Goal: Task Accomplishment & Management: Use online tool/utility

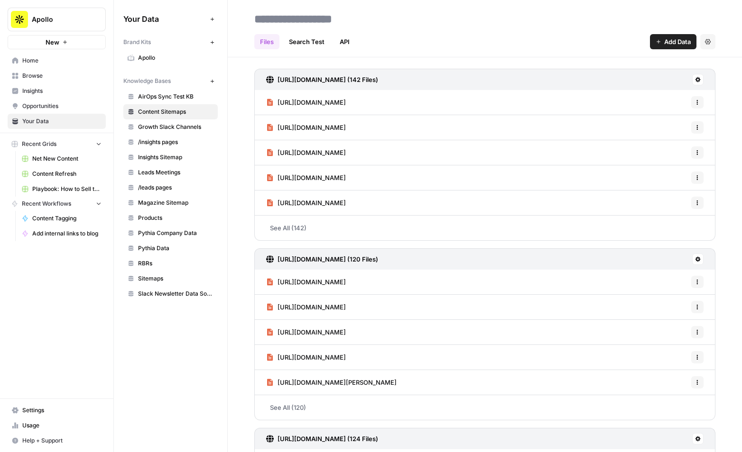
scroll to position [6, 0]
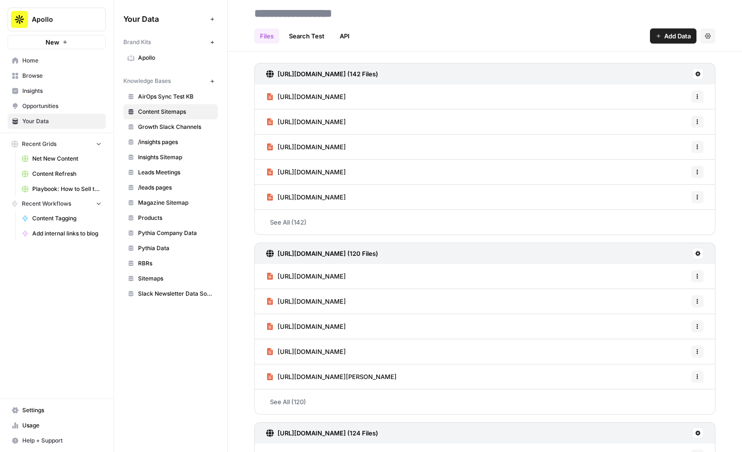
click at [165, 98] on span "AirOps Sync Test KB" at bounding box center [175, 96] width 75 height 9
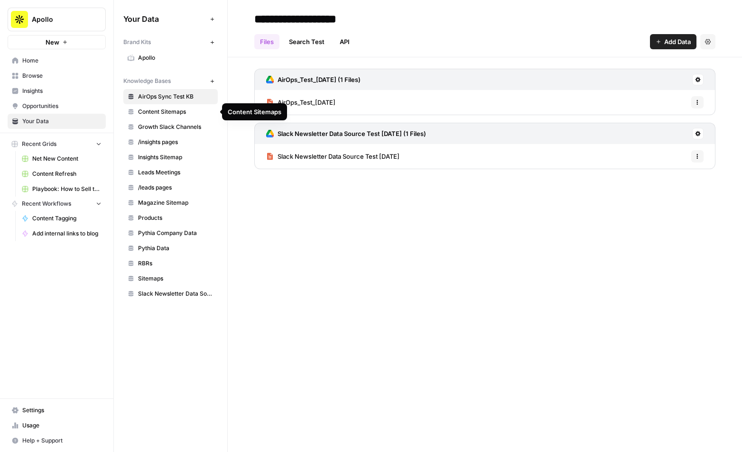
click at [165, 112] on span "Content Sitemaps" at bounding box center [175, 112] width 75 height 9
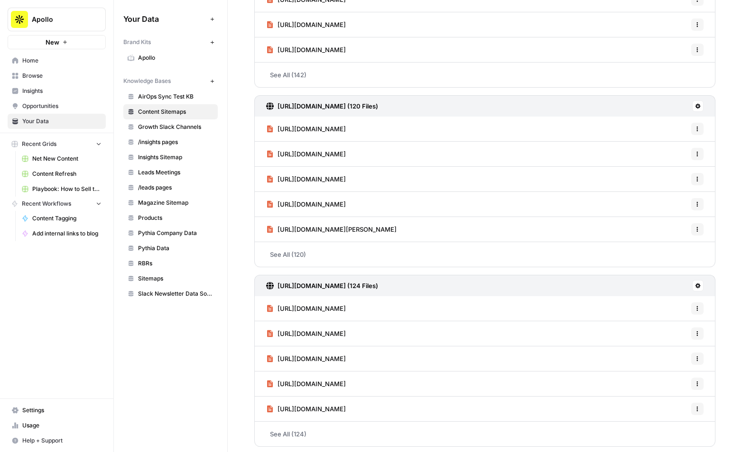
scroll to position [156, 0]
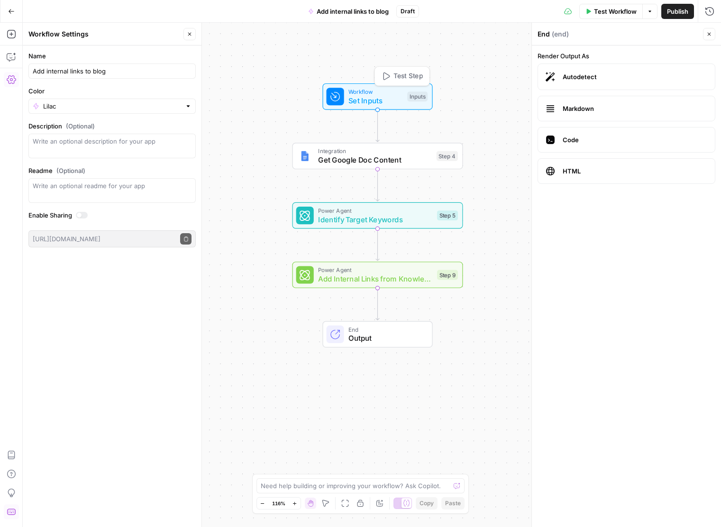
click at [370, 96] on span "Set Inputs" at bounding box center [376, 100] width 55 height 11
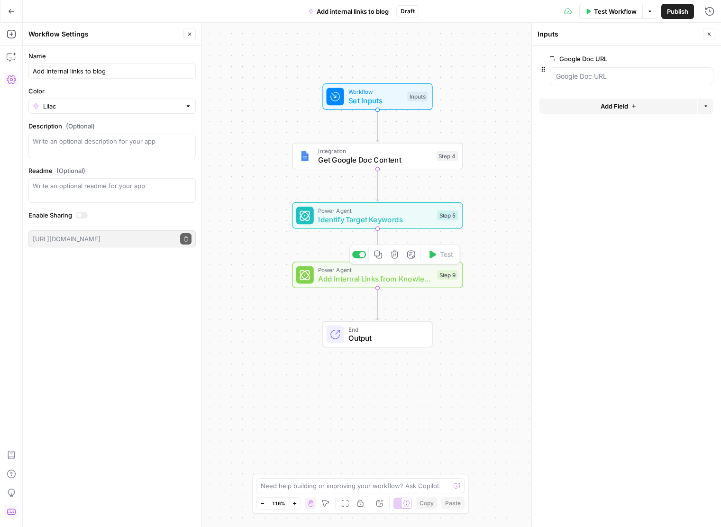
click at [386, 278] on span "Add Internal Links from Knowledge Base" at bounding box center [375, 279] width 115 height 11
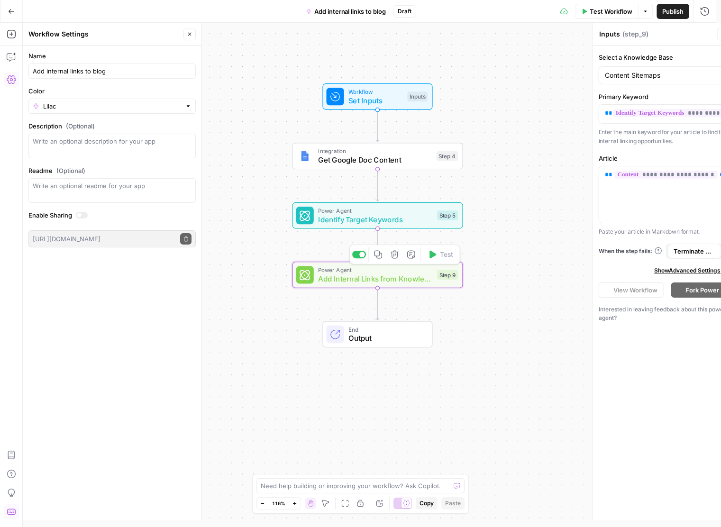
type textarea "Add Internal Links from Knowledge Base"
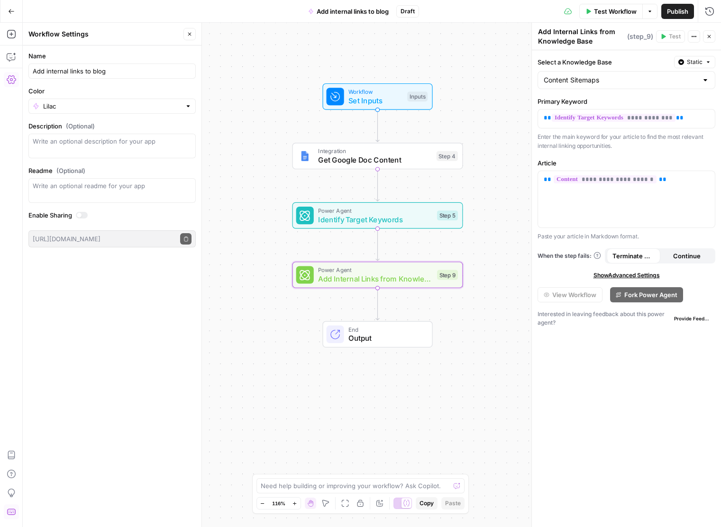
click at [410, 339] on span "Output" at bounding box center [386, 338] width 75 height 11
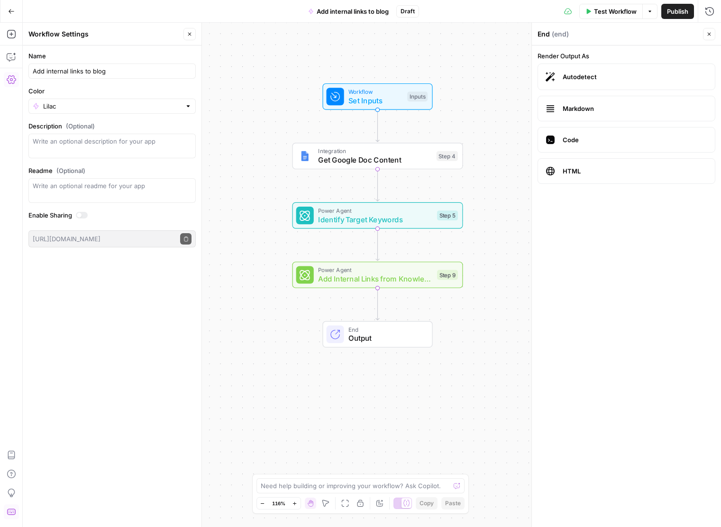
click at [616, 8] on span "Test Workflow" at bounding box center [615, 11] width 43 height 9
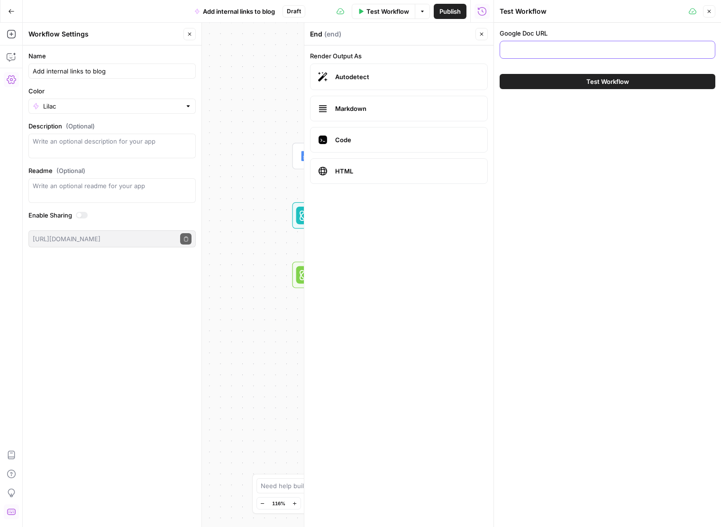
click at [563, 46] on input "Google Doc URL" at bounding box center [607, 49] width 203 height 9
paste input "https://docs.google.com/document/d/1YKoczoB_vQG7rqvsxtSQPsf4IydEb_1I7AWHLFccQI0…"
type input "https://docs.google.com/document/d/1YKoczoB_vQG7rqvsxtSQPsf4IydEb_1I7AWHLFccQI0…"
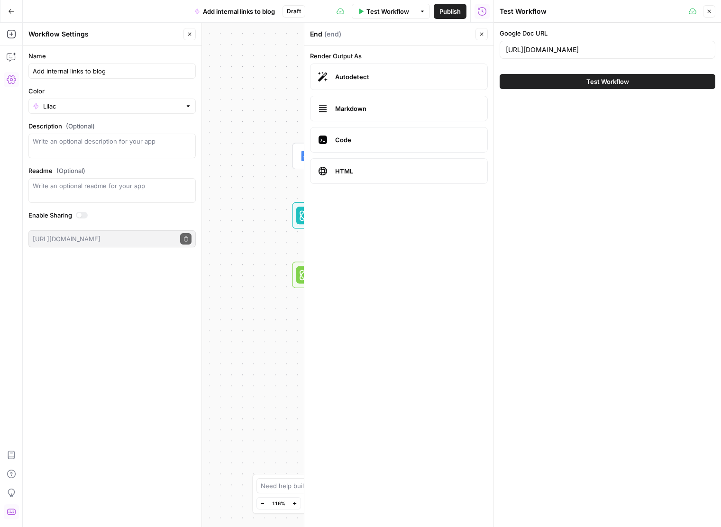
click at [567, 83] on button "Test Workflow" at bounding box center [608, 81] width 216 height 15
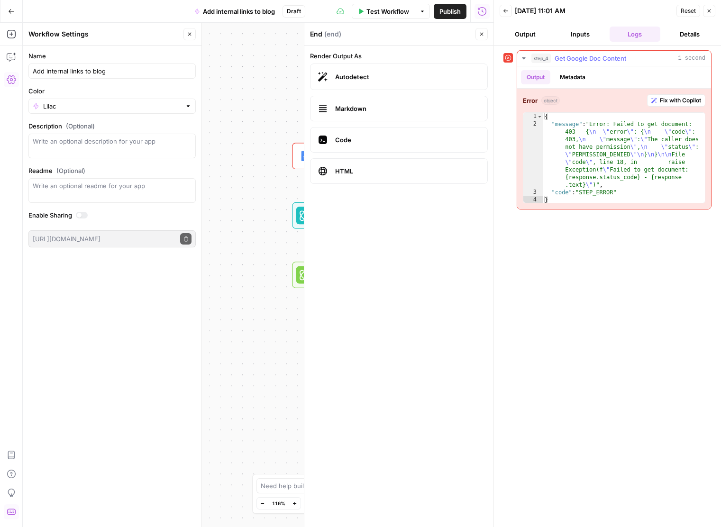
click at [567, 78] on button "Metadata" at bounding box center [572, 77] width 37 height 14
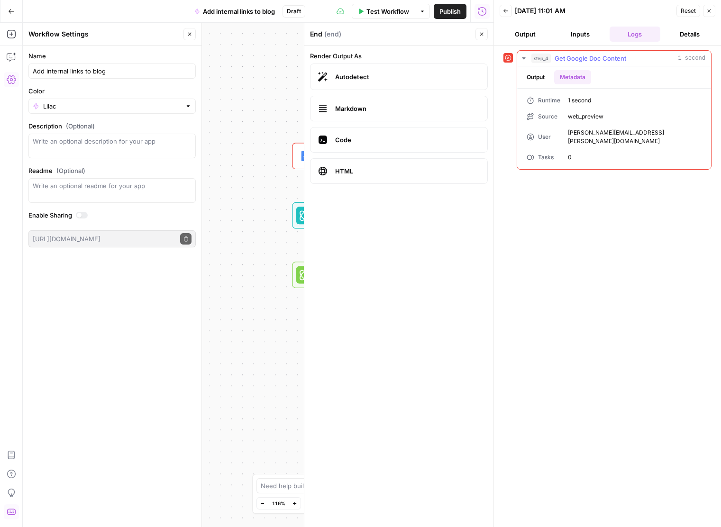
click at [534, 79] on button "Output" at bounding box center [535, 77] width 29 height 14
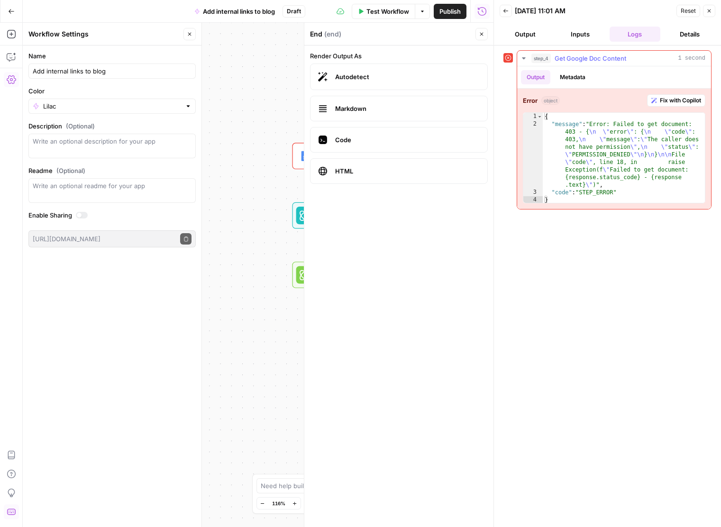
click at [679, 103] on span "Fix with Copilot" at bounding box center [680, 100] width 41 height 9
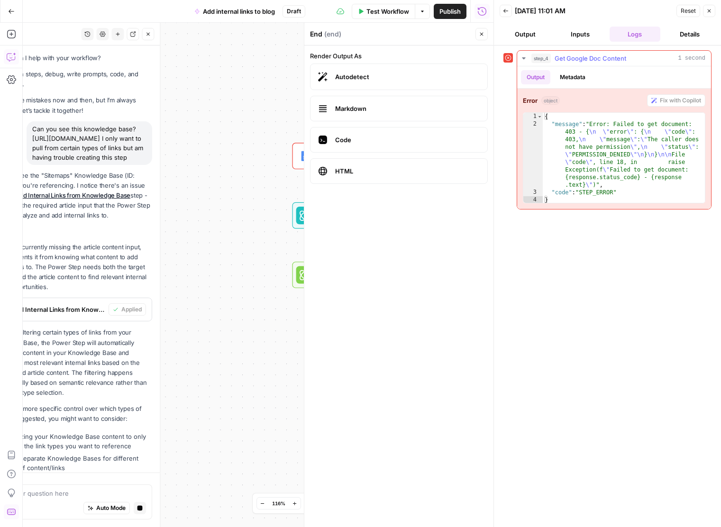
scroll to position [585, 0]
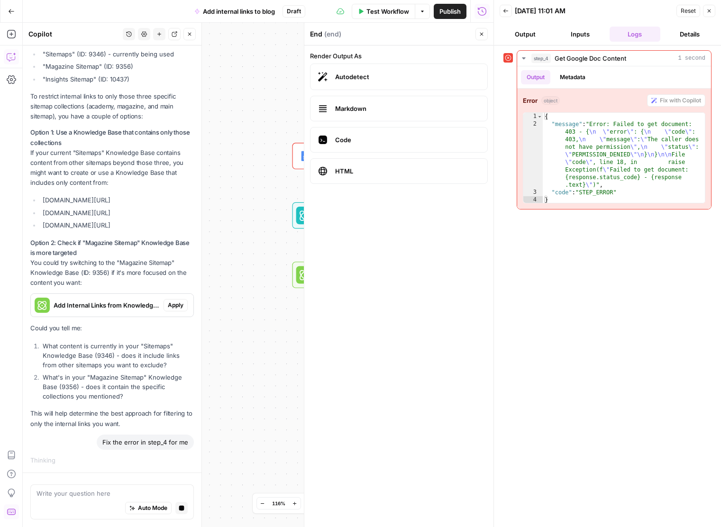
click at [567, 31] on button "Inputs" at bounding box center [580, 34] width 51 height 15
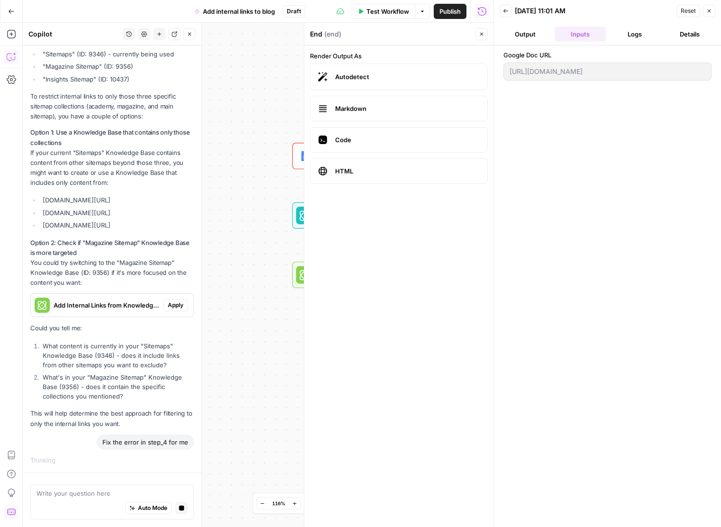
click at [525, 31] on button "Output" at bounding box center [525, 34] width 51 height 15
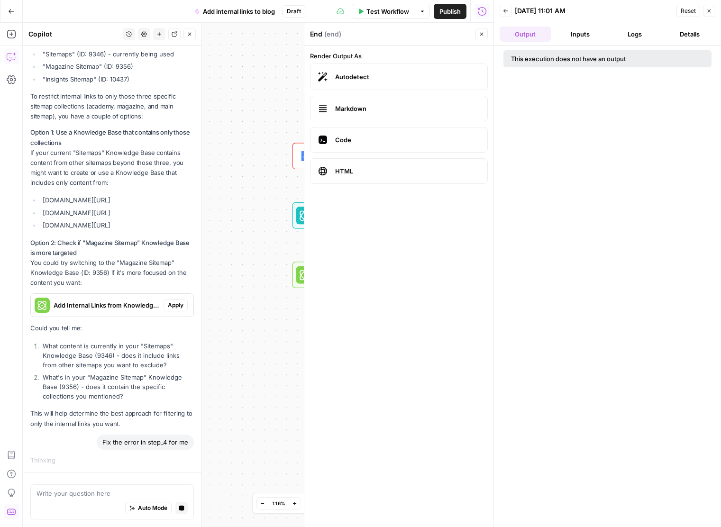
click at [633, 38] on button "Logs" at bounding box center [635, 34] width 51 height 15
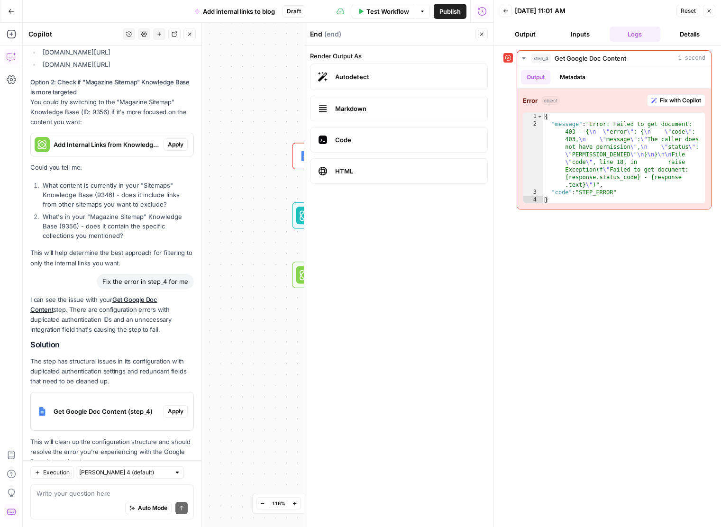
scroll to position [805, 0]
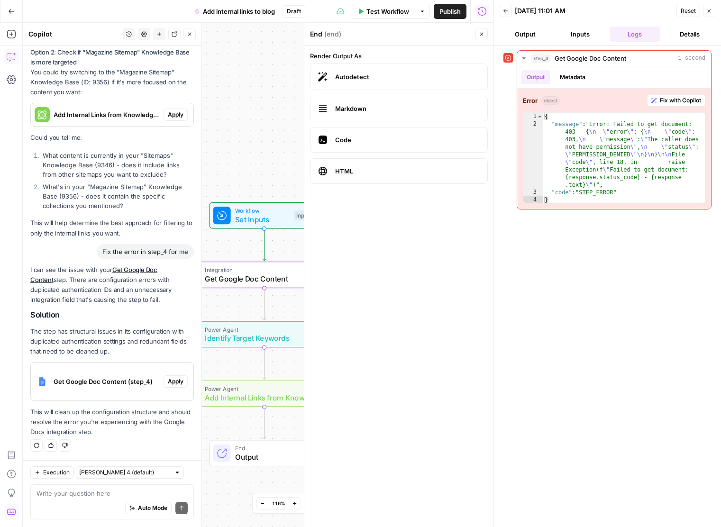
click at [168, 383] on span "Apply" at bounding box center [176, 381] width 16 height 9
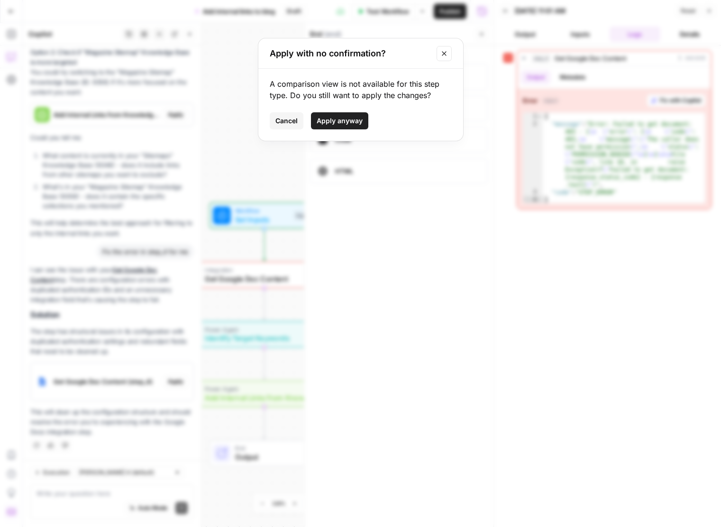
click at [364, 119] on button "Apply anyway" at bounding box center [339, 120] width 57 height 17
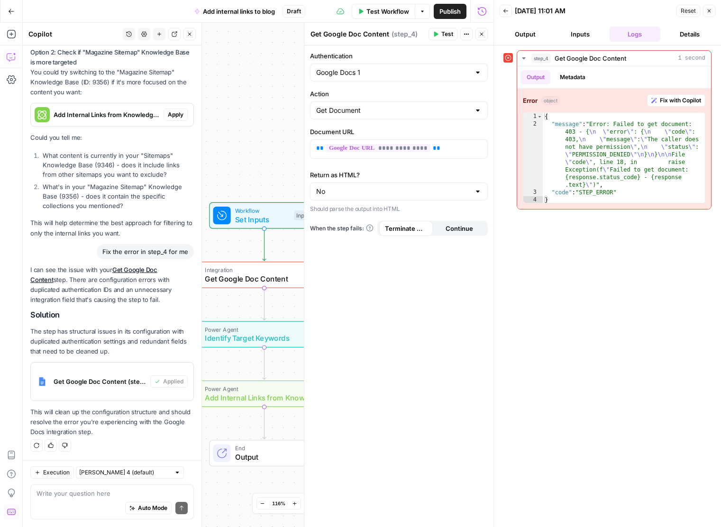
click at [710, 13] on icon "button" at bounding box center [710, 11] width 6 height 6
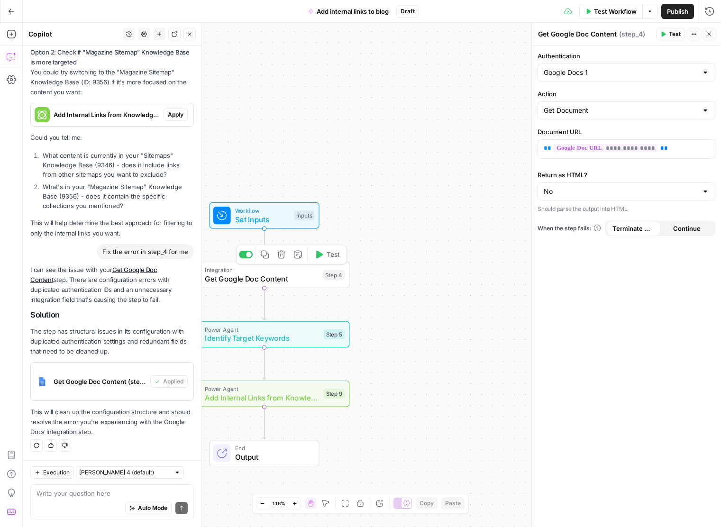
click at [283, 285] on div "Integration Get Google Doc Content Step 4 Copy step Delete step Add Note Test" at bounding box center [264, 275] width 171 height 27
click at [707, 70] on div at bounding box center [706, 72] width 8 height 9
click at [581, 107] on span "﹢ Create New" at bounding box center [625, 109] width 158 height 9
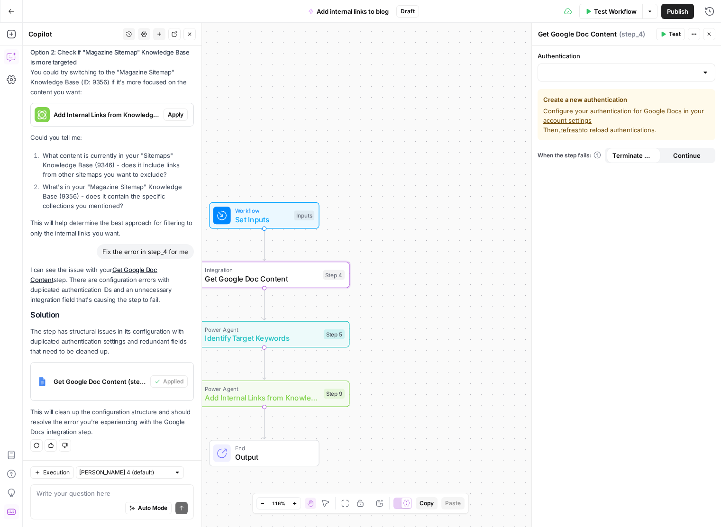
scroll to position [820, 0]
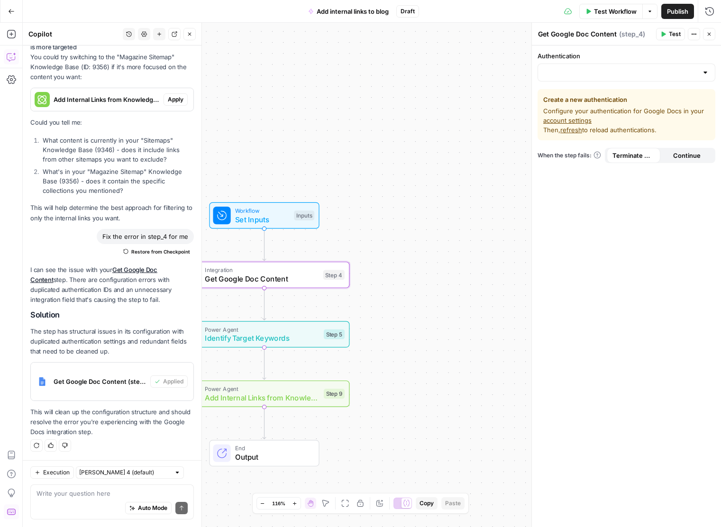
click at [577, 120] on link "account settings" at bounding box center [567, 121] width 48 height 8
click at [653, 80] on div at bounding box center [627, 73] width 178 height 18
click at [656, 74] on input "Authentication" at bounding box center [621, 72] width 154 height 9
click at [705, 71] on div at bounding box center [706, 72] width 8 height 9
click at [643, 92] on span "Google Docs 1" at bounding box center [625, 96] width 158 height 9
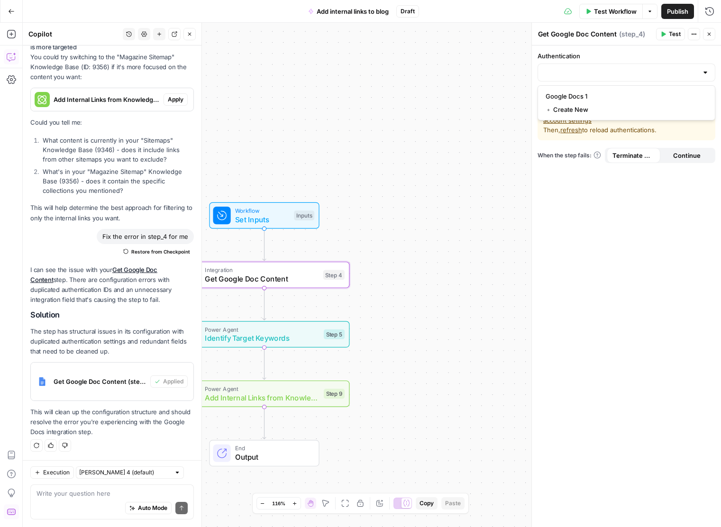
type input "Google Docs 1"
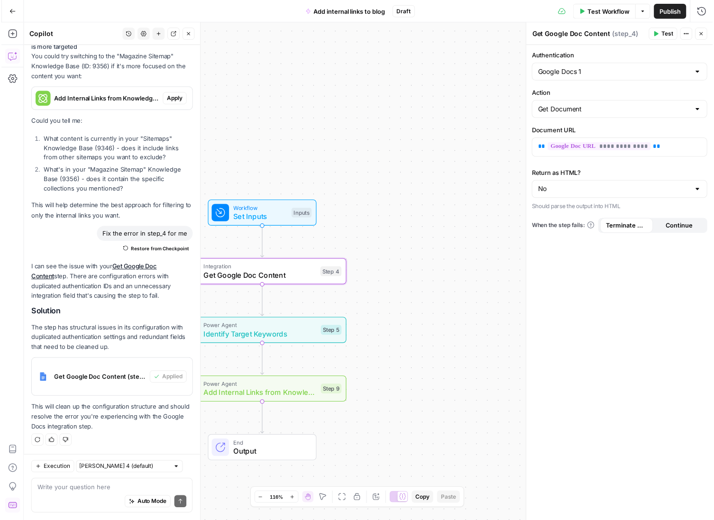
scroll to position [805, 0]
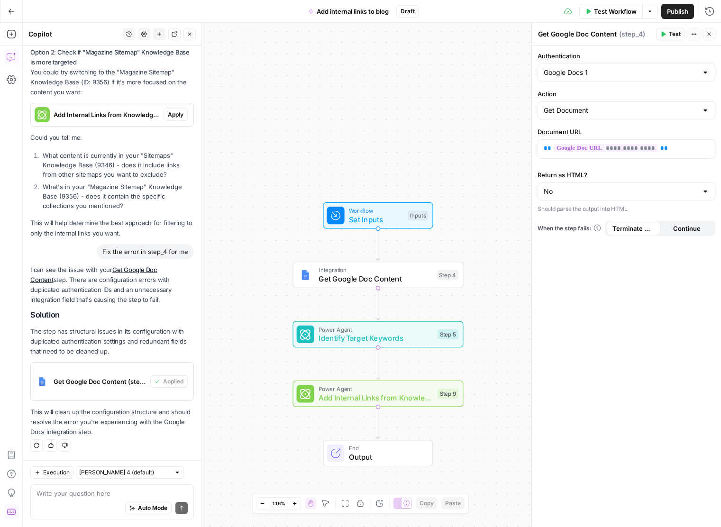
click at [680, 34] on span "Test" at bounding box center [675, 34] width 12 height 9
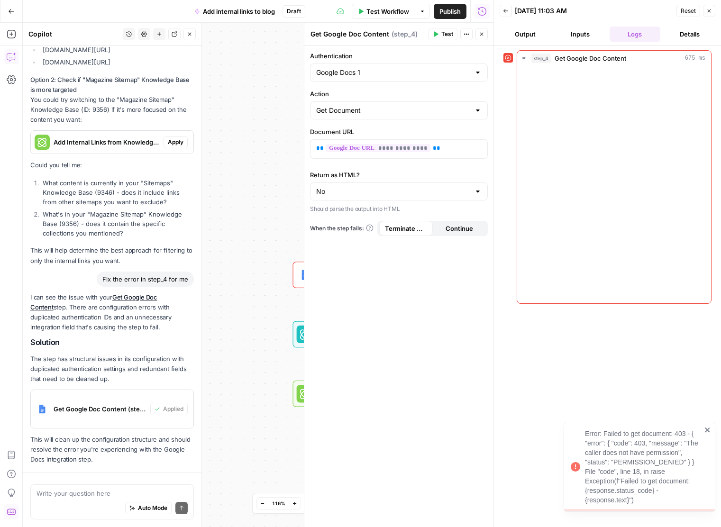
scroll to position [805, 0]
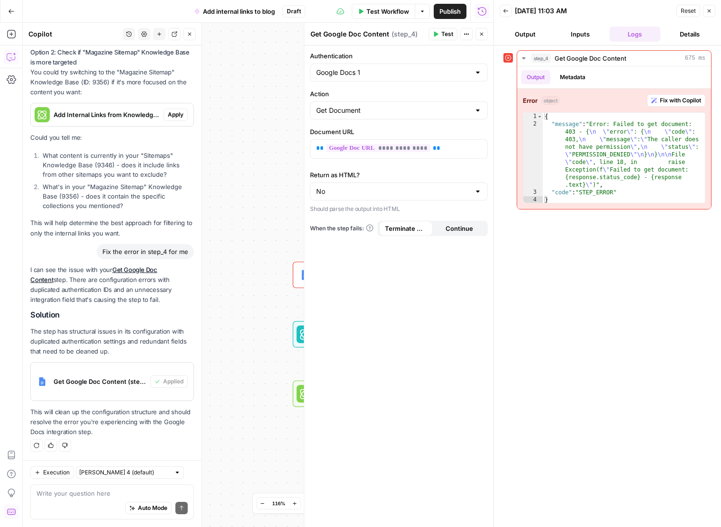
click at [393, 8] on span "Test Workflow" at bounding box center [388, 11] width 43 height 9
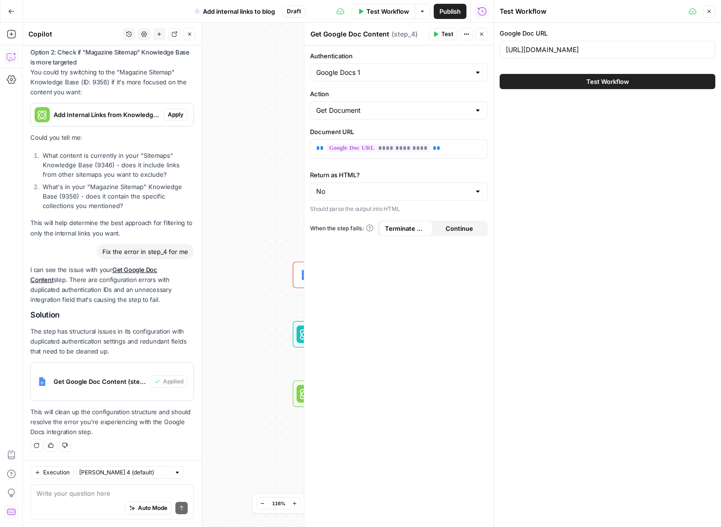
click at [608, 80] on span "Test Workflow" at bounding box center [608, 81] width 43 height 9
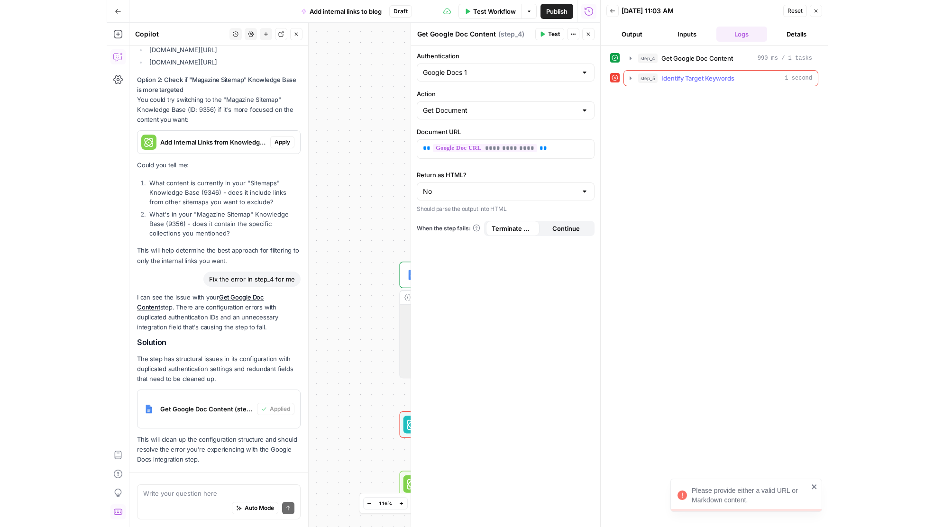
scroll to position [805, 0]
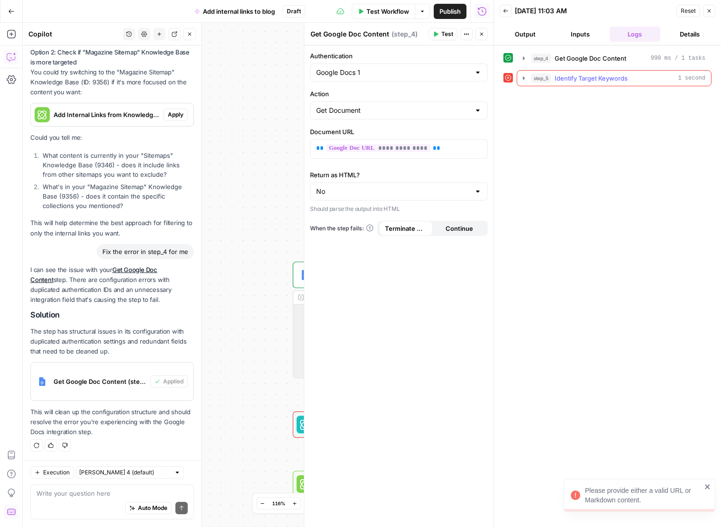
click at [584, 80] on span "Identify Target Keywords" at bounding box center [591, 77] width 73 height 9
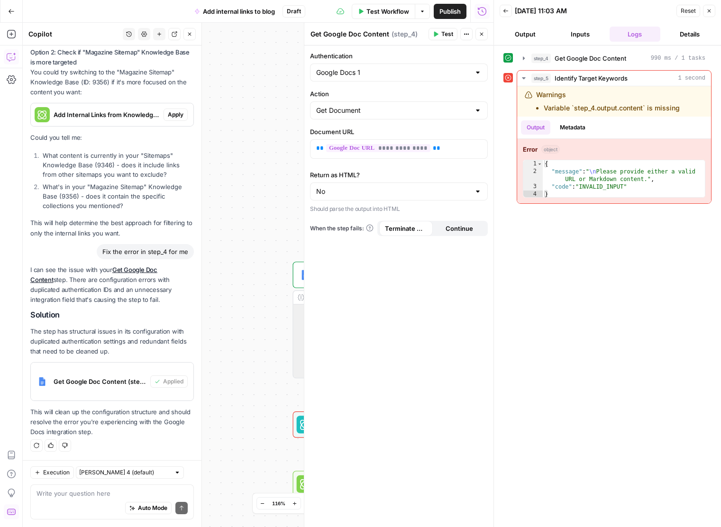
click at [471, 186] on div "No" at bounding box center [399, 192] width 178 height 18
click at [471, 186] on div at bounding box center [399, 192] width 178 height 18
type input "No"
click at [550, 261] on div "step_4 Get Google Doc Content 990 ms / 1 tasks step_5 Identify Target Keywords …" at bounding box center [608, 286] width 208 height 472
click at [586, 79] on span "Identify Target Keywords" at bounding box center [591, 77] width 73 height 9
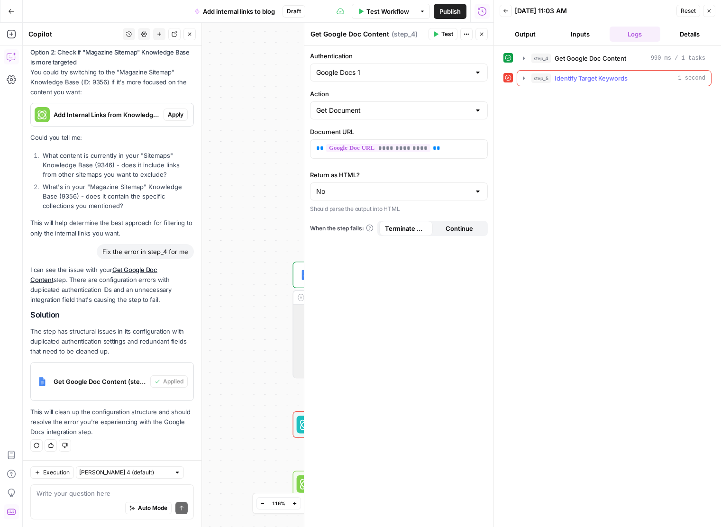
click at [586, 79] on span "Identify Target Keywords" at bounding box center [591, 77] width 73 height 9
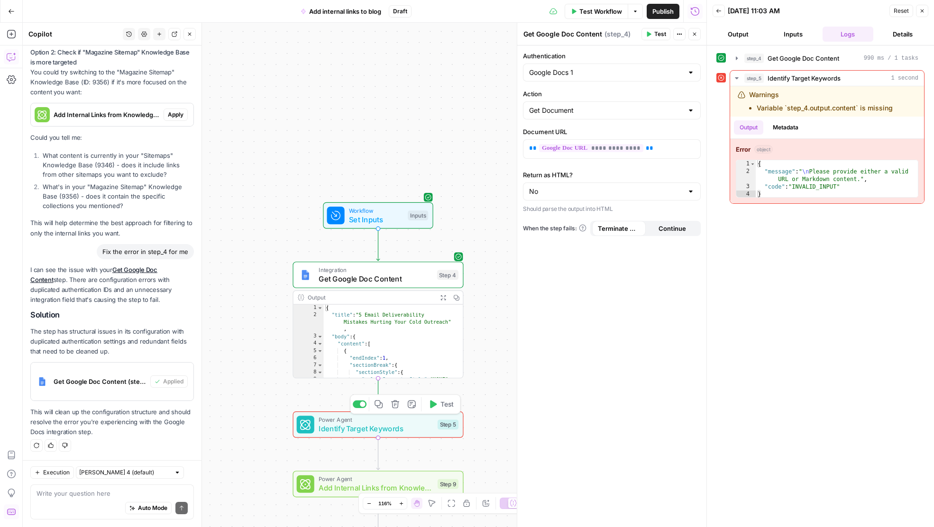
click at [396, 419] on span "Power Agent" at bounding box center [376, 419] width 115 height 9
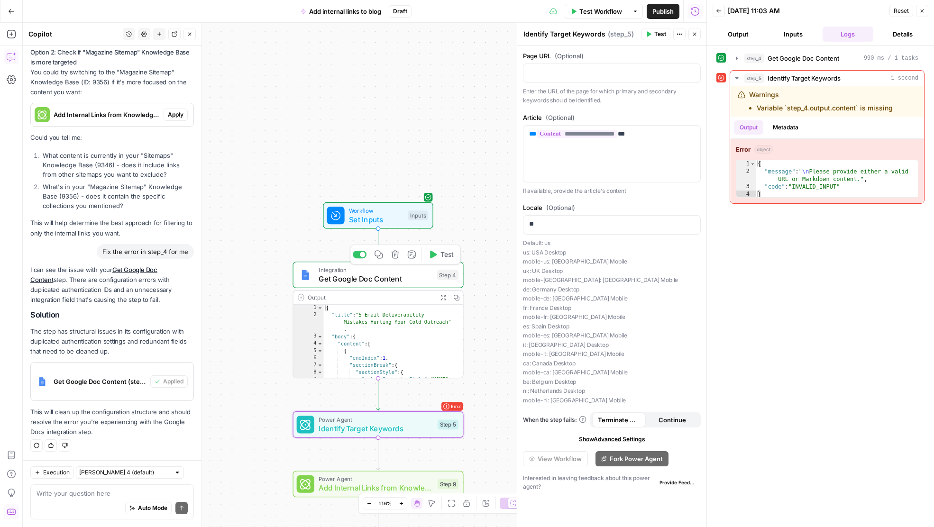
click at [389, 283] on span "Get Google Doc Content" at bounding box center [376, 279] width 114 height 11
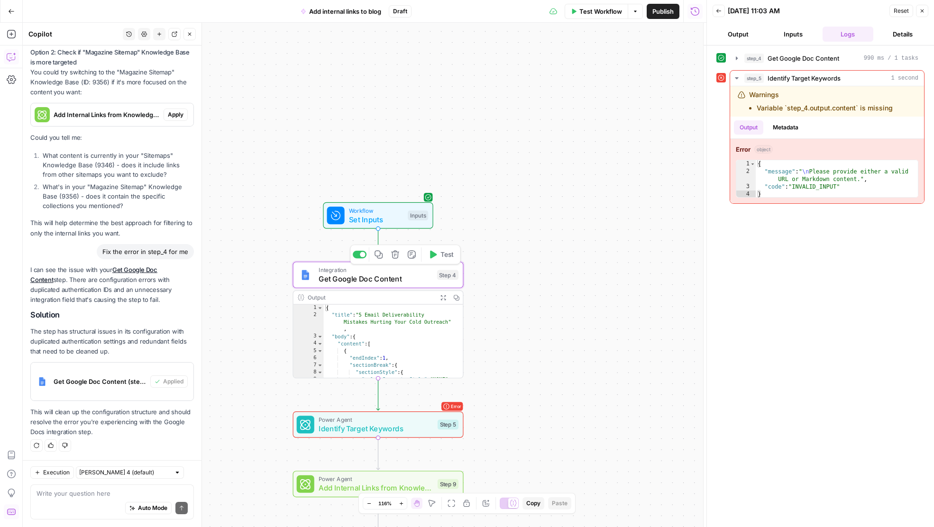
type textarea "Get Google Doc Content"
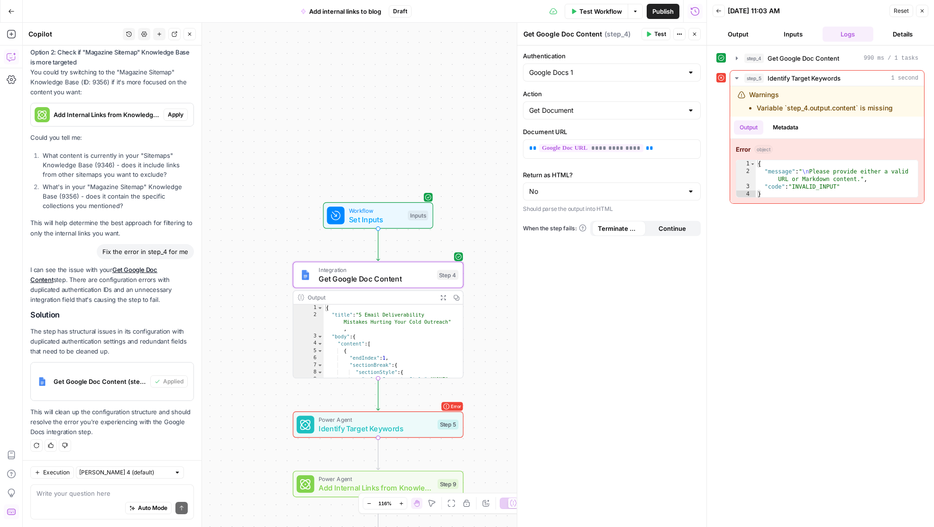
click at [371, 421] on span "Power Agent" at bounding box center [376, 419] width 115 height 9
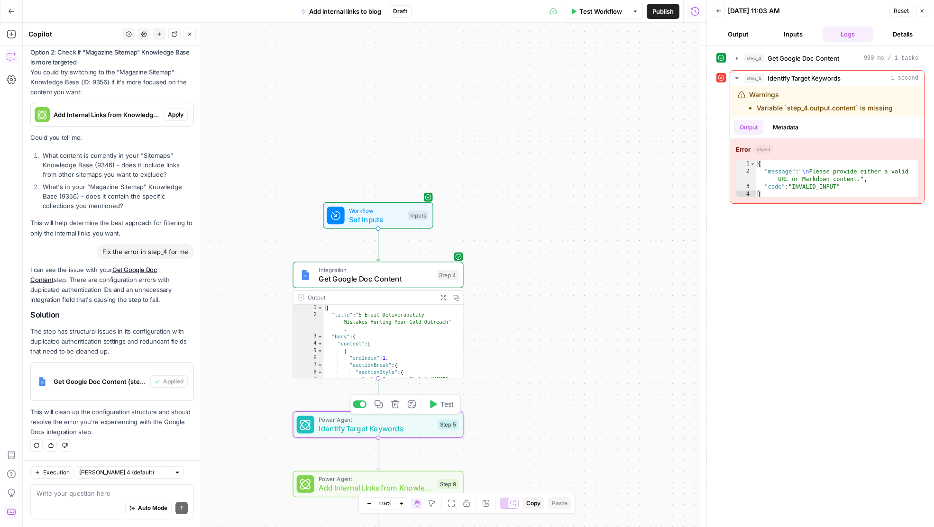
type textarea "Identify Target Keywords"
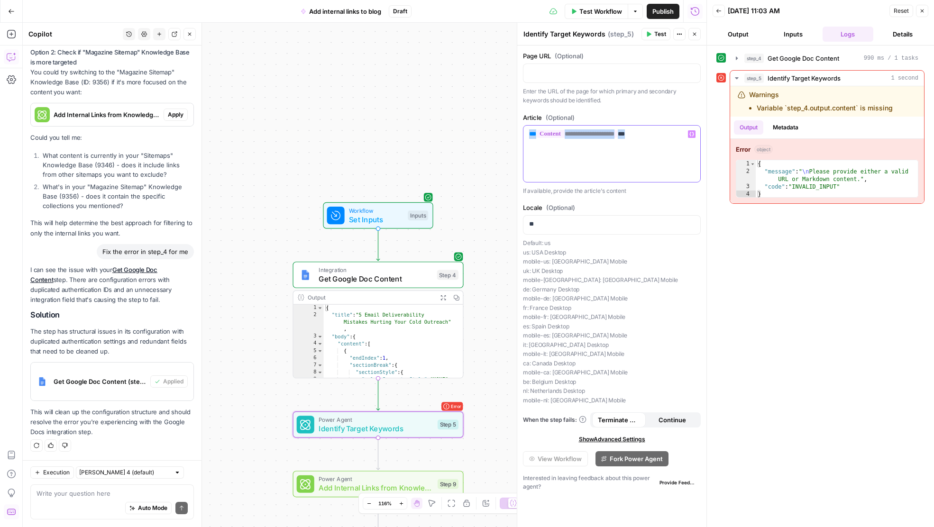
drag, startPoint x: 665, startPoint y: 132, endPoint x: 517, endPoint y: 133, distance: 147.5
click at [517, 133] on div "**********" at bounding box center [612, 275] width 190 height 505
click at [317, 298] on div "Output" at bounding box center [371, 297] width 126 height 9
click at [358, 269] on span "Integration" at bounding box center [376, 270] width 114 height 9
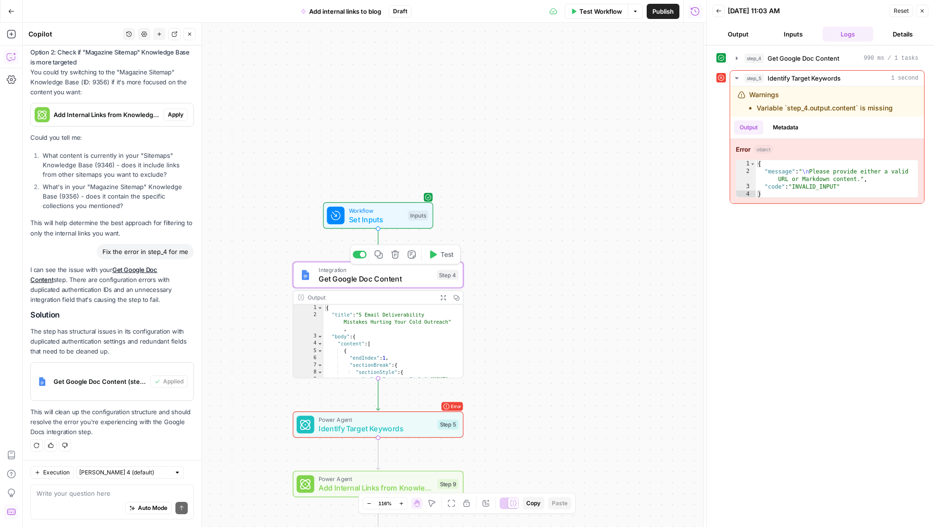
type textarea "Get Google Doc Content"
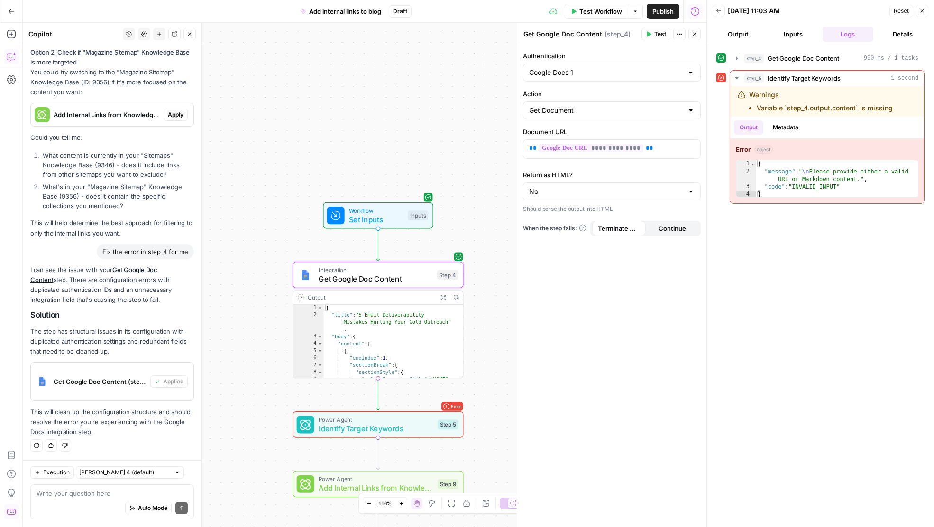
click at [373, 427] on span "Identify Target Keywords" at bounding box center [376, 428] width 115 height 11
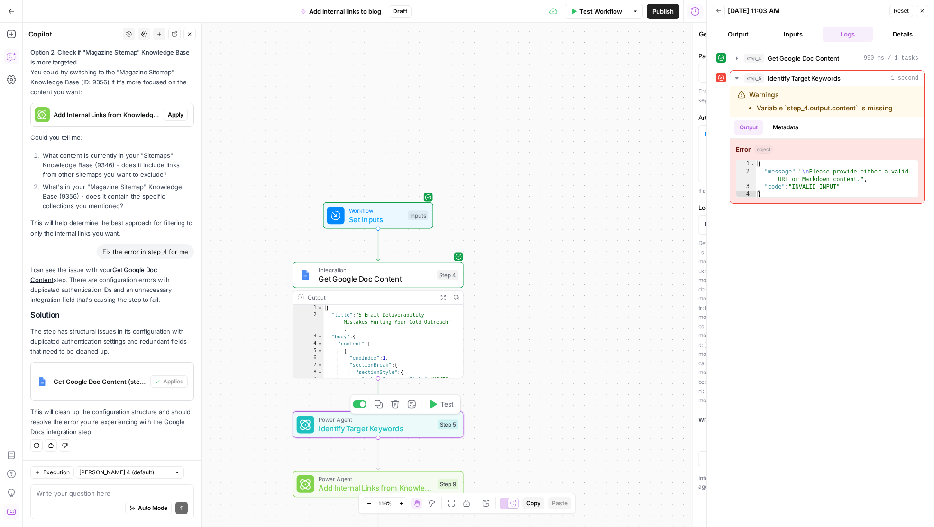
type textarea "Identify Target Keywords"
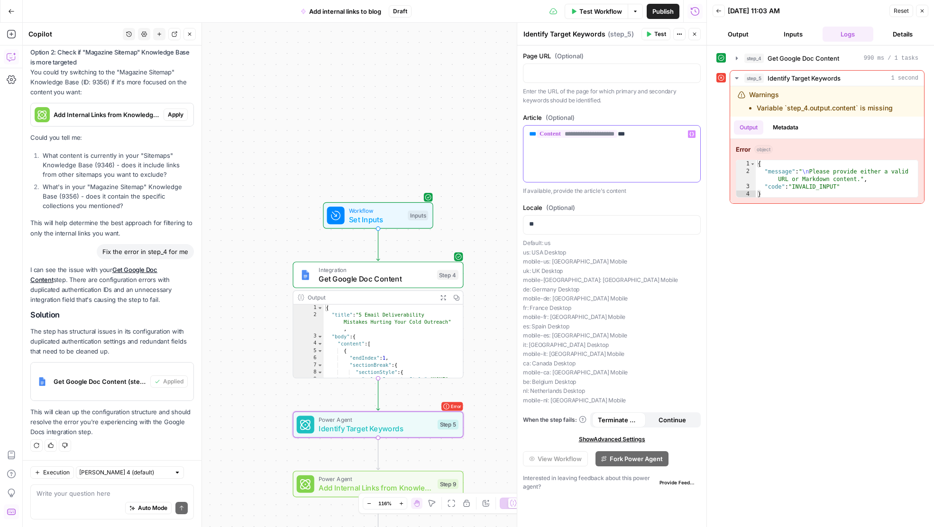
click at [693, 137] on button "Variables Menu" at bounding box center [692, 134] width 8 height 8
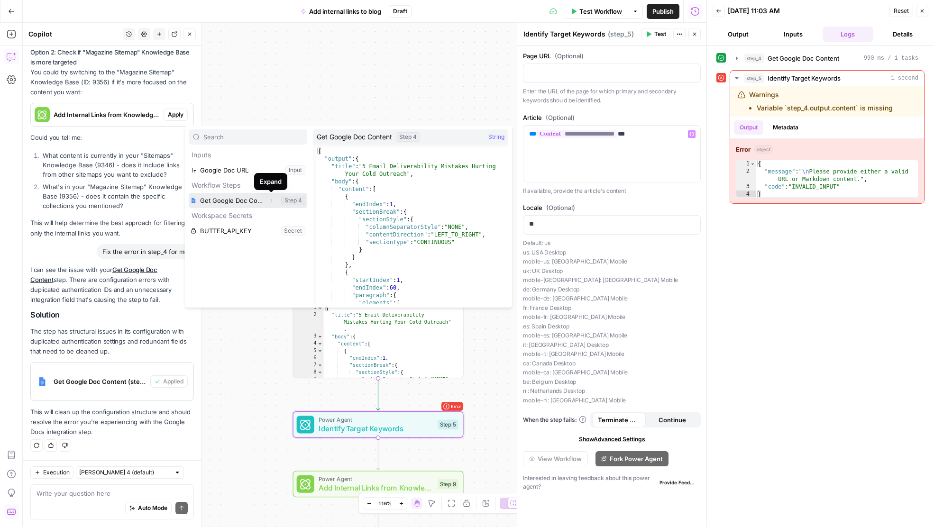
click at [272, 202] on icon "button" at bounding box center [271, 201] width 6 height 6
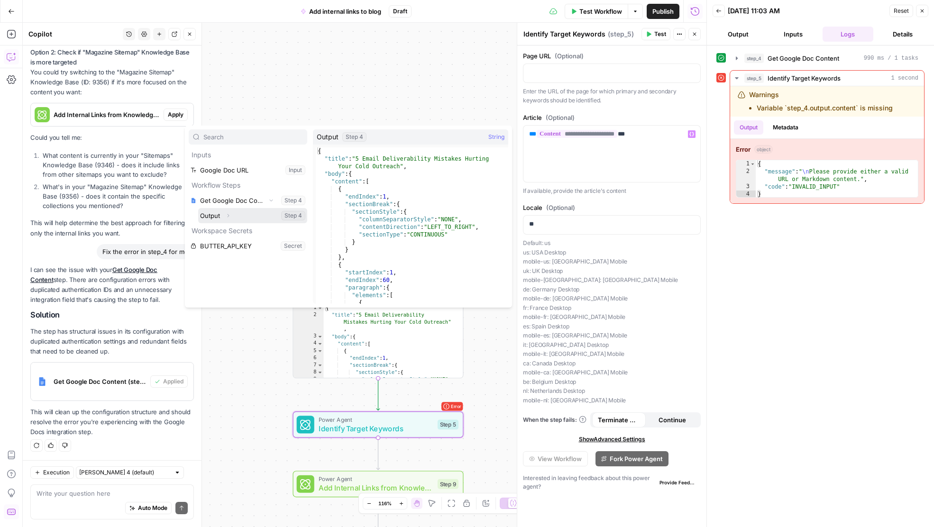
click at [256, 215] on button "Select variable Output" at bounding box center [252, 215] width 109 height 15
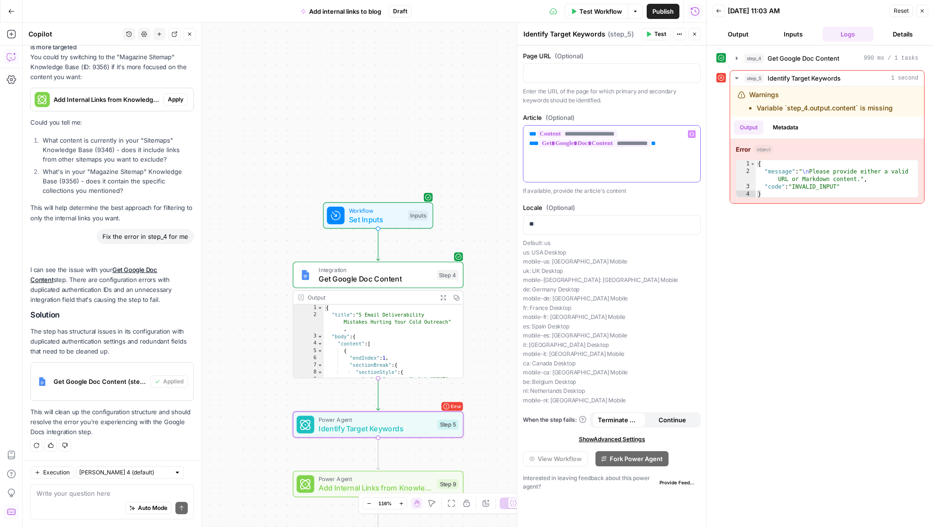
scroll to position [820, 0]
drag, startPoint x: 666, startPoint y: 133, endPoint x: 521, endPoint y: 132, distance: 145.1
click at [521, 132] on div "**********" at bounding box center [612, 275] width 190 height 505
click at [607, 10] on span "Test Workflow" at bounding box center [600, 11] width 43 height 9
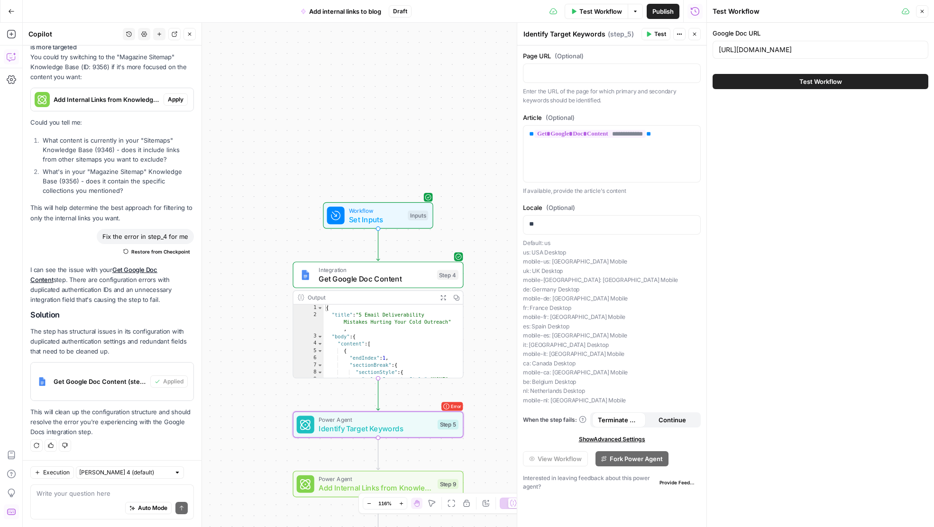
click at [721, 84] on button "Test Workflow" at bounding box center [821, 81] width 216 height 15
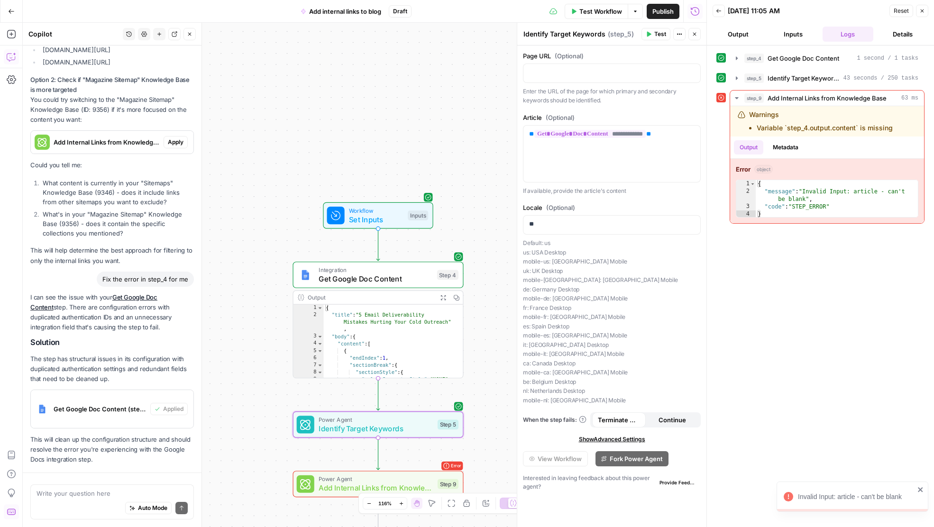
scroll to position [820, 0]
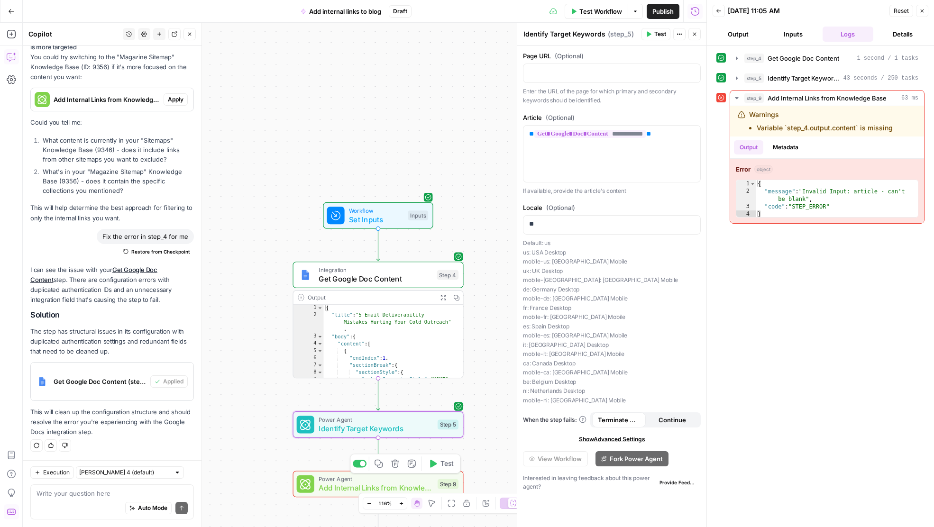
click at [370, 485] on span "Add Internal Links from Knowledge Base" at bounding box center [376, 488] width 115 height 11
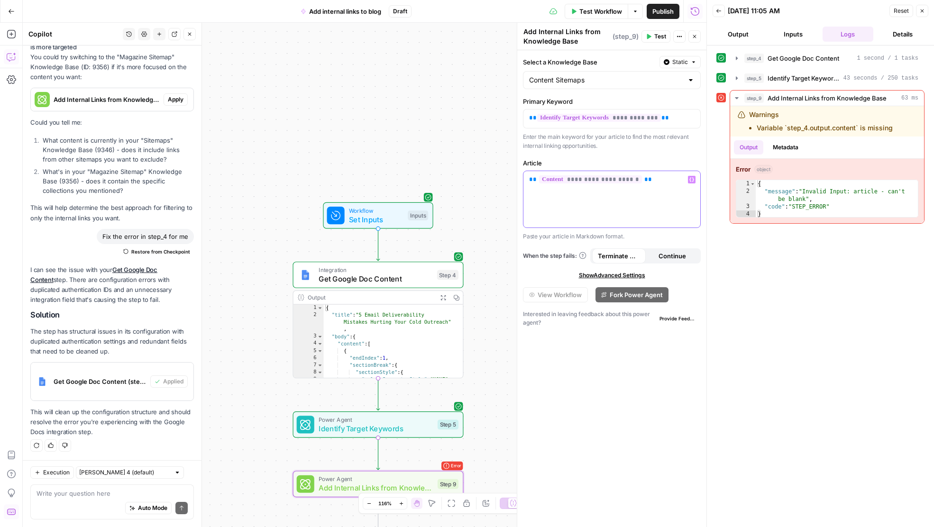
click at [666, 181] on p "**********" at bounding box center [611, 179] width 165 height 9
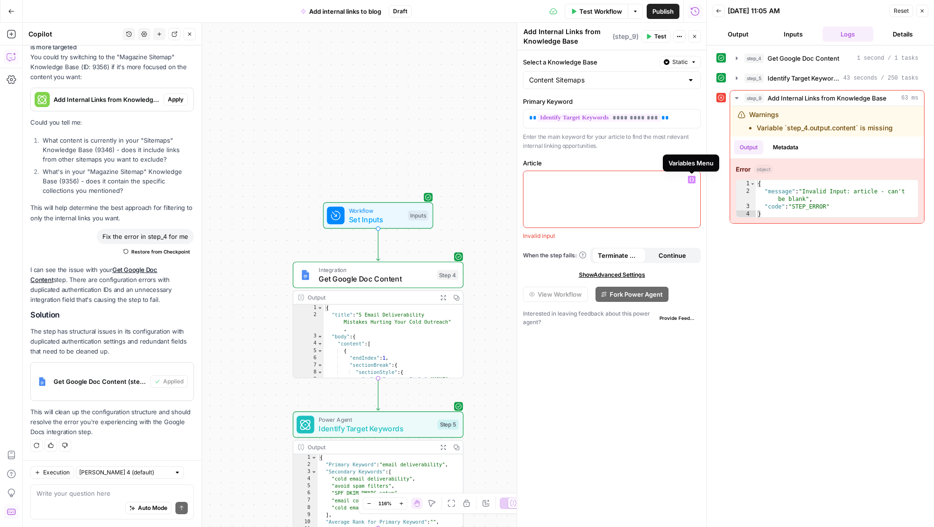
click at [691, 178] on icon "button" at bounding box center [691, 179] width 5 height 5
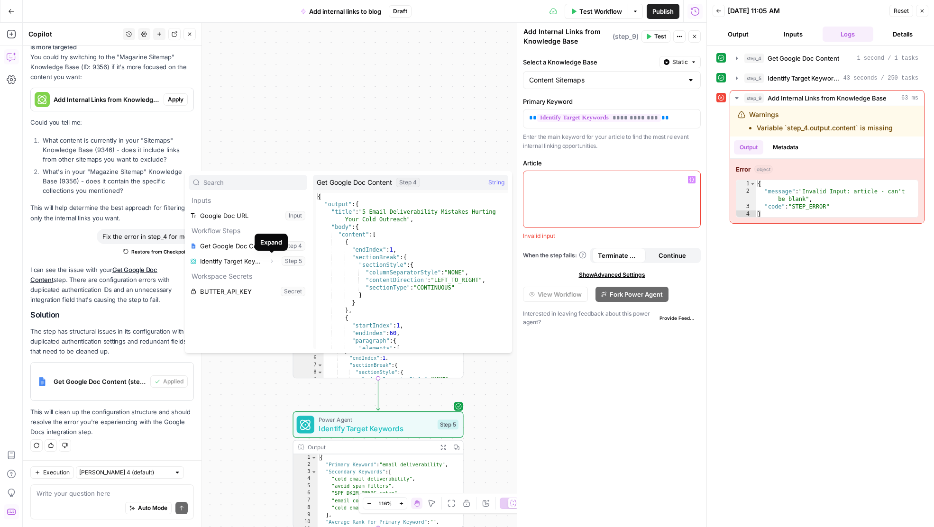
click at [269, 247] on div "Expand" at bounding box center [271, 242] width 33 height 17
click at [234, 250] on button "Select variable Get Google Doc Content" at bounding box center [248, 246] width 119 height 15
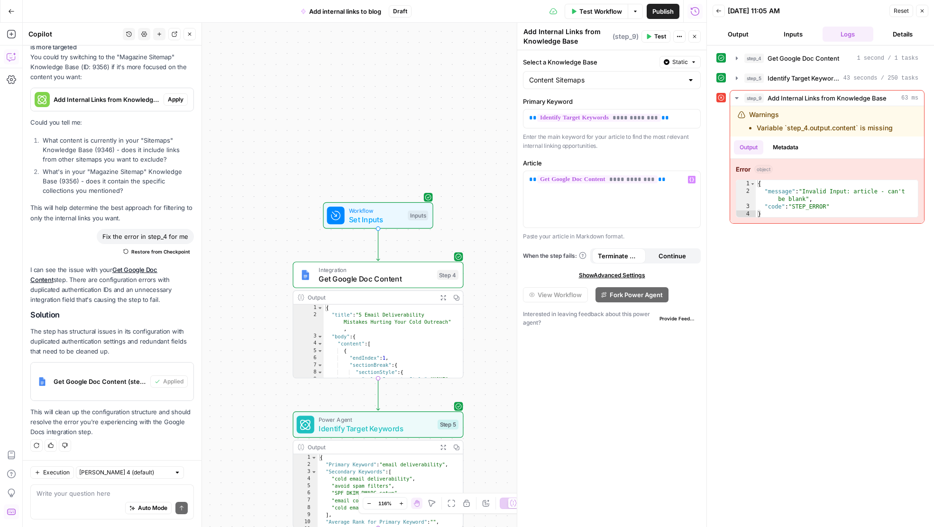
click at [720, 98] on icon at bounding box center [721, 98] width 6 height 6
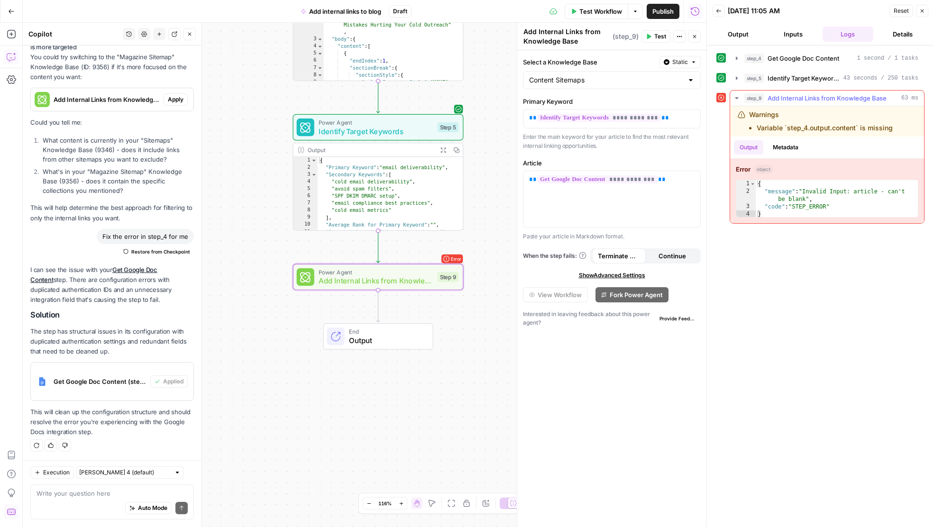
click at [721, 98] on span "step_9" at bounding box center [753, 97] width 19 height 9
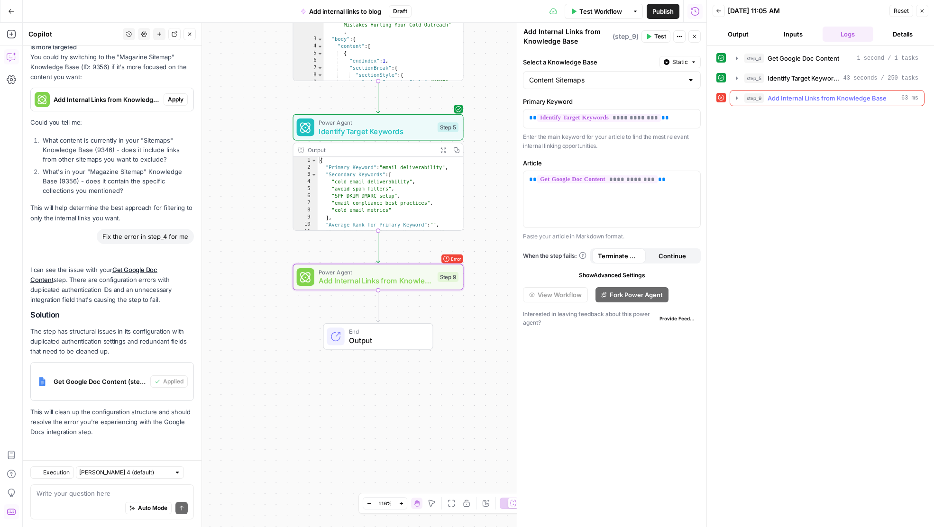
click at [721, 96] on span "Add Internal Links from Knowledge Base" at bounding box center [827, 97] width 119 height 9
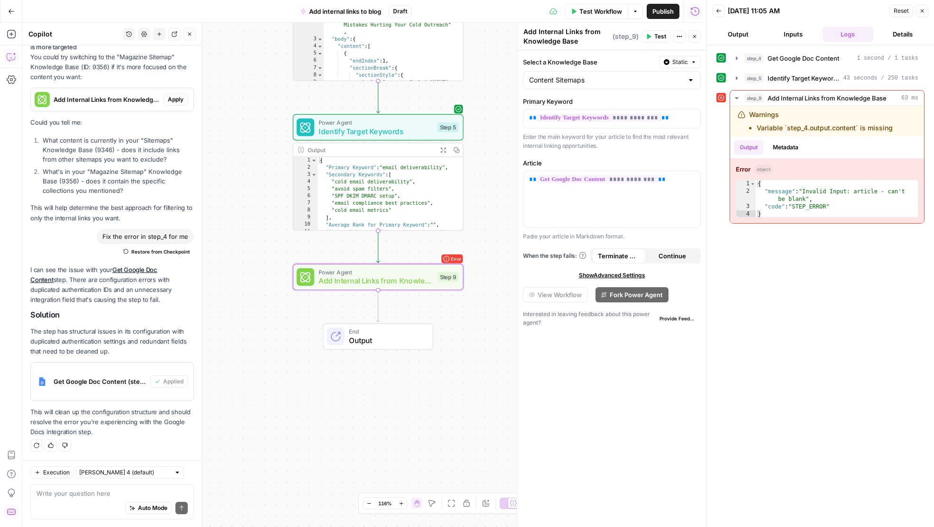
click at [720, 97] on icon at bounding box center [721, 97] width 7 height 7
click at [652, 39] on button "Test" at bounding box center [656, 36] width 29 height 12
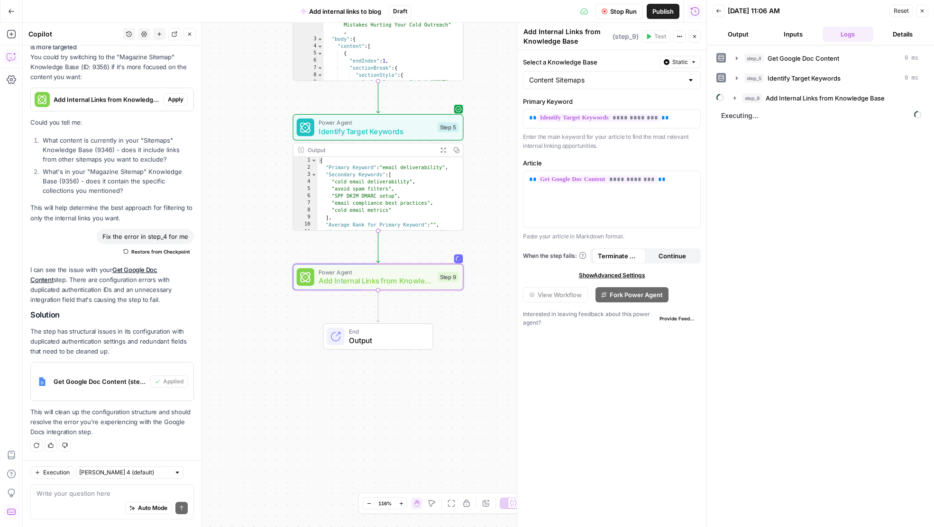
click at [369, 9] on span "Add internal links to blog" at bounding box center [345, 11] width 72 height 9
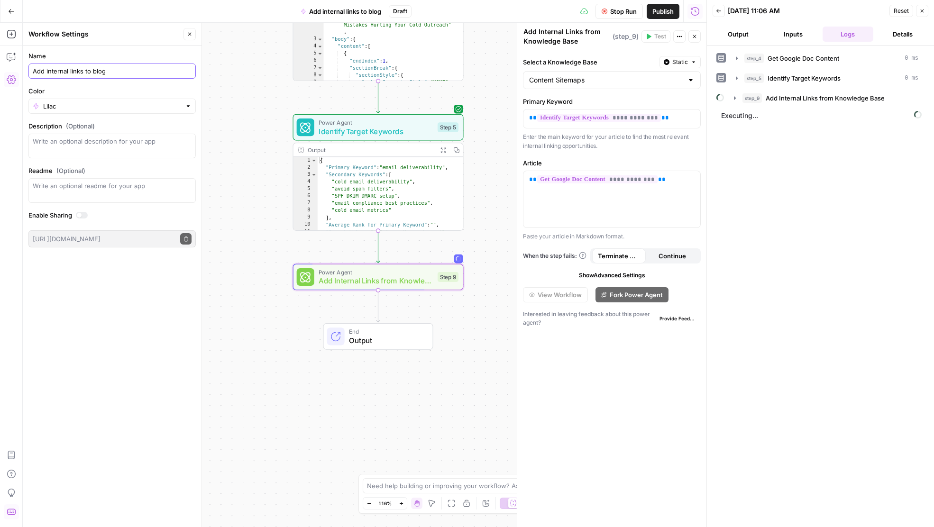
click at [93, 70] on input "Add internal links to blog" at bounding box center [112, 70] width 159 height 9
drag, startPoint x: 45, startPoint y: 71, endPoint x: 150, endPoint y: 83, distance: 106.0
click at [150, 83] on form "Name Add internal links to blog Color Lilac Description (Optional) Readme (Opti…" at bounding box center [112, 150] width 179 height 208
type input "Add Internal Links to New Article"
click at [147, 290] on div "Name Add Internal Links to New Article Color Lilac Description (Optional) Readm…" at bounding box center [112, 287] width 179 height 482
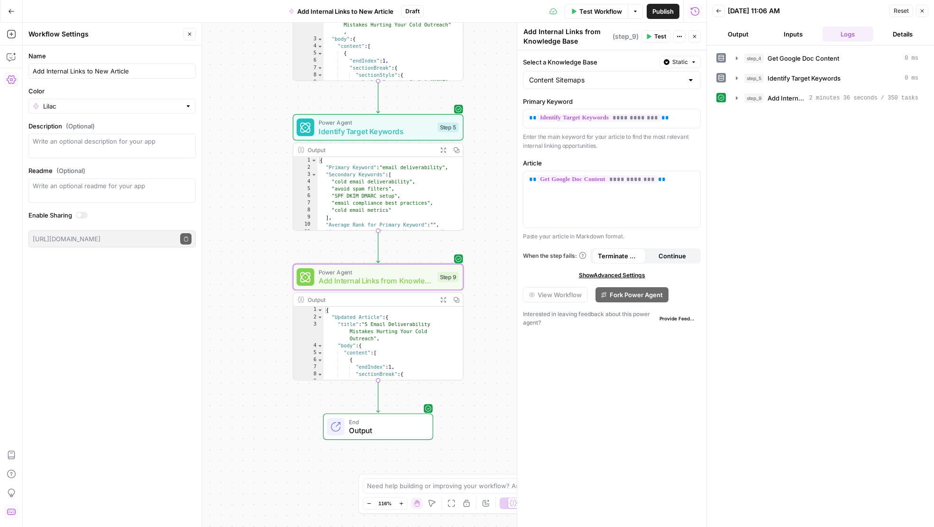
click at [402, 431] on span "Output" at bounding box center [386, 430] width 75 height 11
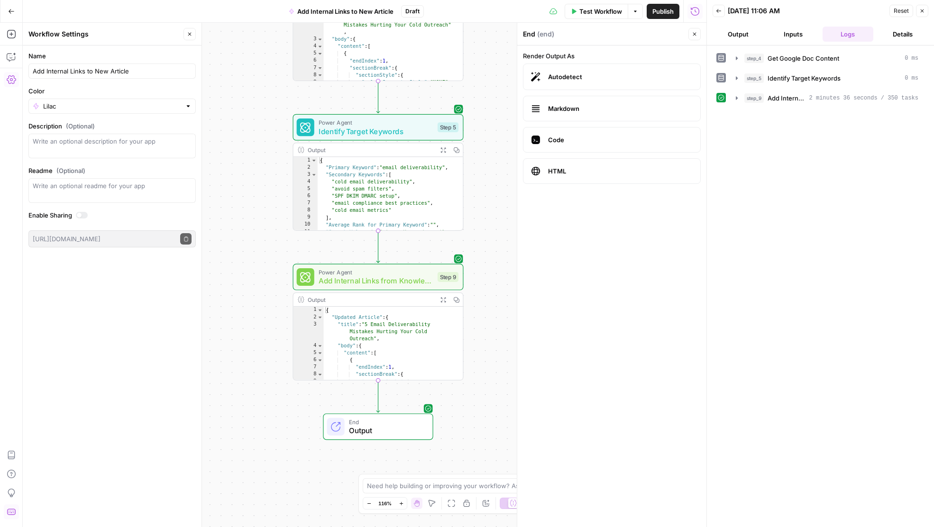
click at [459, 301] on button "Copy" at bounding box center [456, 299] width 13 height 13
click at [576, 172] on span "HTML" at bounding box center [620, 170] width 145 height 9
click at [612, 13] on span "Test Workflow" at bounding box center [600, 11] width 43 height 9
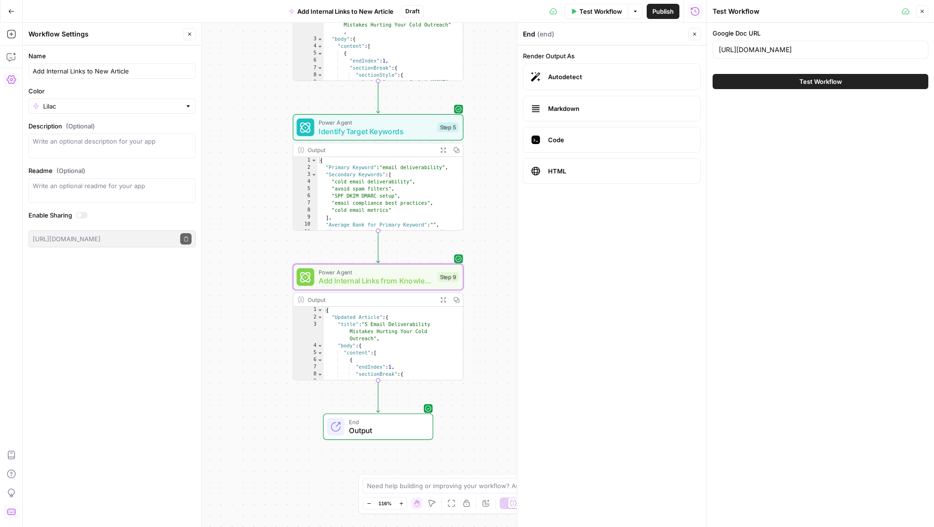
click at [383, 423] on span "End" at bounding box center [386, 422] width 75 height 9
type textarea "**********"
click at [394, 344] on div "{ "Updated Article" : { "title" : "5 Email Deliverability Mistakes Hurting Your…" at bounding box center [390, 355] width 132 height 96
click at [415, 281] on span "Add Internal Links from Knowledge Base" at bounding box center [376, 280] width 115 height 11
type textarea "Add Internal Links from Knowledge Base"
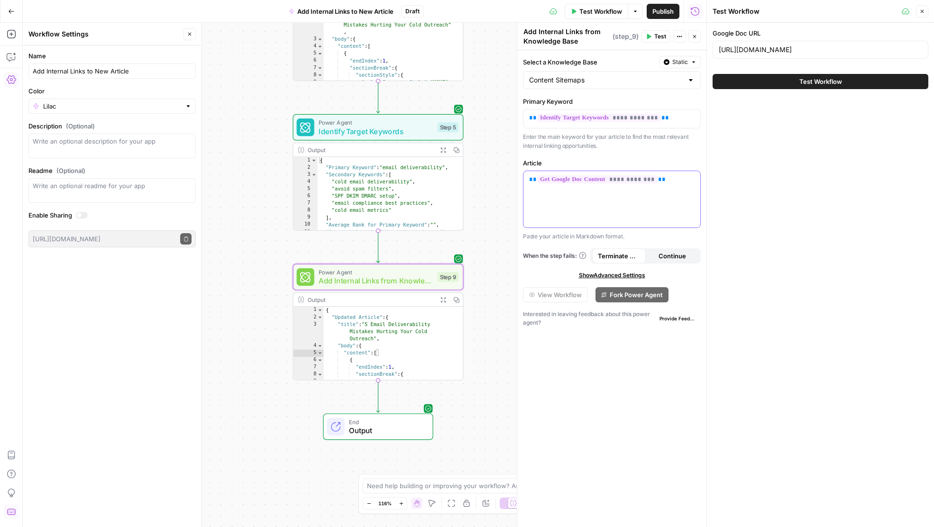
click at [615, 206] on div "**********" at bounding box center [611, 199] width 177 height 56
click at [602, 277] on span "Show Advanced Settings" at bounding box center [612, 275] width 66 height 9
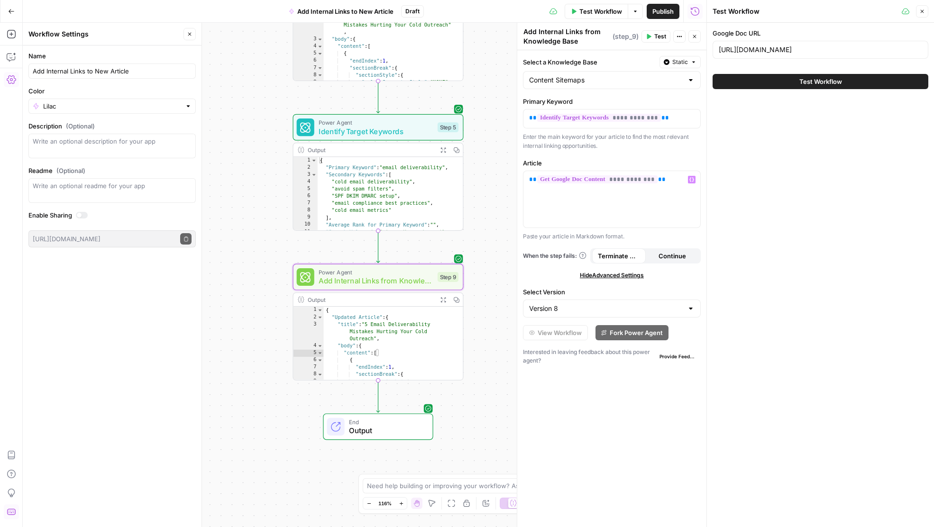
click at [394, 430] on span "Output" at bounding box center [386, 430] width 75 height 11
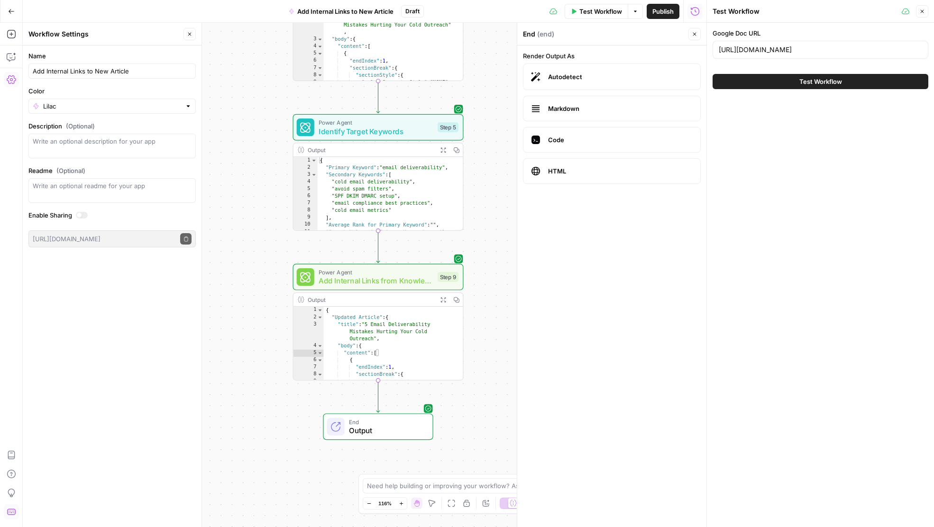
click at [721, 79] on button "Test Workflow" at bounding box center [821, 81] width 216 height 15
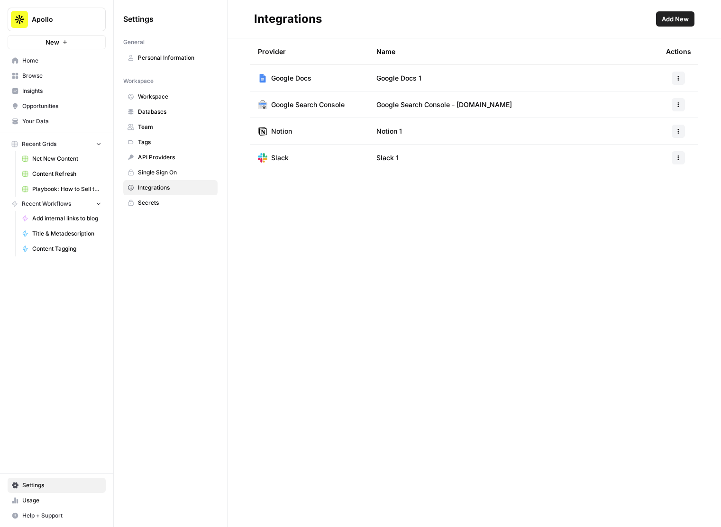
click at [677, 81] on button "button" at bounding box center [678, 78] width 13 height 13
click at [543, 81] on td "Google Docs 1" at bounding box center [514, 78] width 290 height 26
click at [408, 78] on span "Google Docs 1" at bounding box center [398, 77] width 45 height 9
click at [301, 79] on span "Google Docs" at bounding box center [291, 77] width 40 height 9
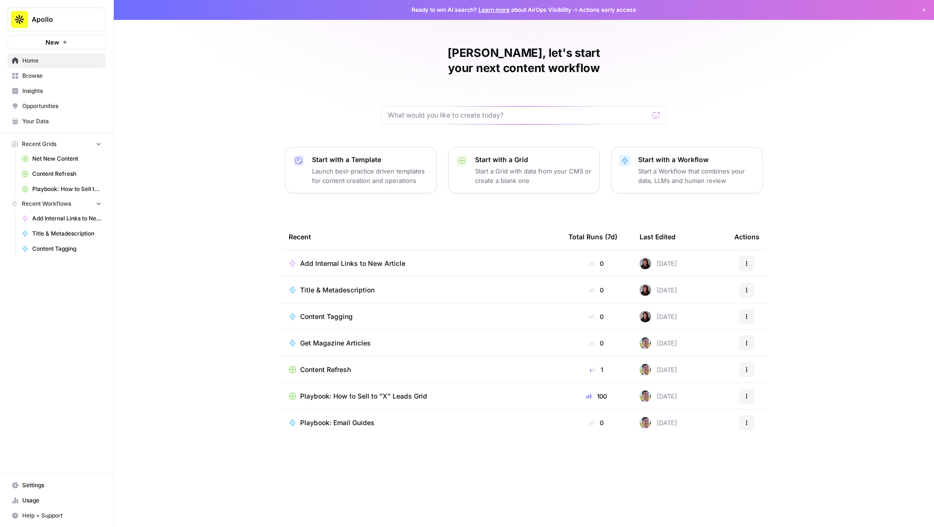
click at [316, 365] on span "Content Refresh" at bounding box center [325, 369] width 51 height 9
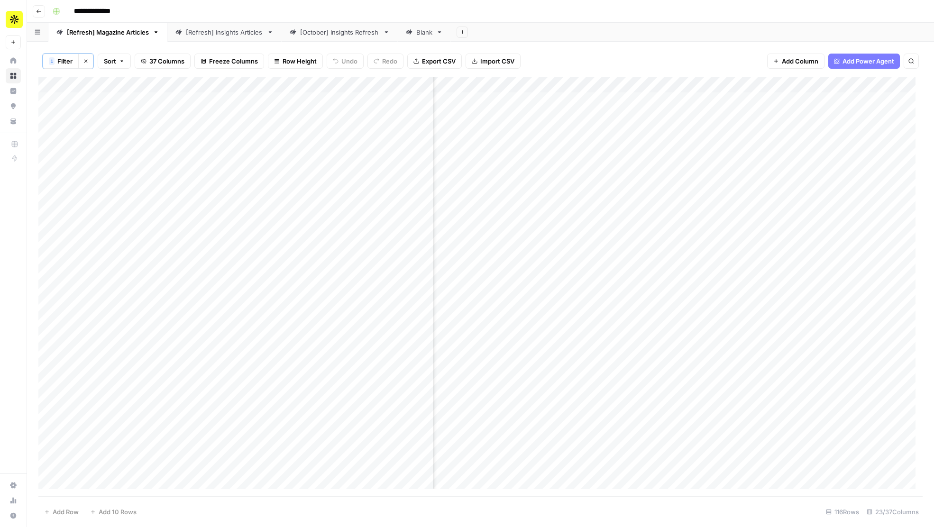
scroll to position [0, 332]
click at [520, 100] on div "Add Column" at bounding box center [480, 287] width 884 height 420
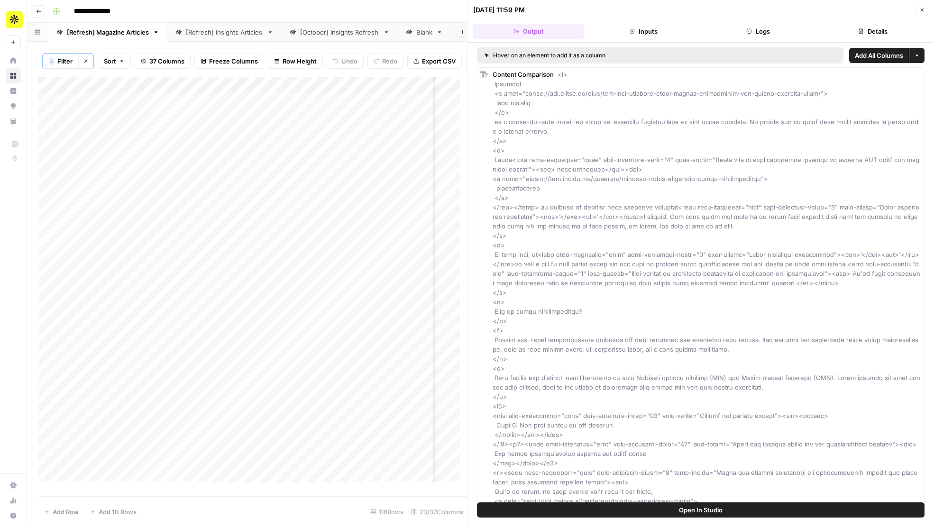
click at [922, 12] on icon "button" at bounding box center [922, 10] width 6 height 6
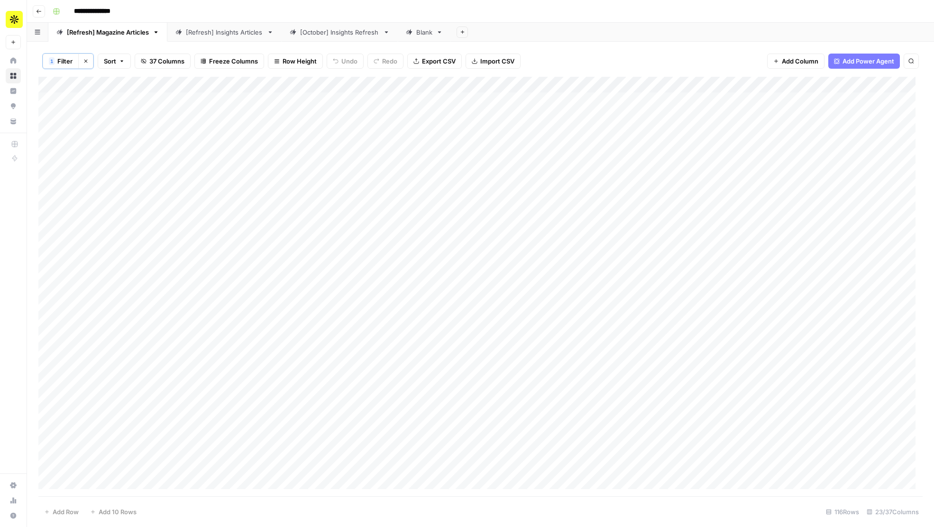
click at [807, 87] on div "Add Column" at bounding box center [480, 287] width 884 height 420
click at [548, 25] on div "Add Sheet" at bounding box center [692, 32] width 483 height 19
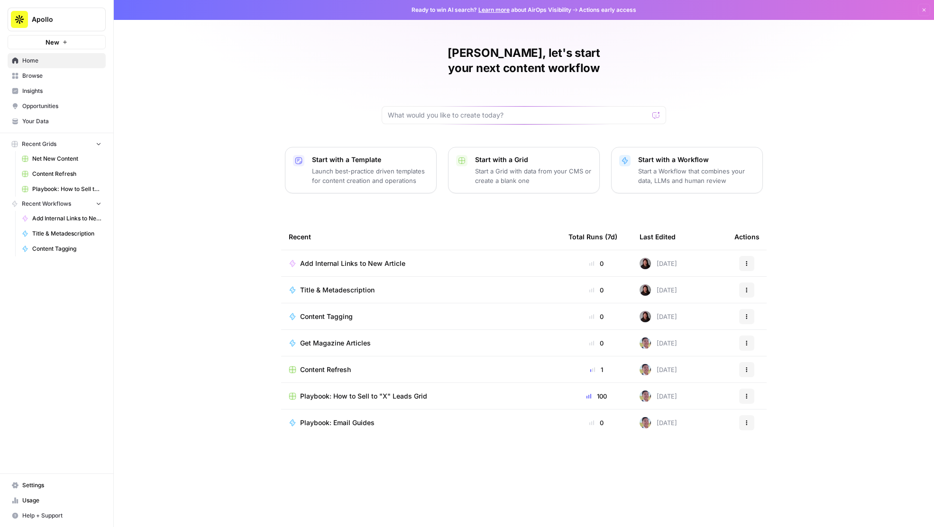
click at [31, 78] on span "Browse" at bounding box center [61, 76] width 79 height 9
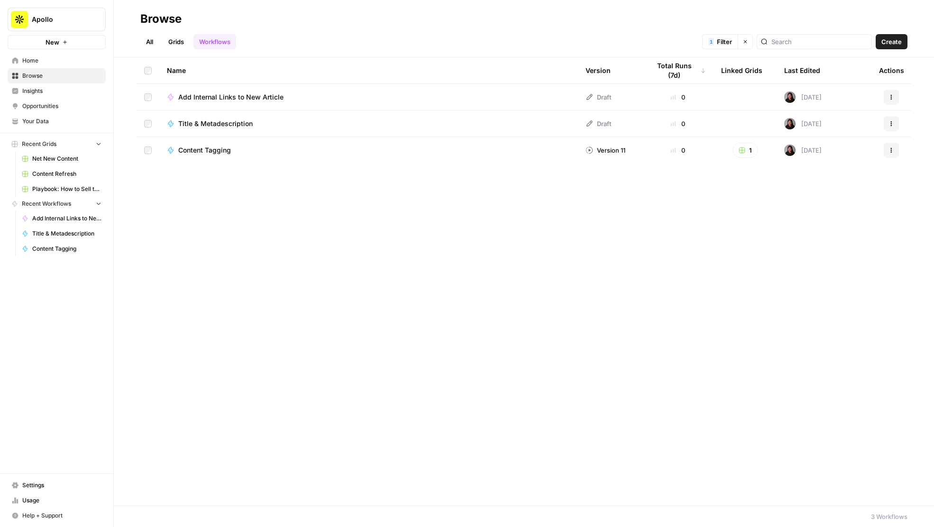
click at [144, 38] on link "All" at bounding box center [149, 41] width 18 height 15
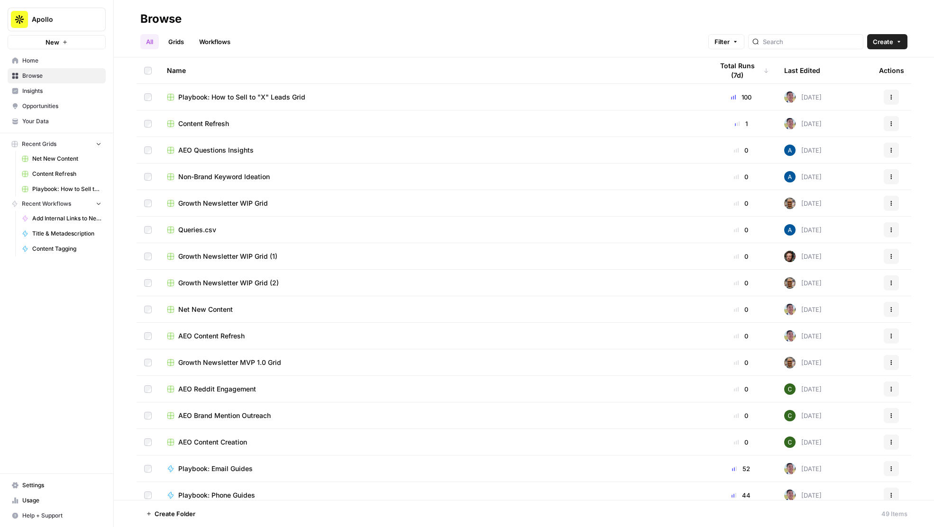
click at [210, 38] on link "Workflows" at bounding box center [214, 41] width 43 height 15
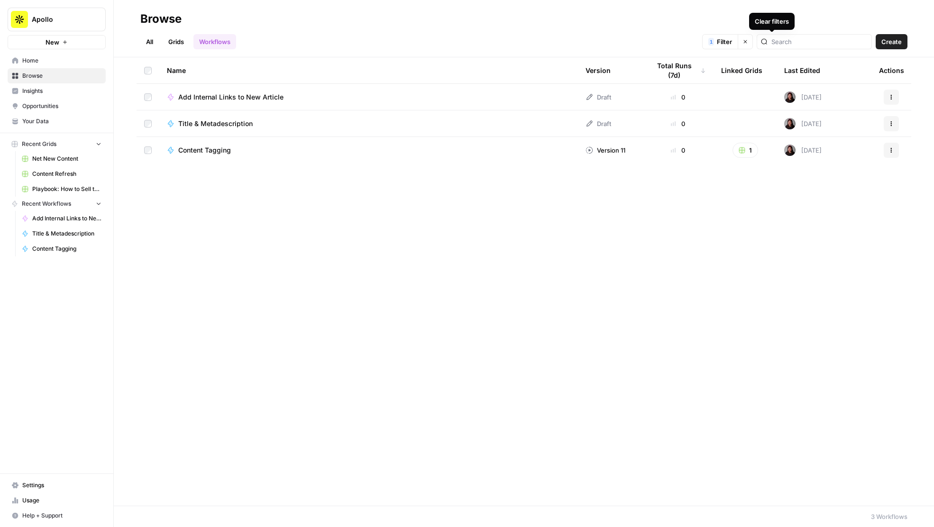
click at [748, 40] on icon "button" at bounding box center [746, 42] width 6 height 6
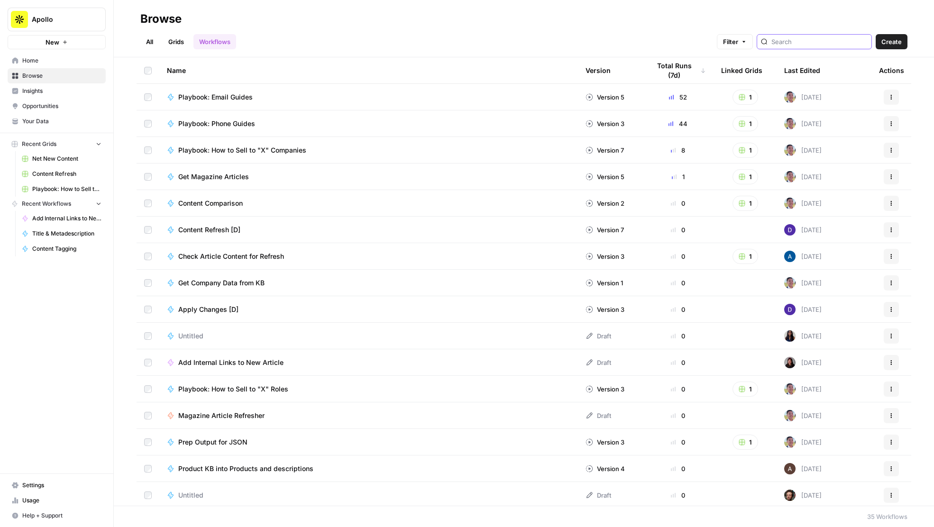
click at [835, 43] on input "search" at bounding box center [819, 41] width 96 height 9
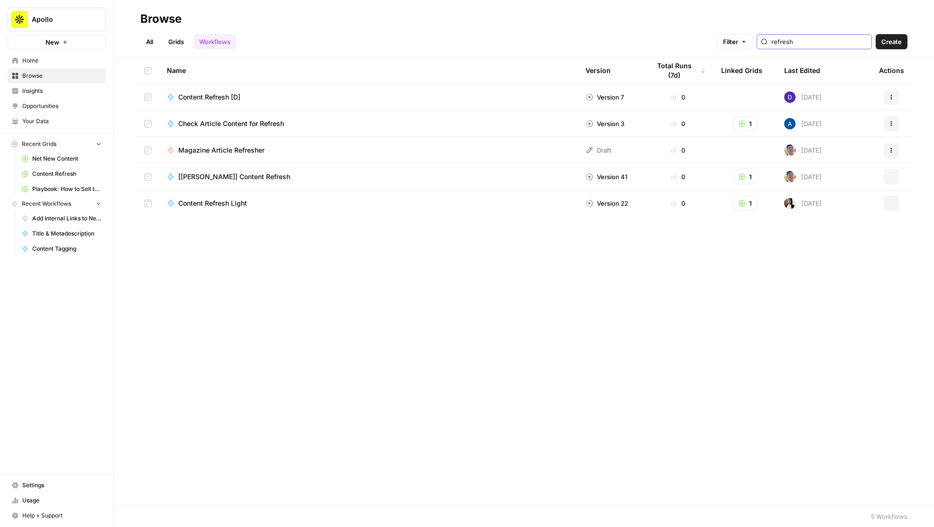
type input "refresh"
click at [230, 175] on span "[[PERSON_NAME]] Content Refresh" at bounding box center [234, 176] width 112 height 9
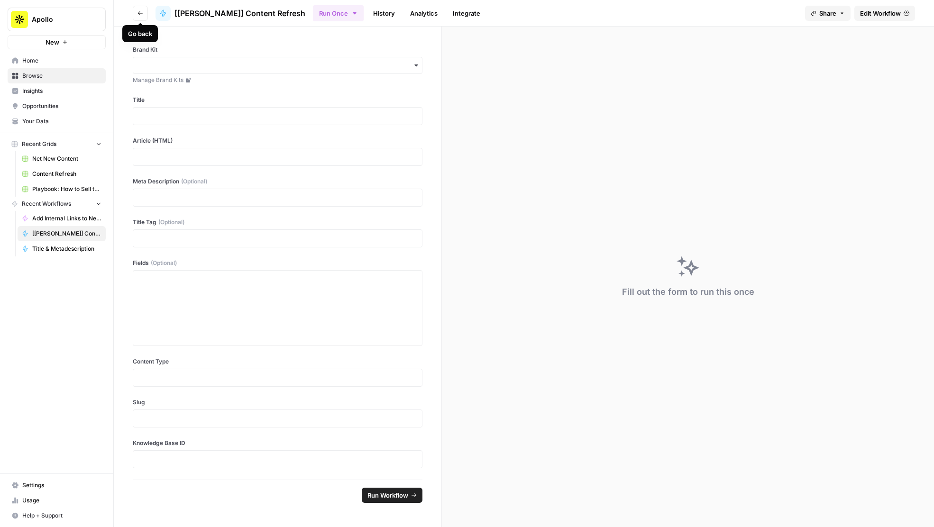
click at [138, 14] on icon "button" at bounding box center [141, 13] width 6 height 6
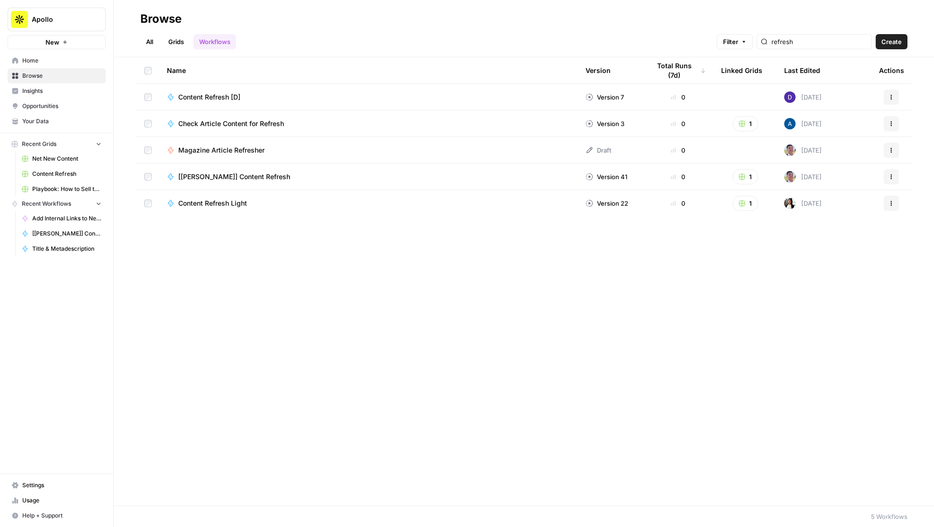
click at [889, 175] on icon "button" at bounding box center [892, 177] width 6 height 6
click at [542, 404] on div "Name Version Total Runs (7d) Linked Grids Last Edited Actions Content Refresh […" at bounding box center [524, 281] width 820 height 449
click at [221, 101] on span "Content Refresh [D]" at bounding box center [209, 96] width 62 height 9
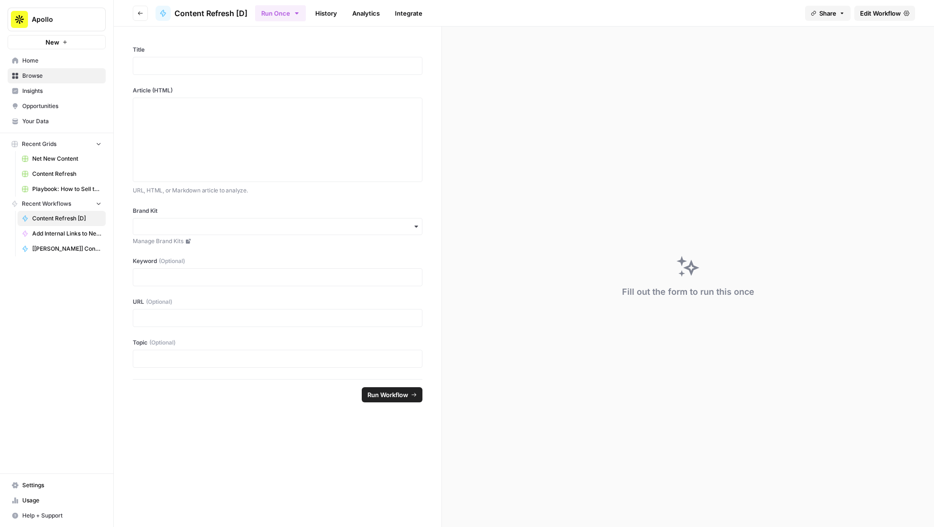
click at [869, 12] on span "Edit Workflow" at bounding box center [880, 13] width 41 height 9
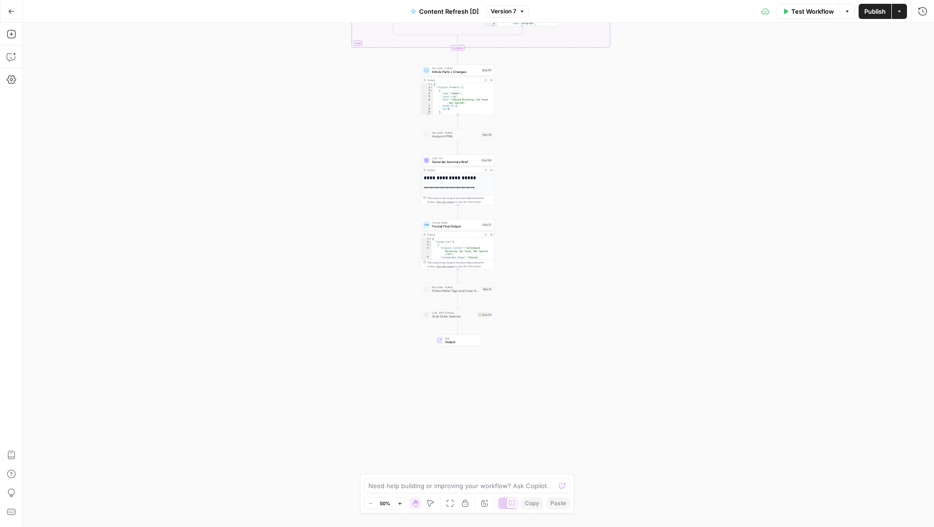
click at [402, 504] on icon "button" at bounding box center [399, 503] width 5 height 5
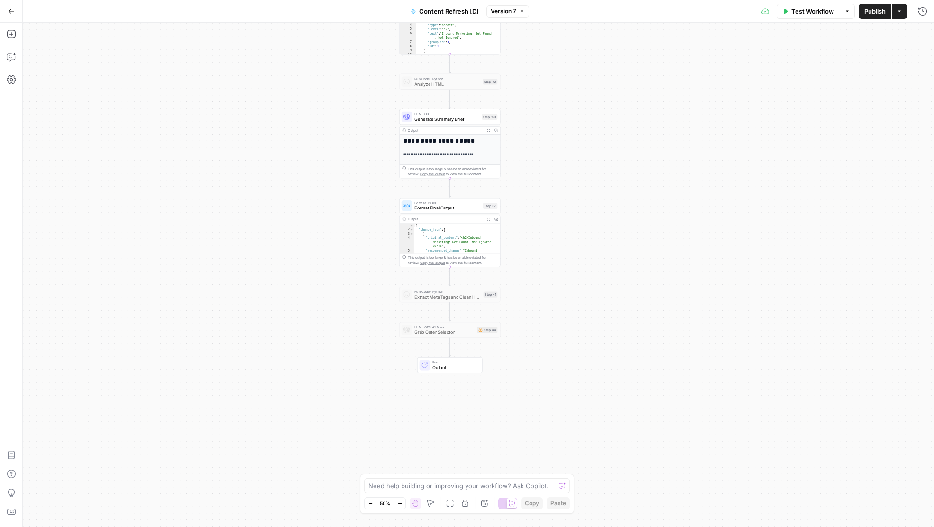
click at [402, 504] on icon "button" at bounding box center [399, 503] width 5 height 5
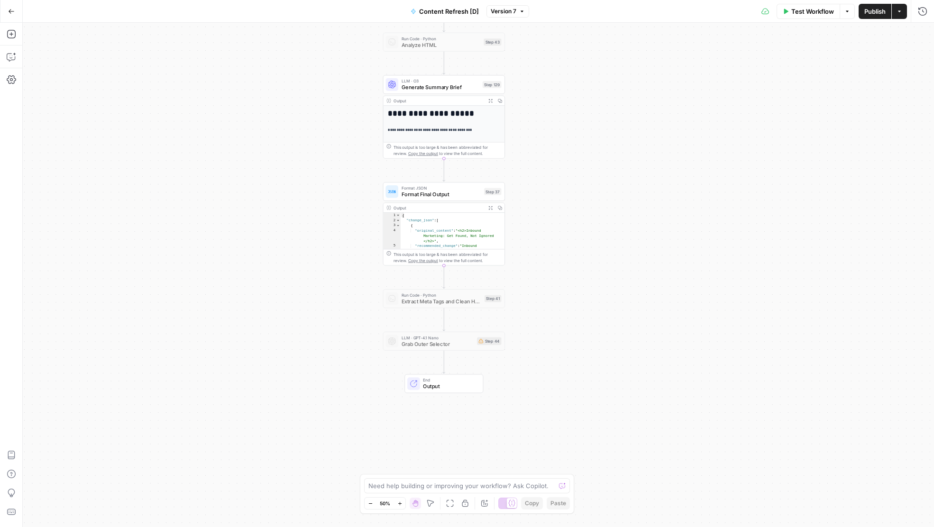
click at [402, 504] on icon "button" at bounding box center [399, 503] width 5 height 5
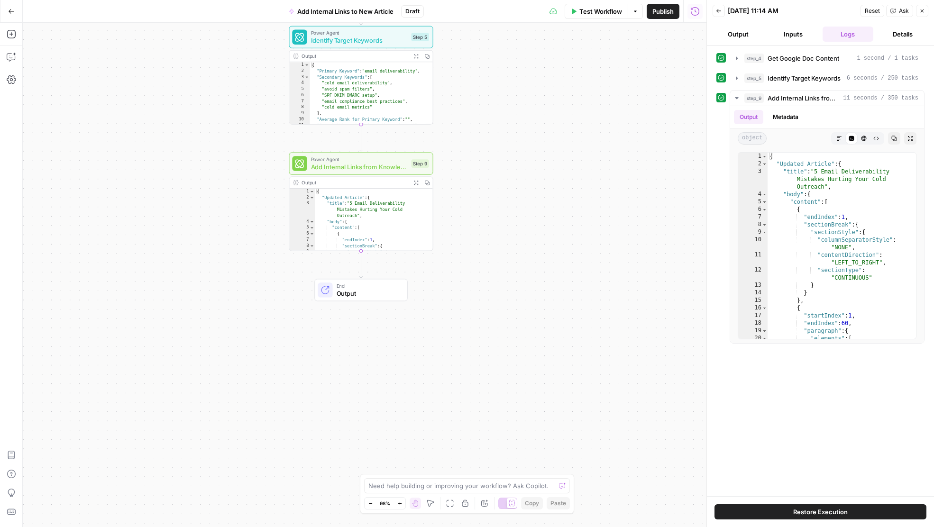
click at [371, 285] on span "End" at bounding box center [368, 286] width 63 height 8
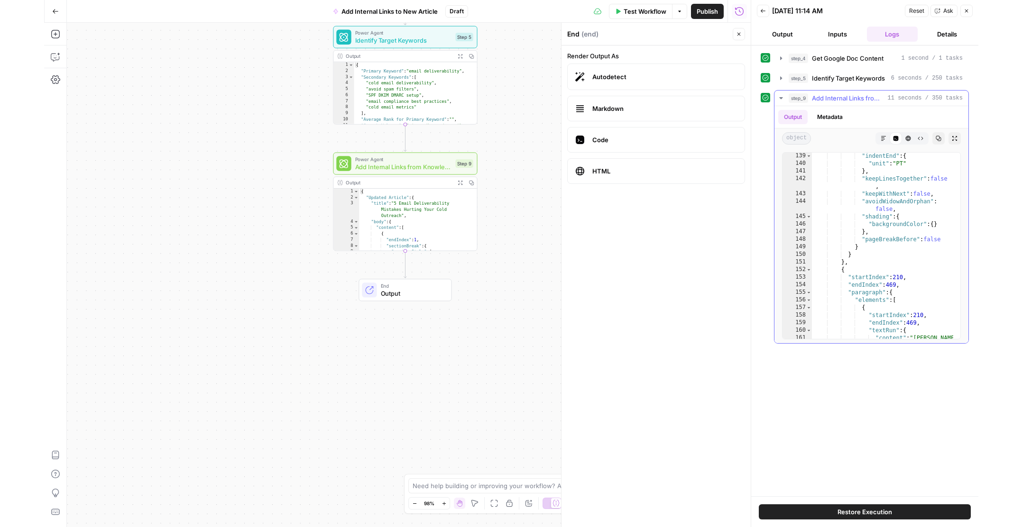
scroll to position [873, 0]
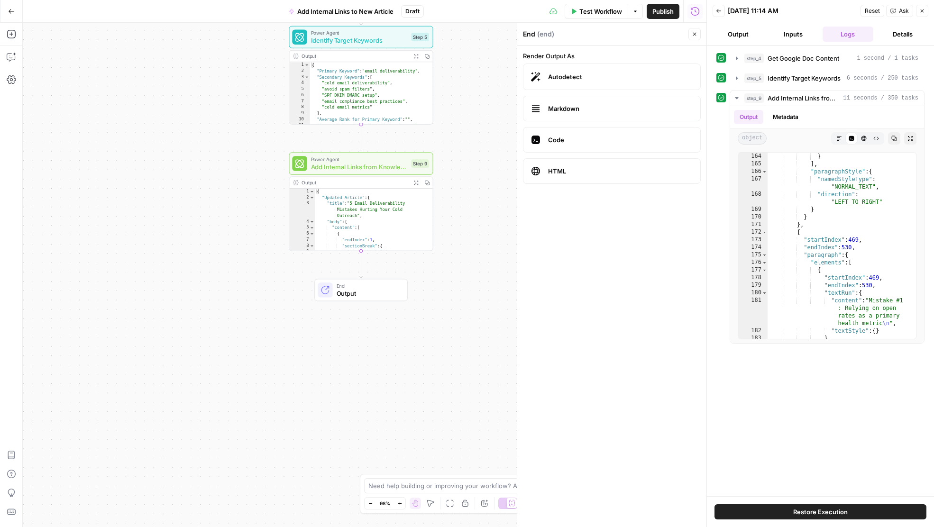
click at [747, 32] on button "Output" at bounding box center [738, 34] width 51 height 15
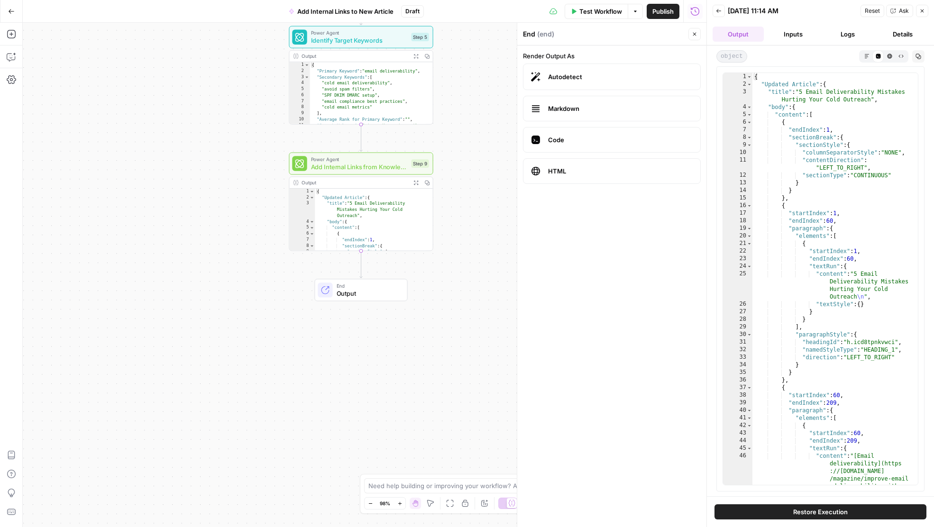
click at [888, 56] on icon "button" at bounding box center [889, 56] width 5 height 5
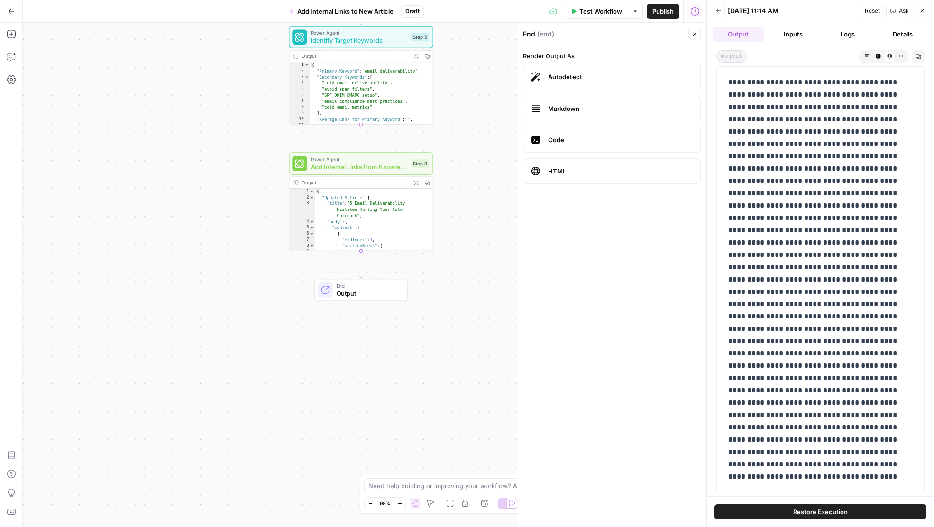
click at [901, 56] on icon "button" at bounding box center [901, 56] width 5 height 5
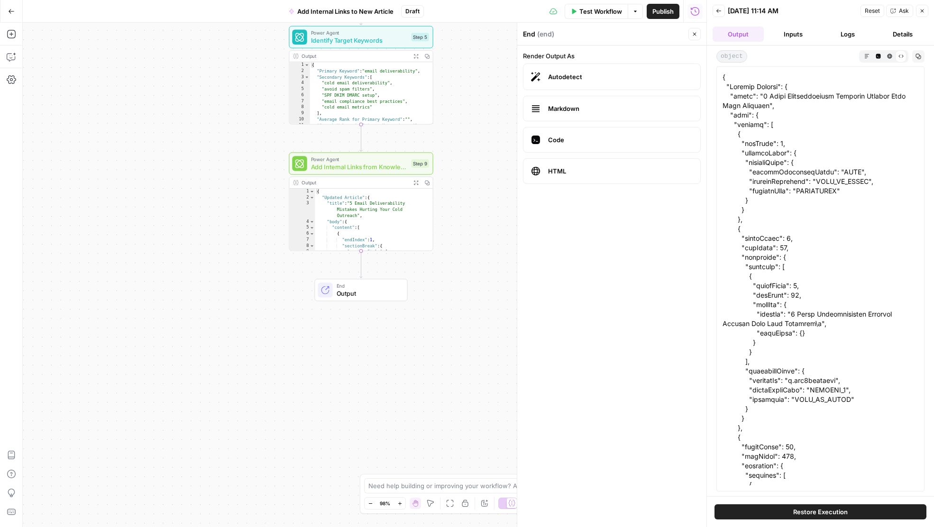
click at [871, 56] on button "Markdown" at bounding box center [866, 55] width 11 height 11
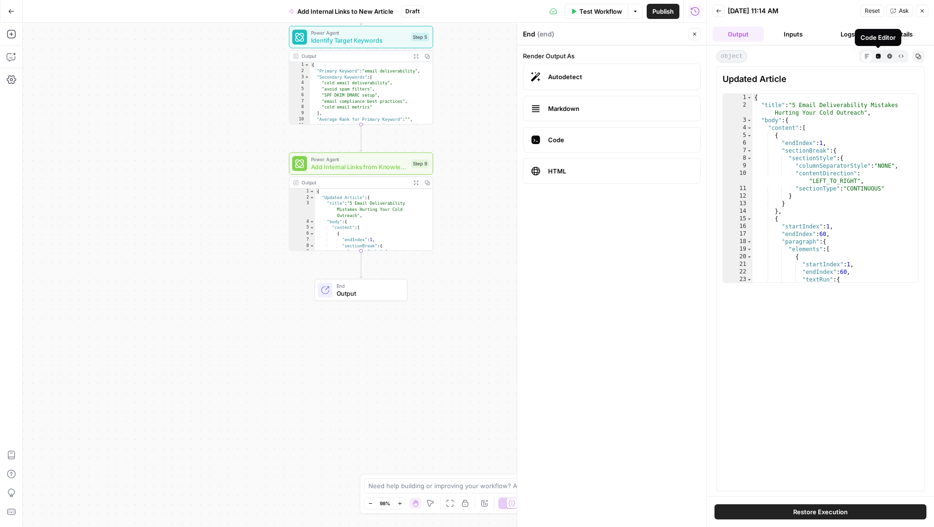
click at [876, 57] on icon "button" at bounding box center [878, 56] width 5 height 5
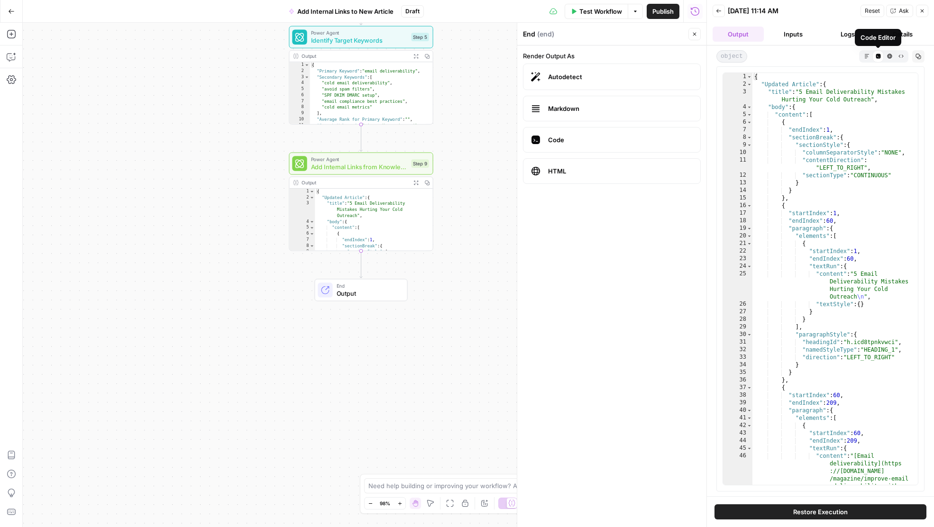
click at [887, 57] on icon "button" at bounding box center [889, 56] width 5 height 5
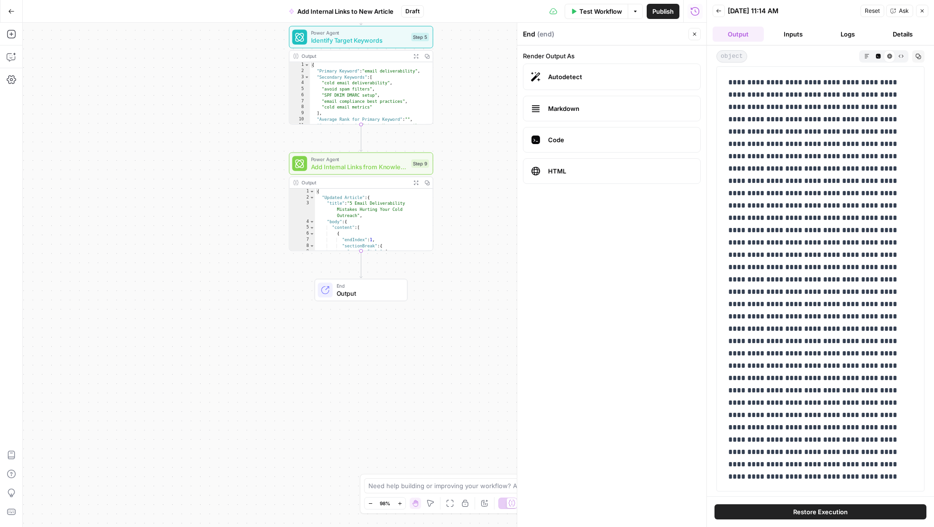
click at [624, 74] on span "Autodetect" at bounding box center [620, 76] width 145 height 9
click at [889, 57] on icon at bounding box center [889, 56] width 5 height 5
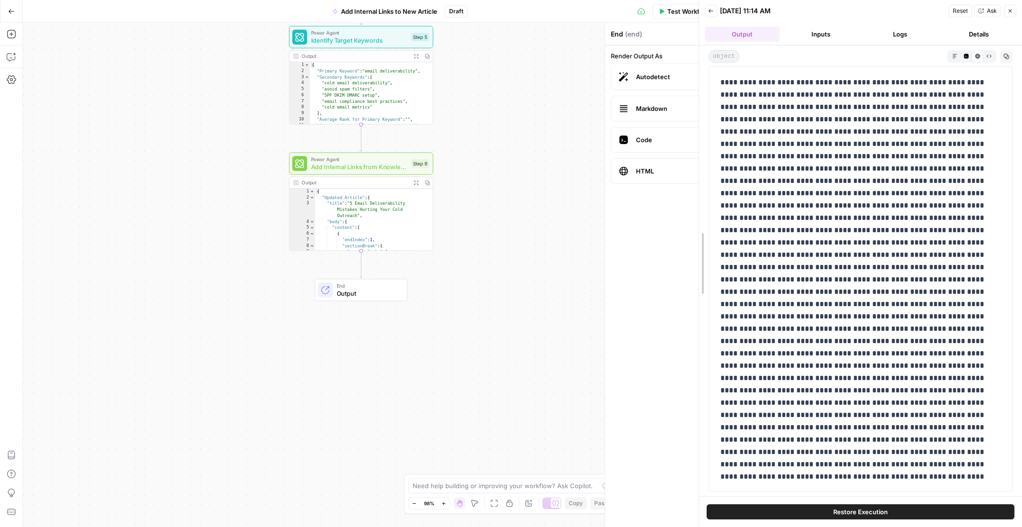
drag, startPoint x: 789, startPoint y: 228, endPoint x: 702, endPoint y: 228, distance: 86.8
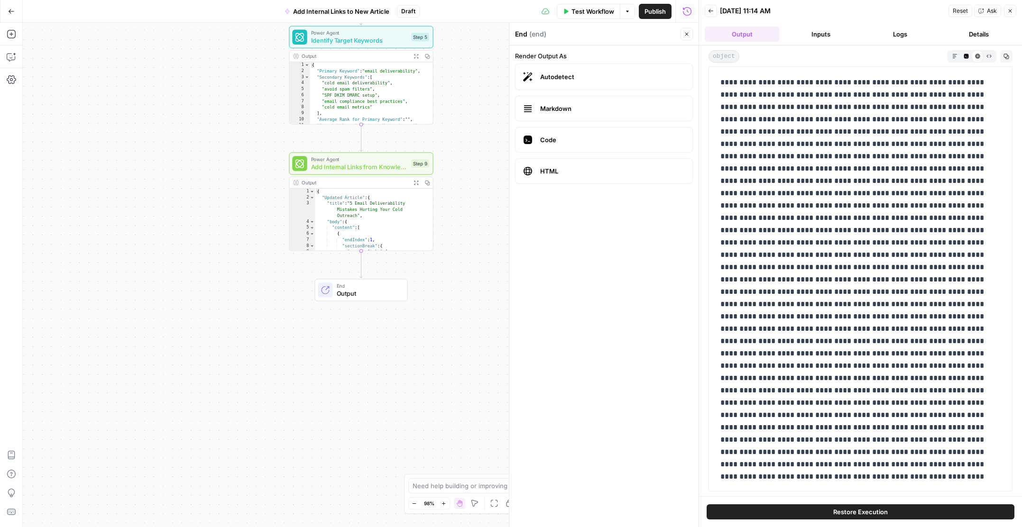
scroll to position [0, 0]
click at [376, 287] on span "End" at bounding box center [368, 286] width 63 height 8
click at [7, 34] on icon "button" at bounding box center [11, 34] width 9 height 9
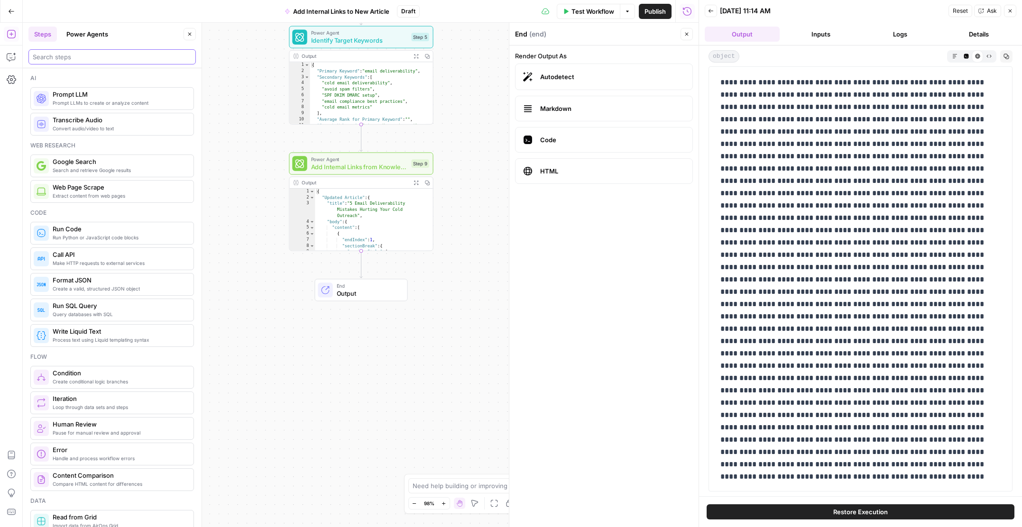
click at [98, 58] on input "search" at bounding box center [112, 56] width 159 height 9
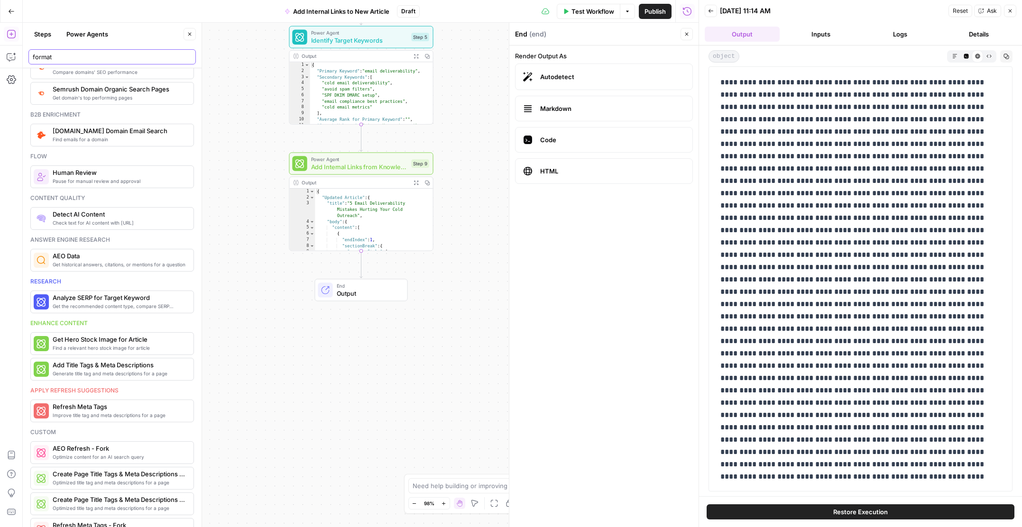
scroll to position [134, 0]
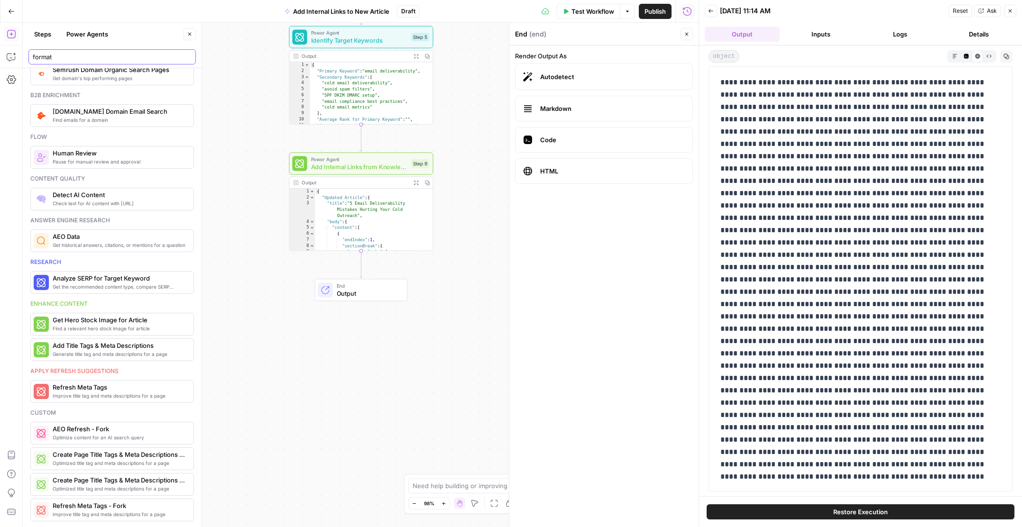
drag, startPoint x: 67, startPoint y: 53, endPoint x: 21, endPoint y: 52, distance: 45.5
click at [21, 52] on body "Apollo New Home Browse Insights Opportunities Your Data Recent Grids Net New Co…" at bounding box center [511, 263] width 1022 height 527
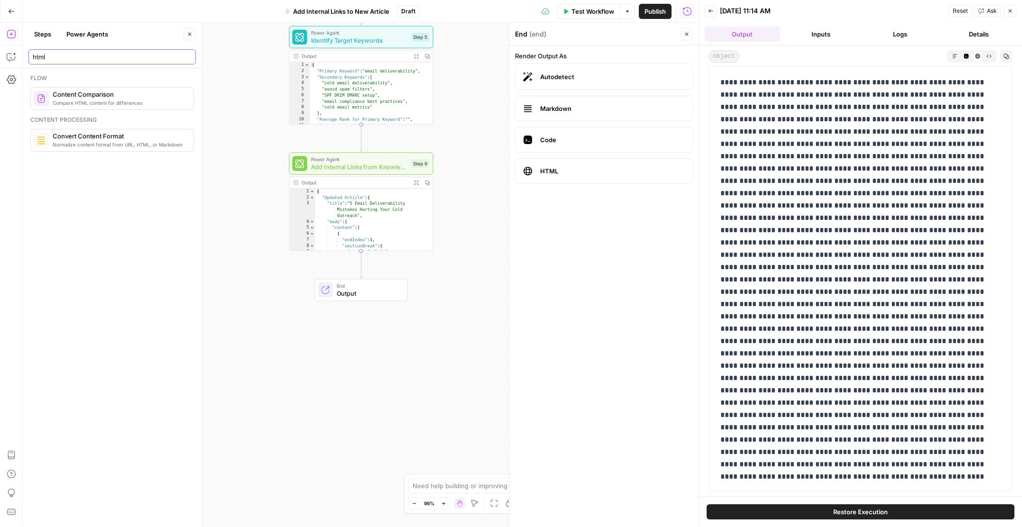
type input "html"
click at [927, 58] on button "Markdown" at bounding box center [954, 55] width 11 height 11
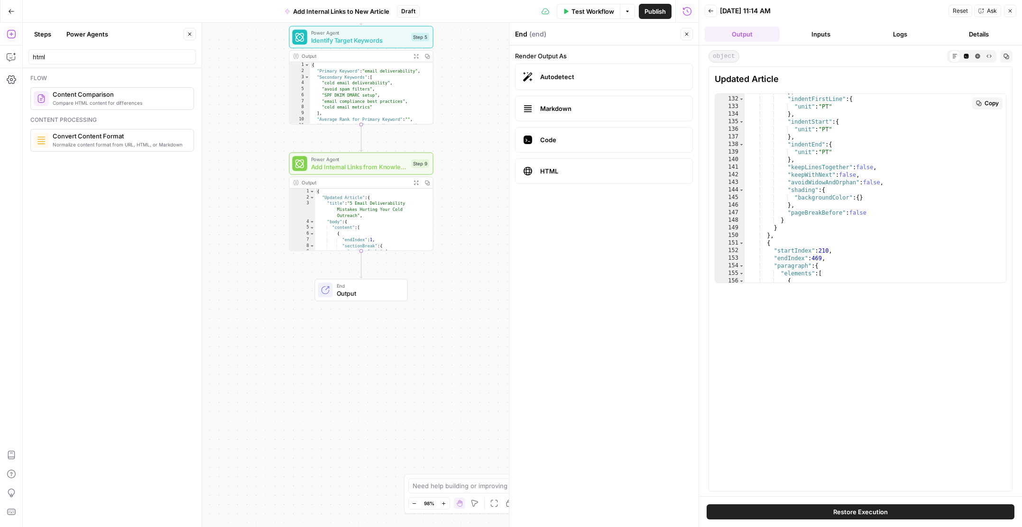
scroll to position [818, 0]
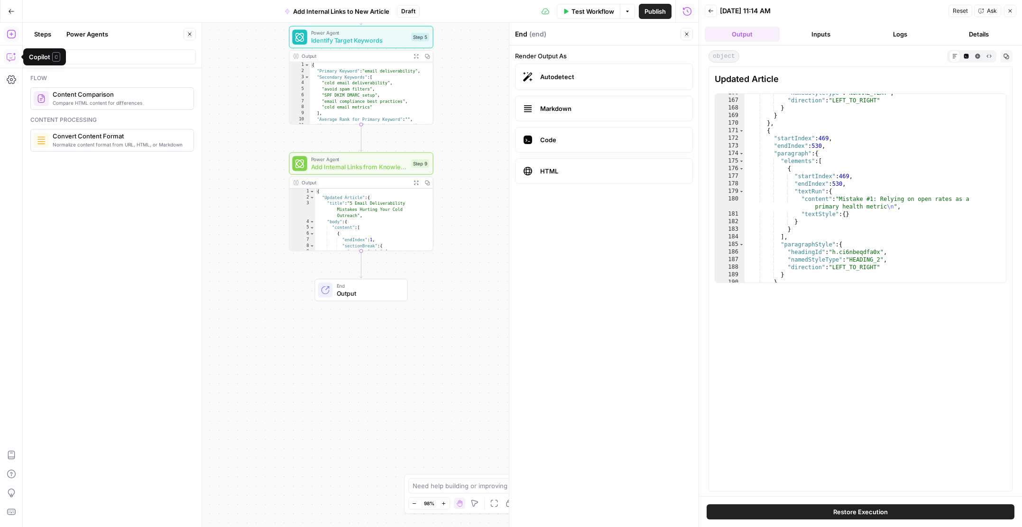
click at [11, 53] on icon "button" at bounding box center [11, 56] width 9 height 9
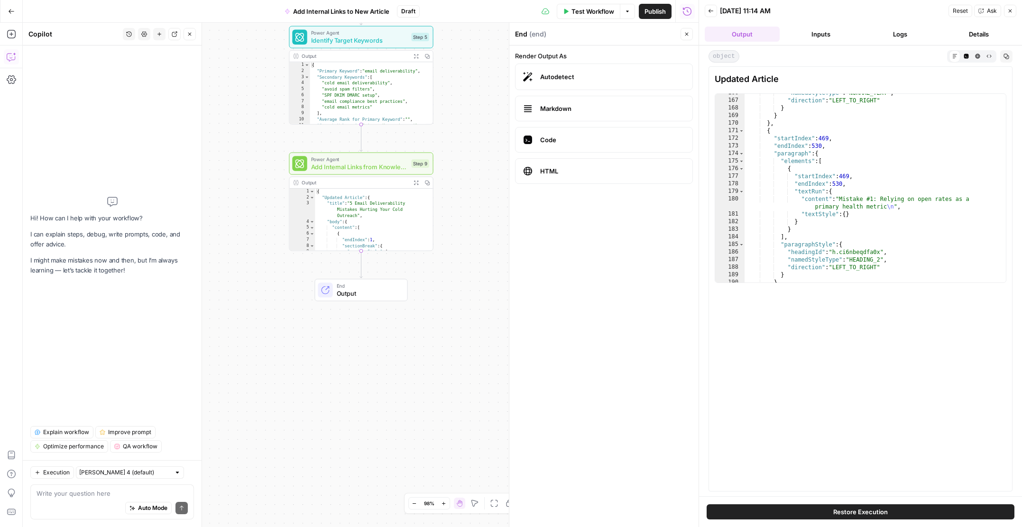
click at [90, 498] on textarea at bounding box center [112, 493] width 151 height 9
type textarea "I"
type textarea "I want my workflow output to be in plain HTML"
click at [656, 14] on span "Publish" at bounding box center [654, 11] width 21 height 9
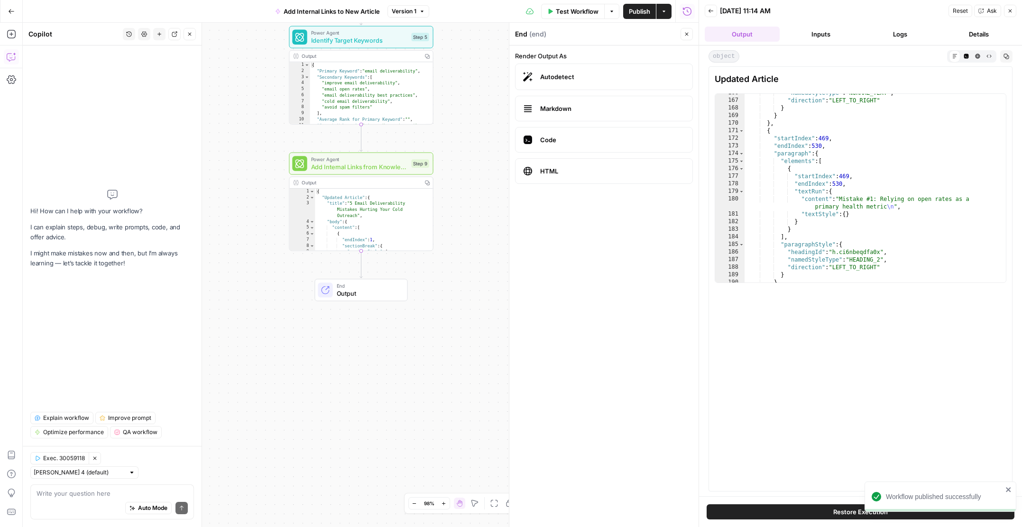
click at [58, 485] on div "Write your question here Auto Mode Send" at bounding box center [112, 502] width 164 height 35
click at [58, 487] on div "Write your question here Auto Mode Send" at bounding box center [112, 502] width 164 height 35
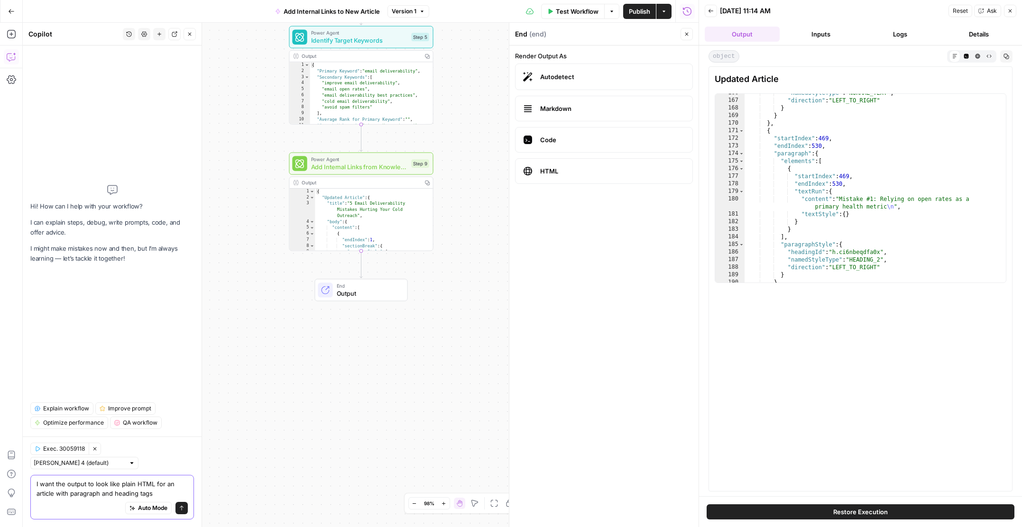
click at [55, 496] on textarea "I want the output to look like plain HTML for an article with paragraph and hea…" at bounding box center [112, 488] width 151 height 19
type textarea "I want the output to look like plain HTML for an article, like with paragraph a…"
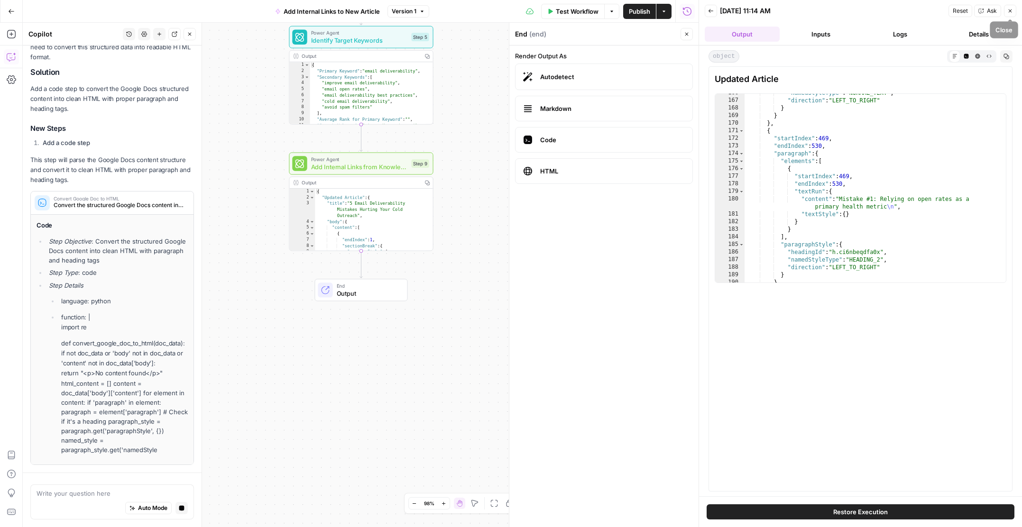
click at [927, 10] on icon "button" at bounding box center [1010, 11] width 6 height 6
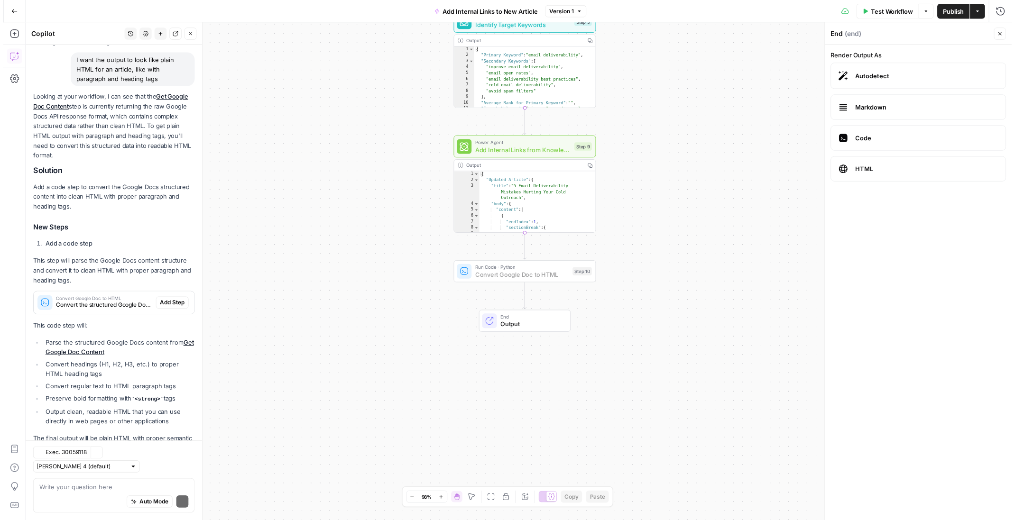
scroll to position [99, 0]
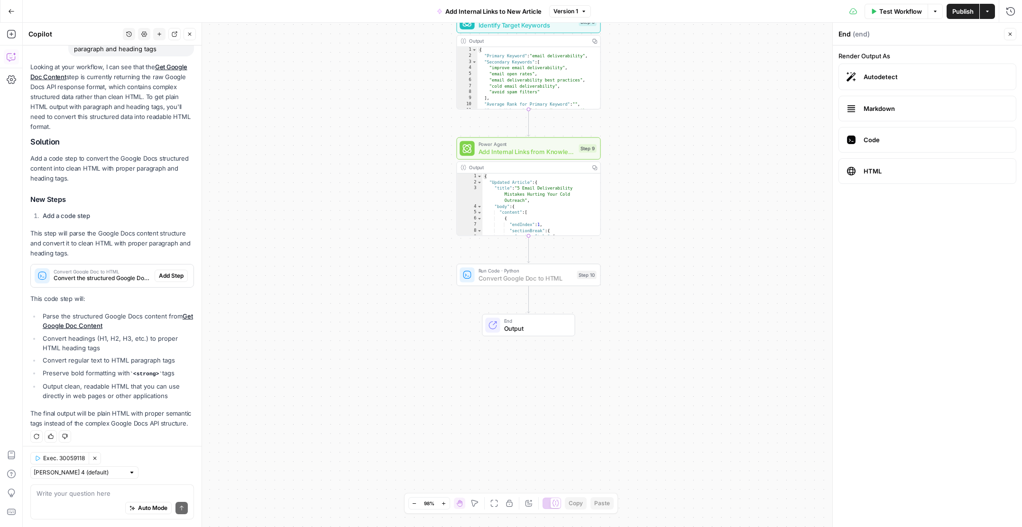
click at [163, 275] on span "Add Step" at bounding box center [171, 276] width 25 height 9
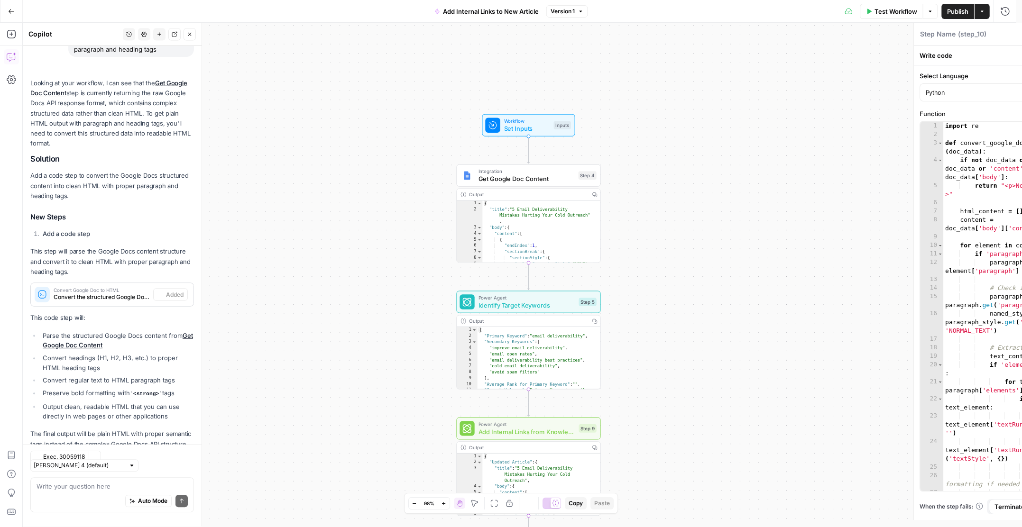
type textarea "Convert Google Doc to HTML"
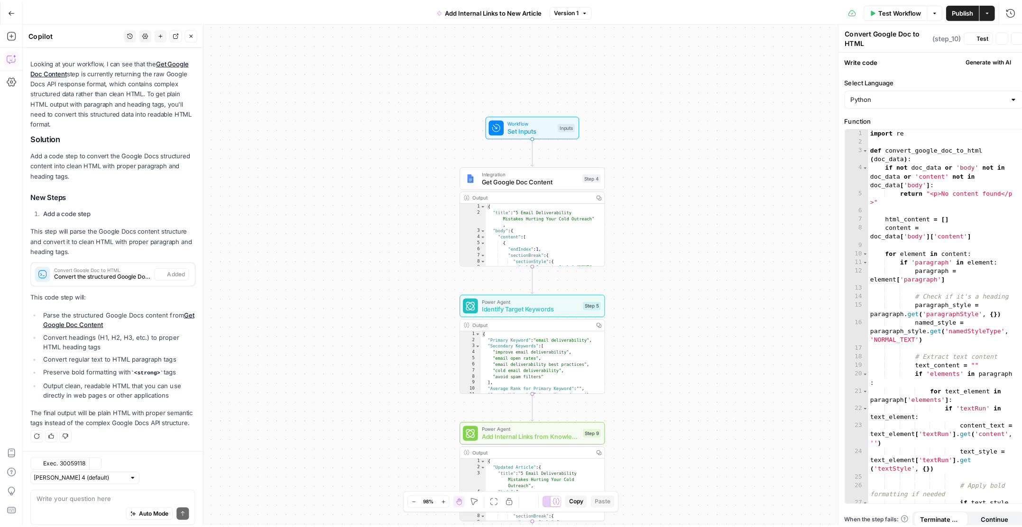
scroll to position [114, 0]
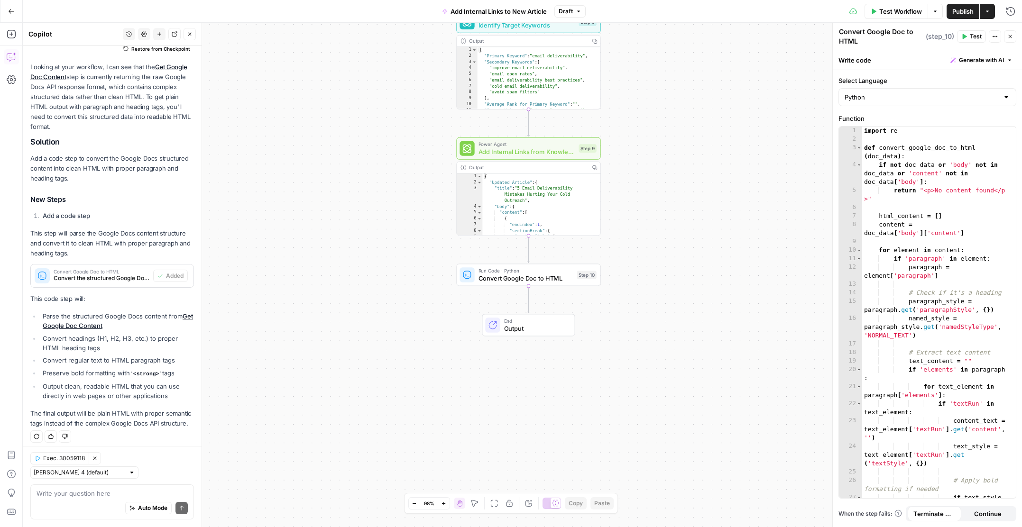
click at [89, 488] on div "Write your question here Auto Mode Send" at bounding box center [112, 502] width 164 height 35
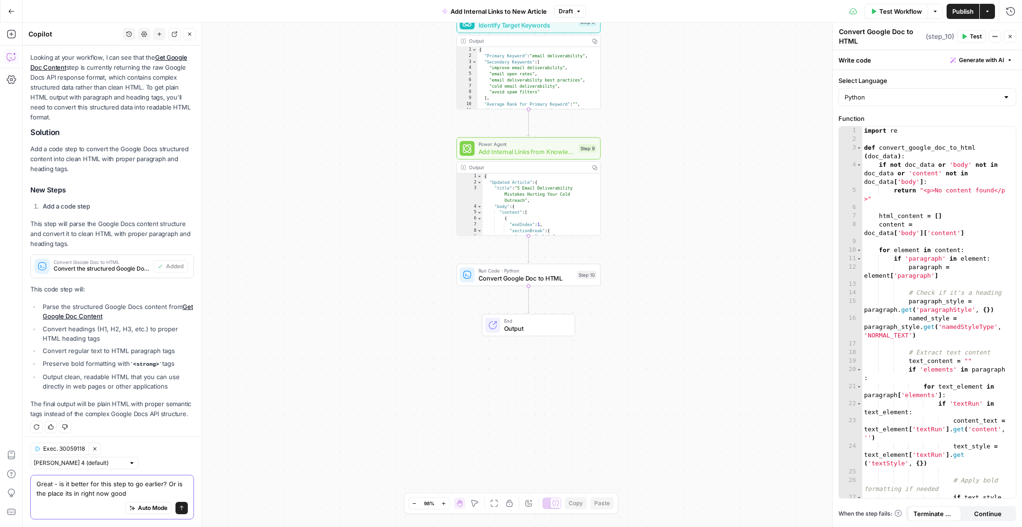
type textarea "Great - is it better for this step to go earlier? Or is the place its in right …"
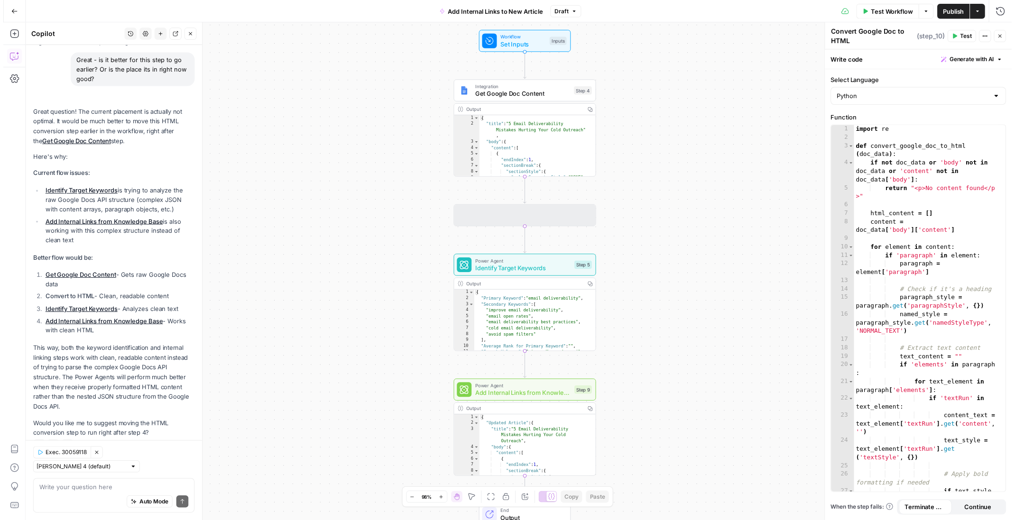
scroll to position [511, 0]
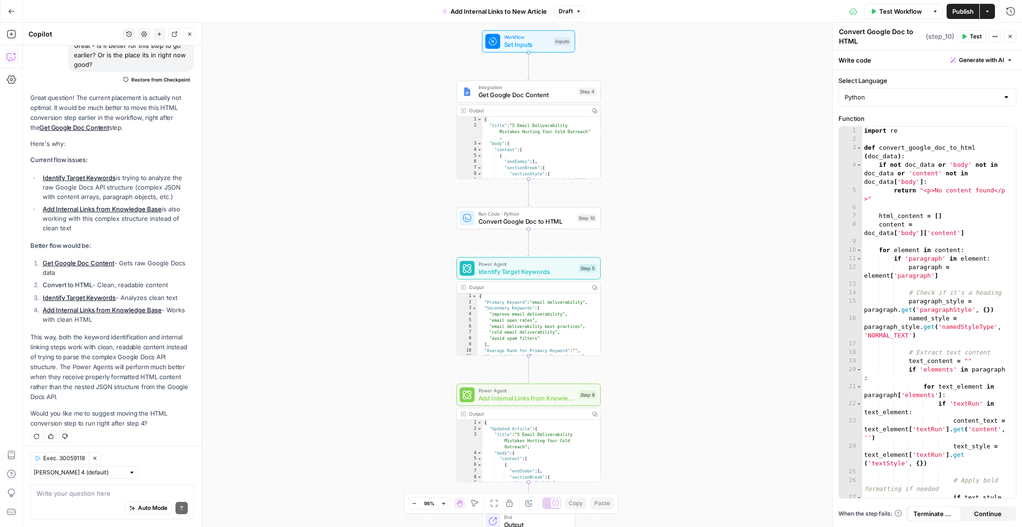
click at [899, 9] on span "Test Workflow" at bounding box center [900, 11] width 43 height 9
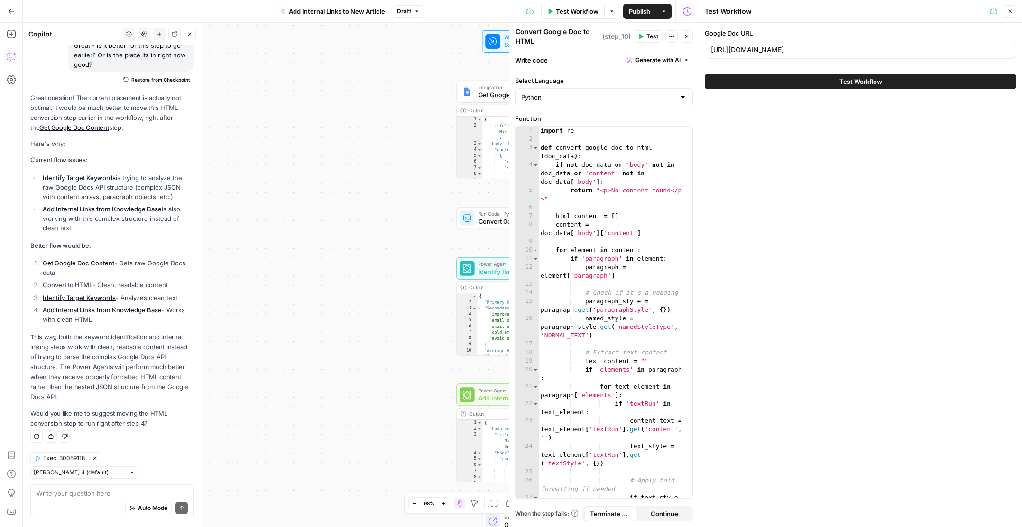
click at [860, 83] on span "Test Workflow" at bounding box center [860, 81] width 43 height 9
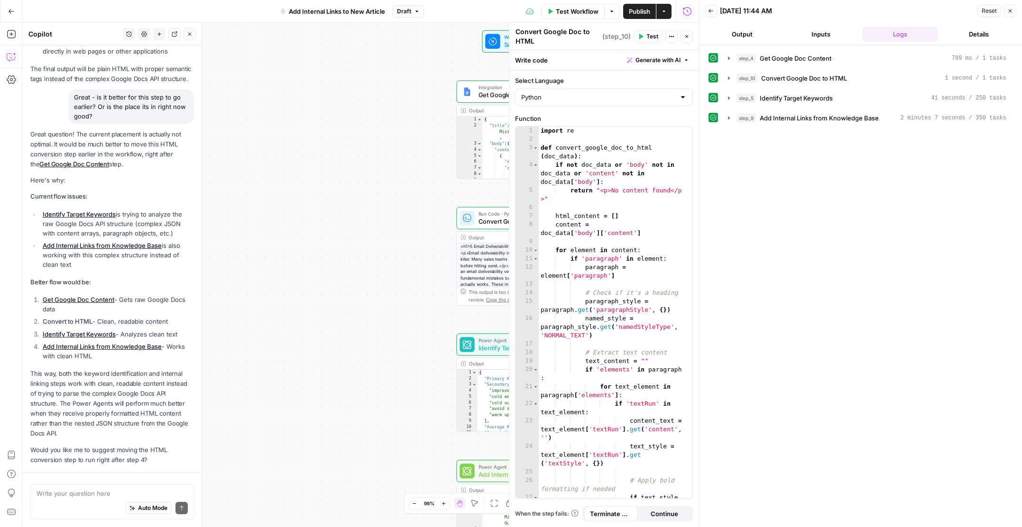
scroll to position [511, 0]
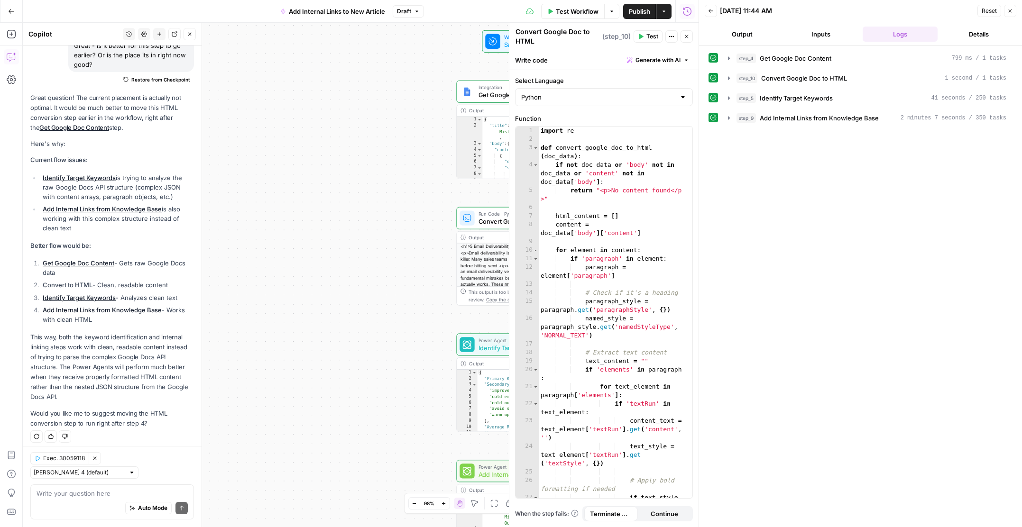
click at [344, 438] on div "Workflow Set Inputs Inputs Integration Get Google Doc Content Step 4 Output Exp…" at bounding box center [361, 275] width 676 height 505
click at [927, 10] on icon "button" at bounding box center [1010, 10] width 3 height 3
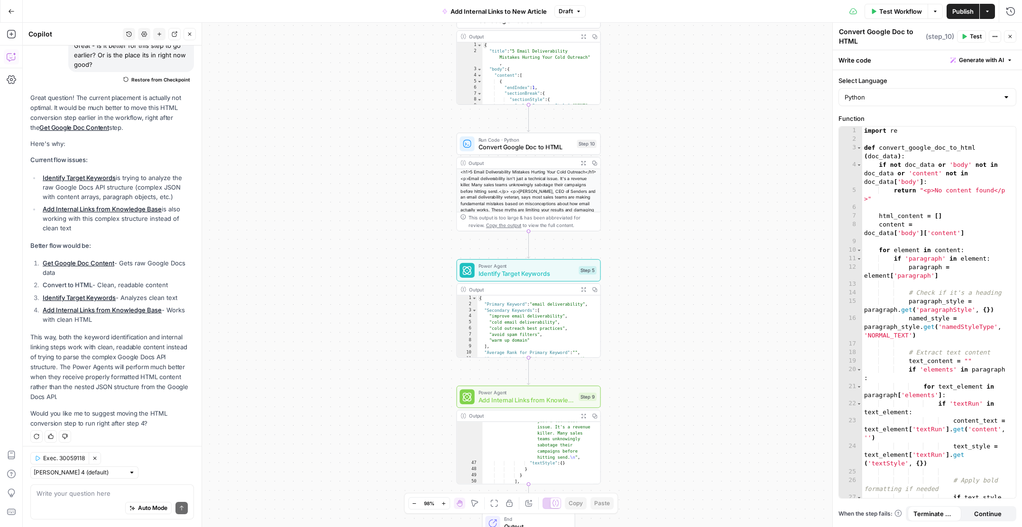
scroll to position [259, 0]
click at [598, 416] on button "Copy" at bounding box center [594, 416] width 11 height 11
click at [584, 418] on icon "button" at bounding box center [583, 415] width 5 height 5
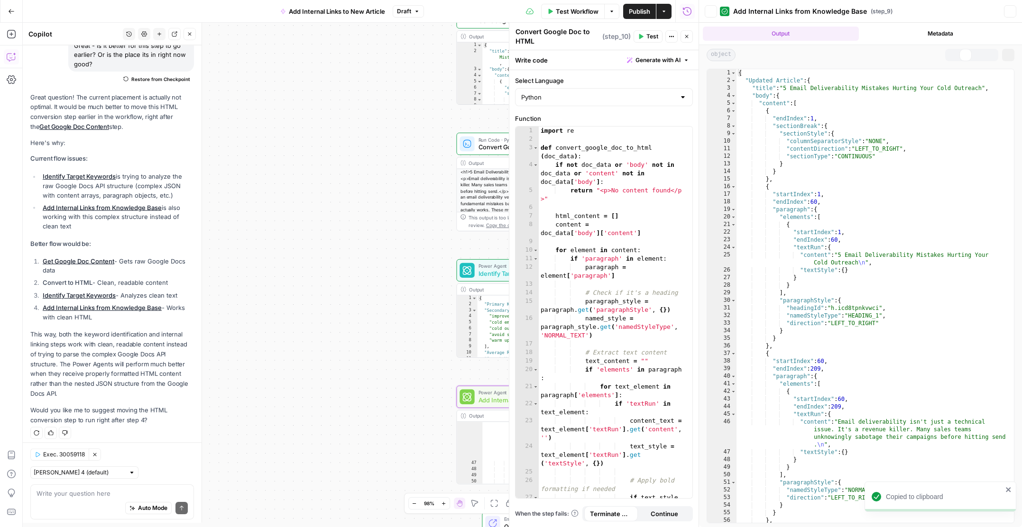
scroll to position [511, 0]
click at [678, 94] on div "Python" at bounding box center [604, 97] width 178 height 18
click at [678, 94] on div at bounding box center [604, 97] width 178 height 18
type input "Python"
click at [390, 114] on div "Workflow Set Inputs Inputs Integration Get Google Doc Content Step 4 Output Exp…" at bounding box center [361, 275] width 676 height 505
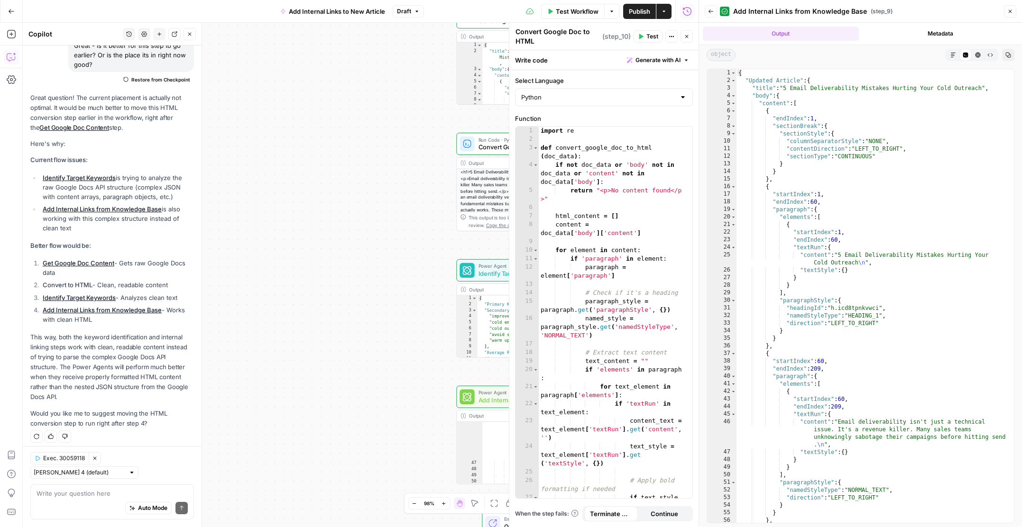
click at [927, 9] on button "Close" at bounding box center [1010, 11] width 12 height 12
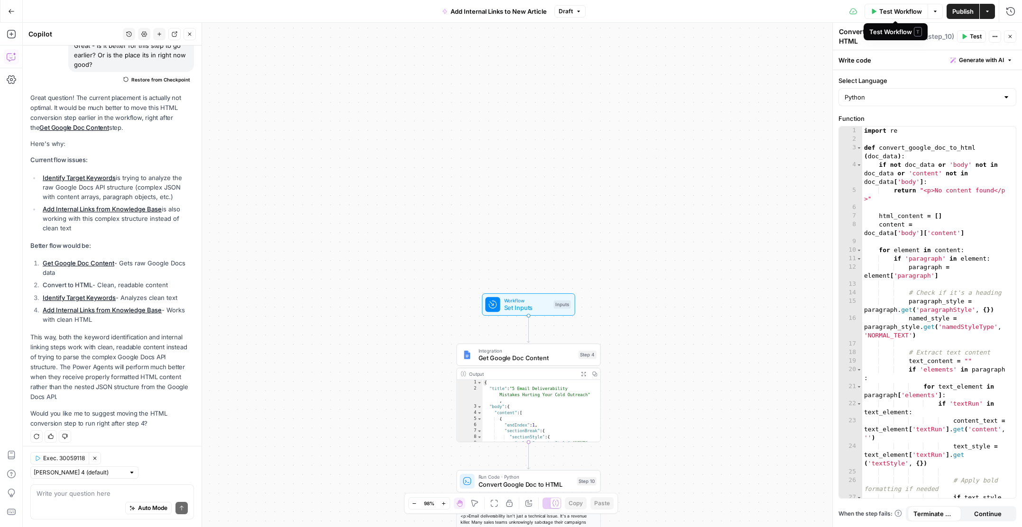
click at [895, 14] on span "Test Workflow" at bounding box center [900, 11] width 43 height 9
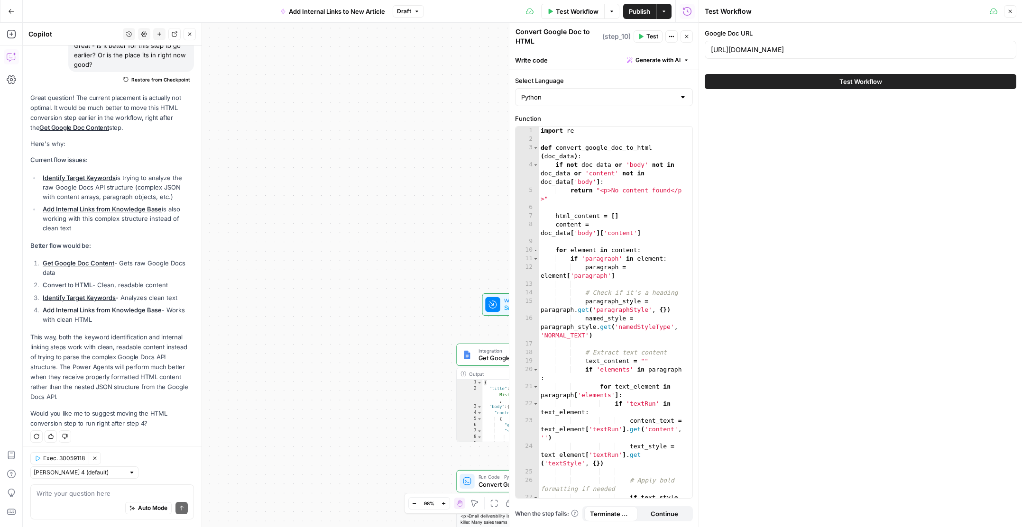
click at [890, 83] on button "Test Workflow" at bounding box center [861, 81] width 312 height 15
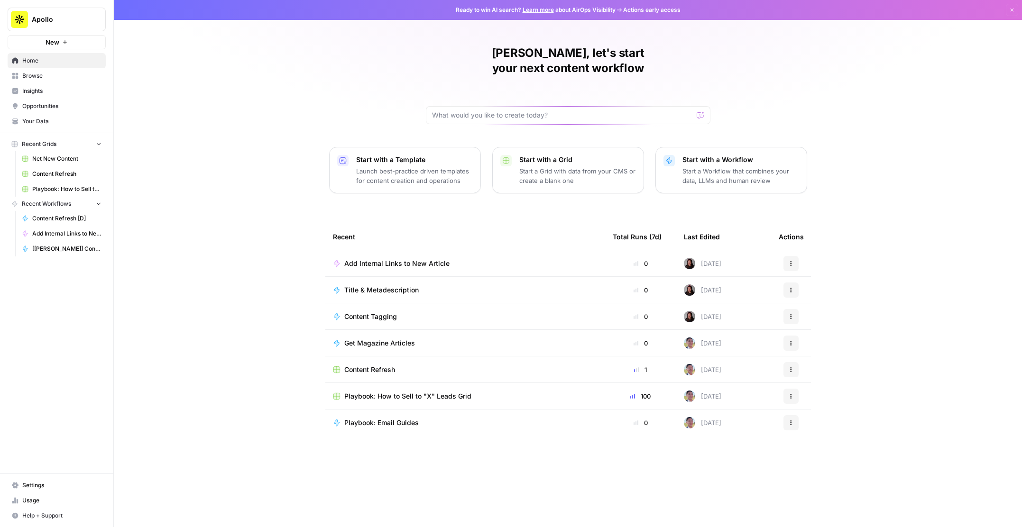
click at [62, 176] on span "Content Refresh" at bounding box center [66, 174] width 69 height 9
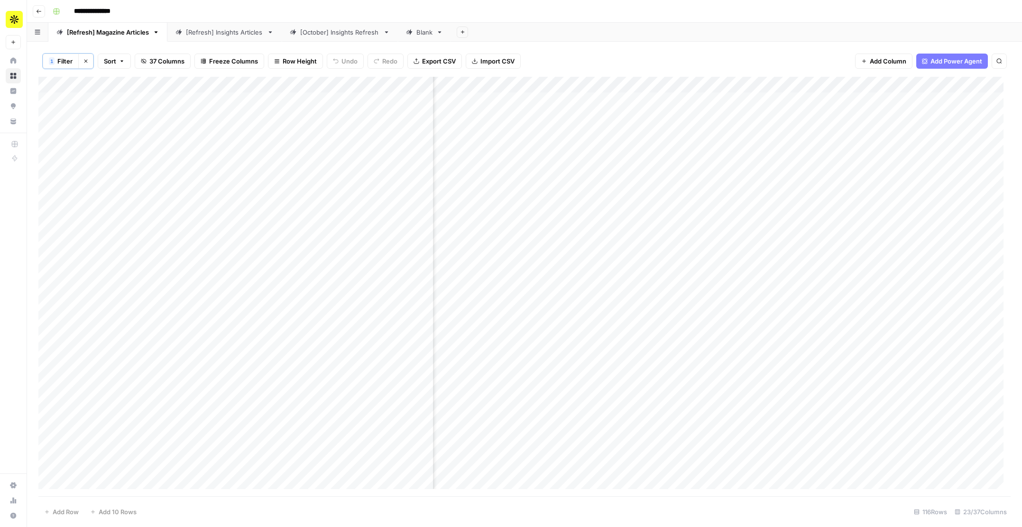
scroll to position [0, 322]
click at [532, 99] on div "Add Column" at bounding box center [524, 287] width 972 height 420
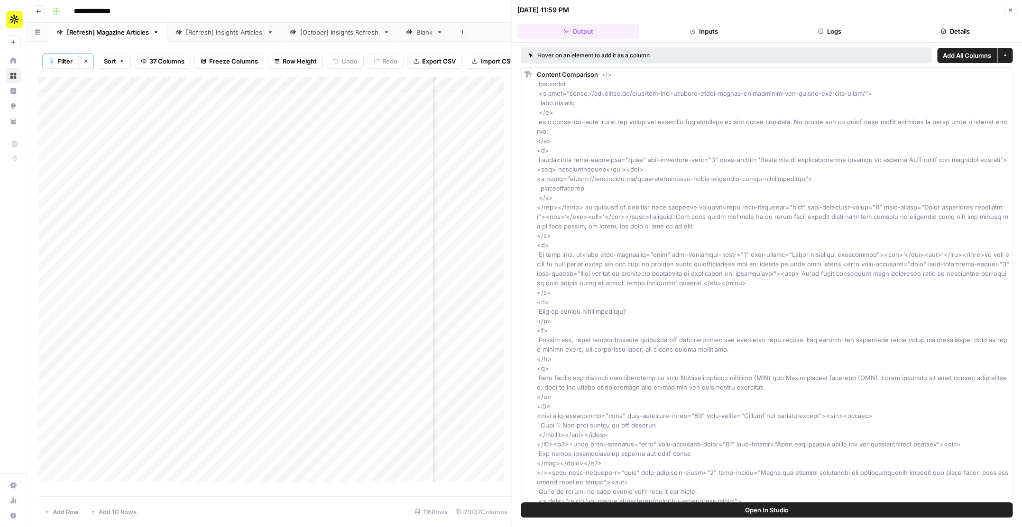
click at [1011, 9] on icon "button" at bounding box center [1010, 10] width 3 height 3
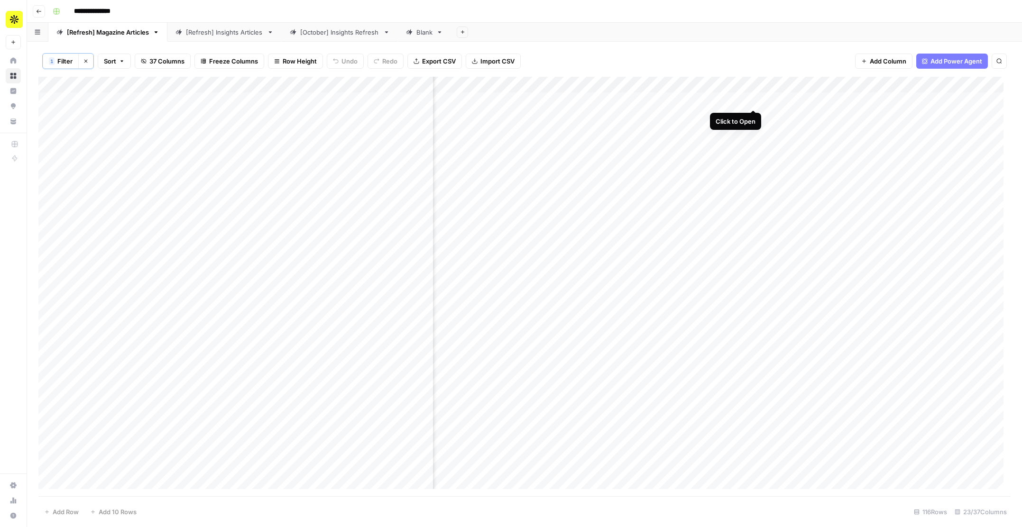
click at [752, 101] on div "Add Column" at bounding box center [524, 287] width 972 height 420
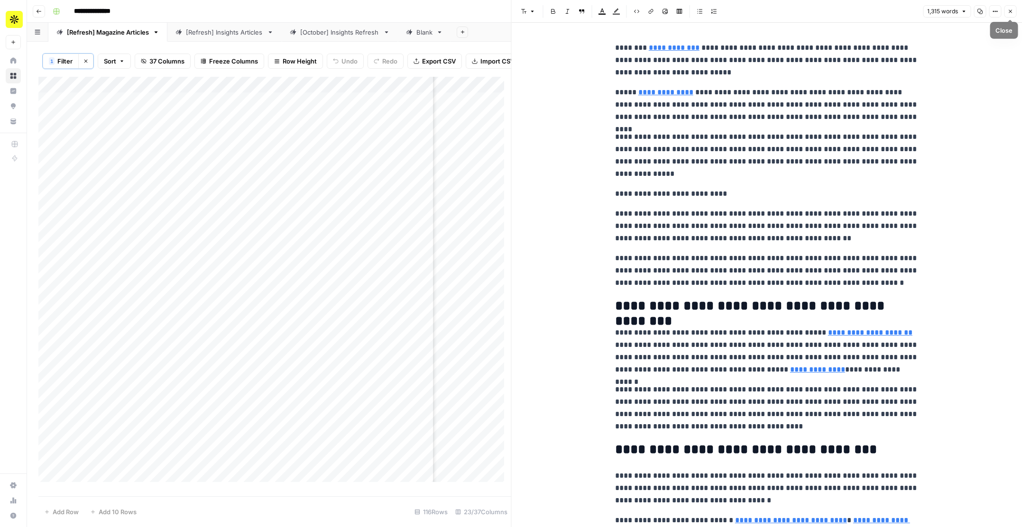
click at [1007, 15] on button "Close" at bounding box center [1010, 11] width 12 height 12
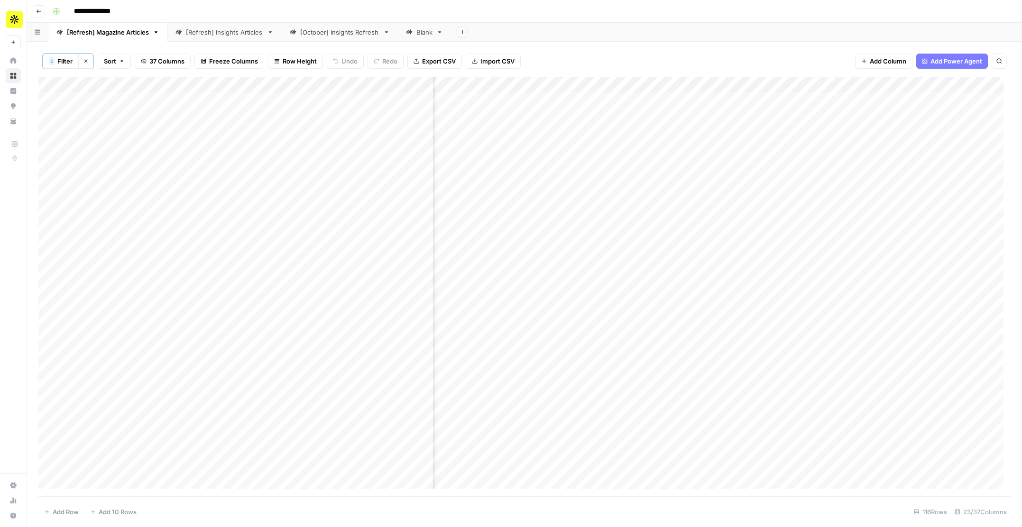
click at [722, 82] on div "Add Column" at bounding box center [524, 287] width 972 height 420
click at [725, 55] on div "1 Filter Clear filters Sort 37 Columns Freeze Columns Row Height Undo Redo Expo…" at bounding box center [524, 61] width 972 height 31
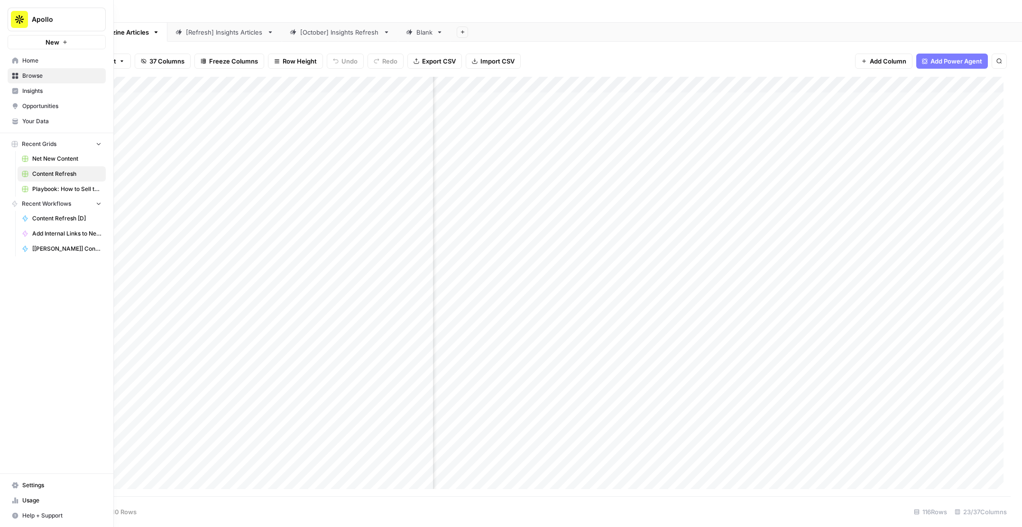
click at [21, 55] on link "Home" at bounding box center [57, 60] width 98 height 15
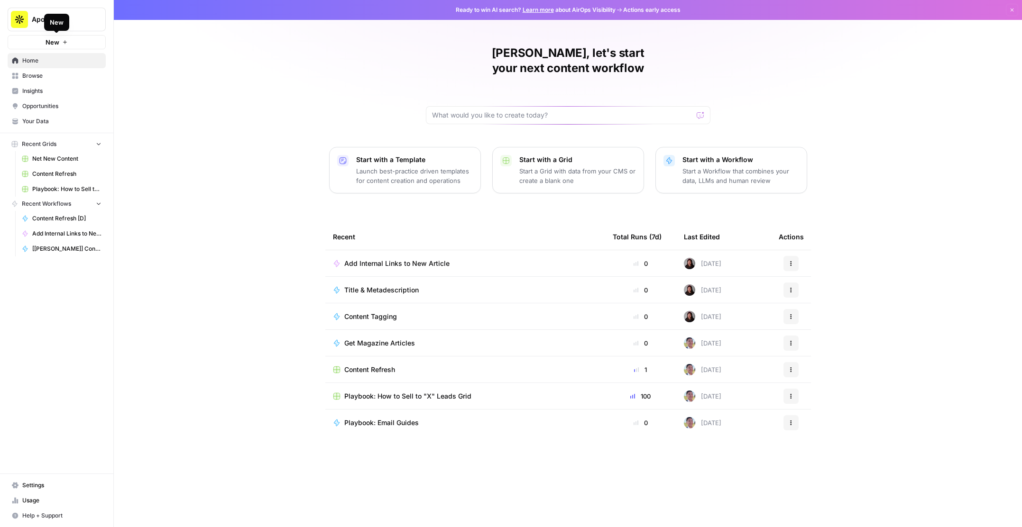
click at [74, 44] on button "New" at bounding box center [57, 42] width 98 height 14
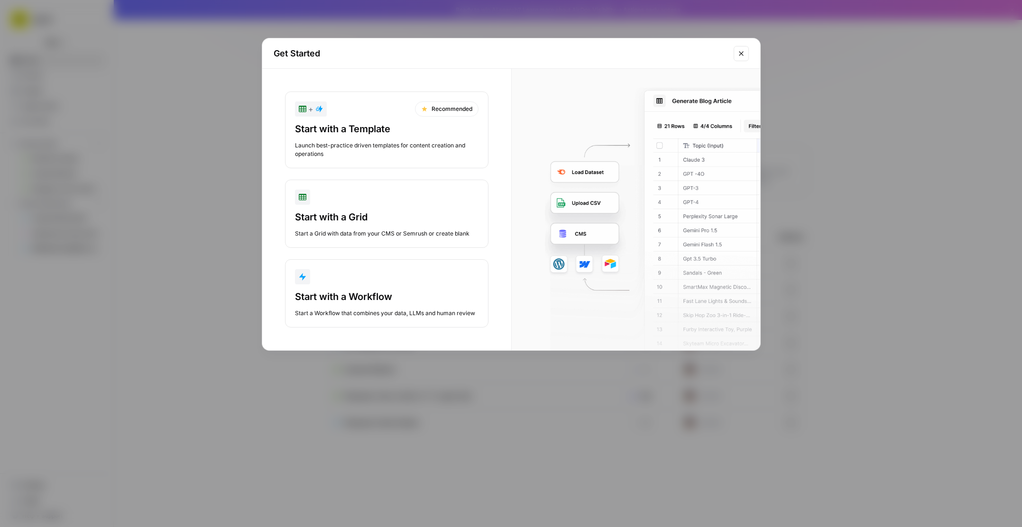
click at [321, 201] on div "button" at bounding box center [387, 197] width 184 height 15
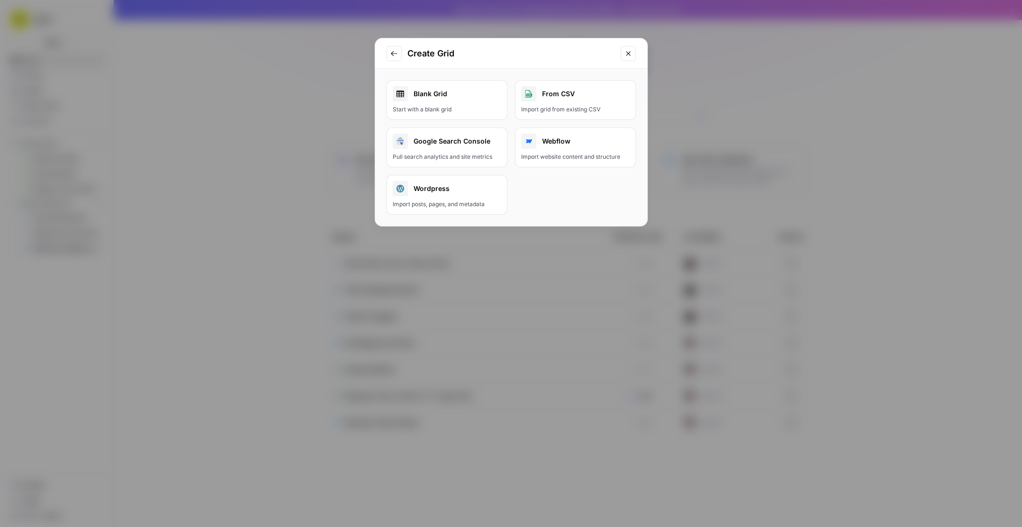
click at [443, 105] on div "Start with a blank grid" at bounding box center [447, 109] width 109 height 9
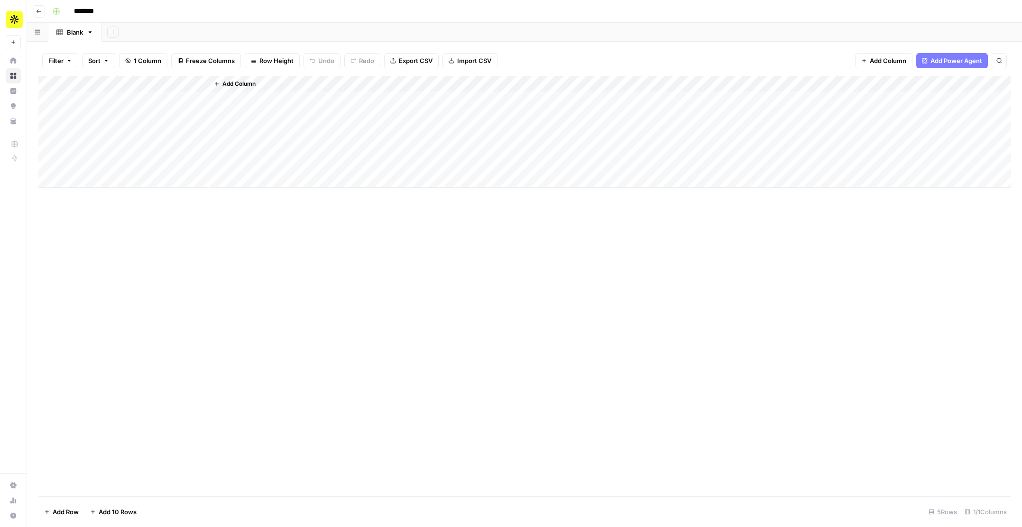
click at [239, 88] on button "Add Column" at bounding box center [234, 84] width 49 height 12
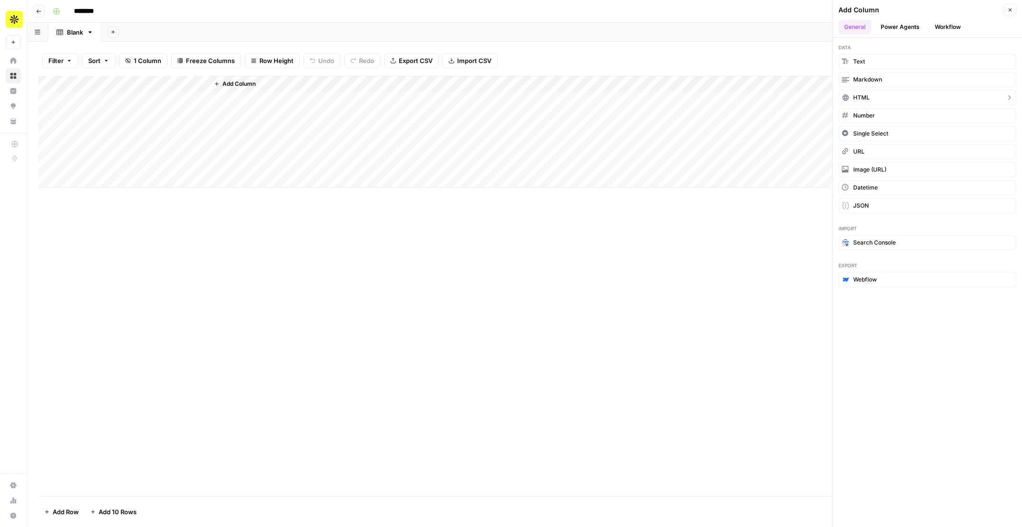
click at [881, 94] on button "HTML" at bounding box center [927, 97] width 178 height 15
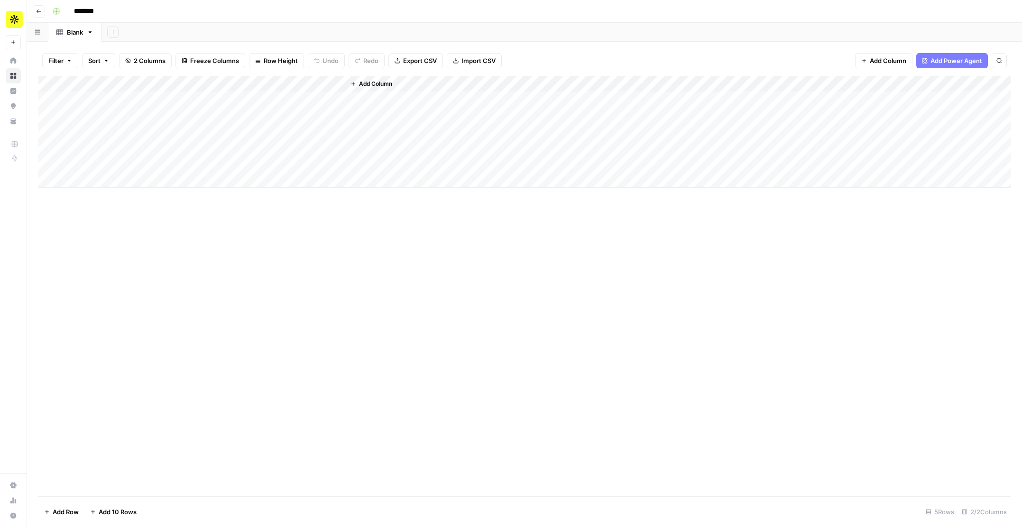
click at [285, 106] on div "Add Column" at bounding box center [524, 132] width 972 height 112
click at [340, 82] on div "Add Column" at bounding box center [524, 132] width 972 height 112
click at [271, 174] on span "Remove Column" at bounding box center [268, 176] width 83 height 9
click at [490, 98] on button "Delete" at bounding box center [477, 98] width 32 height 17
click at [239, 87] on span "Add Column" at bounding box center [238, 84] width 33 height 9
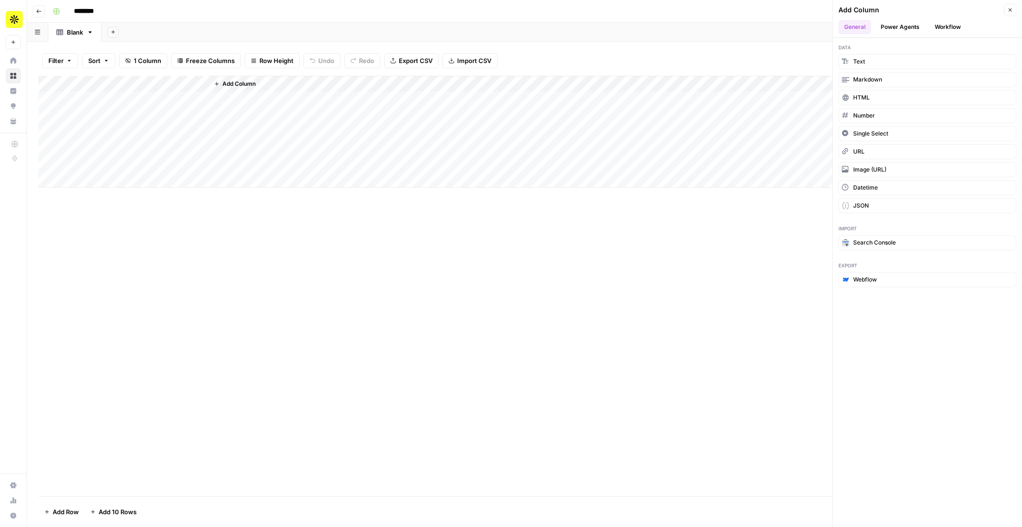
click at [932, 22] on button "Workflow" at bounding box center [947, 27] width 37 height 14
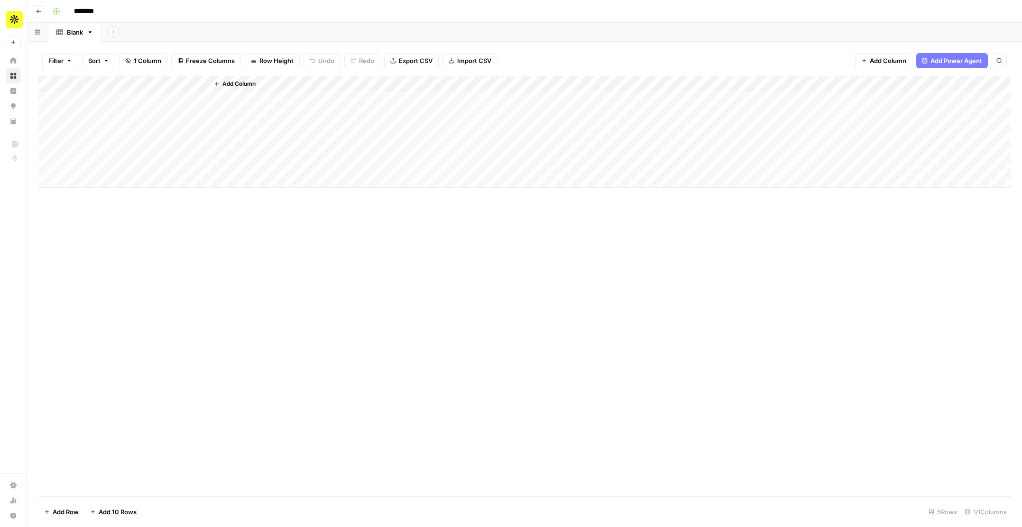
click at [244, 81] on span "Add Column" at bounding box center [238, 84] width 33 height 9
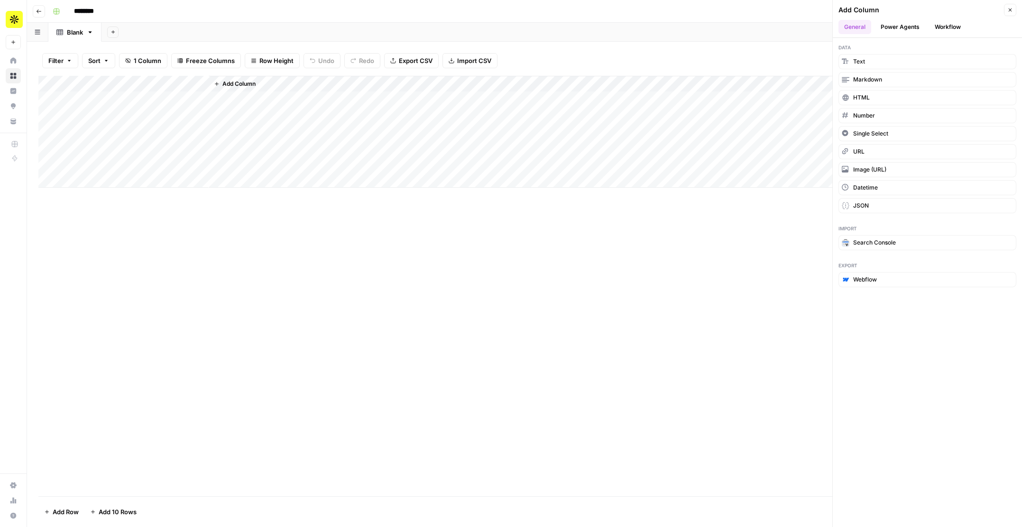
click at [938, 28] on button "Workflow" at bounding box center [947, 27] width 37 height 14
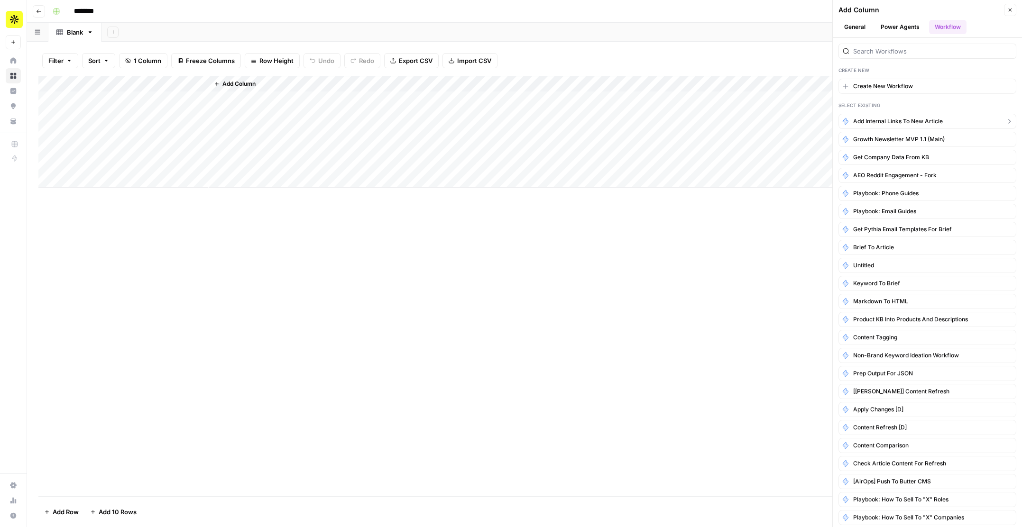
click at [889, 122] on span "Add Internal Links to New Article" at bounding box center [898, 121] width 90 height 9
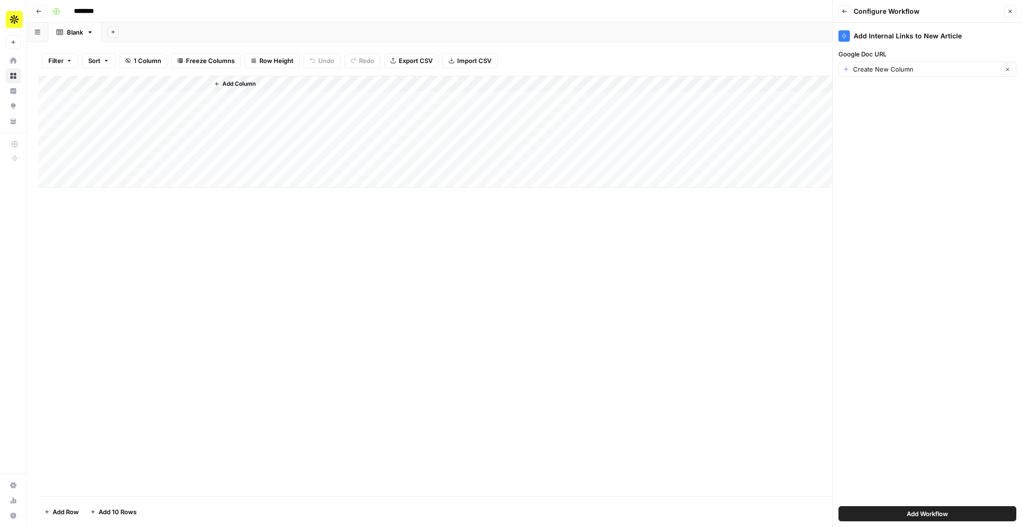
click at [970, 517] on button "Add Workflow" at bounding box center [927, 513] width 178 height 15
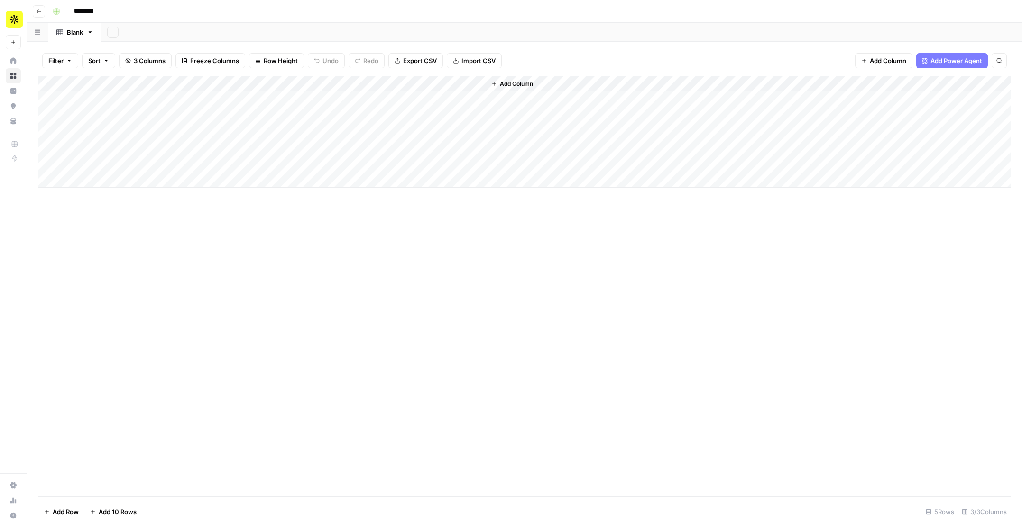
click at [202, 84] on div "Add Column" at bounding box center [524, 132] width 972 height 112
click at [125, 214] on span "Remove Column" at bounding box center [131, 211] width 83 height 9
click at [469, 96] on span "Delete" at bounding box center [477, 97] width 20 height 9
click at [99, 101] on div "Add Column" at bounding box center [524, 132] width 972 height 112
click at [278, 98] on div "Add Column" at bounding box center [524, 132] width 972 height 112
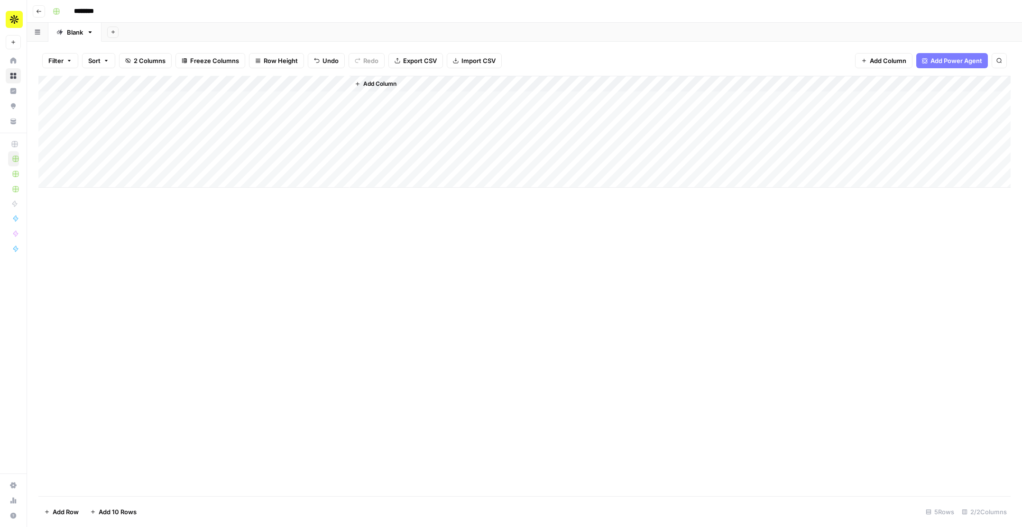
click at [329, 85] on div "Add Column" at bounding box center [524, 132] width 972 height 112
click at [370, 292] on div "Add Column" at bounding box center [524, 286] width 972 height 421
click at [330, 98] on div "Add Column" at bounding box center [524, 132] width 972 height 112
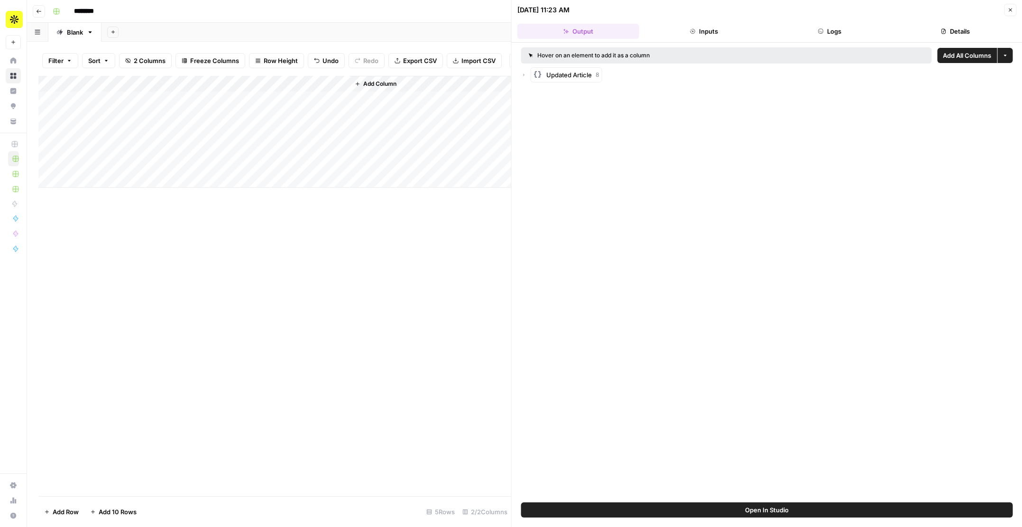
click at [543, 78] on button "Updated Article 8" at bounding box center [567, 74] width 72 height 15
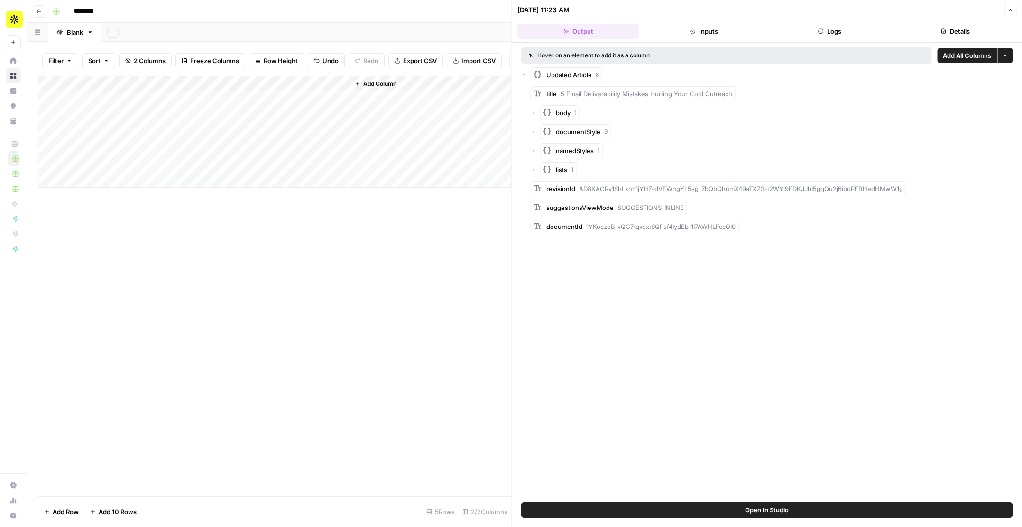
click at [761, 508] on span "Open In Studio" at bounding box center [767, 509] width 44 height 9
click at [534, 167] on icon "button" at bounding box center [534, 170] width 6 height 6
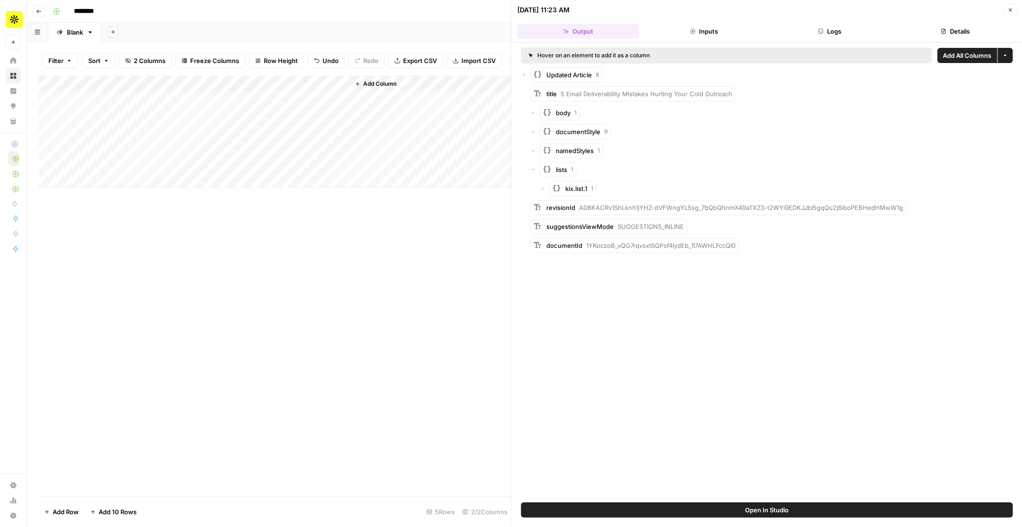
click at [543, 190] on icon "button" at bounding box center [543, 189] width 6 height 6
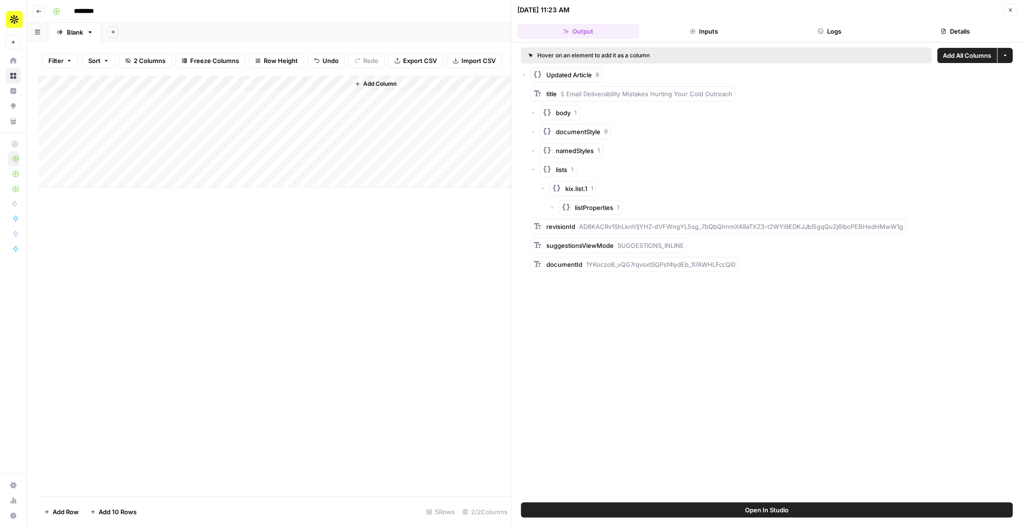
click at [552, 206] on icon "button" at bounding box center [553, 208] width 6 height 6
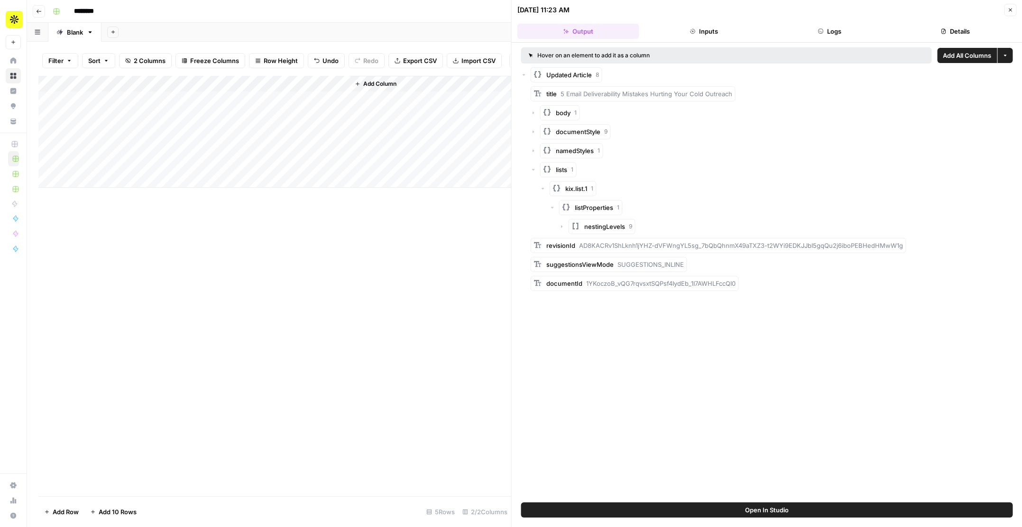
click at [562, 227] on icon "button" at bounding box center [562, 227] width 6 height 6
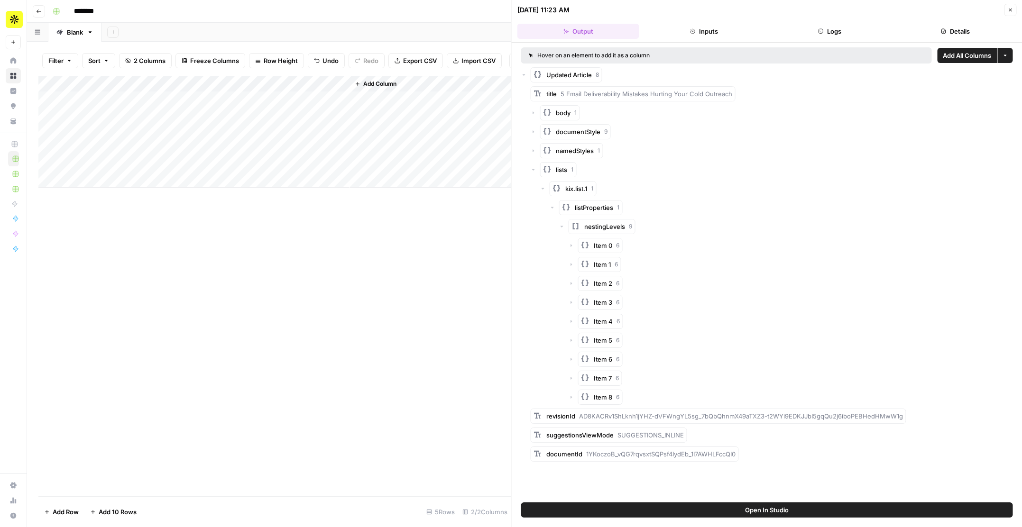
click at [572, 247] on icon "button" at bounding box center [572, 246] width 6 height 6
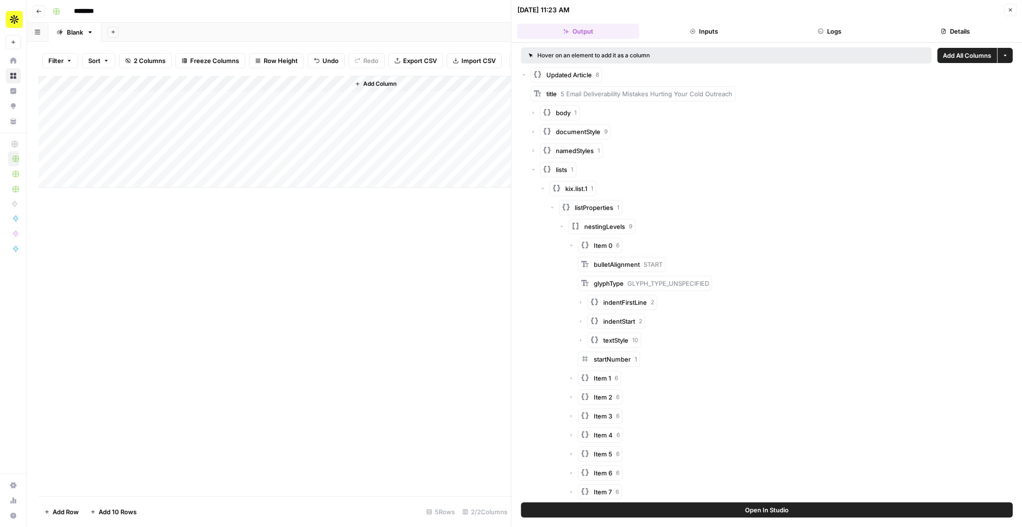
click at [572, 247] on icon "button" at bounding box center [572, 246] width 6 height 6
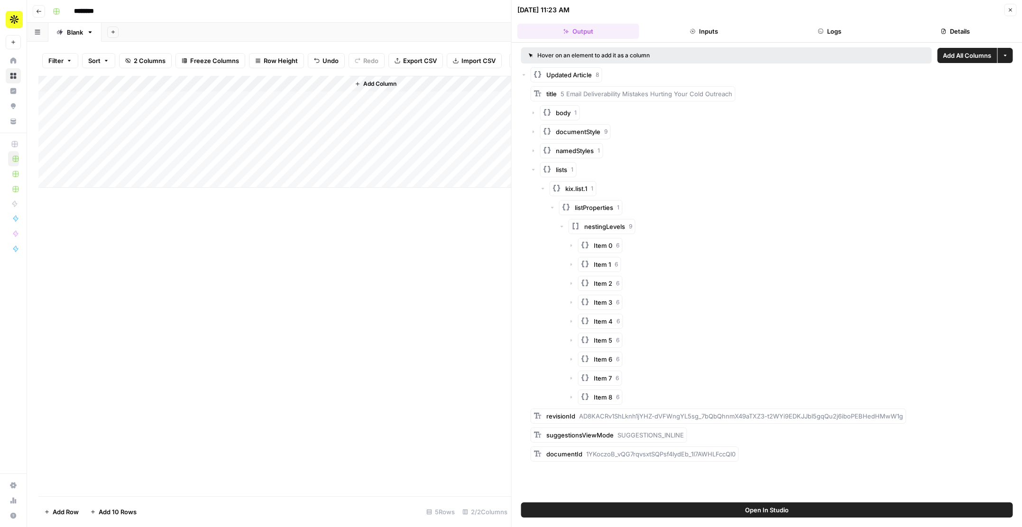
click at [534, 151] on icon "button" at bounding box center [534, 151] width 6 height 6
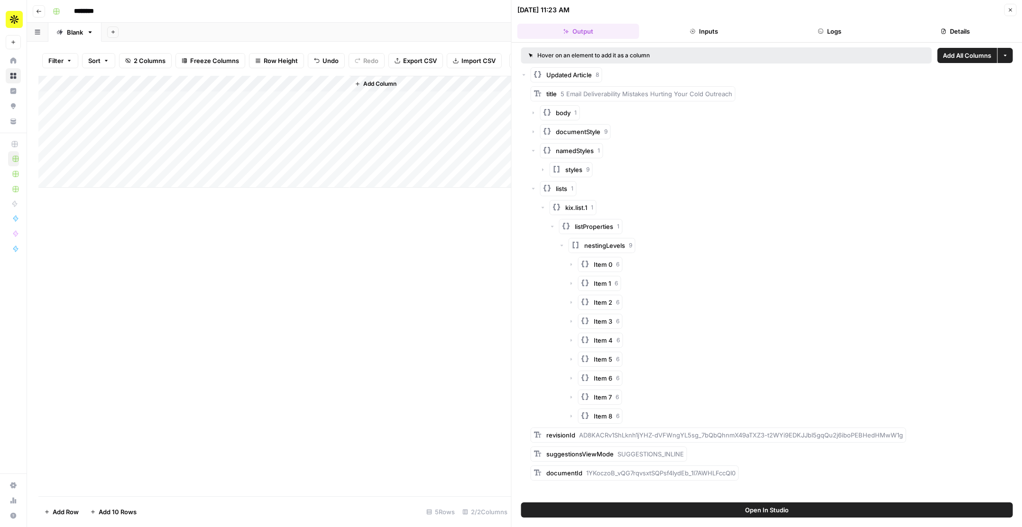
click at [534, 132] on icon "button" at bounding box center [534, 132] width 6 height 6
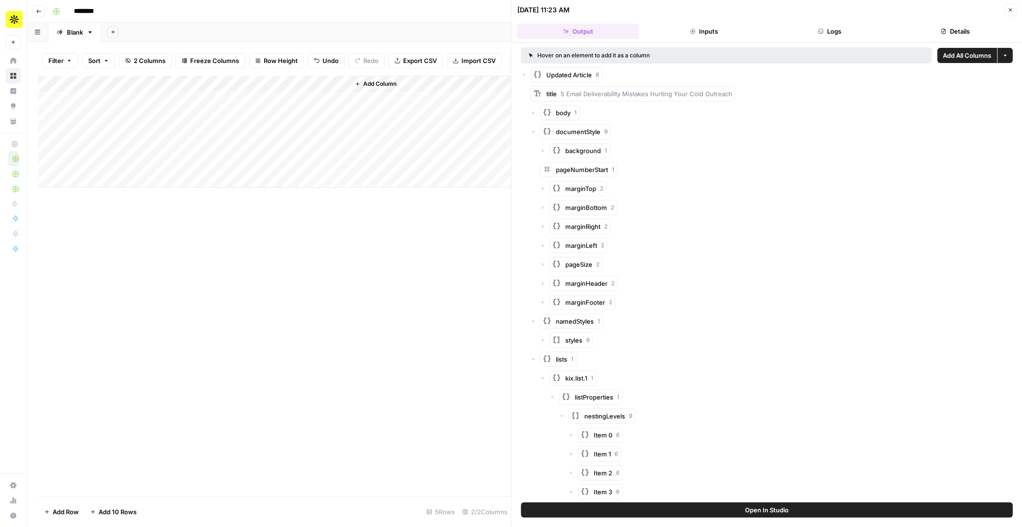
click at [534, 110] on icon "button" at bounding box center [534, 113] width 6 height 6
click at [544, 132] on icon "button" at bounding box center [543, 132] width 6 height 6
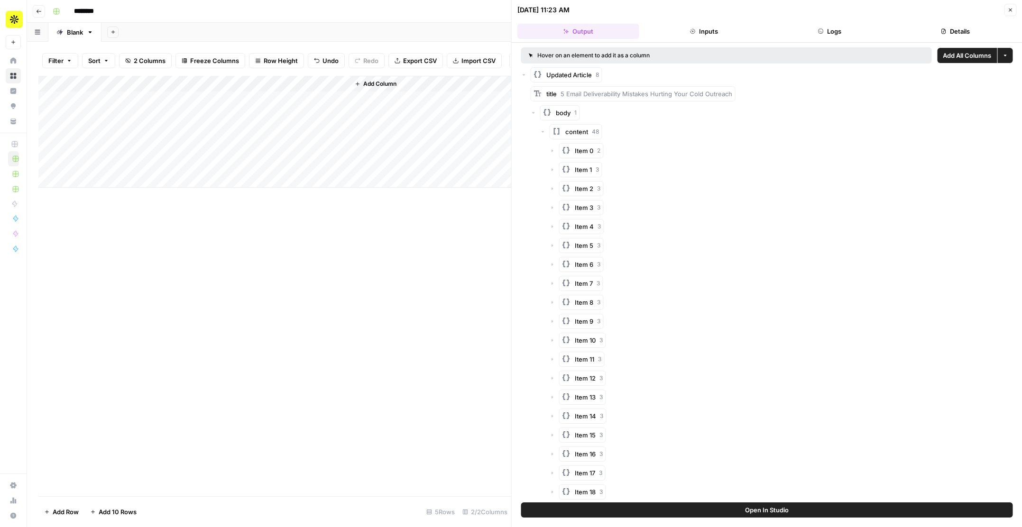
click at [551, 154] on div "Item 0 2" at bounding box center [781, 150] width 463 height 15
click at [552, 151] on icon "button" at bounding box center [551, 150] width 1 height 3
click at [1008, 10] on icon "button" at bounding box center [1010, 10] width 6 height 6
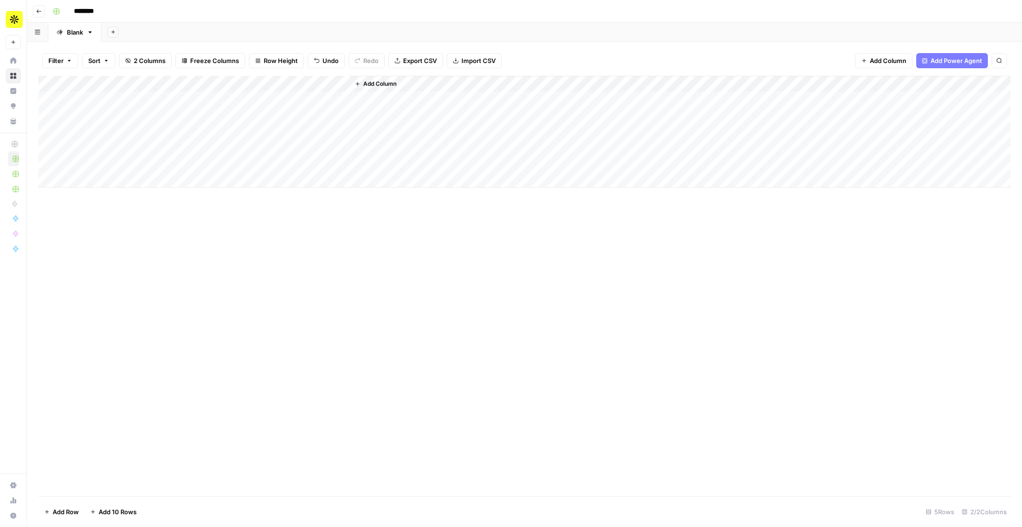
click at [360, 83] on icon "button" at bounding box center [358, 84] width 6 height 6
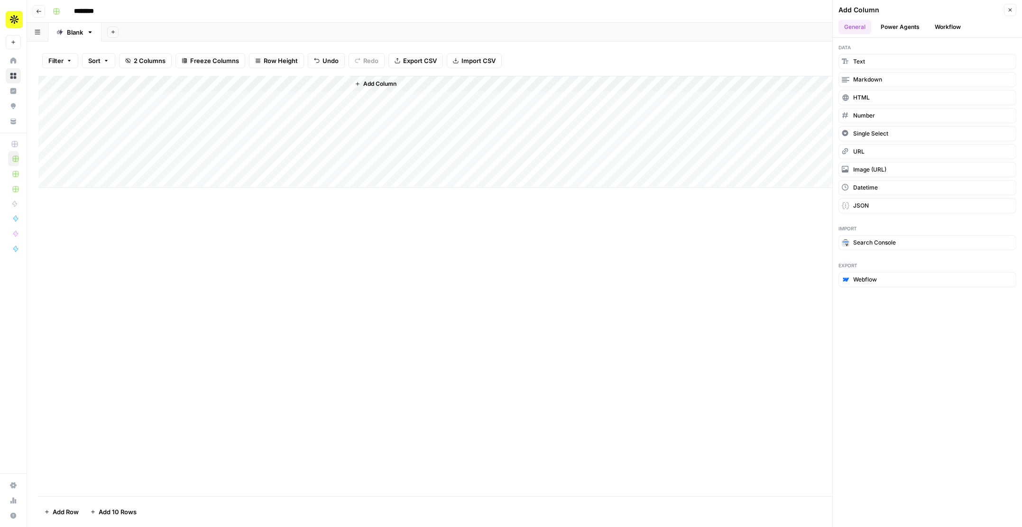
drag, startPoint x: 889, startPoint y: 94, endPoint x: 814, endPoint y: 97, distance: 75.0
click at [814, 97] on div "Go back ******** Blank Add Sheet Filter Sort 2 Columns Freeze Columns Row Heigh…" at bounding box center [524, 263] width 995 height 527
drag, startPoint x: 869, startPoint y: 96, endPoint x: 512, endPoint y: 92, distance: 357.1
click at [510, 91] on div "Go back ******** Blank Add Sheet Filter Sort 2 Columns Freeze Columns Row Heigh…" at bounding box center [524, 263] width 995 height 527
click at [879, 95] on button "HTML" at bounding box center [927, 97] width 178 height 15
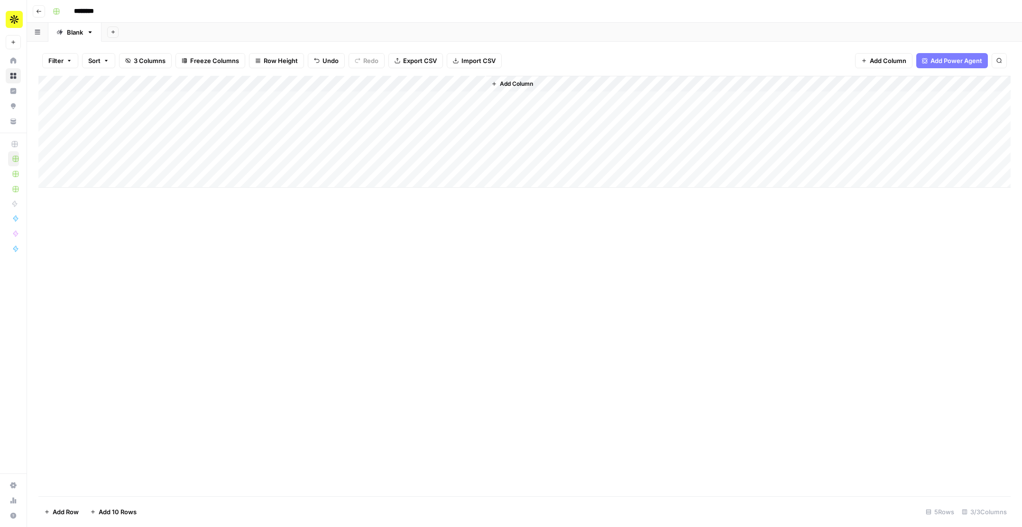
click at [439, 99] on div "Add Column" at bounding box center [524, 132] width 972 height 112
click at [434, 92] on div "Add Column" at bounding box center [524, 132] width 972 height 112
click at [1010, 11] on icon "button" at bounding box center [1010, 11] width 3 height 3
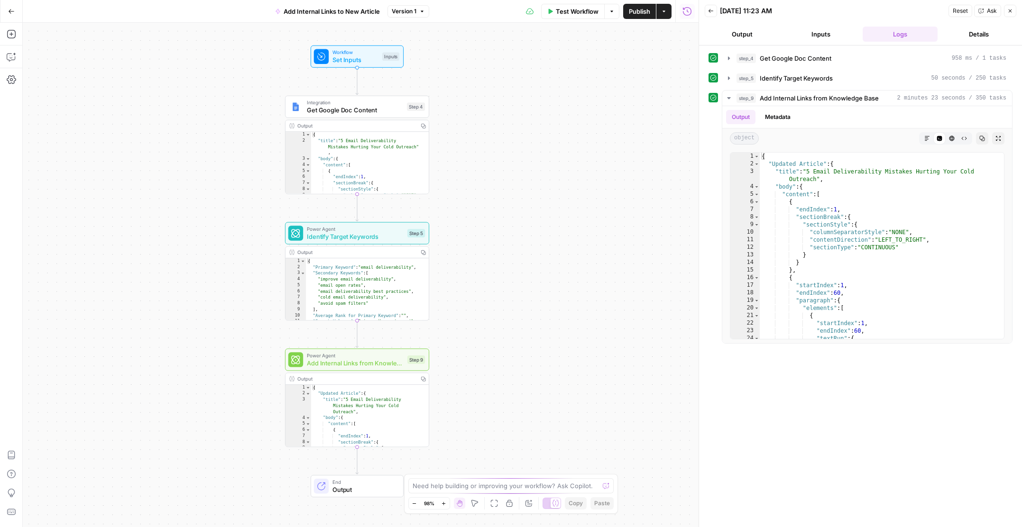
click at [748, 28] on button "Output" at bounding box center [742, 34] width 75 height 15
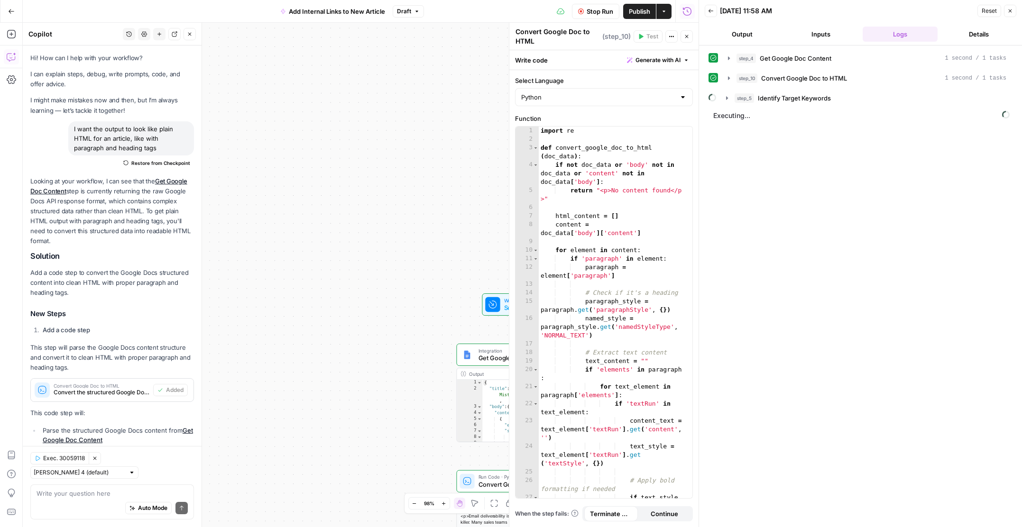
scroll to position [511, 0]
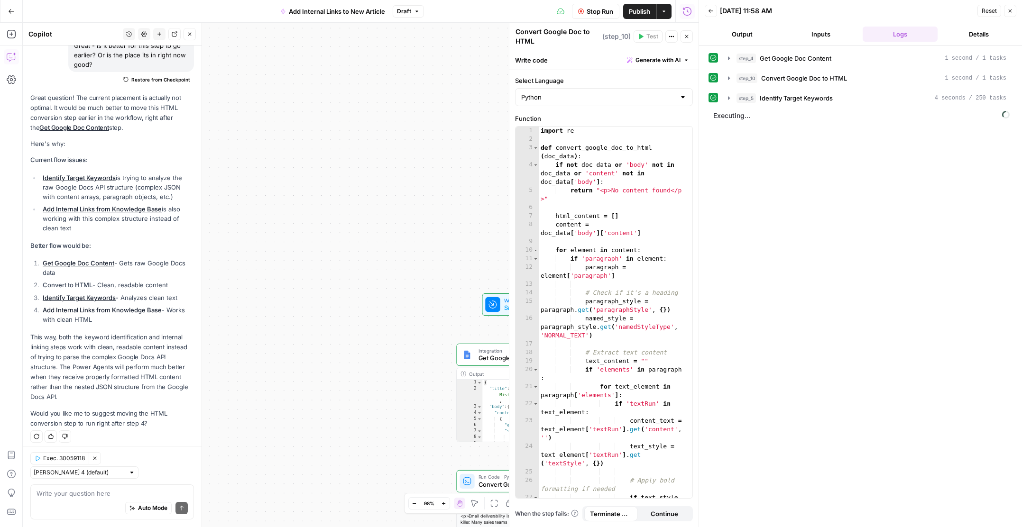
click at [607, 14] on span "Stop Run" at bounding box center [600, 11] width 27 height 9
drag, startPoint x: 1007, startPoint y: 11, endPoint x: 940, endPoint y: 27, distance: 68.8
click at [1007, 11] on icon "button" at bounding box center [1010, 11] width 6 height 6
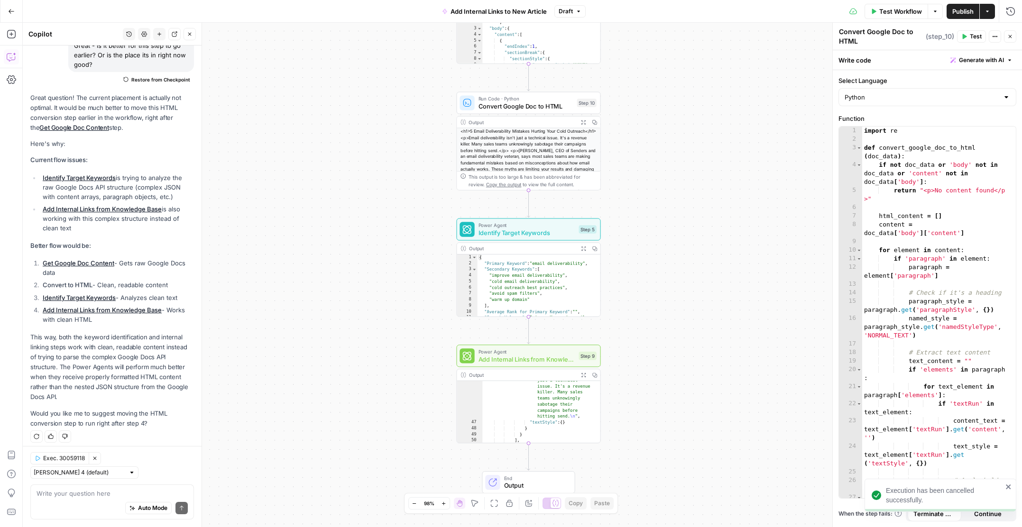
click at [543, 229] on span "Identify Target Keywords" at bounding box center [526, 232] width 97 height 9
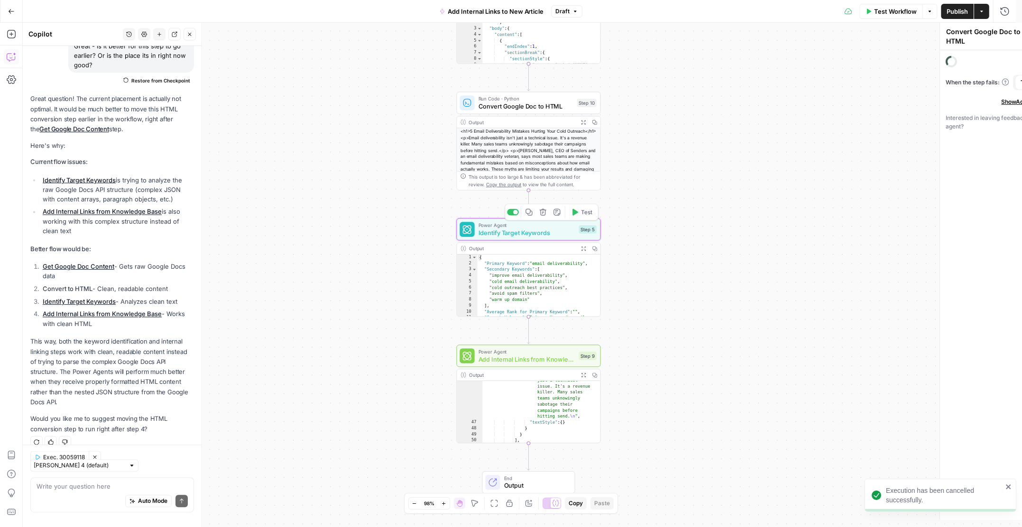
type textarea "Identify Target Keywords"
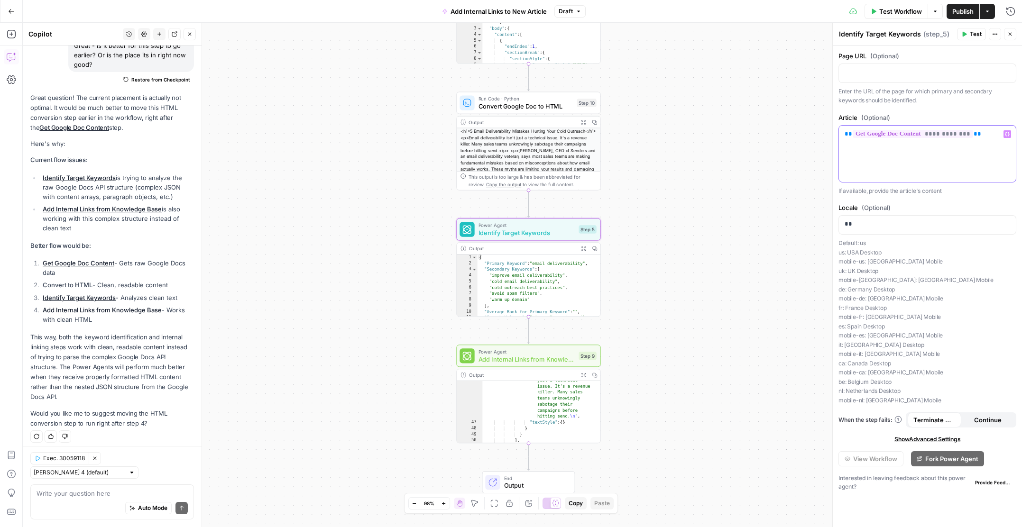
click at [1000, 136] on p "**********" at bounding box center [927, 133] width 165 height 9
click at [1007, 132] on icon "button" at bounding box center [1007, 134] width 5 height 5
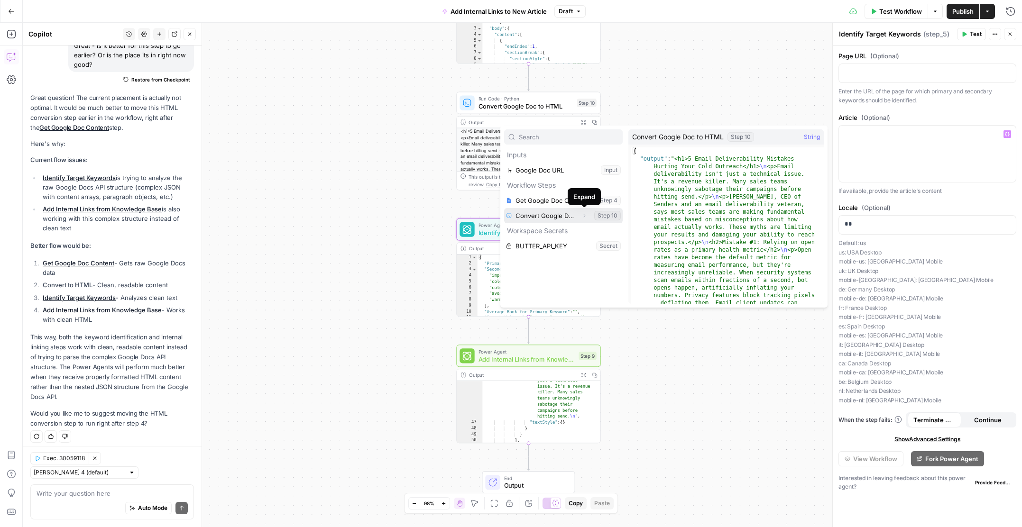
click at [579, 213] on button "Expand" at bounding box center [584, 216] width 12 height 12
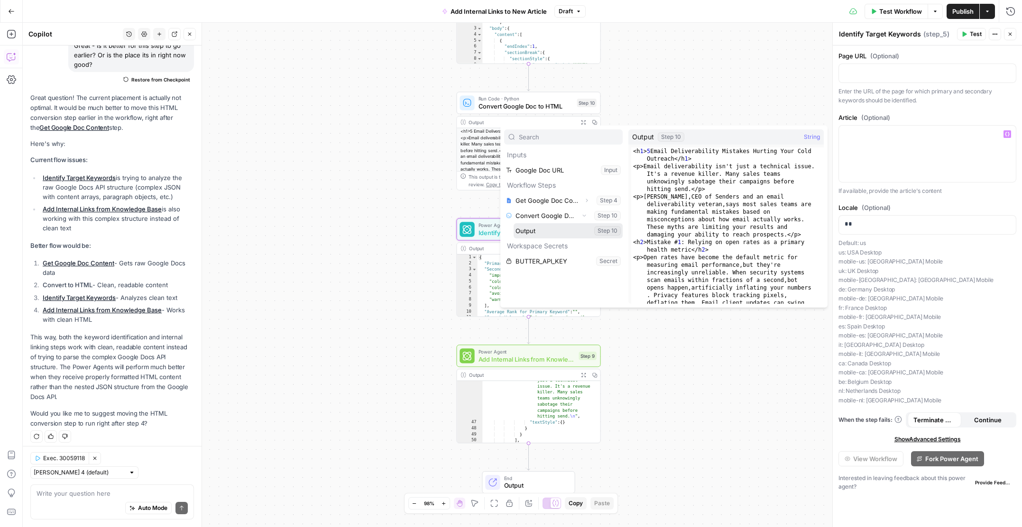
click at [565, 229] on button "Select variable Output" at bounding box center [568, 230] width 109 height 15
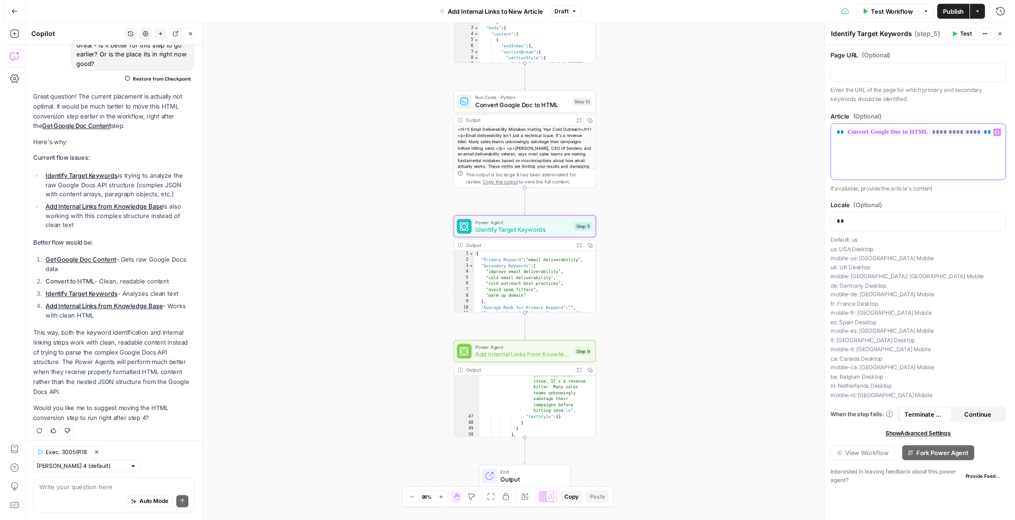
scroll to position [421, 0]
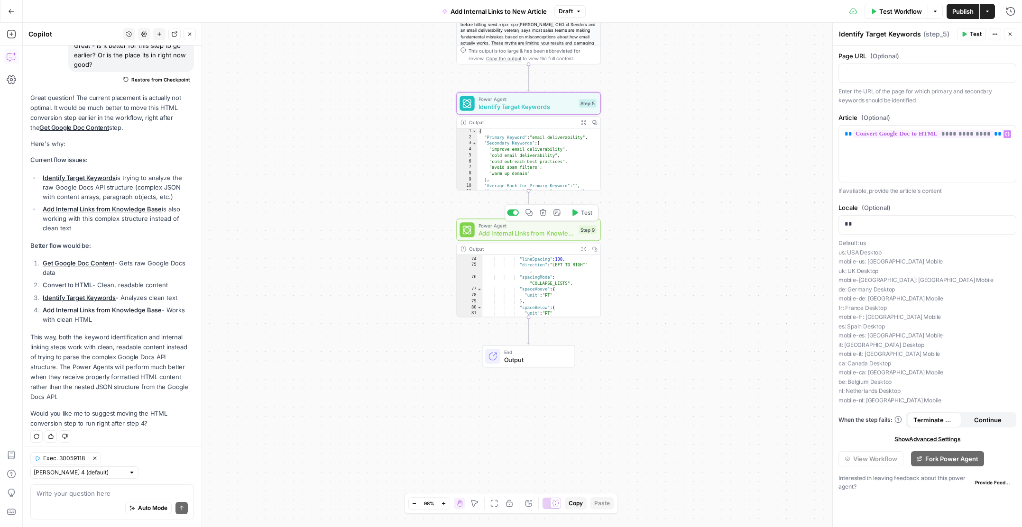
click at [553, 233] on span "Add Internal Links from Knowledge Base" at bounding box center [526, 233] width 97 height 9
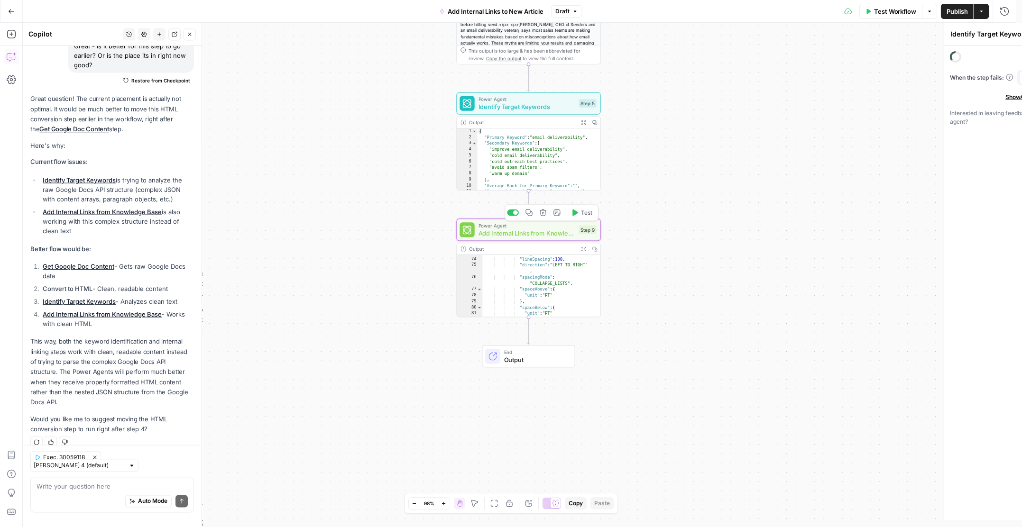
type textarea "Add Internal Links from Knowledge Base"
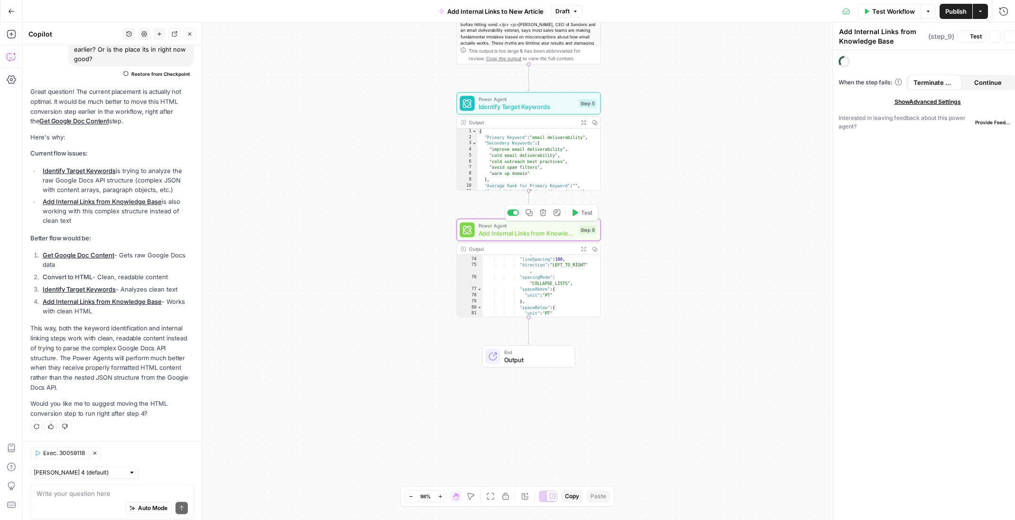
scroll to position [511, 0]
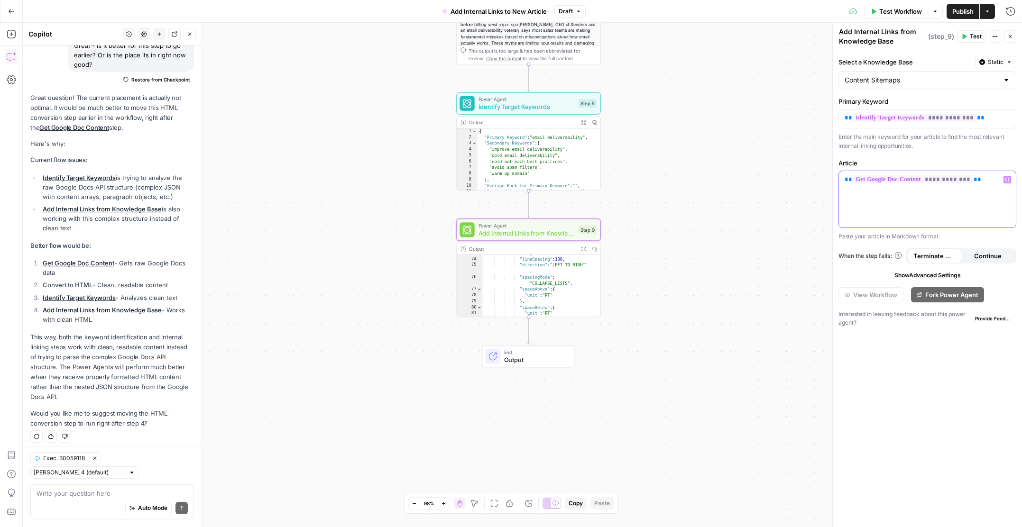
click at [991, 182] on p "**********" at bounding box center [927, 179] width 165 height 9
click at [1006, 181] on icon "button" at bounding box center [1007, 179] width 5 height 4
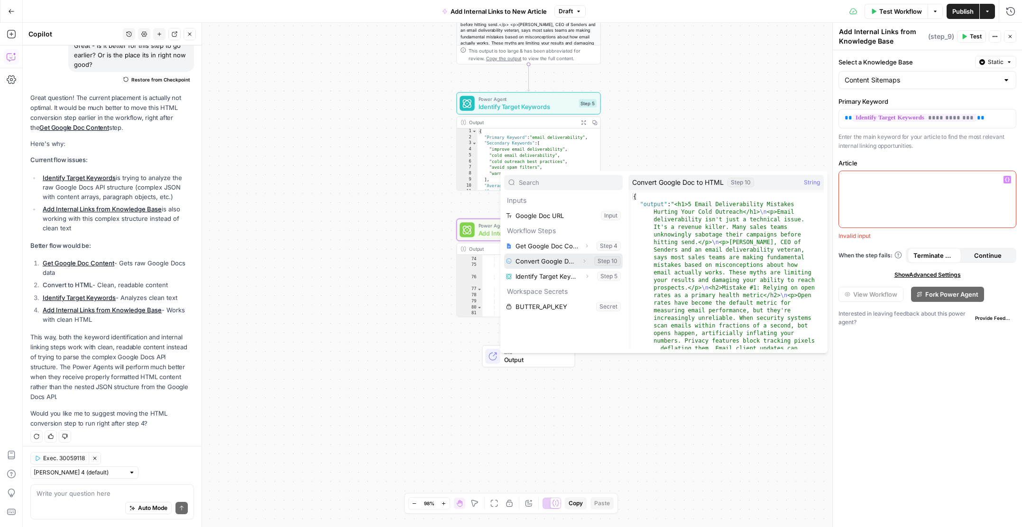
click at [586, 262] on icon "button" at bounding box center [584, 261] width 6 height 6
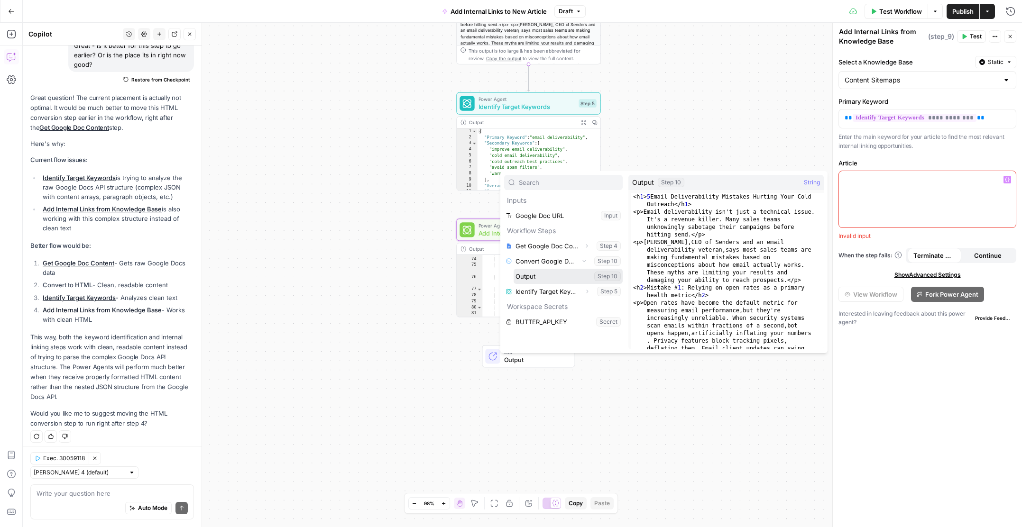
click at [559, 279] on button "Select variable Output" at bounding box center [568, 276] width 109 height 15
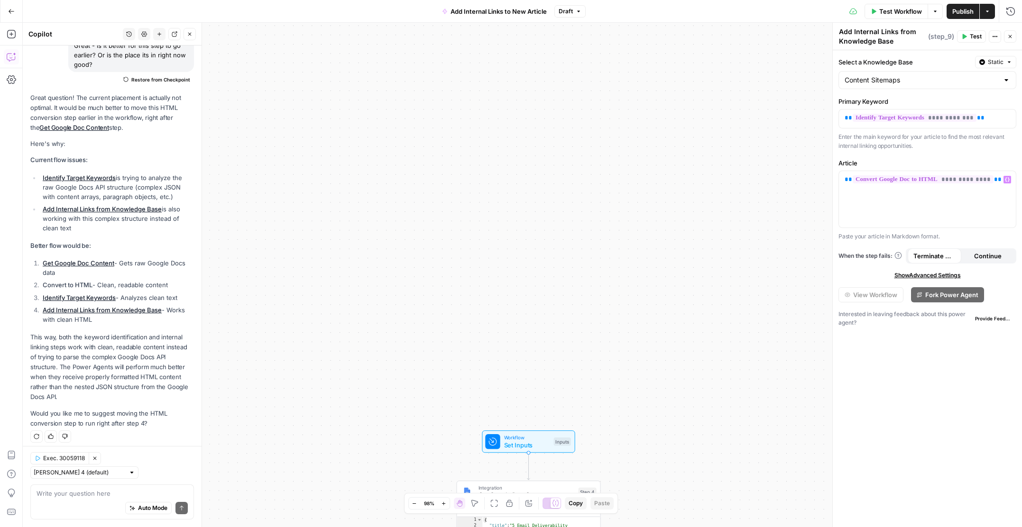
click at [887, 11] on span "Test Workflow" at bounding box center [900, 11] width 43 height 9
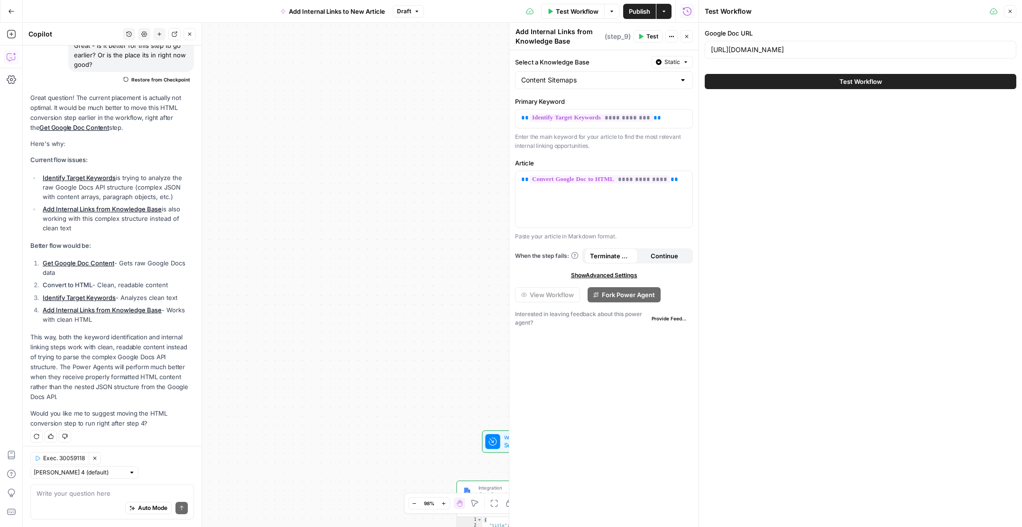
click at [884, 85] on button "Test Workflow" at bounding box center [861, 81] width 312 height 15
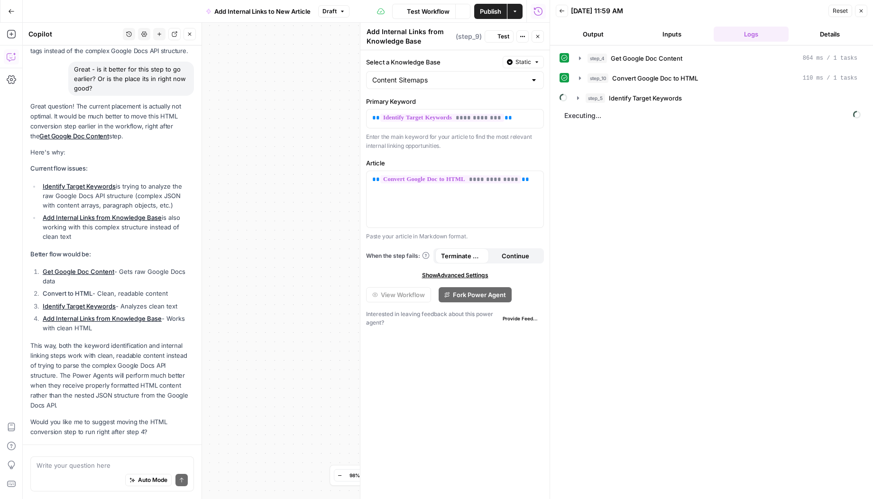
scroll to position [539, 0]
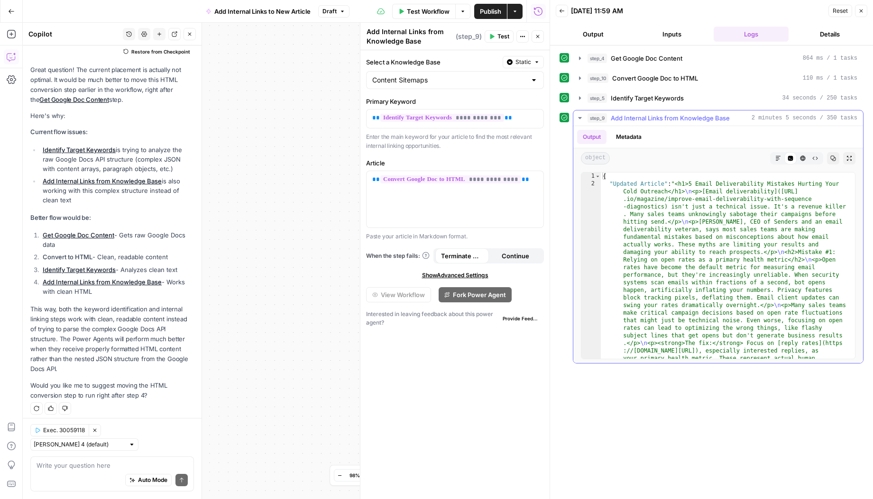
click at [813, 156] on icon "button" at bounding box center [815, 159] width 6 height 6
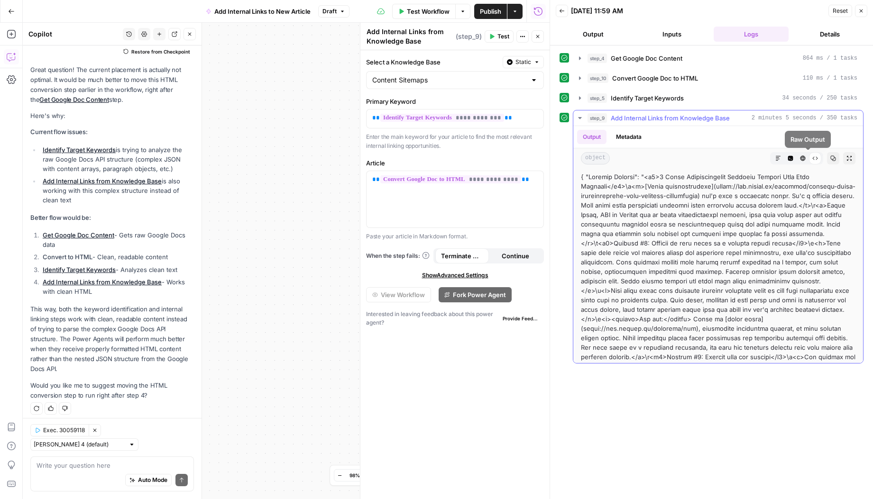
click at [799, 159] on button "HTML Viewer" at bounding box center [803, 158] width 12 height 12
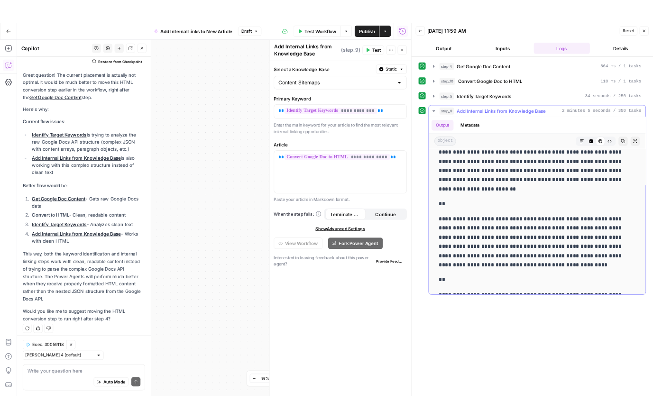
scroll to position [1888, 0]
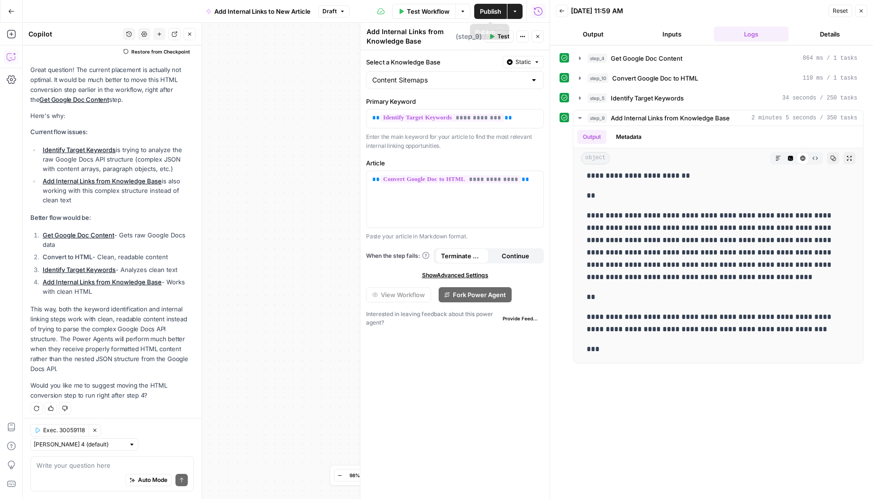
click at [500, 15] on span "Publish" at bounding box center [490, 11] width 21 height 9
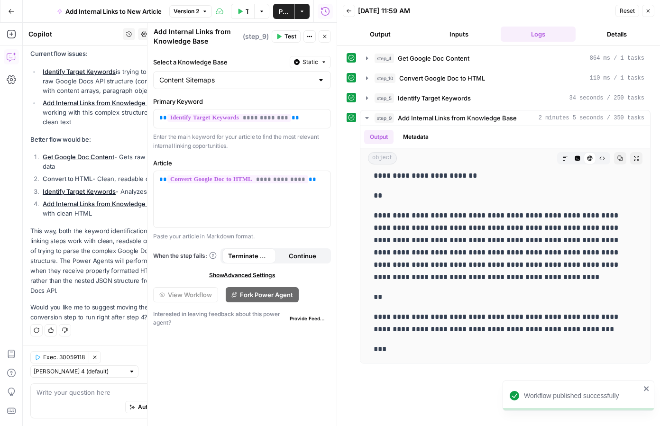
scroll to position [612, 0]
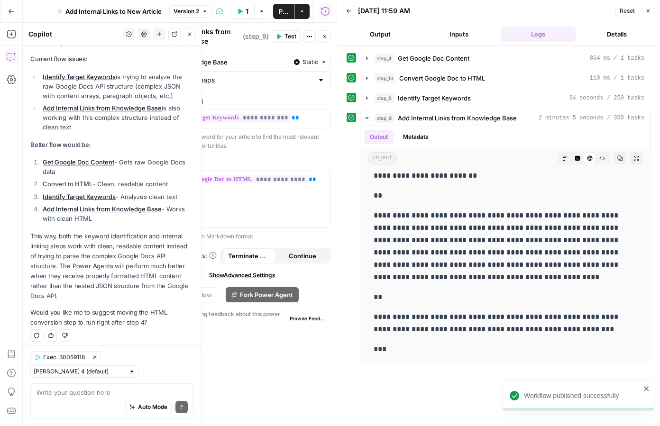
click at [96, 402] on div "Auto Mode Send" at bounding box center [112, 407] width 151 height 21
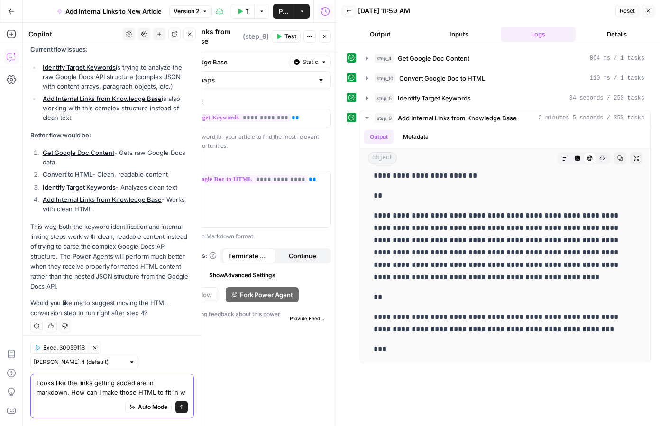
scroll to position [631, 0]
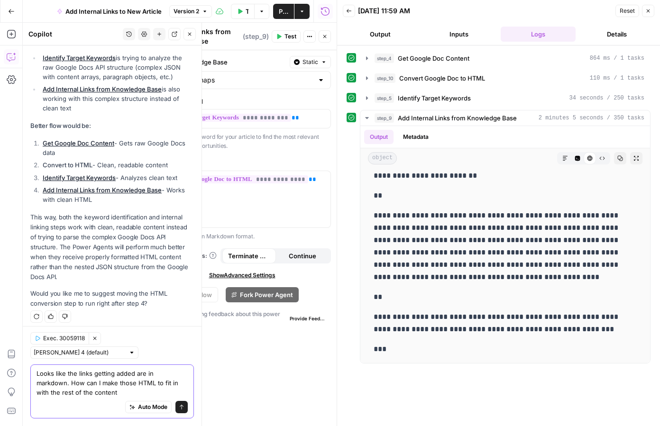
type textarea "Looks like the links getting added are in markdown. How can I make those HTML t…"
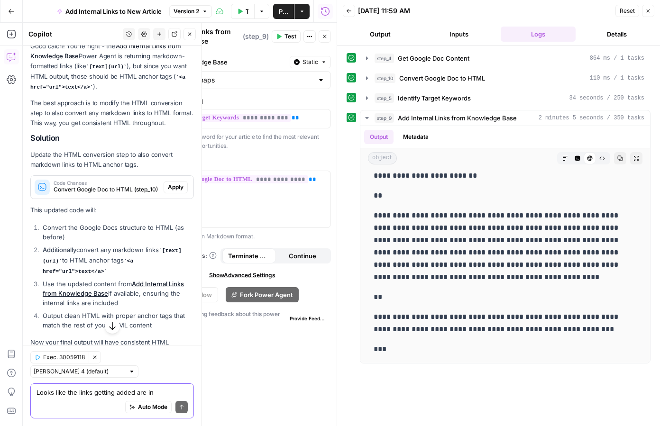
scroll to position [953, 0]
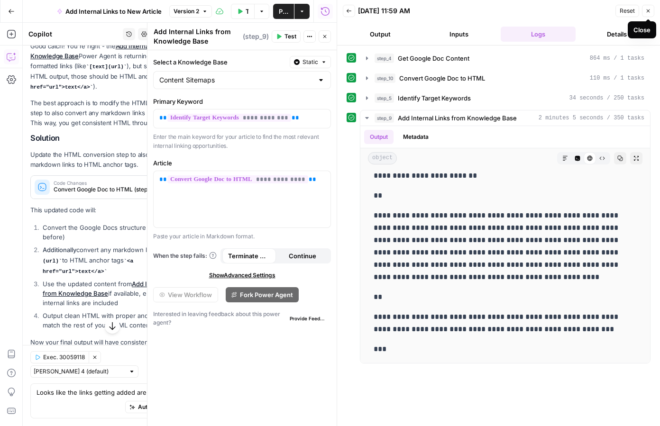
click at [650, 9] on icon "button" at bounding box center [648, 10] width 3 height 3
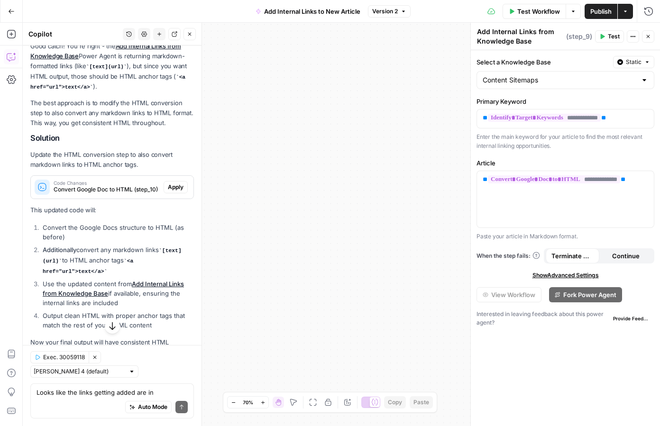
drag, startPoint x: 395, startPoint y: 129, endPoint x: 401, endPoint y: 326, distance: 196.9
click at [401, 326] on div "Workflow Set Inputs Inputs Integration Get Google Doc Content Step 4 Output Exp…" at bounding box center [341, 225] width 637 height 404
drag, startPoint x: 393, startPoint y: 165, endPoint x: 403, endPoint y: 302, distance: 137.9
click at [403, 302] on div "Workflow Set Inputs Inputs Integration Get Google Doc Content Step 4 Output Exp…" at bounding box center [341, 225] width 637 height 404
drag, startPoint x: 394, startPoint y: 275, endPoint x: 392, endPoint y: 134, distance: 141.3
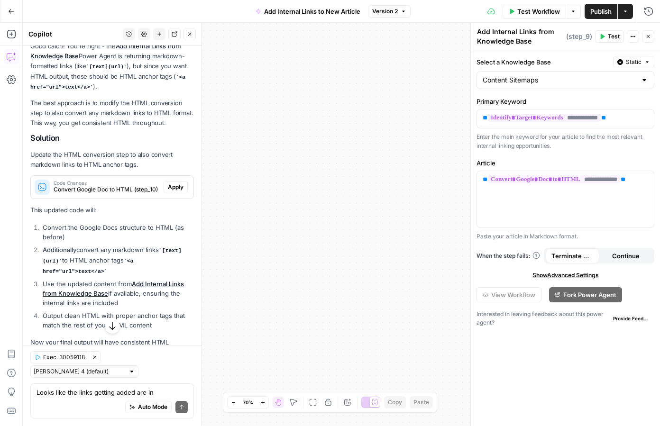
click at [392, 134] on div "Workflow Set Inputs Inputs Integration Get Google Doc Content Step 4 Output Exp…" at bounding box center [341, 225] width 637 height 404
click at [649, 35] on icon "button" at bounding box center [648, 37] width 6 height 6
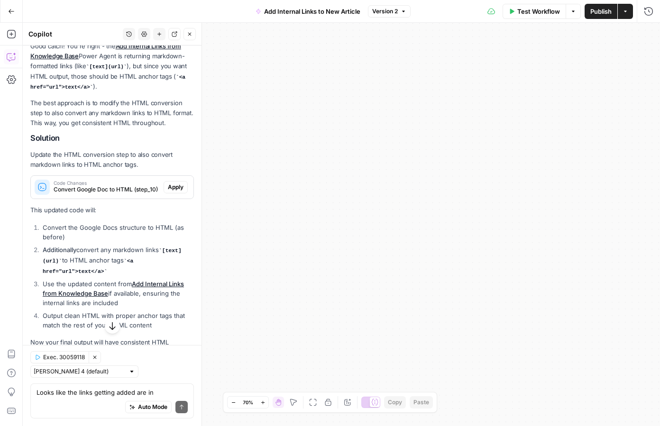
click at [237, 404] on button "Zoom Out" at bounding box center [233, 402] width 11 height 11
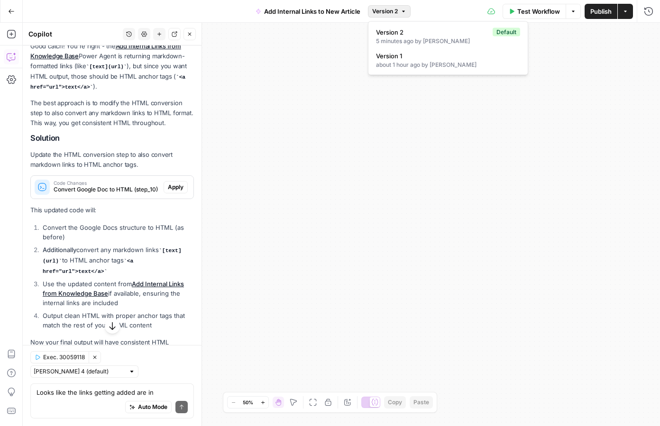
click at [406, 15] on button "Version 2" at bounding box center [389, 11] width 43 height 12
click at [405, 64] on div "about 1 hour ago by Janet Choi" at bounding box center [448, 65] width 144 height 9
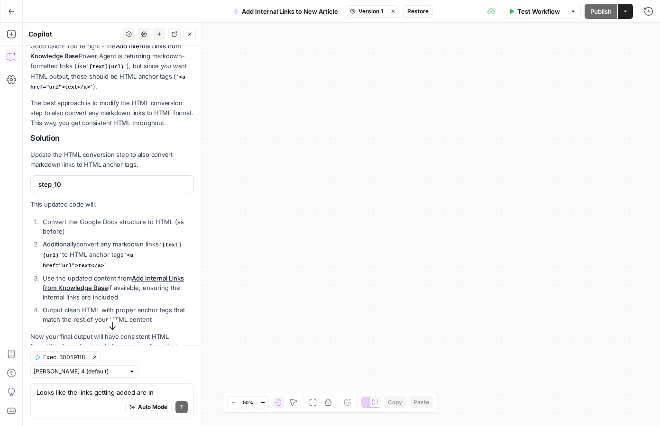
click at [292, 403] on icon "button" at bounding box center [294, 403] width 8 height 8
click at [319, 403] on button "Fit to View" at bounding box center [312, 402] width 11 height 11
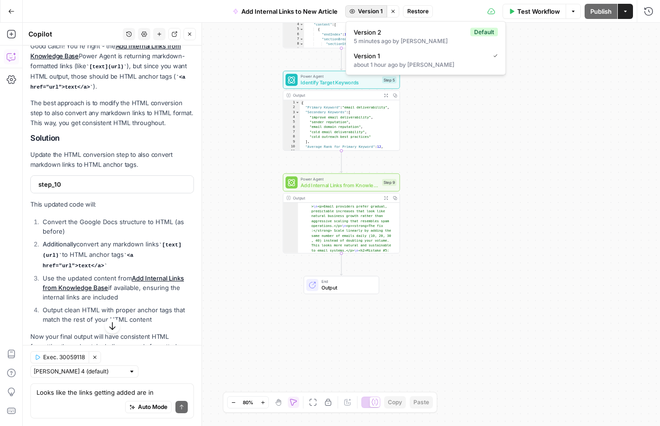
click at [380, 11] on span "Version 1" at bounding box center [370, 11] width 25 height 9
click at [382, 39] on div "5 minutes ago by Janet Choi" at bounding box center [426, 41] width 144 height 9
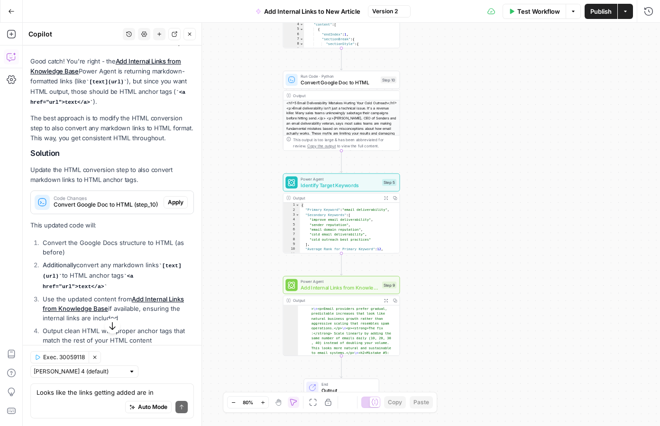
scroll to position [968, 0]
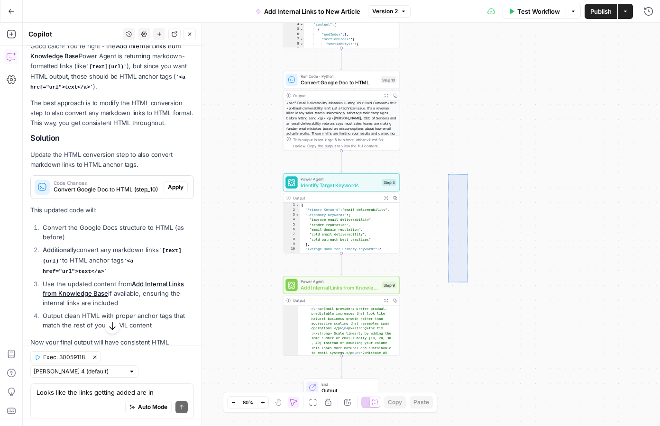
drag, startPoint x: 467, startPoint y: 283, endPoint x: 448, endPoint y: 173, distance: 111.2
click at [448, 173] on div "Workflow Set Inputs Inputs Integration Get Google Doc Content Step 4 Output Exp…" at bounding box center [341, 225] width 637 height 404
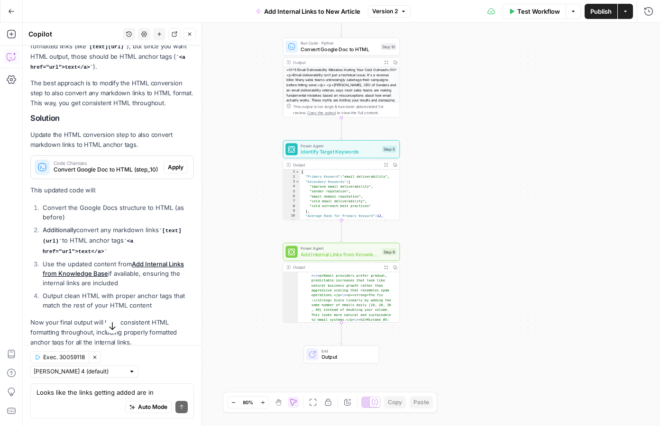
scroll to position [1006, 0]
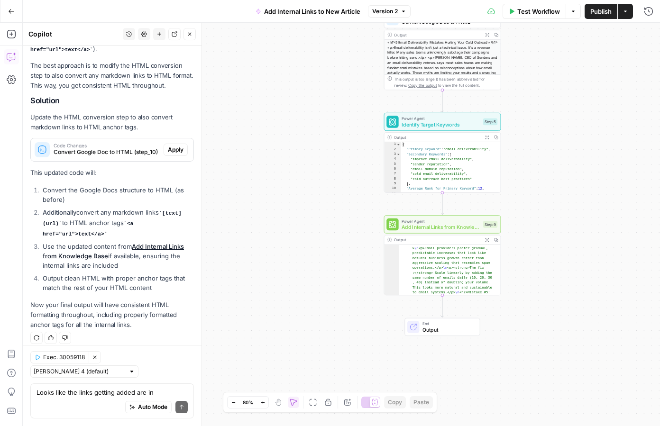
click at [429, 227] on span "Add Internal Links from Knowledge Base" at bounding box center [441, 227] width 79 height 8
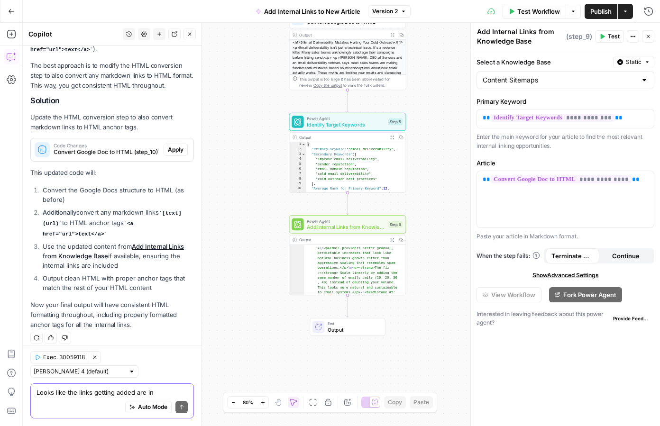
click at [107, 388] on textarea "Looks like the links getting added are in markdown. How can I make those HTML t…" at bounding box center [112, 392] width 151 height 9
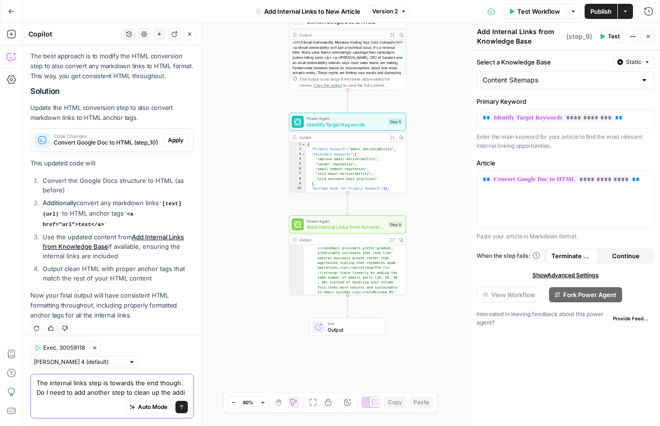
scroll to position [1025, 0]
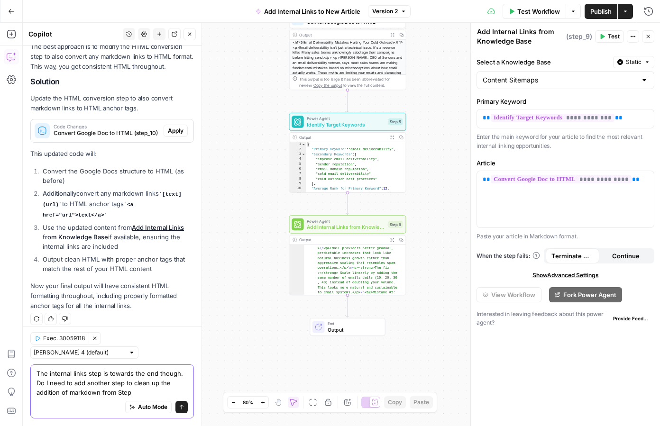
type textarea "The internal links step is towards the end though. Do I need to add another ste…"
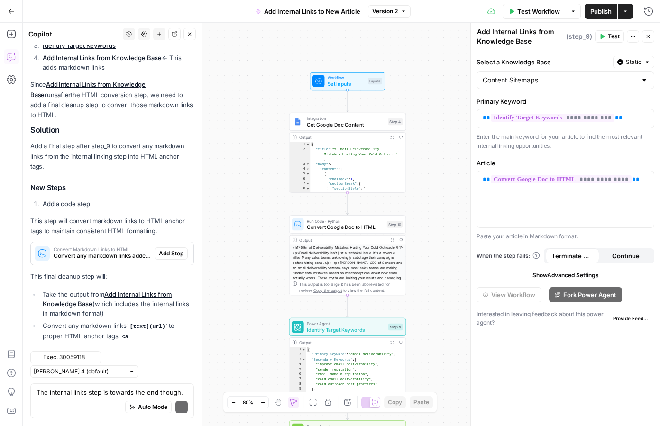
scroll to position [1473, 0]
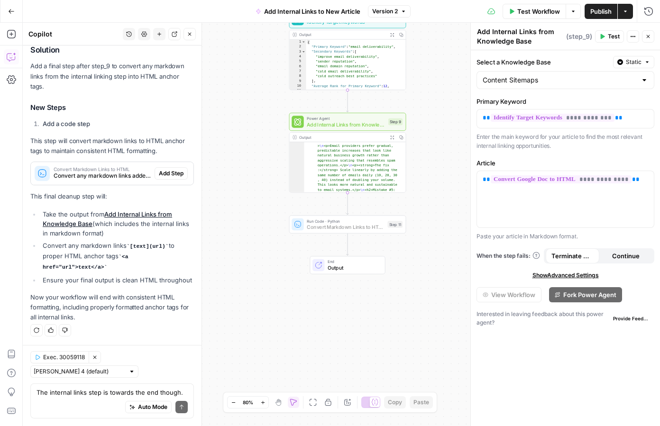
click at [163, 178] on span "Add Step" at bounding box center [171, 173] width 25 height 9
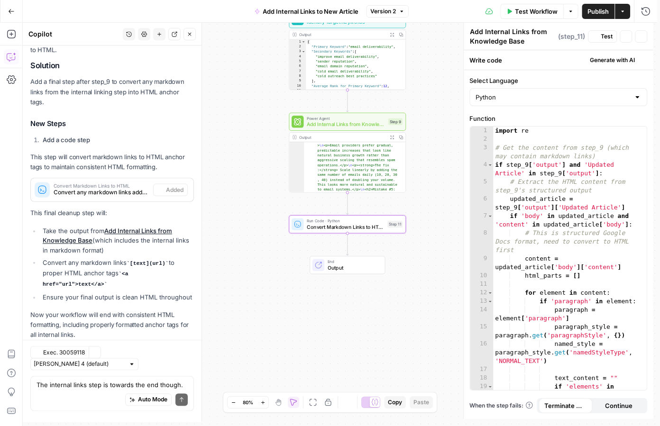
type textarea "Convert Markdown Links to HTML"
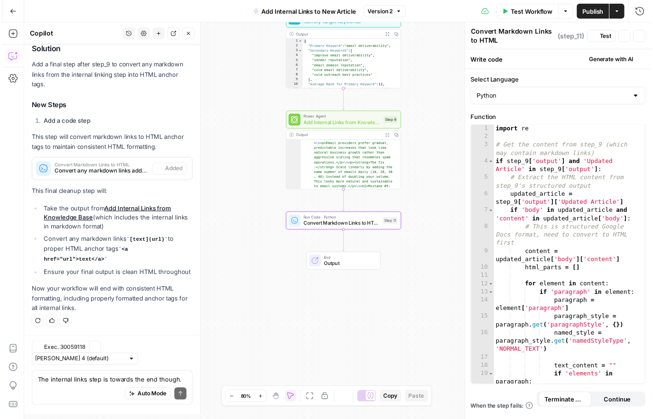
scroll to position [1488, 0]
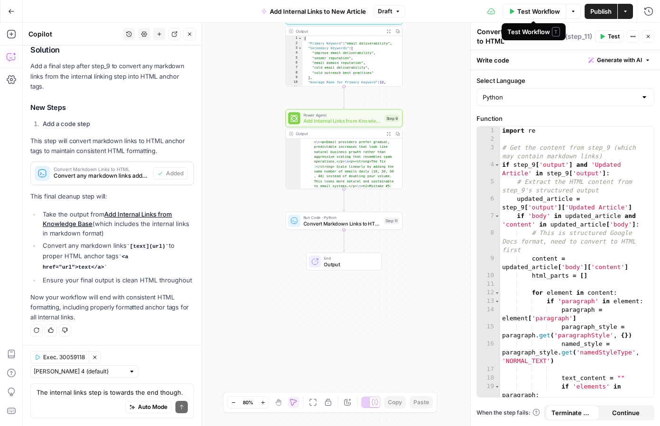
click at [528, 11] on span "Test Workflow" at bounding box center [538, 11] width 43 height 9
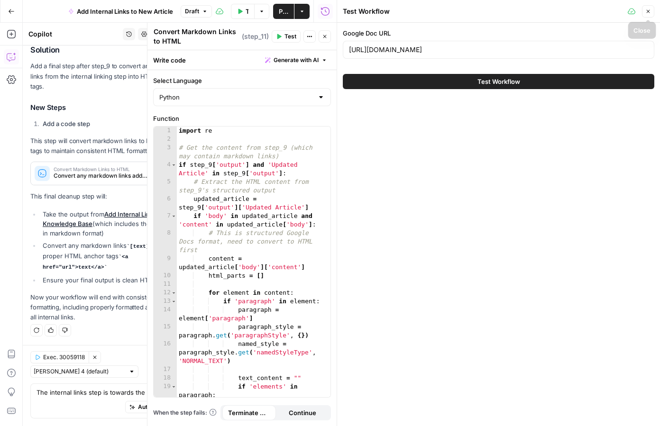
click at [651, 11] on span "Close" at bounding box center [651, 11] width 0 height 0
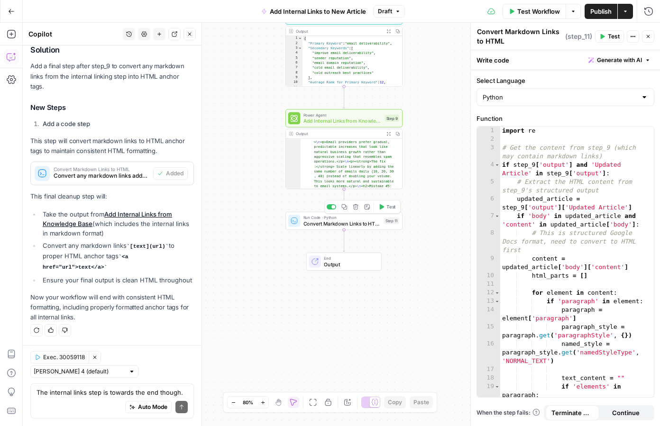
click at [340, 228] on div "Run Code · Python Convert Markdown Links to HTML Step 11 Copy step Delete step …" at bounding box center [343, 221] width 117 height 18
click at [612, 33] on span "Test" at bounding box center [614, 36] width 12 height 9
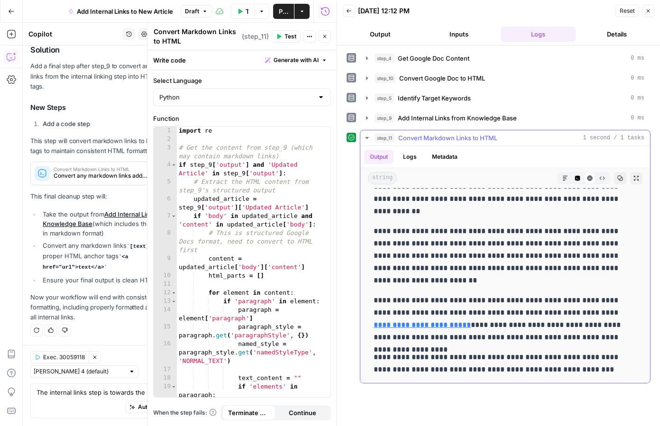
scroll to position [1204, 0]
click at [649, 13] on icon "button" at bounding box center [648, 11] width 6 height 6
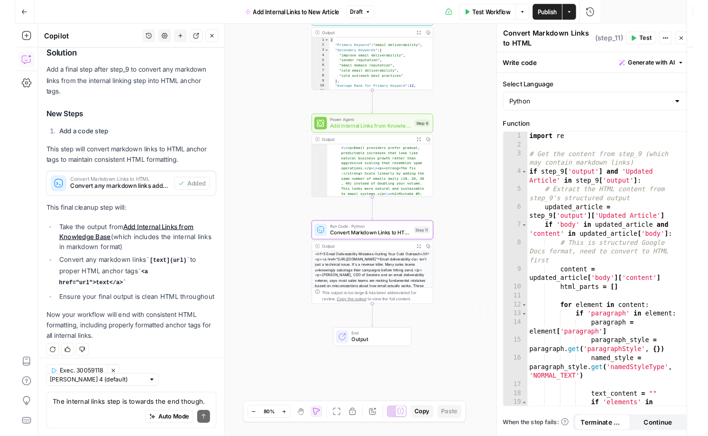
scroll to position [1488, 0]
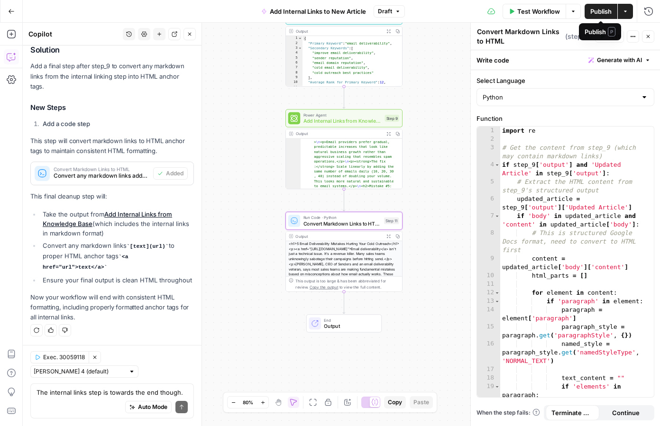
click at [592, 9] on span "Publish" at bounding box center [600, 11] width 21 height 9
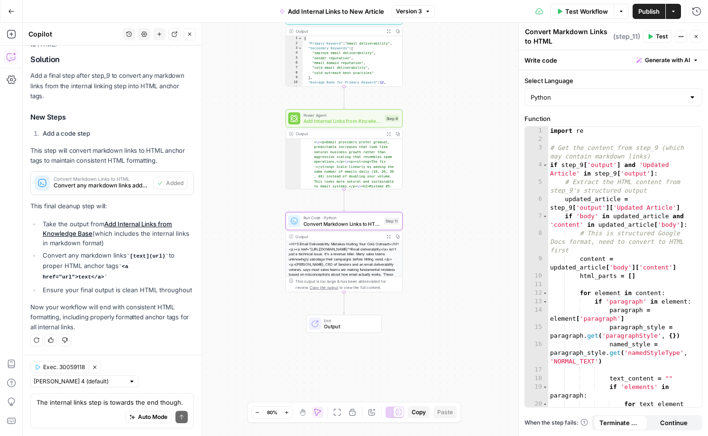
scroll to position [1479, 0]
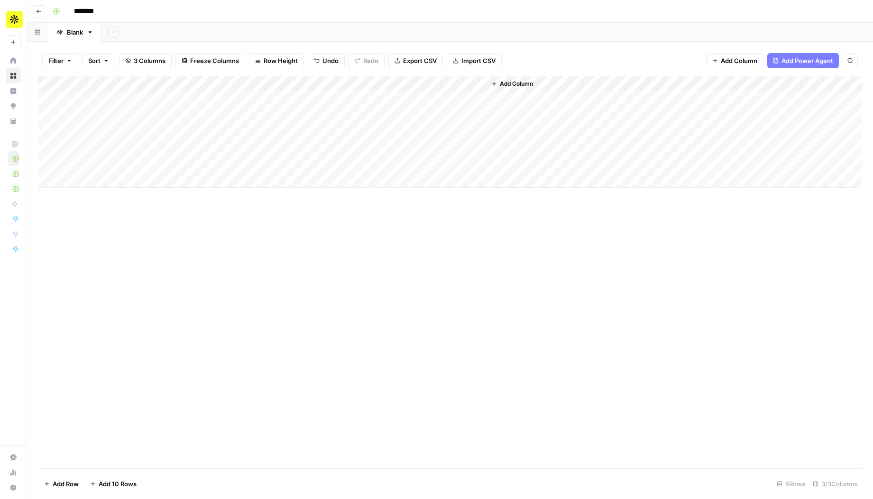
click at [173, 101] on div "Add Column" at bounding box center [449, 132] width 823 height 112
click at [49, 101] on div "Add Column" at bounding box center [449, 132] width 823 height 112
click at [71, 478] on button "Delete 1 Row" at bounding box center [62, 484] width 49 height 15
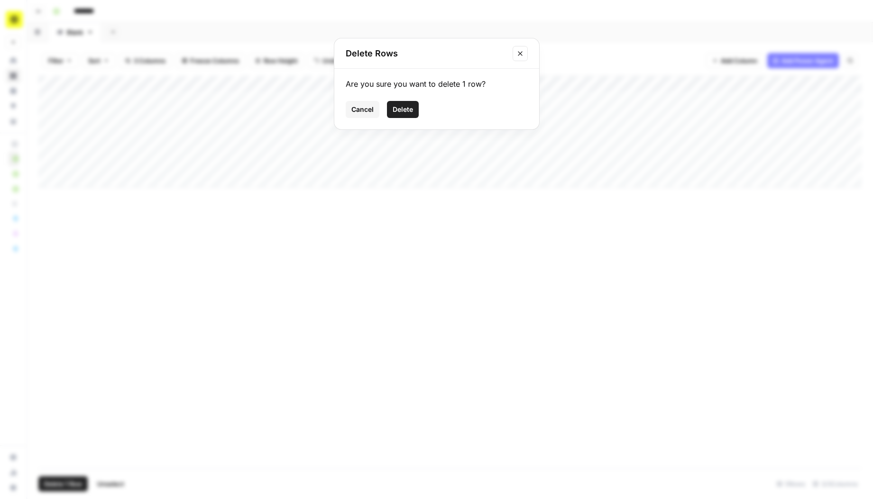
click at [410, 111] on span "Delete" at bounding box center [403, 109] width 20 height 9
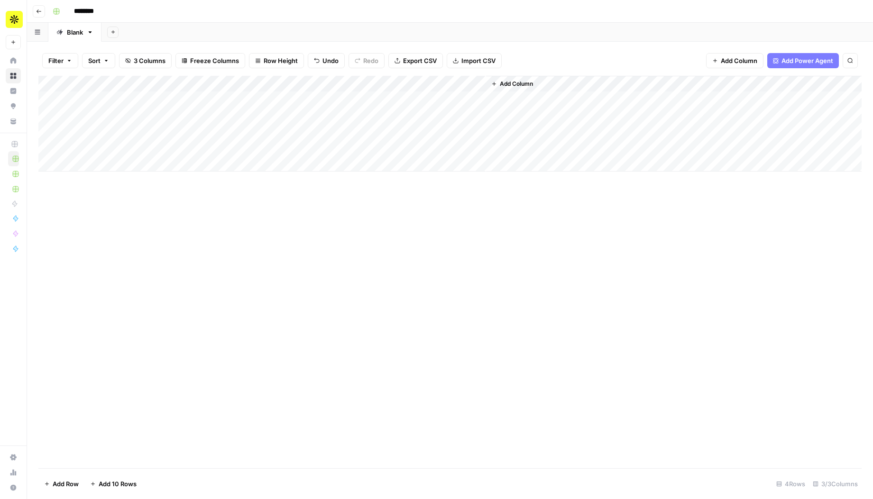
click at [174, 99] on div "Add Column" at bounding box center [449, 124] width 823 height 96
click at [279, 99] on div "Add Column" at bounding box center [449, 124] width 823 height 96
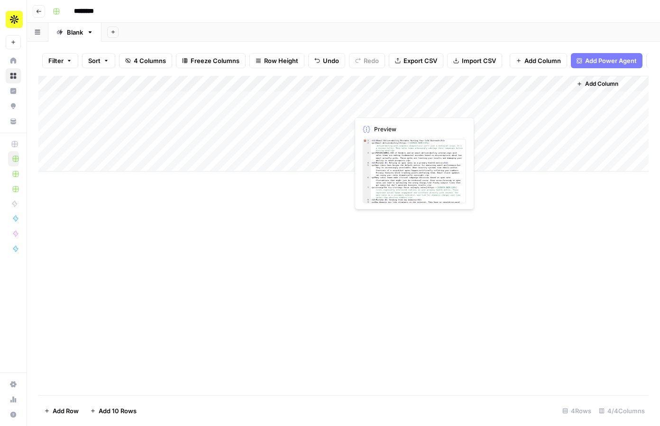
click at [420, 105] on div "Add Column" at bounding box center [343, 124] width 610 height 96
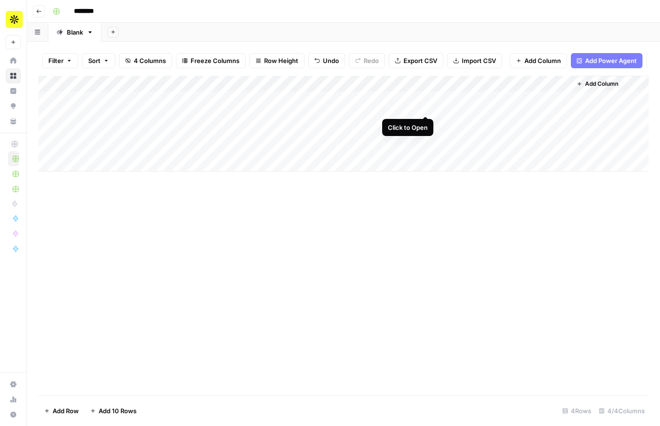
click at [423, 105] on div "Add Column" at bounding box center [343, 124] width 610 height 96
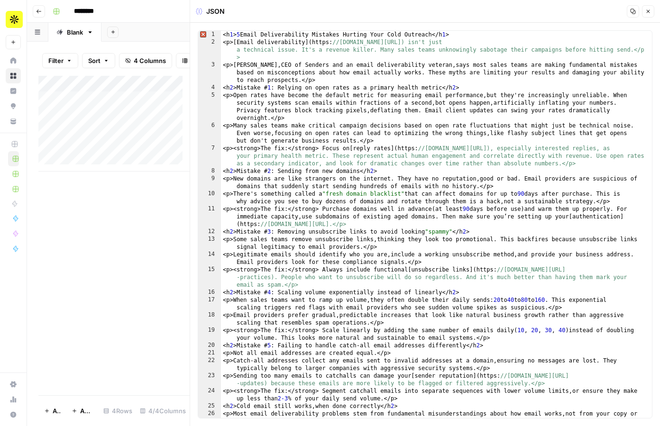
click at [648, 14] on button "Close" at bounding box center [648, 11] width 12 height 12
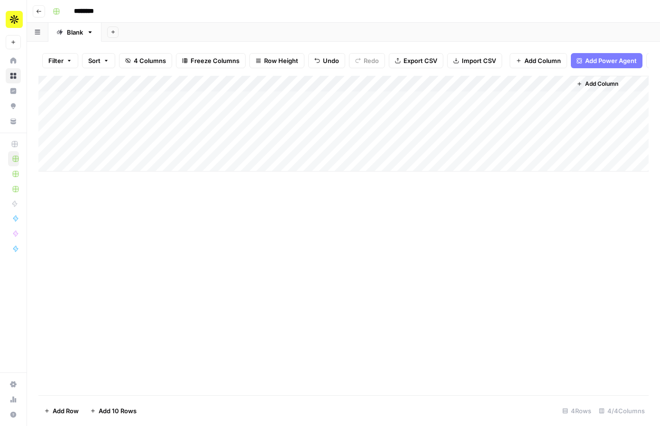
click at [425, 106] on div "Add Column" at bounding box center [343, 124] width 610 height 96
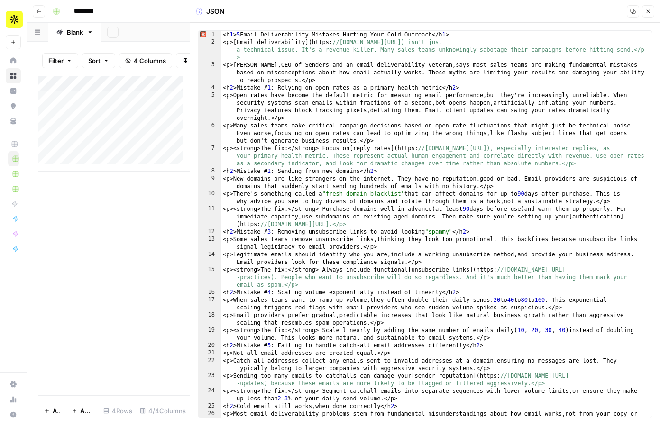
click at [648, 14] on button "Close" at bounding box center [648, 11] width 12 height 12
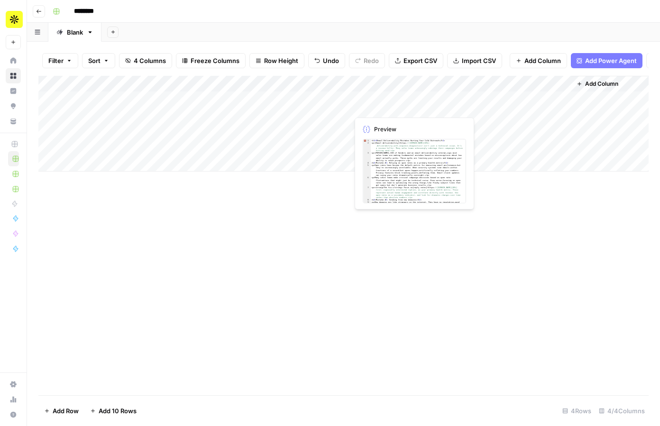
click at [363, 107] on div "Add Column" at bounding box center [343, 124] width 610 height 96
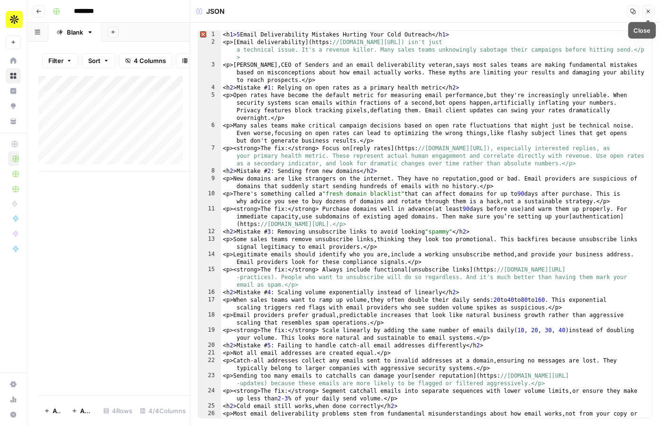
click at [649, 12] on icon "button" at bounding box center [648, 12] width 6 height 6
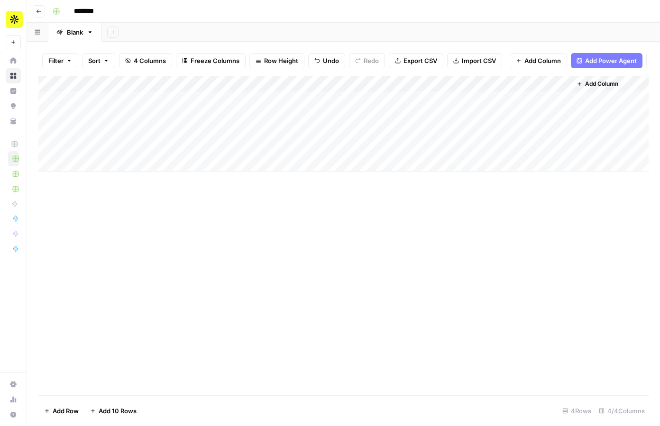
click at [467, 102] on div "Add Column" at bounding box center [343, 124] width 610 height 96
click at [563, 106] on div "Add Column" at bounding box center [343, 124] width 610 height 96
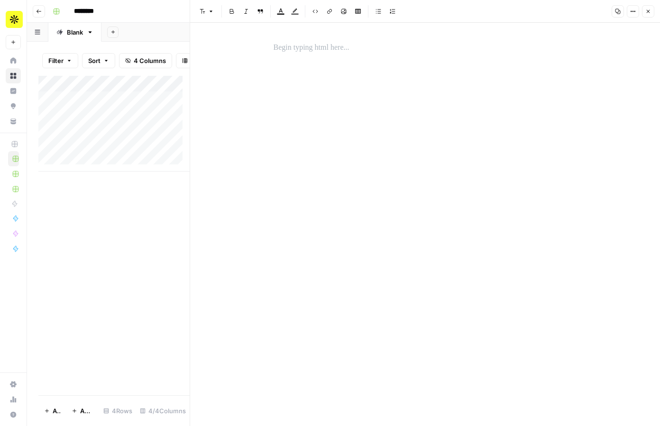
click at [649, 12] on icon "button" at bounding box center [648, 12] width 6 height 6
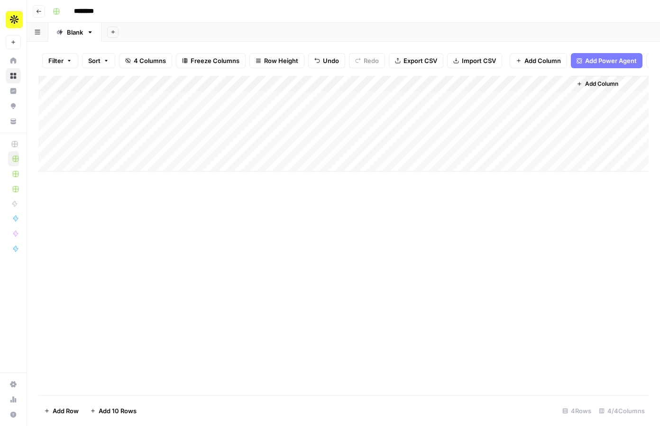
click at [596, 88] on span "Add Column" at bounding box center [601, 84] width 33 height 9
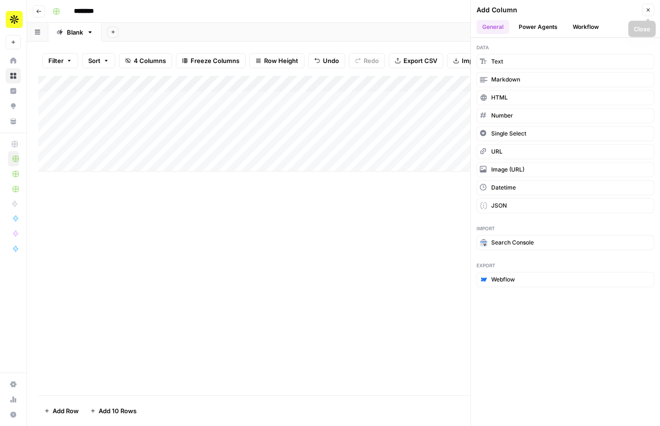
click at [651, 9] on button "Close" at bounding box center [648, 10] width 12 height 12
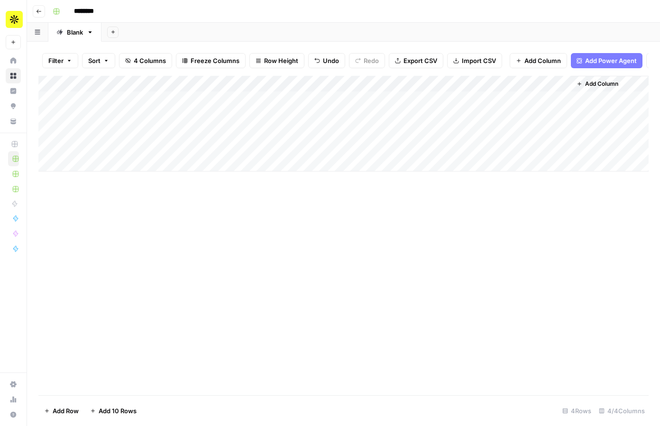
click at [428, 91] on div "Add Column" at bounding box center [343, 124] width 610 height 96
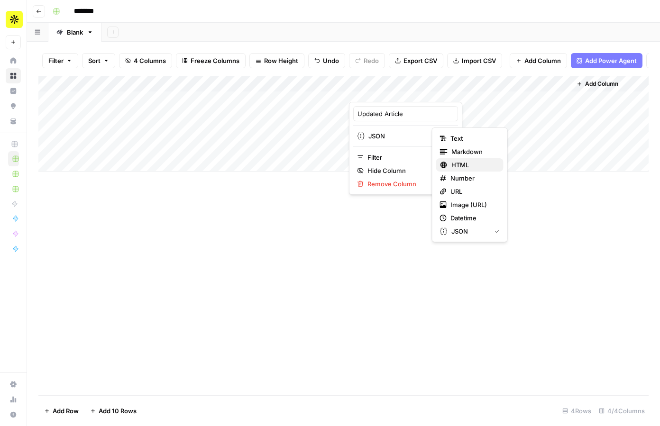
click at [467, 162] on span "HTML" at bounding box center [473, 164] width 45 height 9
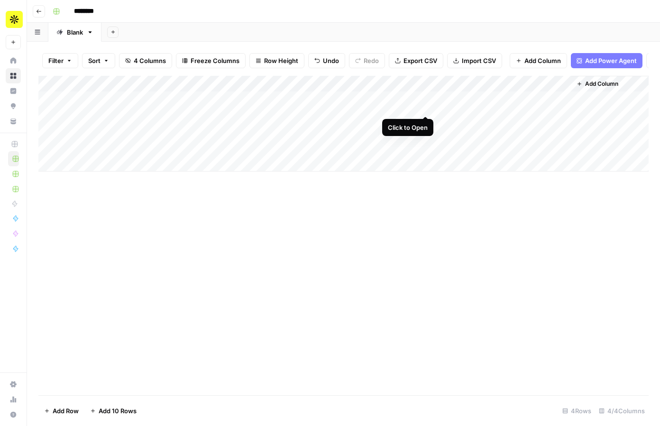
click at [427, 105] on div "Add Column" at bounding box center [343, 124] width 610 height 96
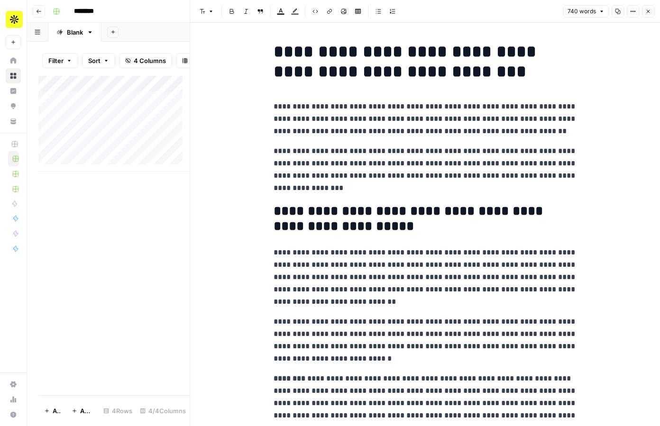
click at [647, 12] on icon "button" at bounding box center [648, 11] width 3 height 3
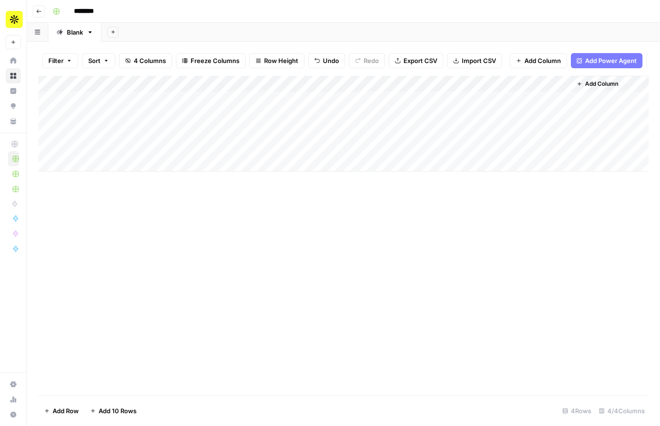
click at [329, 90] on div "Add Column" at bounding box center [343, 124] width 610 height 96
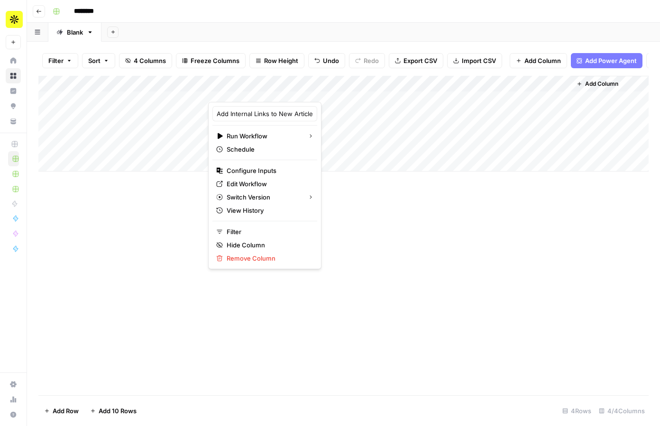
click at [329, 90] on div at bounding box center [278, 92] width 141 height 19
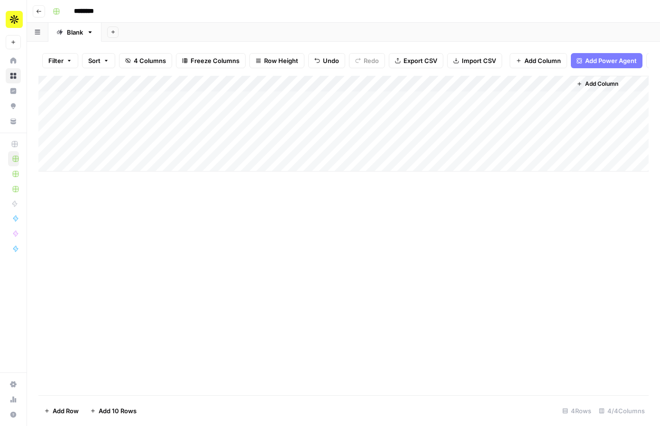
click at [352, 266] on div "Add Column" at bounding box center [343, 236] width 610 height 320
click at [327, 106] on div "Add Column" at bounding box center [343, 236] width 610 height 320
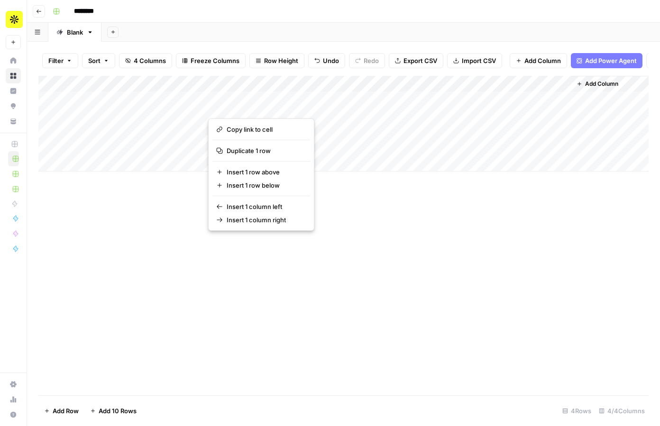
click at [378, 223] on div "Add Column" at bounding box center [343, 236] width 610 height 320
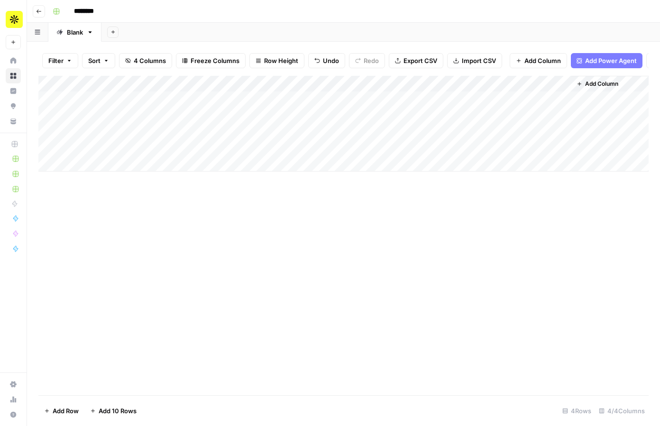
click at [476, 93] on div "Add Column" at bounding box center [343, 124] width 610 height 96
click at [564, 92] on div at bounding box center [502, 92] width 137 height 19
click at [488, 182] on span "Remove Column" at bounding box center [494, 183] width 83 height 9
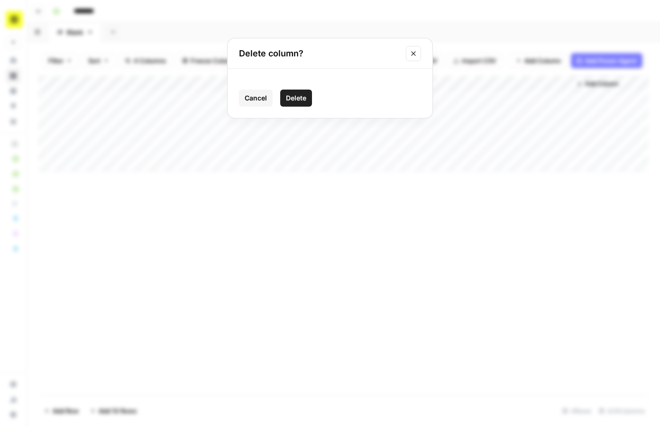
click at [292, 100] on span "Delete" at bounding box center [296, 97] width 20 height 9
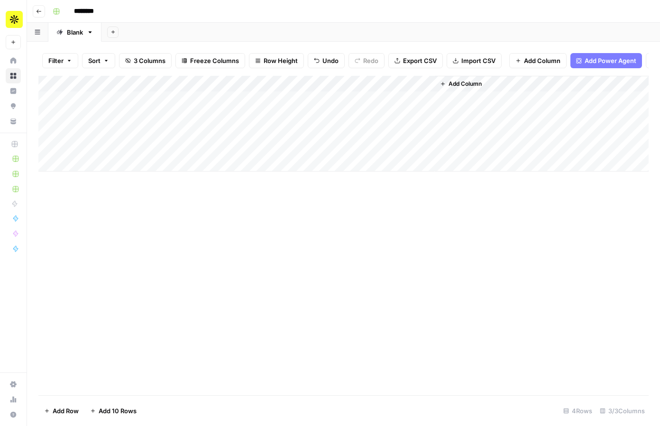
click at [456, 88] on span "Add Column" at bounding box center [465, 84] width 33 height 9
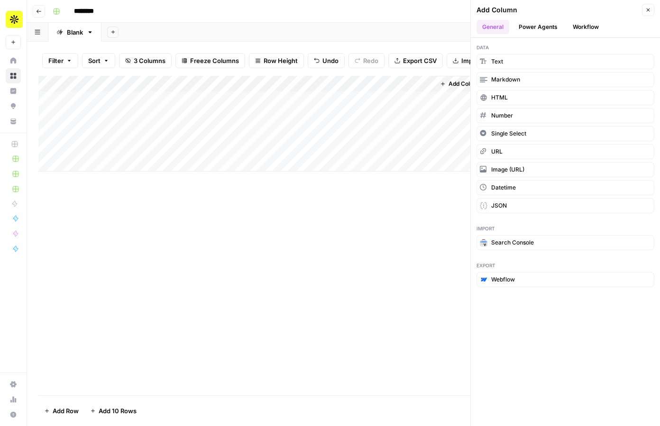
click at [581, 18] on header "Add Column Close General Power Agents Workflow" at bounding box center [565, 19] width 189 height 38
click at [583, 26] on button "Workflow" at bounding box center [585, 27] width 37 height 14
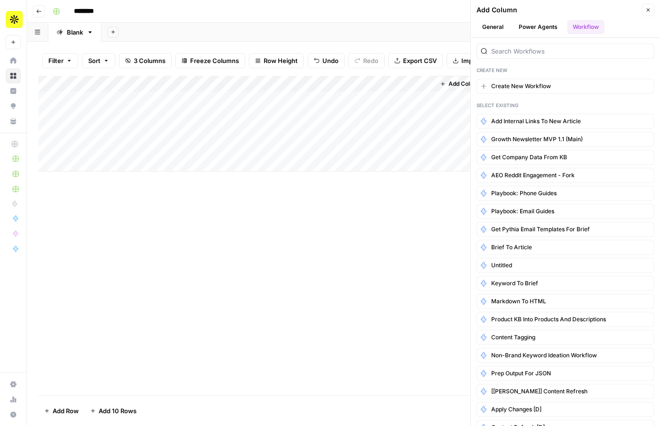
click at [498, 27] on button "General" at bounding box center [493, 27] width 33 height 14
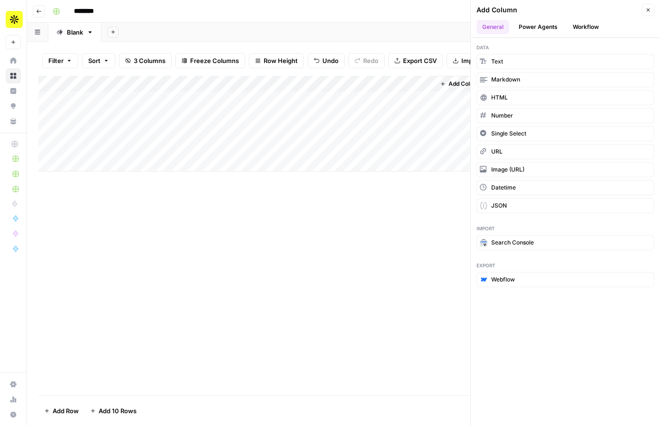
click at [313, 236] on div "Add Column" at bounding box center [343, 236] width 610 height 320
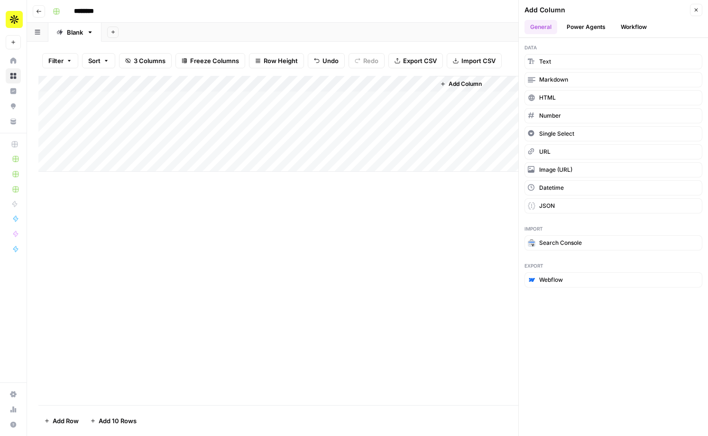
click at [330, 81] on div "Add Column" at bounding box center [367, 124] width 658 height 96
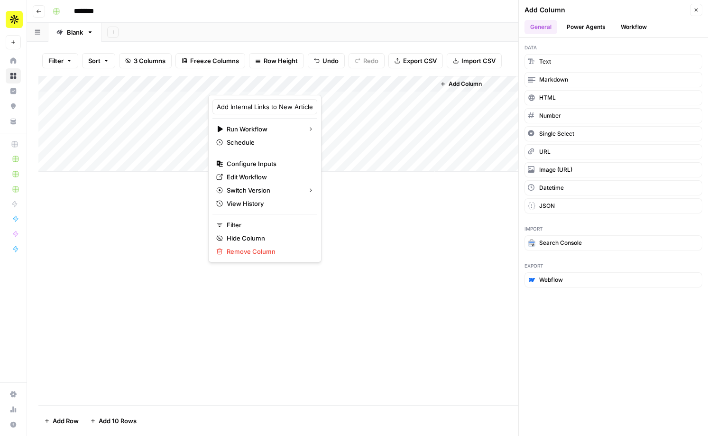
click at [362, 23] on div "Add Sheet" at bounding box center [404, 32] width 606 height 19
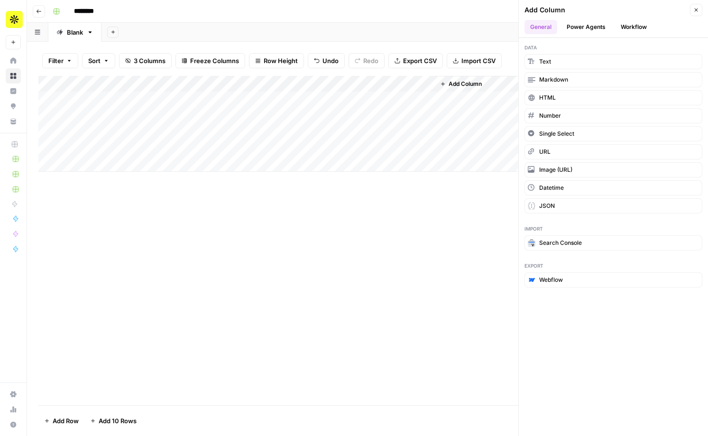
click at [329, 83] on div "Add Column" at bounding box center [367, 124] width 658 height 96
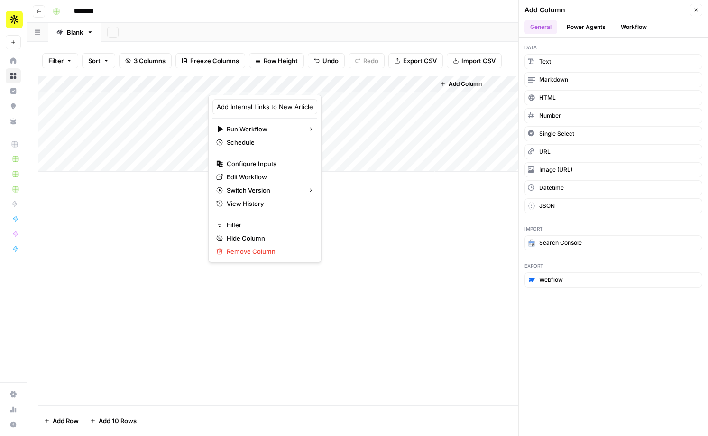
click at [379, 253] on div "Add Column" at bounding box center [367, 240] width 658 height 329
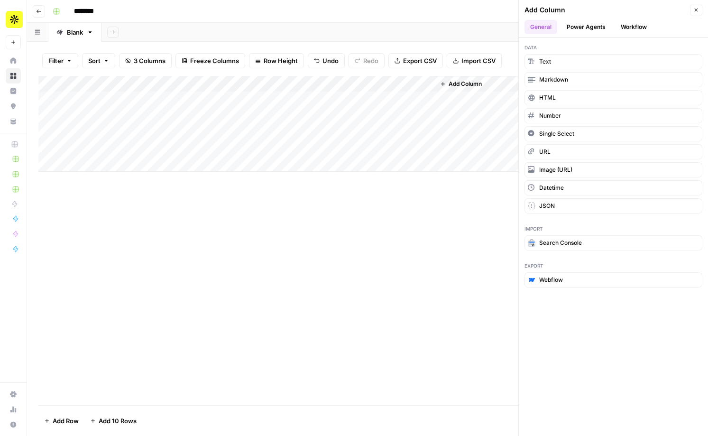
click at [330, 83] on div "Add Column" at bounding box center [367, 124] width 658 height 96
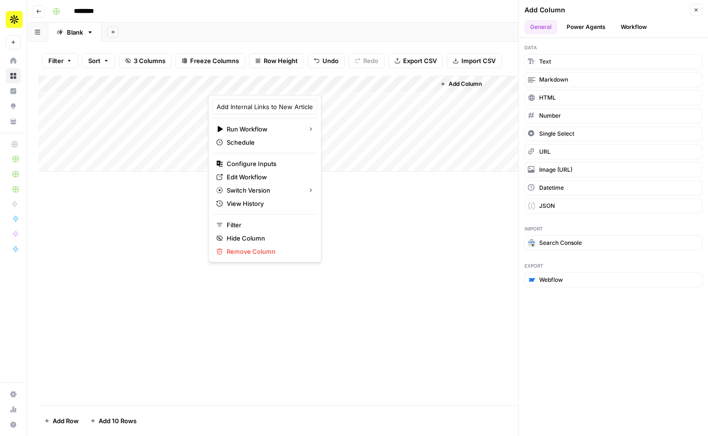
click at [330, 83] on div at bounding box center [278, 85] width 141 height 19
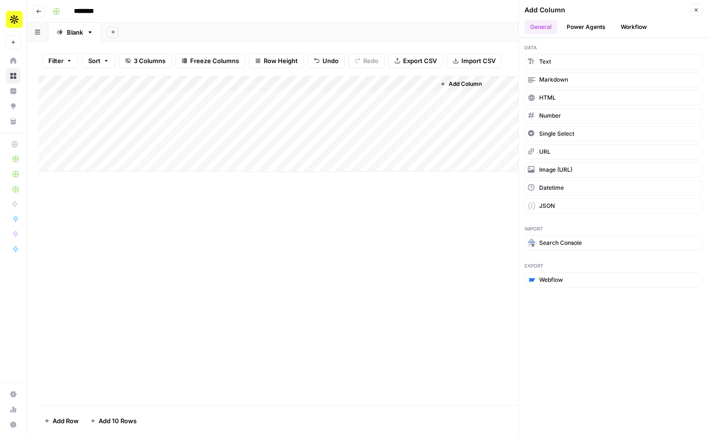
click at [342, 249] on div "Add Column" at bounding box center [367, 240] width 658 height 329
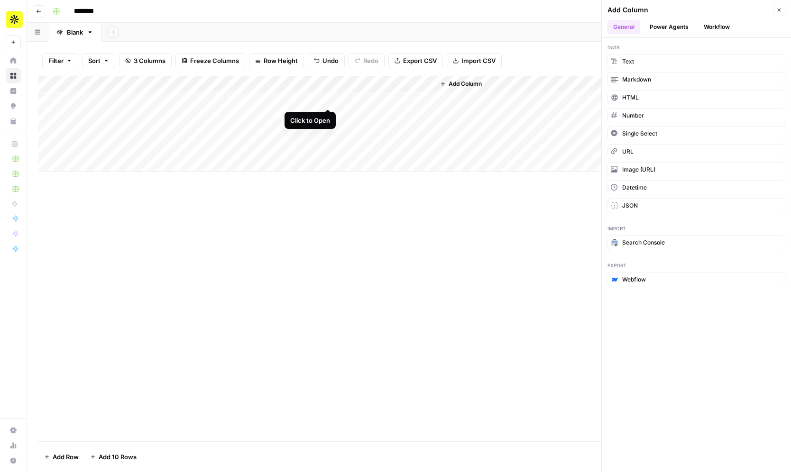
click at [327, 98] on div "Add Column" at bounding box center [408, 124] width 741 height 96
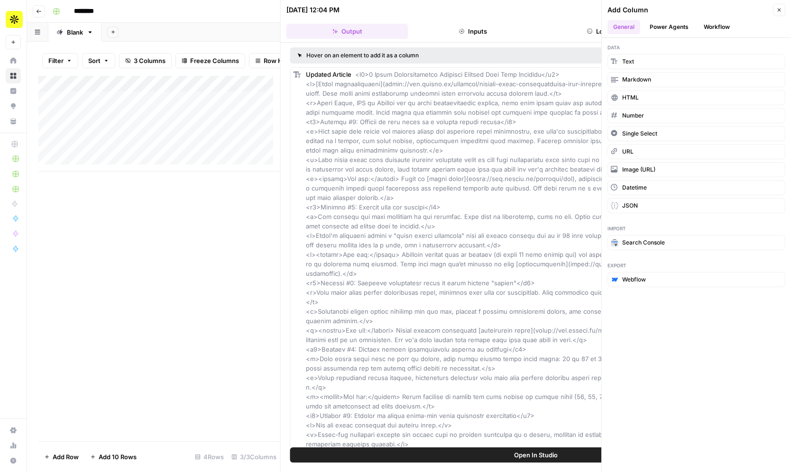
click at [778, 10] on icon "button" at bounding box center [779, 10] width 6 height 6
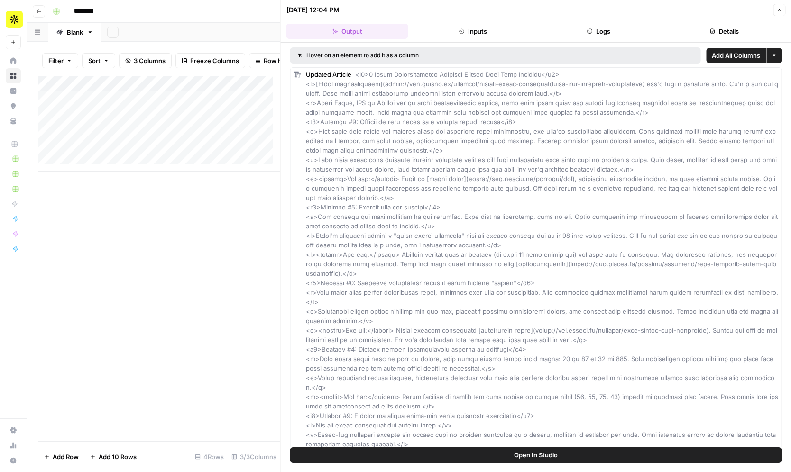
click at [600, 27] on button "Logs" at bounding box center [599, 31] width 122 height 15
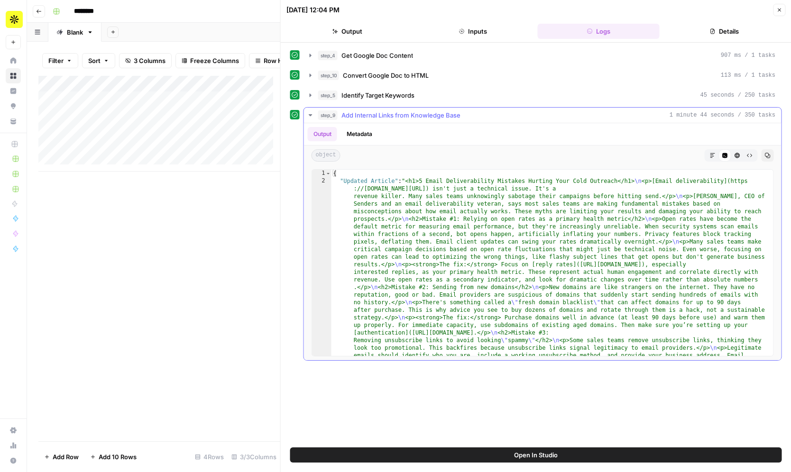
click at [358, 134] on button "Metadata" at bounding box center [359, 134] width 37 height 14
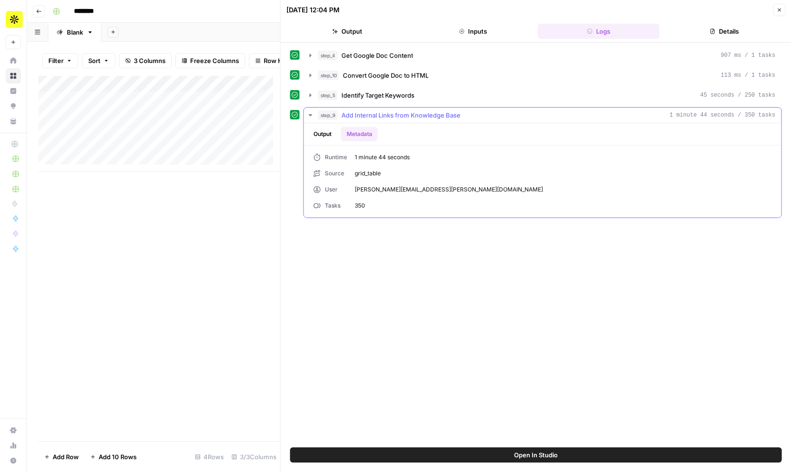
click at [371, 161] on span "1 minute 44 seconds" at bounding box center [563, 157] width 417 height 9
click at [715, 30] on button "Details" at bounding box center [724, 31] width 122 height 15
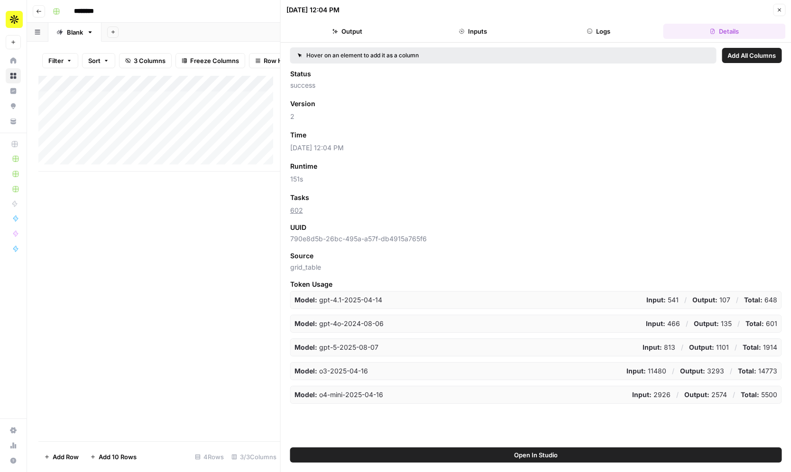
click at [604, 24] on button "Logs" at bounding box center [599, 31] width 122 height 15
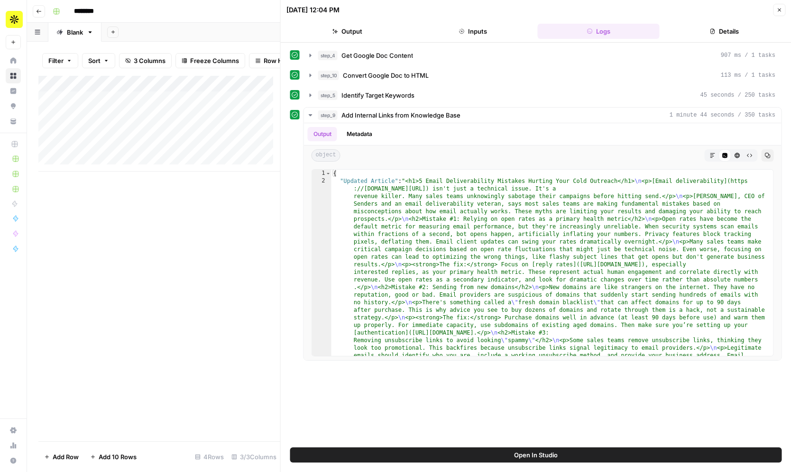
click at [489, 24] on button "Inputs" at bounding box center [473, 31] width 122 height 15
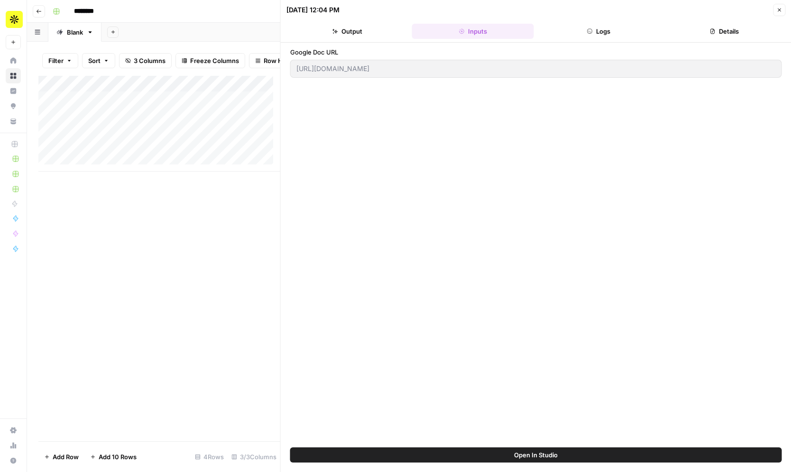
click at [391, 29] on button "Output" at bounding box center [347, 31] width 122 height 15
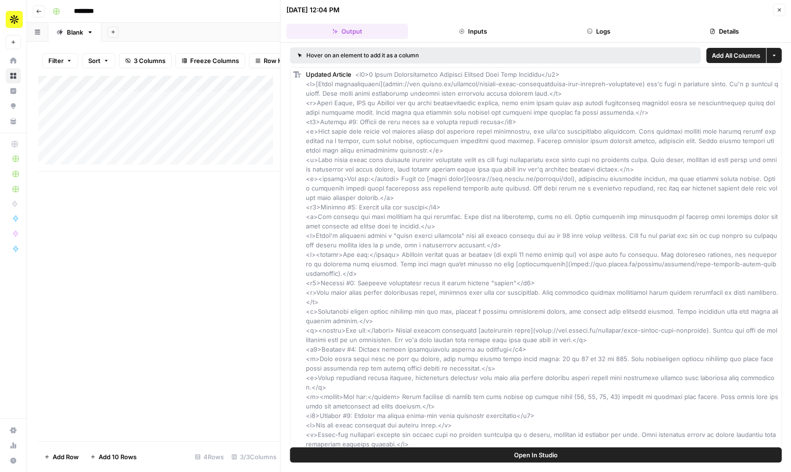
click at [766, 58] on button "More options" at bounding box center [773, 55] width 15 height 15
click at [636, 50] on div "Hover on an element to add it as a column" at bounding box center [495, 55] width 411 height 16
click at [708, 50] on button "Add All Columns" at bounding box center [736, 55] width 60 height 15
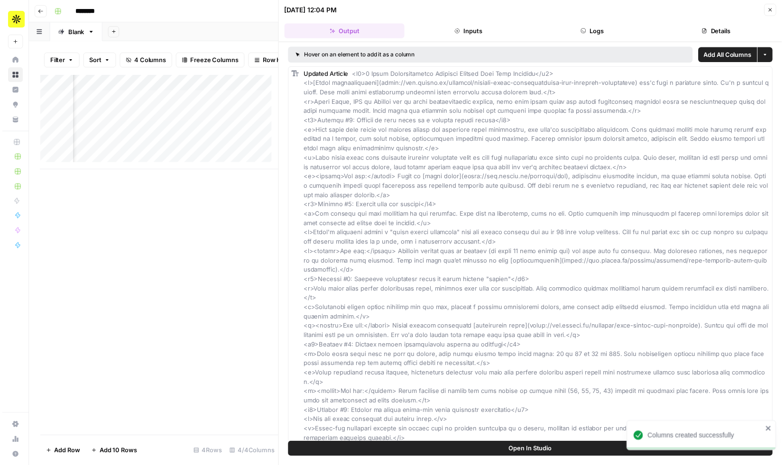
scroll to position [0, 233]
click at [780, 12] on icon "button" at bounding box center [779, 10] width 6 height 6
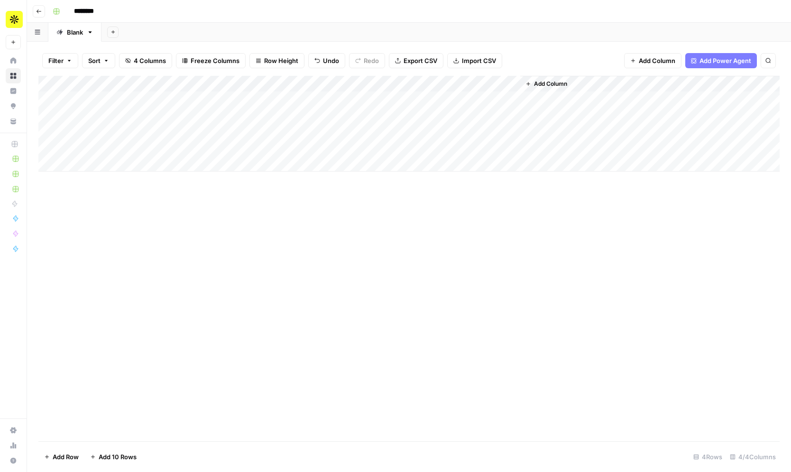
click at [427, 83] on div "Add Column" at bounding box center [408, 124] width 741 height 96
click at [500, 215] on div "Add Column" at bounding box center [408, 259] width 741 height 366
click at [405, 99] on div "Add Column" at bounding box center [408, 124] width 741 height 96
click at [428, 85] on div "Add Column" at bounding box center [408, 124] width 741 height 96
click at [415, 174] on span "Remove Column" at bounding box center [408, 176] width 83 height 9
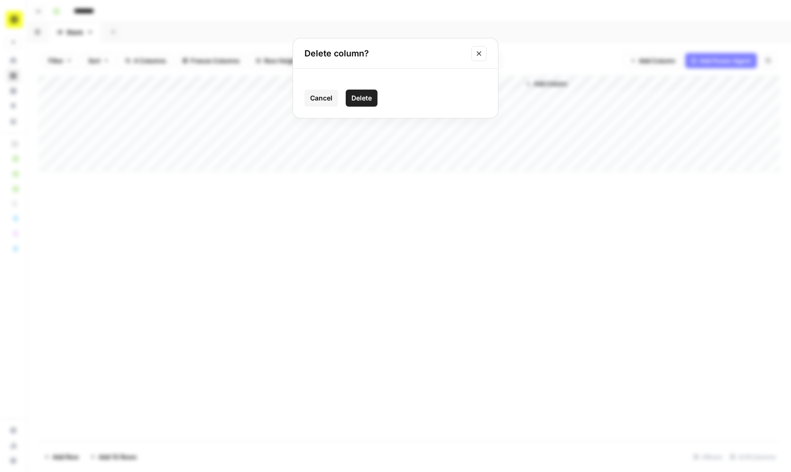
click at [355, 88] on div "Cancel Delete" at bounding box center [395, 93] width 205 height 49
click at [356, 98] on span "Delete" at bounding box center [361, 97] width 20 height 9
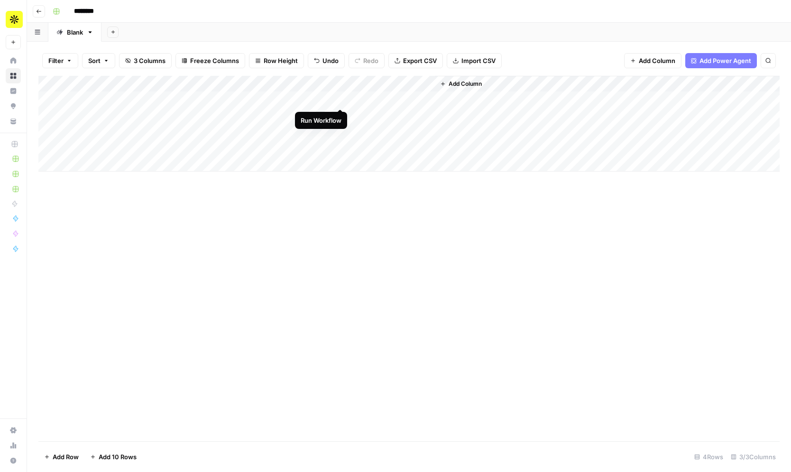
click at [343, 97] on div "Add Column" at bounding box center [408, 124] width 741 height 96
click at [330, 83] on div "Add Column" at bounding box center [408, 124] width 741 height 96
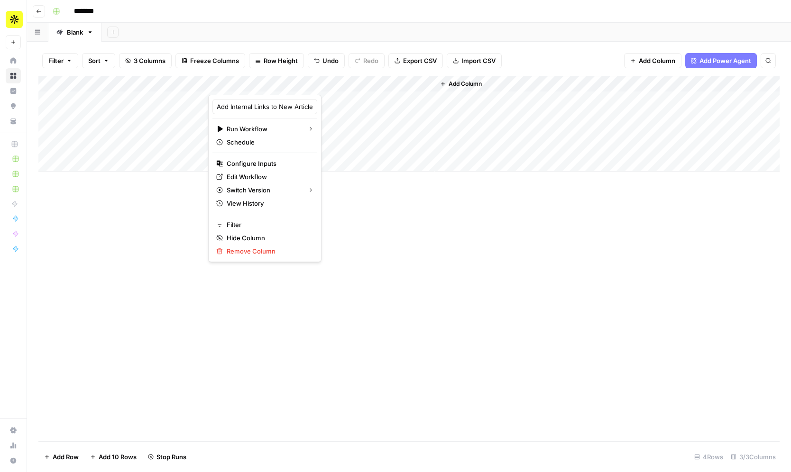
click at [330, 83] on div at bounding box center [278, 85] width 141 height 19
click at [362, 257] on div "Add Column" at bounding box center [408, 259] width 741 height 366
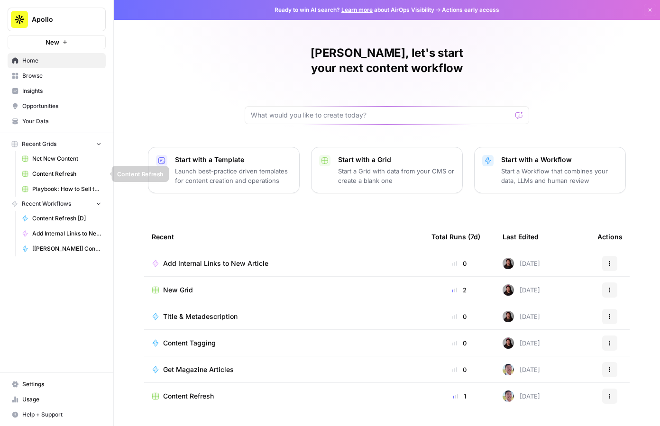
click at [71, 174] on span "Content Refresh" at bounding box center [66, 174] width 69 height 9
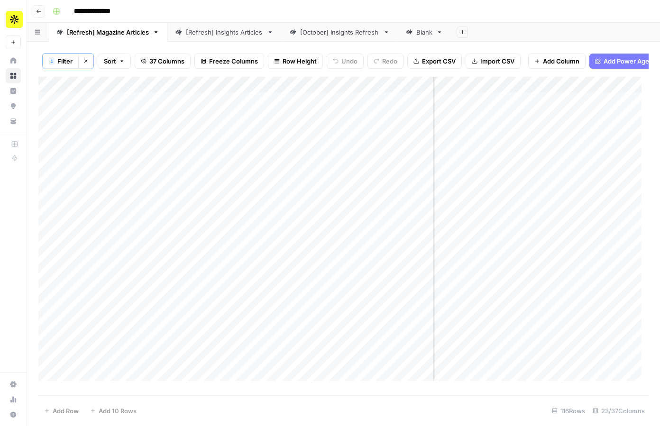
scroll to position [0, 361]
click at [621, 93] on div "Add Column" at bounding box center [343, 233] width 610 height 312
click at [621, 93] on div at bounding box center [619, 93] width 81 height 19
click at [528, 92] on div "Add Column" at bounding box center [343, 233] width 610 height 312
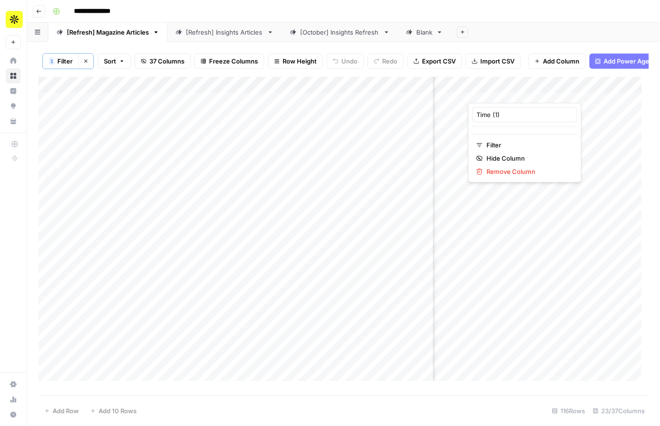
click at [528, 92] on div at bounding box center [501, 93] width 67 height 19
click at [527, 31] on div "Add Sheet" at bounding box center [555, 32] width 209 height 19
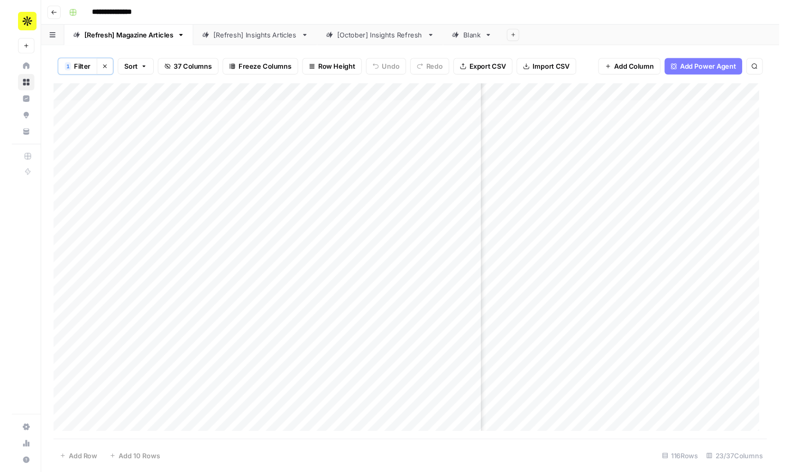
scroll to position [0, 288]
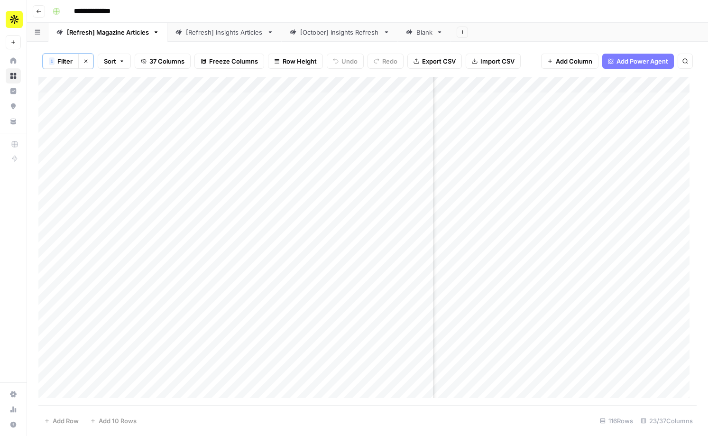
click at [514, 86] on div "Add Column" at bounding box center [367, 241] width 658 height 328
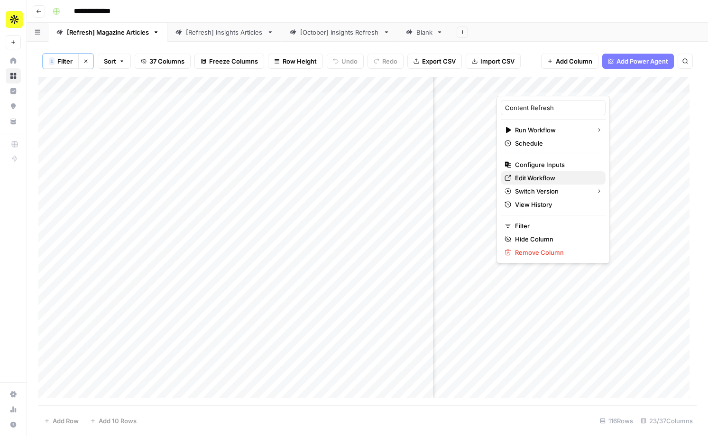
click at [533, 183] on link "Edit Workflow" at bounding box center [553, 177] width 105 height 13
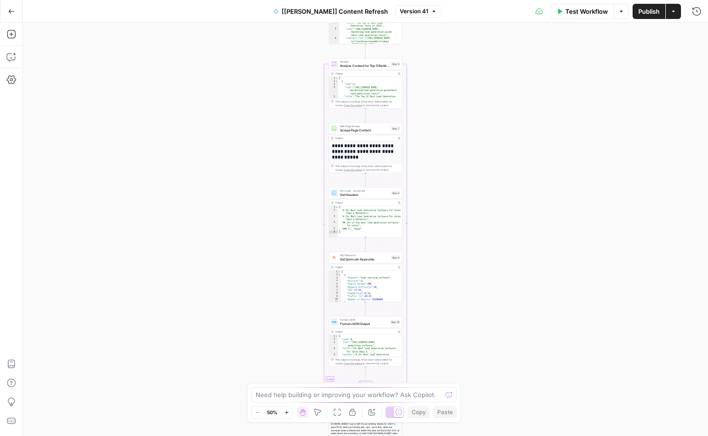
click at [286, 412] on icon "button" at bounding box center [286, 412] width 5 height 5
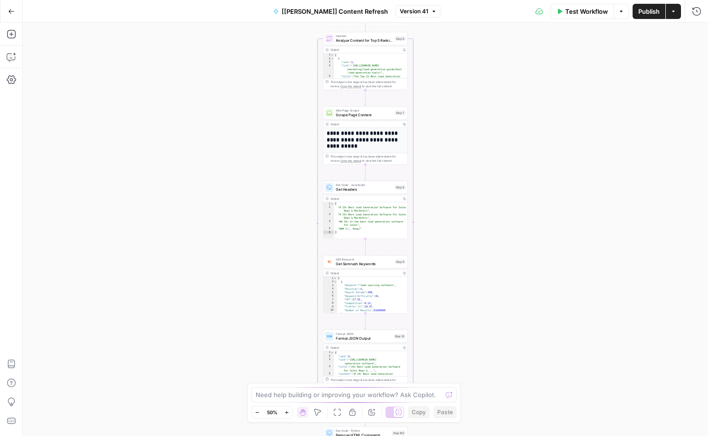
click at [286, 412] on icon "button" at bounding box center [286, 412] width 5 height 5
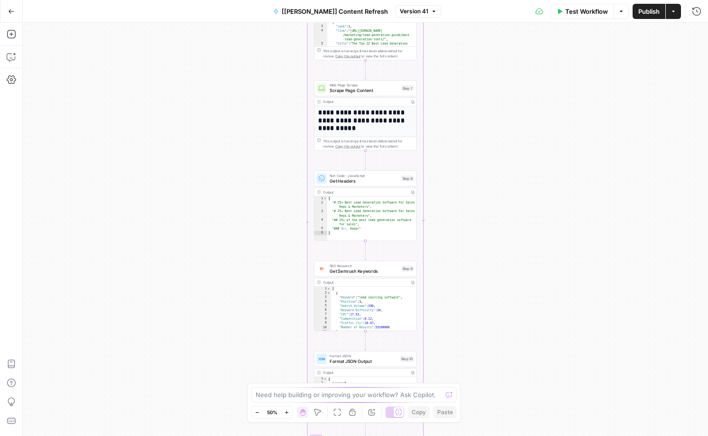
click at [286, 412] on icon "button" at bounding box center [286, 412] width 5 height 5
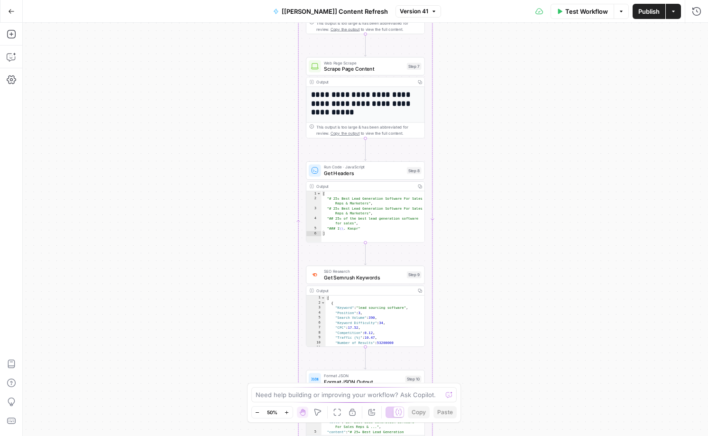
click at [286, 412] on icon "button" at bounding box center [286, 412] width 5 height 5
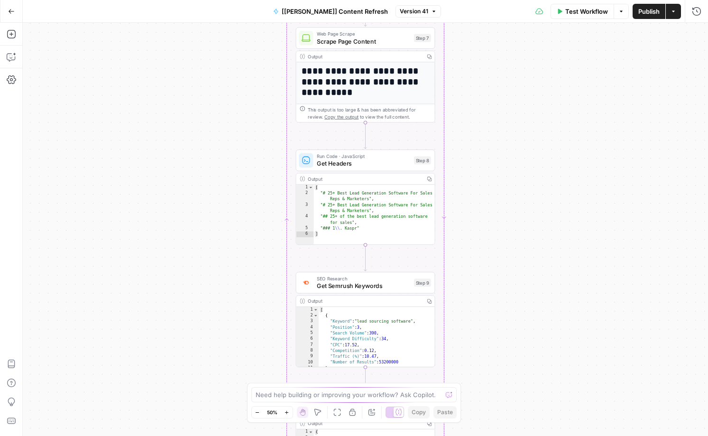
click at [286, 412] on icon "button" at bounding box center [286, 412] width 5 height 5
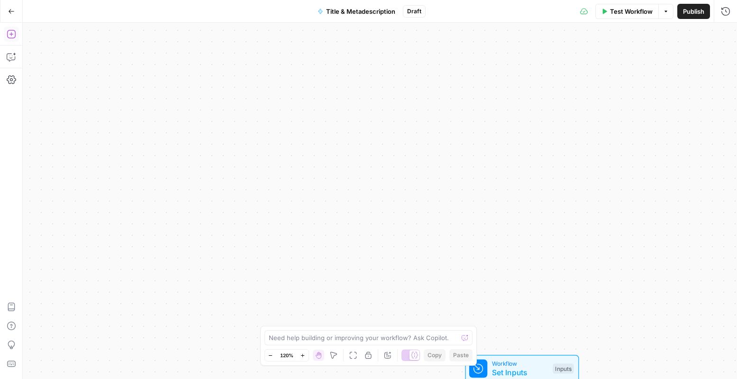
click at [9, 34] on icon "button" at bounding box center [11, 33] width 9 height 9
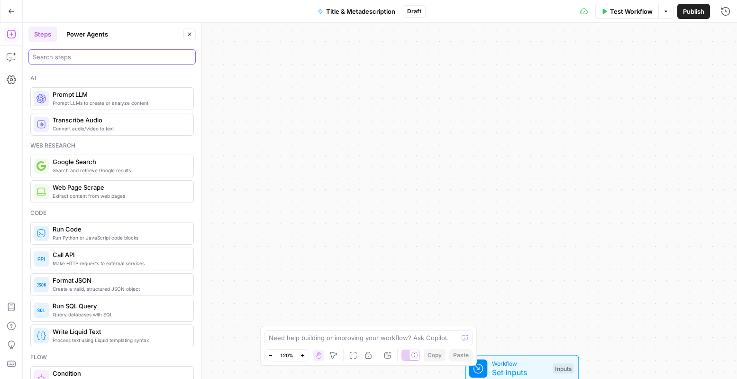
click at [69, 54] on input "search" at bounding box center [112, 56] width 159 height 9
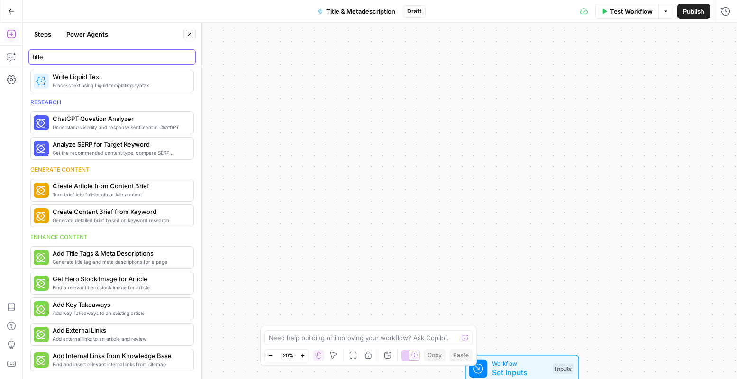
scroll to position [407, 0]
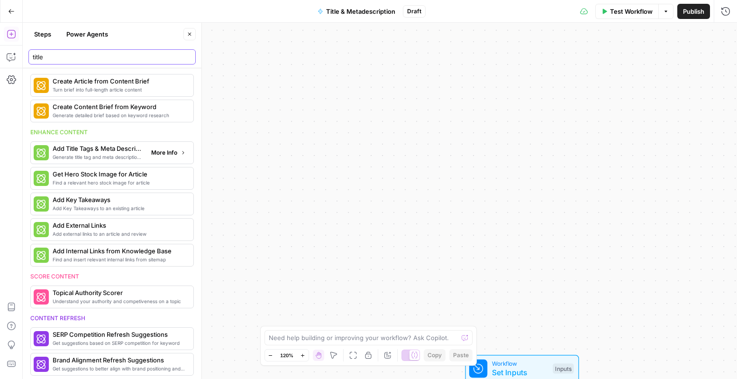
type input "title"
click at [96, 154] on span "Generate title tag and meta descriptions for a page" at bounding box center [98, 157] width 91 height 8
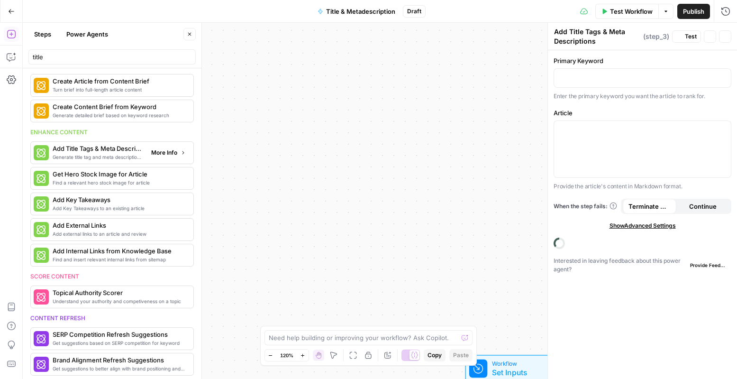
scroll to position [512, 0]
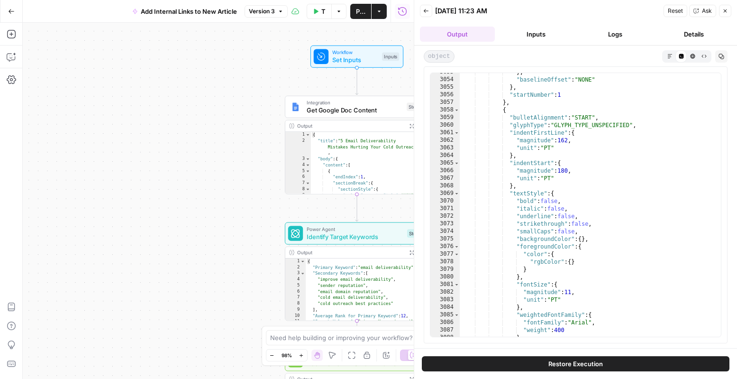
scroll to position [14658, 0]
click at [724, 9] on icon "button" at bounding box center [726, 11] width 6 height 6
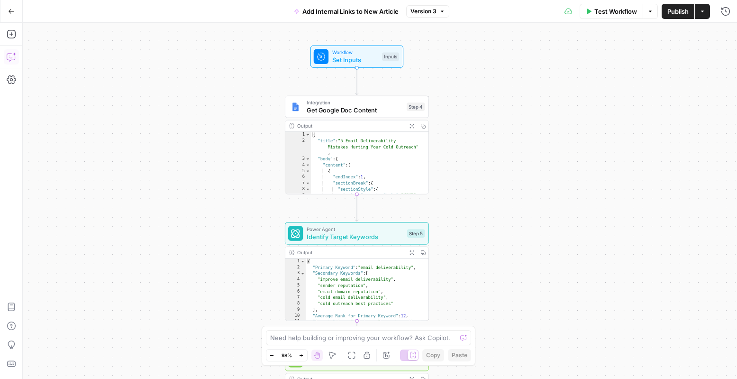
click at [16, 55] on button "Copilot" at bounding box center [11, 56] width 15 height 15
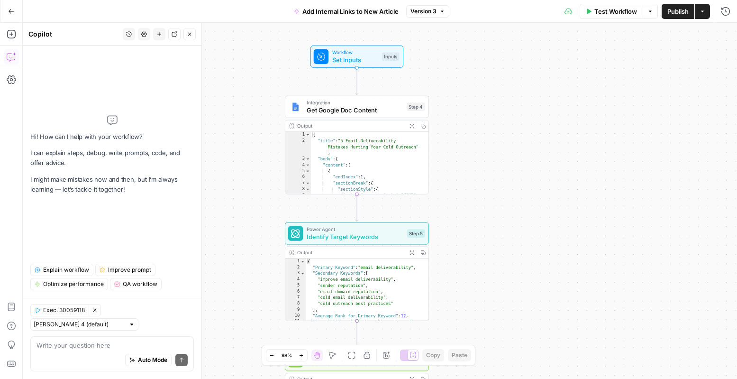
click at [57, 352] on div "Auto Mode Send" at bounding box center [112, 360] width 151 height 21
type textarea "What if I also want to output the target keywords?"
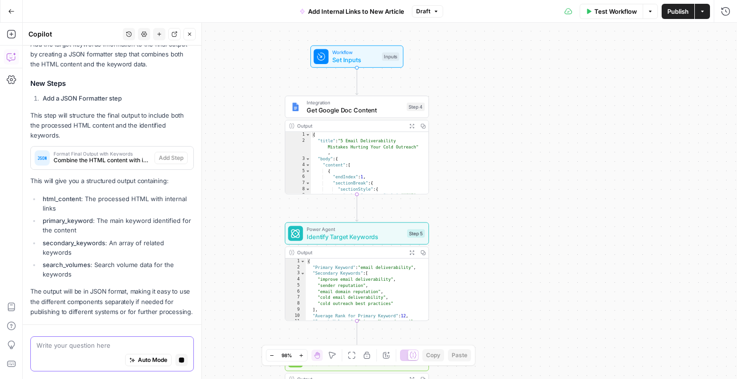
scroll to position [235, 0]
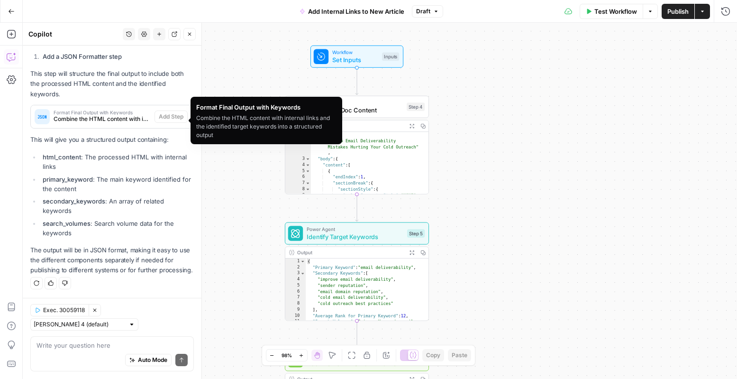
click at [108, 122] on span "Combine the HTML content with internal links and the identified target keywords…" at bounding box center [102, 119] width 97 height 9
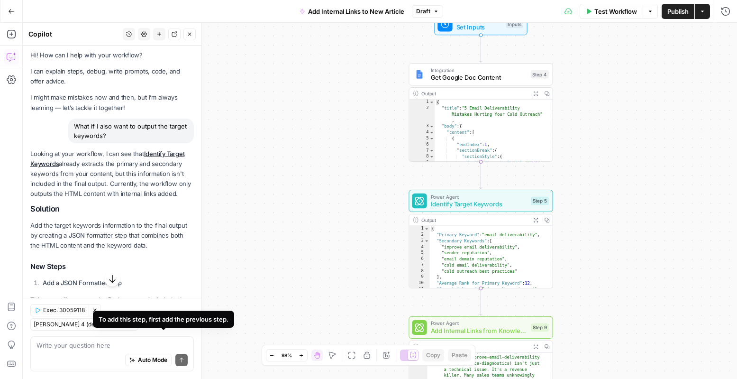
scroll to position [0, 0]
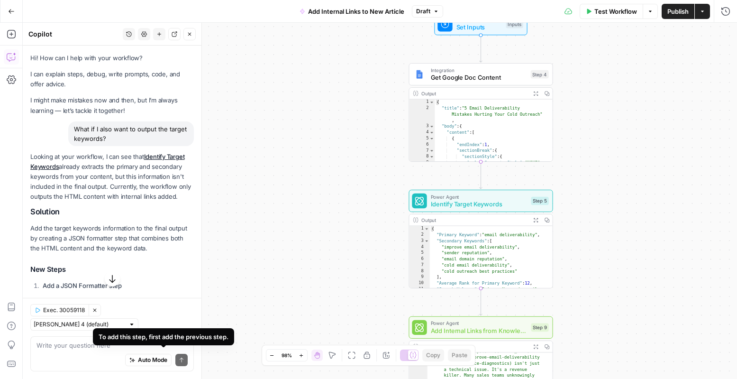
click at [135, 239] on p "Add the target keywords information to the final output by creating a JSON form…" at bounding box center [112, 238] width 164 height 30
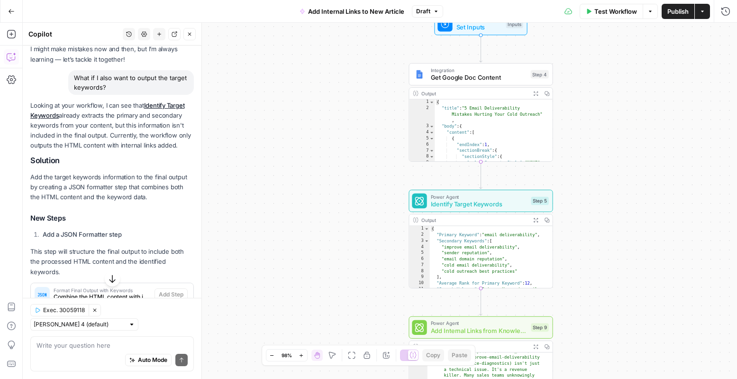
scroll to position [88, 0]
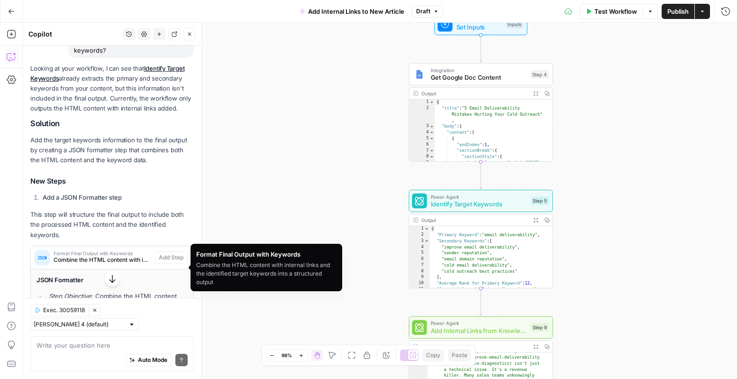
click at [129, 256] on span "Format Final Output with Keywords" at bounding box center [102, 253] width 97 height 5
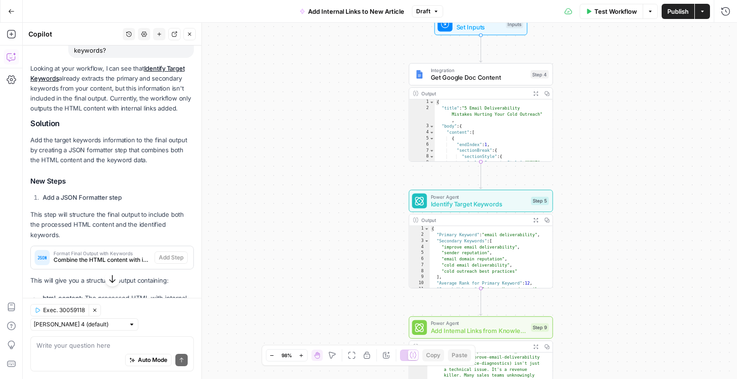
click at [129, 256] on span "Format Final Output with Keywords" at bounding box center [102, 253] width 97 height 5
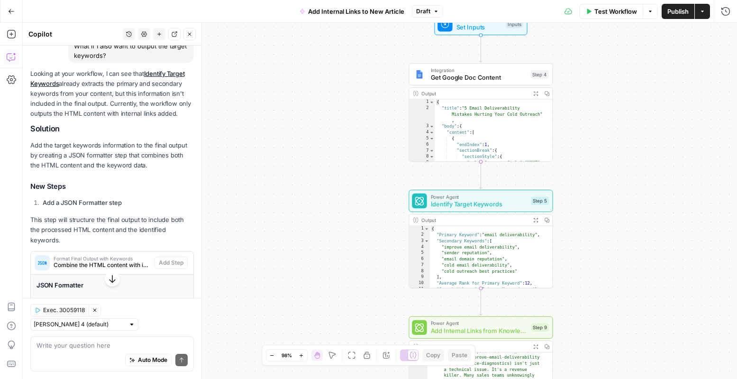
scroll to position [89, 0]
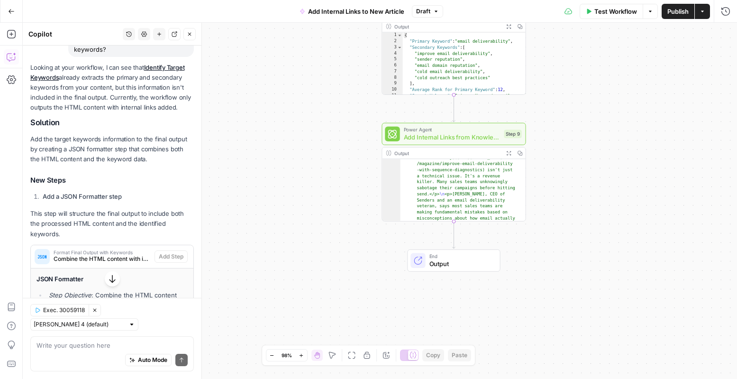
drag, startPoint x: 604, startPoint y: 305, endPoint x: 577, endPoint y: 111, distance: 195.3
click at [577, 111] on div "Workflow Set Inputs Inputs Integration Get Google Doc Content Step 4 Output Exp…" at bounding box center [380, 201] width 715 height 356
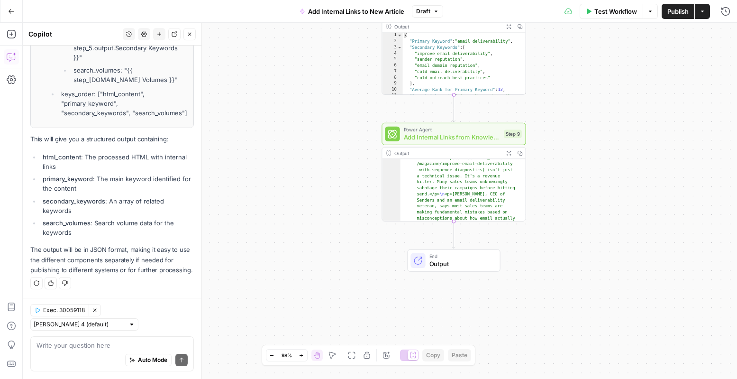
click at [38, 285] on icon "button" at bounding box center [36, 282] width 5 height 5
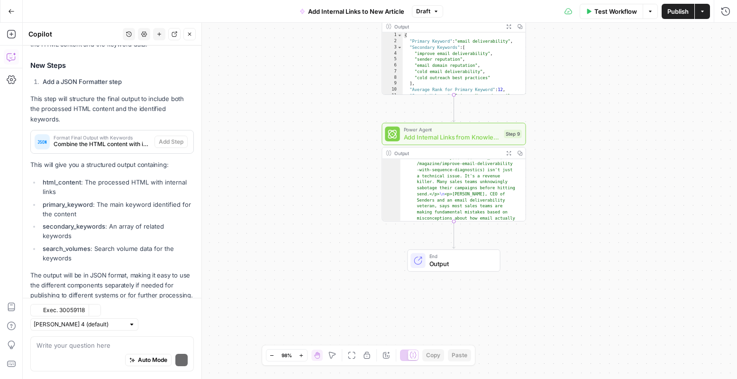
scroll to position [235, 0]
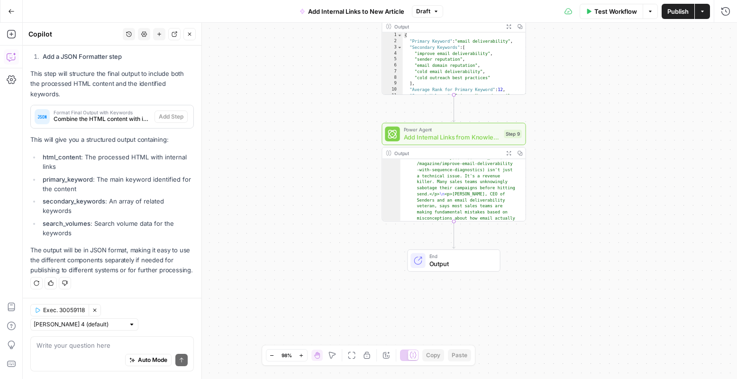
drag, startPoint x: 105, startPoint y: 116, endPoint x: 344, endPoint y: 207, distance: 255.7
click at [344, 207] on body "Apollo New Home Browse Insights Opportunities Your Data Recent Grids Net New Co…" at bounding box center [368, 189] width 737 height 379
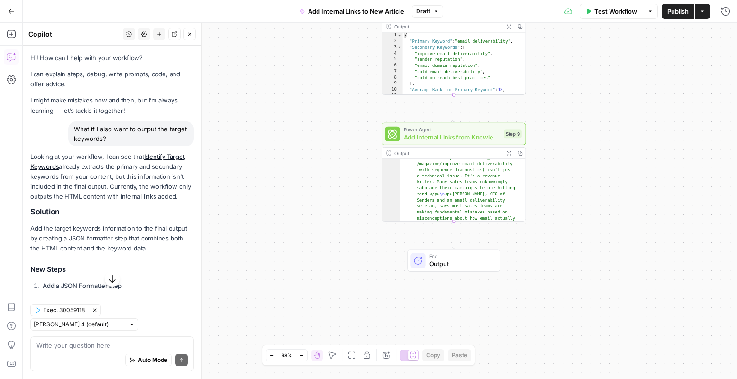
scroll to position [2, 0]
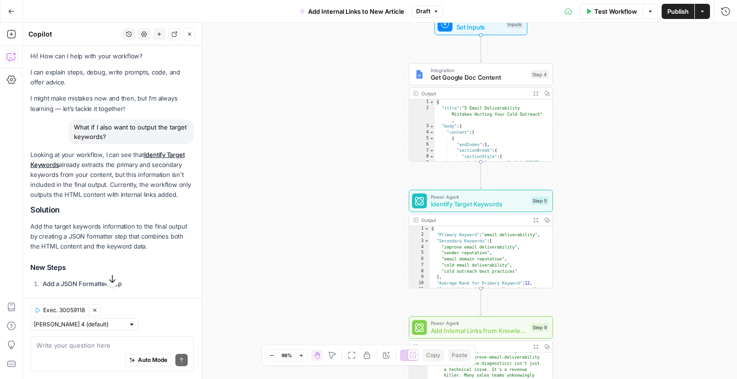
click at [460, 331] on span "Add Internal Links from Knowledge Base" at bounding box center [479, 330] width 97 height 9
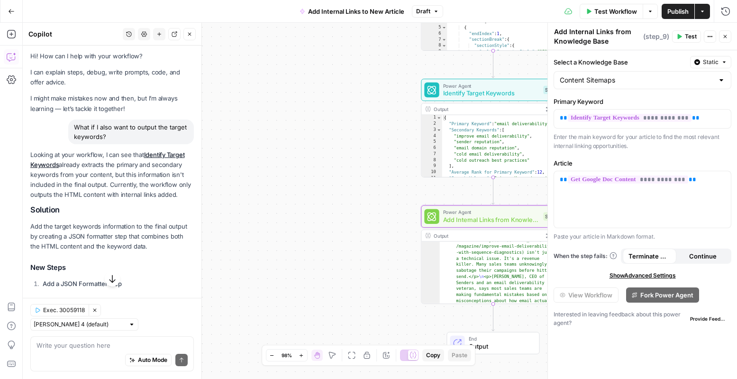
drag, startPoint x: 287, startPoint y: 210, endPoint x: 300, endPoint y: 99, distance: 111.6
click at [300, 99] on div "Workflow Set Inputs Inputs Integration Get Google Doc Content Step 4 Output Exp…" at bounding box center [380, 201] width 715 height 356
click at [707, 37] on icon "button" at bounding box center [710, 37] width 6 height 6
click at [234, 105] on div "Workflow Set Inputs Inputs Integration Get Google Doc Content Step 4 Output Exp…" at bounding box center [380, 201] width 715 height 356
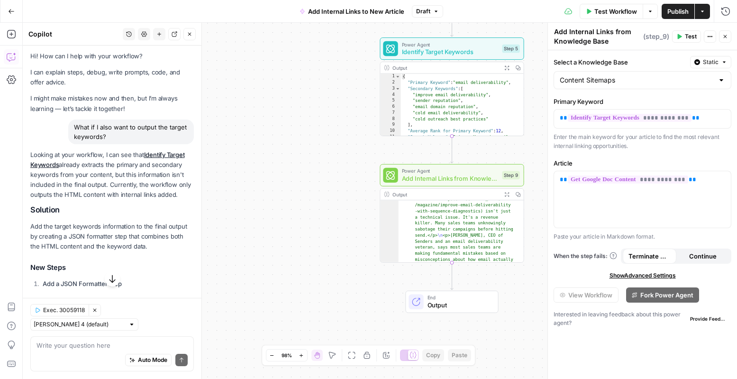
drag, startPoint x: 351, startPoint y: 220, endPoint x: 310, endPoint y: 179, distance: 58.3
click at [310, 179] on div "Workflow Set Inputs Inputs Integration Get Google Doc Content Step 4 Output Exp…" at bounding box center [380, 201] width 715 height 356
click at [424, 8] on span "Draft" at bounding box center [423, 11] width 14 height 9
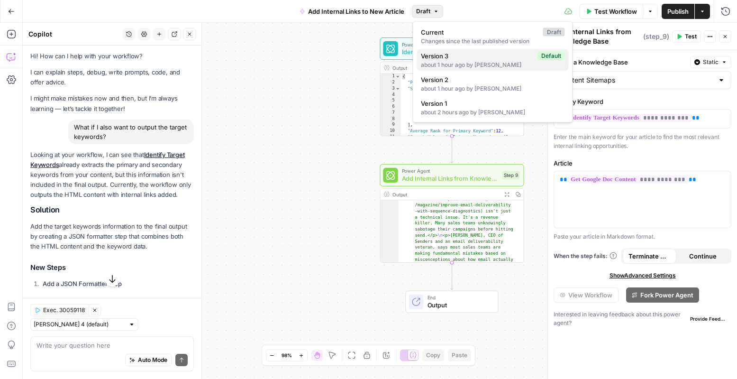
click at [442, 54] on span "Version 3" at bounding box center [477, 55] width 113 height 9
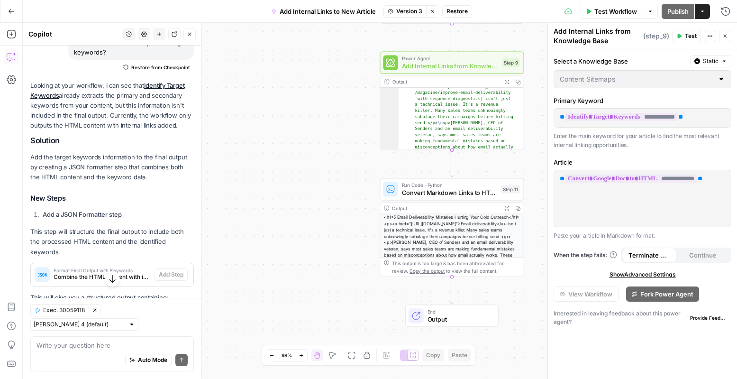
scroll to position [125, 0]
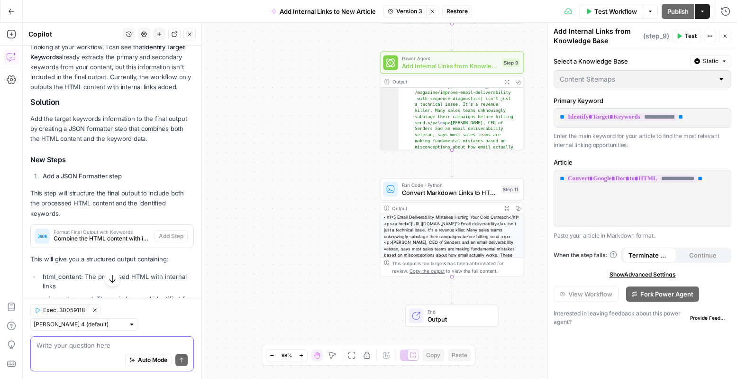
click at [128, 346] on textarea at bounding box center [112, 344] width 151 height 9
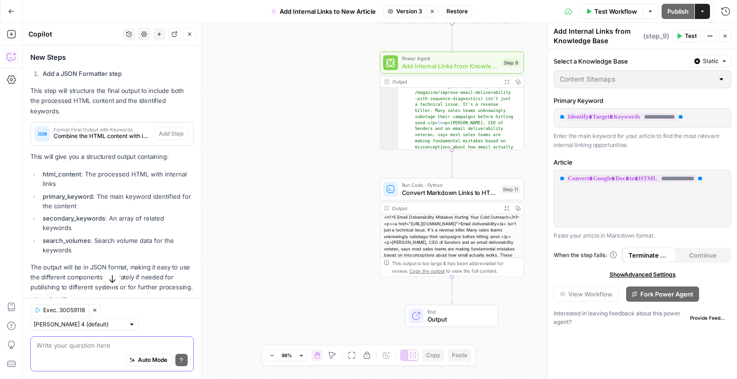
scroll to position [250, 0]
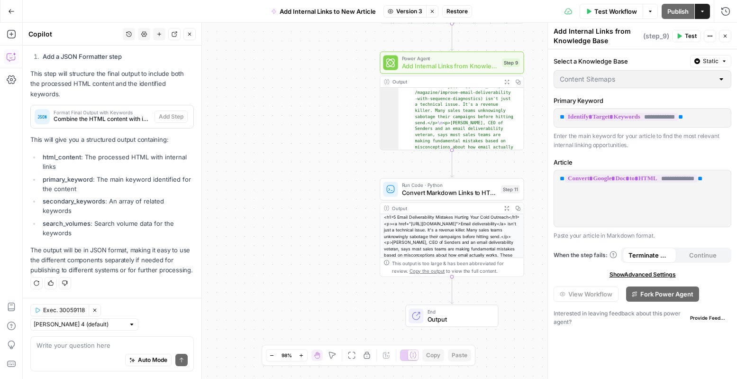
click at [38, 286] on icon "button" at bounding box center [36, 283] width 5 height 5
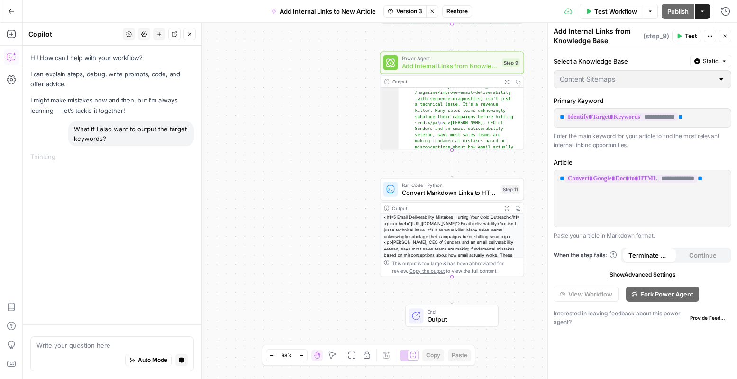
click at [271, 216] on div "Workflow Set Inputs Inputs Integration Get Google Doc Content Step 4 Output Exp…" at bounding box center [380, 201] width 715 height 356
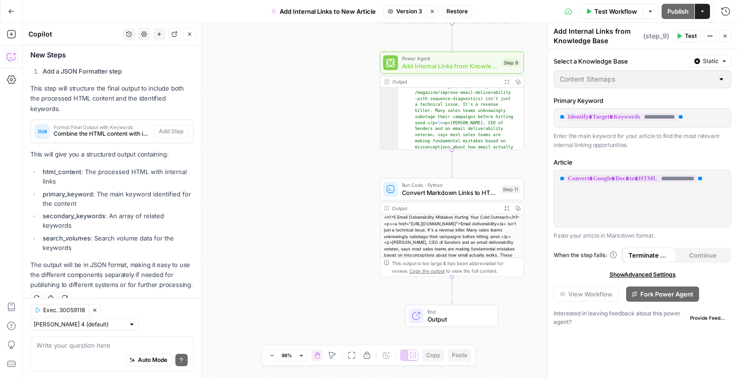
scroll to position [227, 0]
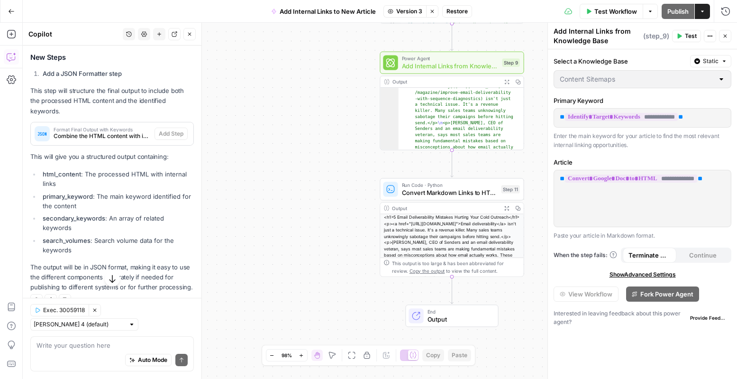
click at [133, 140] on span "Combine the HTML content with internal links and the identified target keywords…" at bounding box center [102, 136] width 97 height 9
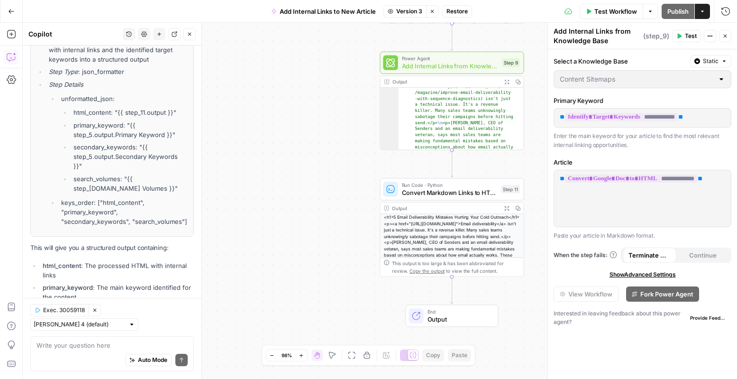
scroll to position [294, 0]
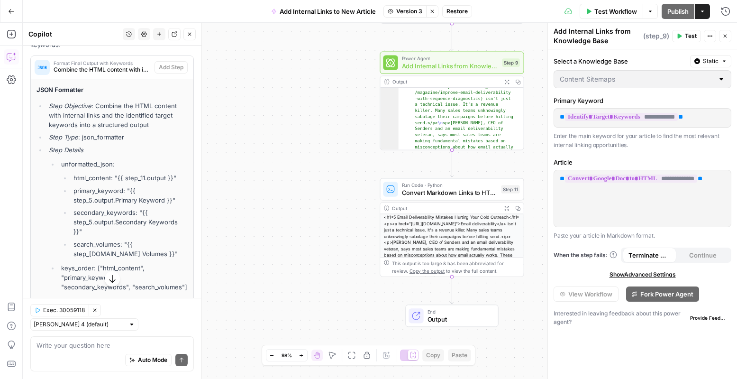
click at [725, 38] on icon "button" at bounding box center [726, 36] width 6 height 6
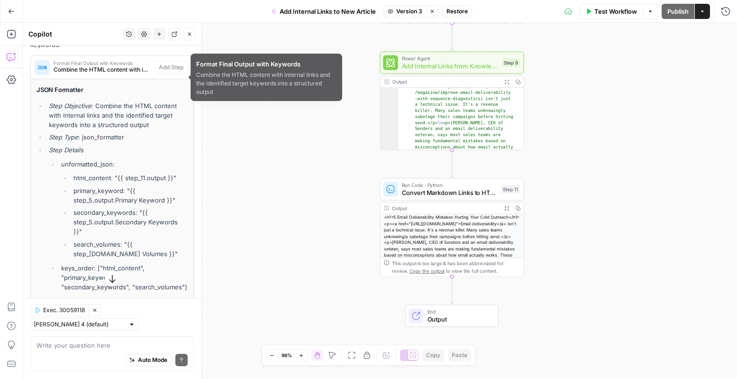
click at [81, 74] on span "Combine the HTML content with internal links and the identified target keywords…" at bounding box center [102, 69] width 97 height 9
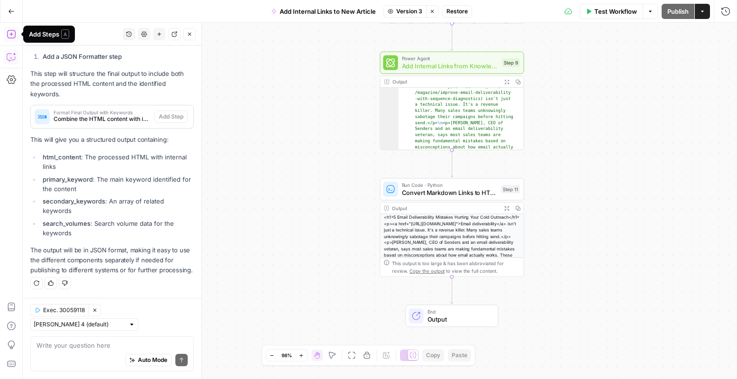
click at [14, 30] on icon "button" at bounding box center [11, 34] width 9 height 9
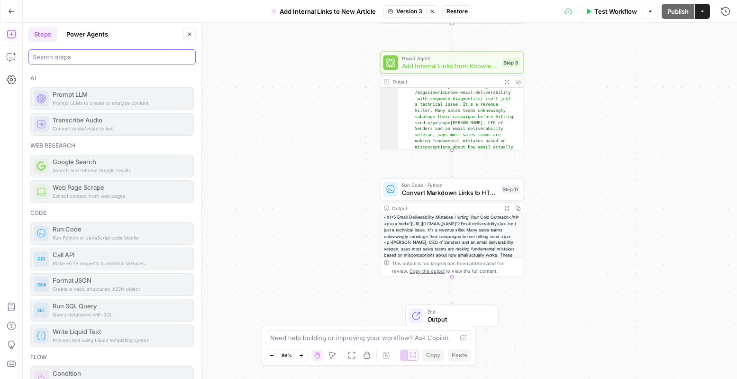
click at [62, 53] on input "search" at bounding box center [112, 56] width 159 height 9
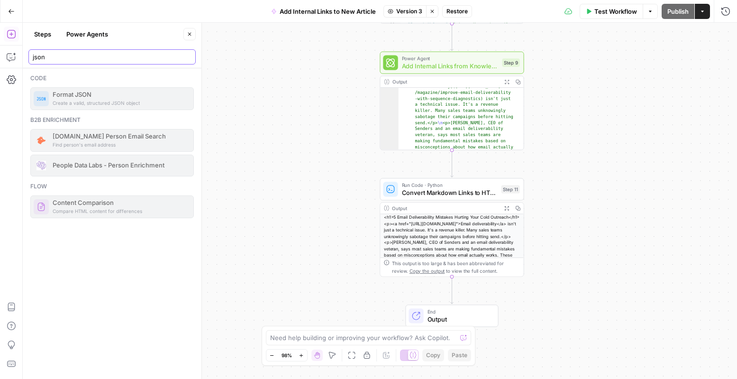
type input "json"
click at [76, 39] on button "Power Agents" at bounding box center [87, 34] width 53 height 15
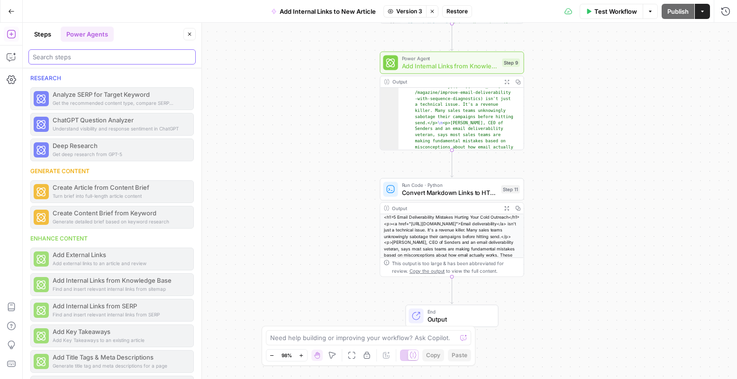
click at [84, 61] on input "search" at bounding box center [112, 56] width 159 height 9
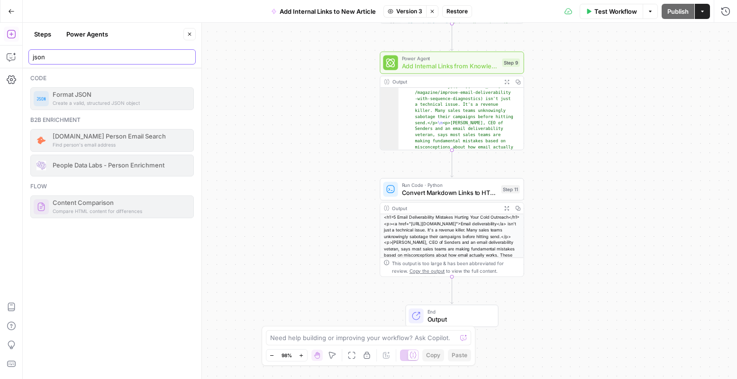
type input "json"
click at [67, 99] on div "Create a valid, structured JSON object Format JSON" at bounding box center [112, 98] width 164 height 23
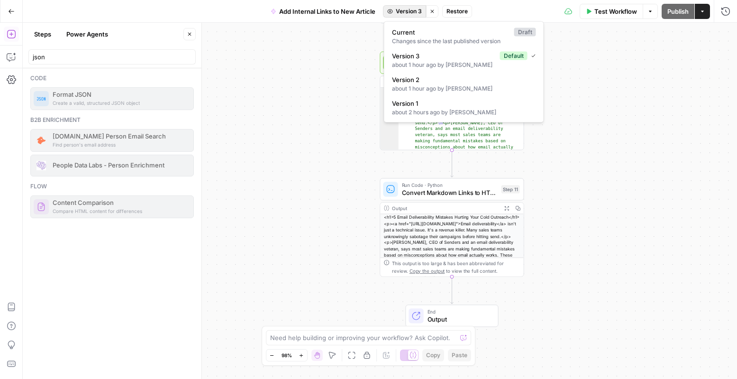
click at [406, 14] on span "Version 3" at bounding box center [409, 11] width 26 height 9
click at [416, 33] on span "Current" at bounding box center [451, 32] width 119 height 9
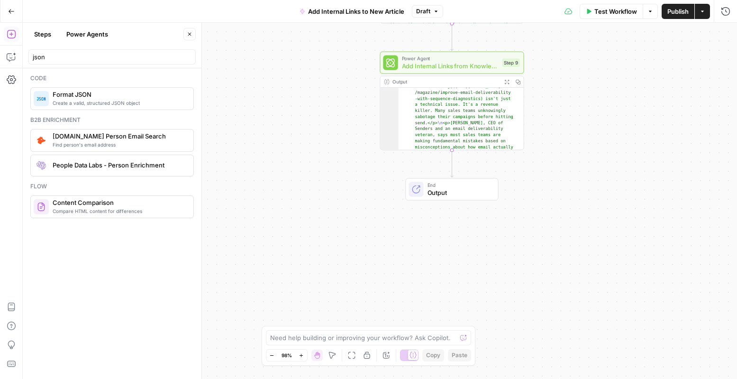
click at [433, 13] on button "Draft" at bounding box center [427, 11] width 31 height 12
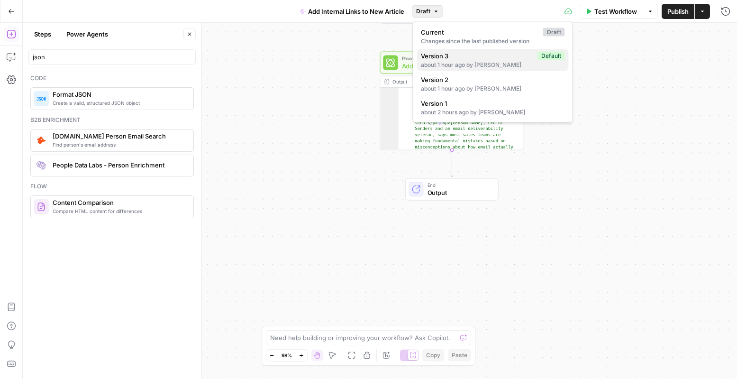
click at [438, 55] on span "Version 3" at bounding box center [477, 55] width 113 height 9
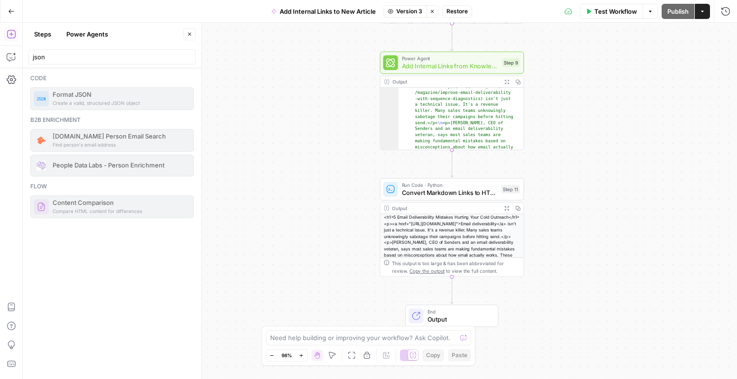
click at [468, 8] on button "Restore" at bounding box center [457, 11] width 30 height 12
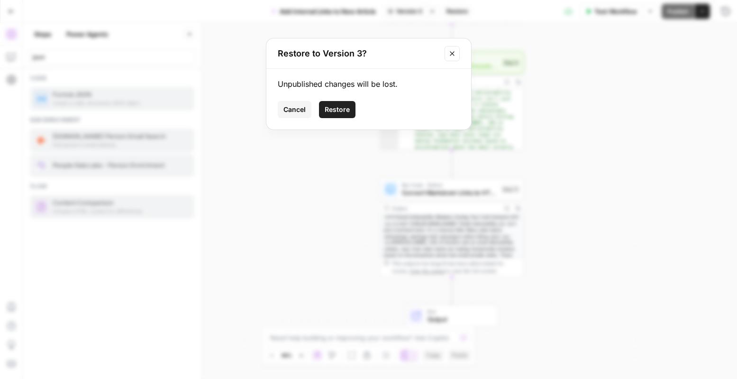
click at [349, 103] on button "Restore" at bounding box center [337, 109] width 37 height 17
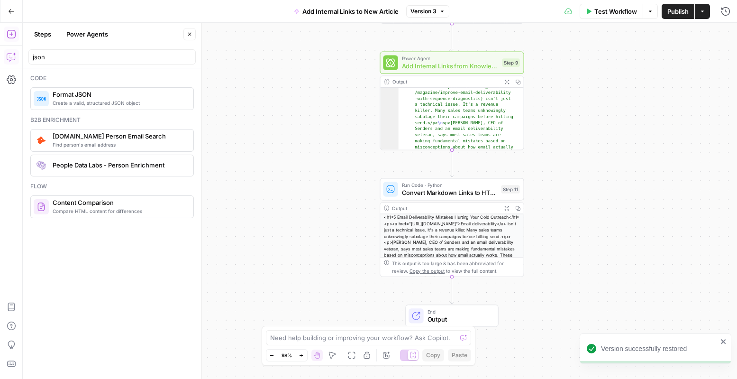
click at [15, 55] on icon "button" at bounding box center [11, 56] width 9 height 9
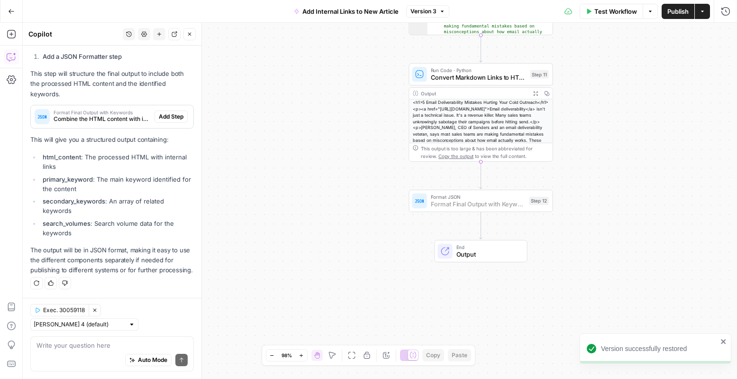
click at [175, 121] on span "Add Step" at bounding box center [171, 116] width 25 height 9
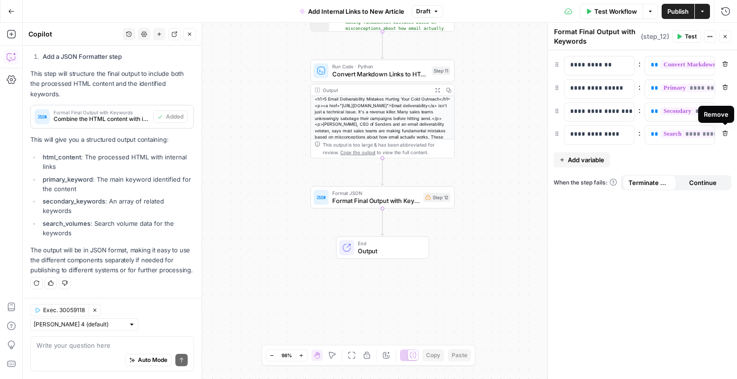
click at [727, 132] on icon "button" at bounding box center [725, 133] width 5 height 5
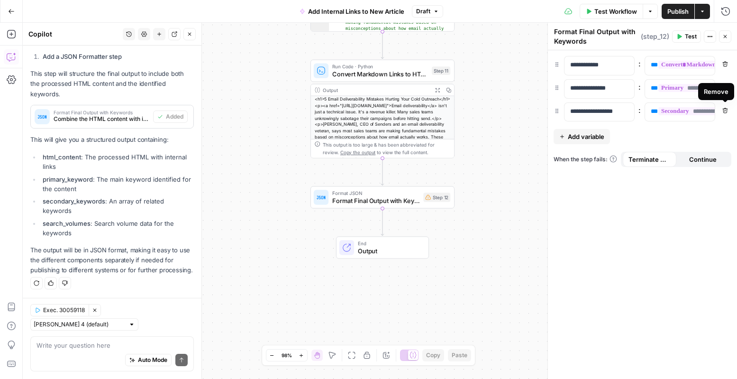
click at [726, 110] on icon "button" at bounding box center [726, 111] width 6 height 6
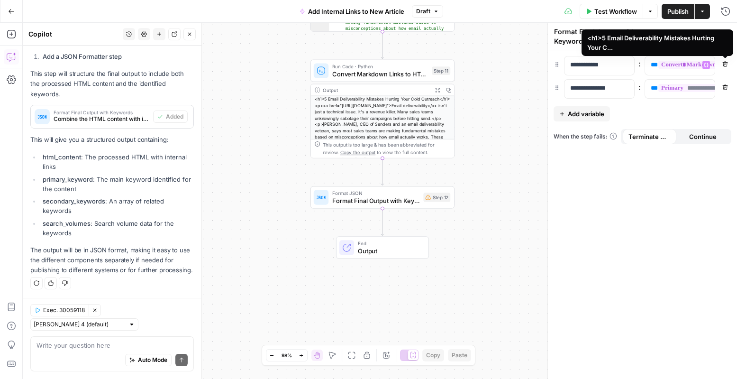
click at [668, 64] on span "**********" at bounding box center [733, 65] width 148 height 8
click at [708, 65] on span "Variables Menu" at bounding box center [708, 65] width 0 height 0
click at [707, 64] on icon "button" at bounding box center [706, 65] width 5 height 5
click at [614, 11] on span "Test Workflow" at bounding box center [616, 11] width 43 height 9
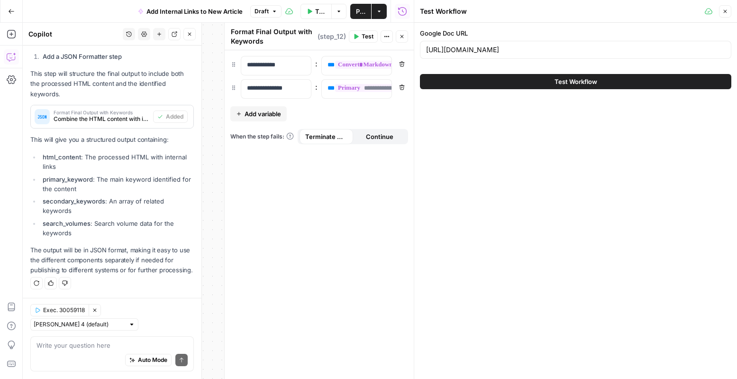
click at [365, 36] on span "Test" at bounding box center [368, 36] width 12 height 9
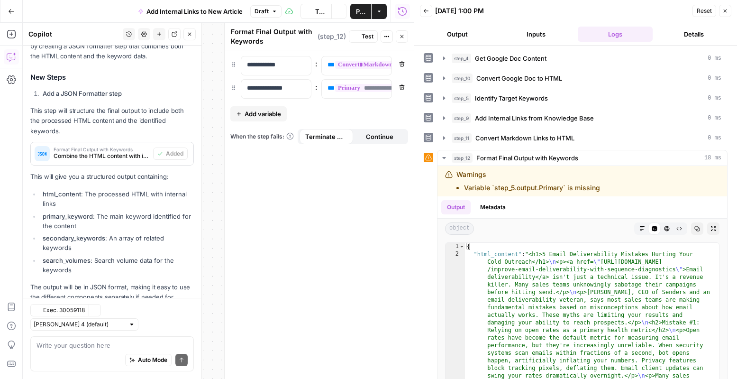
scroll to position [250, 0]
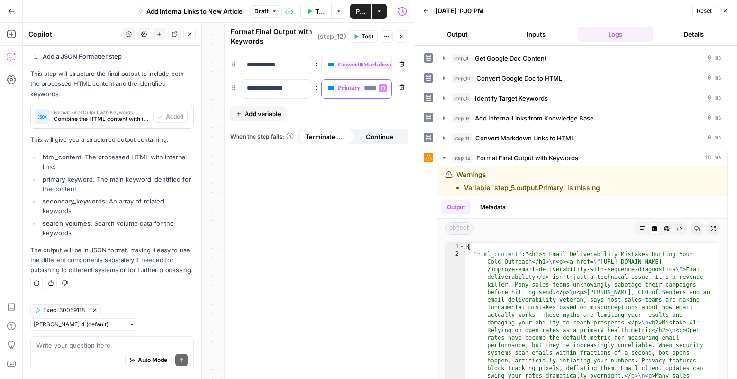
click at [359, 91] on span "**********" at bounding box center [376, 88] width 82 height 8
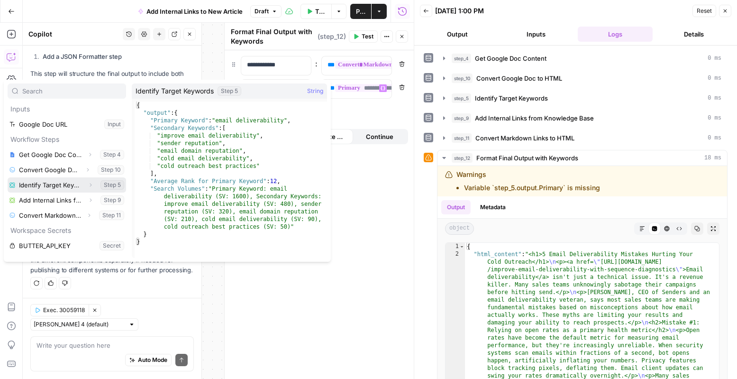
click at [85, 183] on button "Expand" at bounding box center [90, 185] width 12 height 12
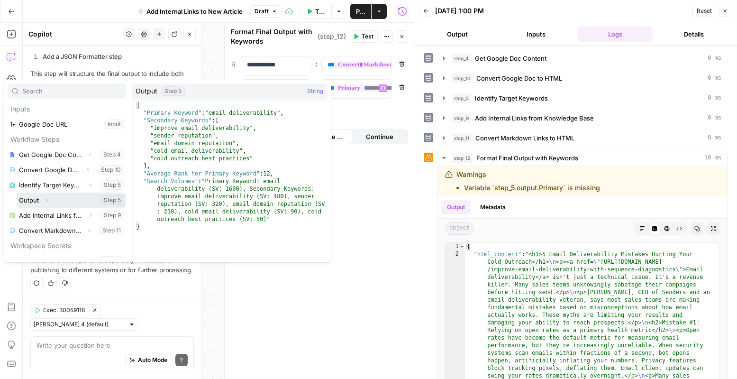
click at [49, 202] on icon "button" at bounding box center [47, 200] width 6 height 6
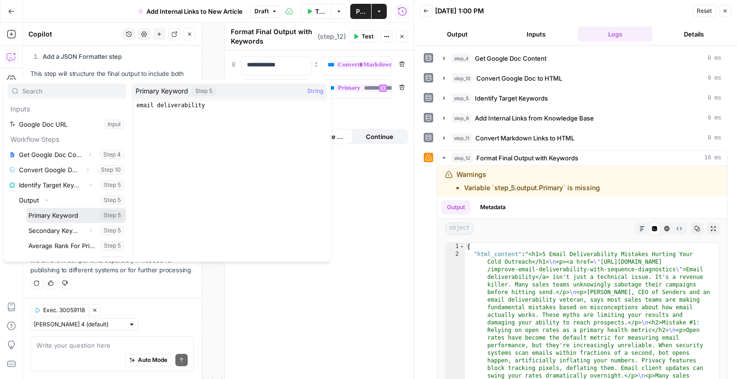
click at [49, 213] on button "Select variable Primary Keyword" at bounding box center [77, 215] width 100 height 15
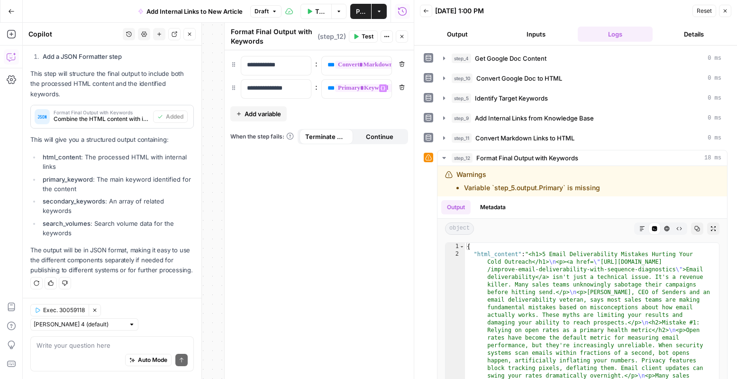
click at [358, 39] on button "Test" at bounding box center [363, 36] width 29 height 12
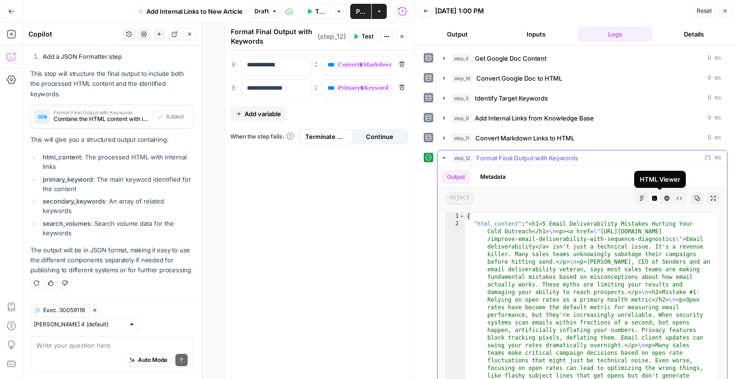
click at [661, 202] on button "HTML Viewer" at bounding box center [667, 198] width 12 height 12
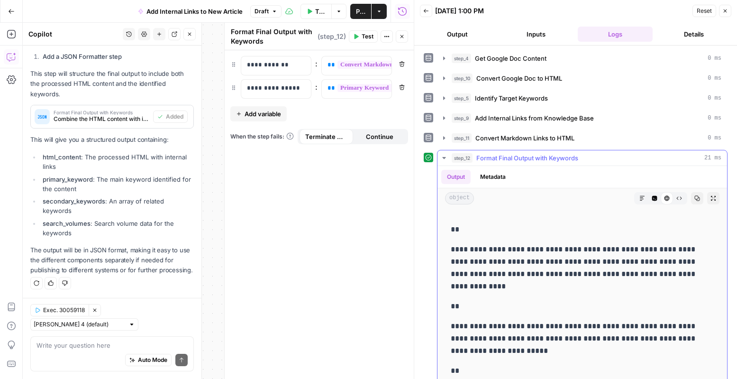
scroll to position [1206, 0]
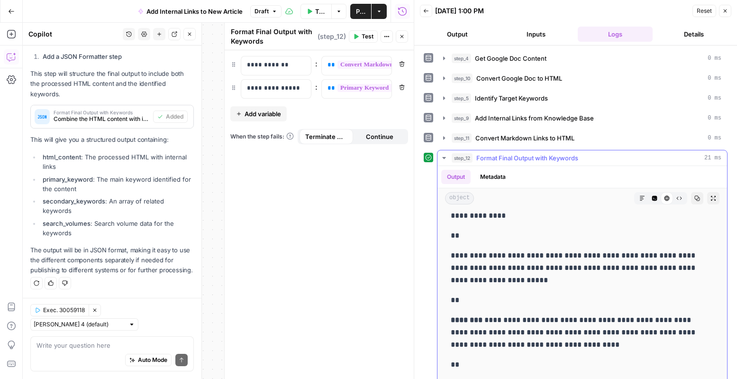
click at [677, 199] on icon "button" at bounding box center [680, 198] width 6 height 6
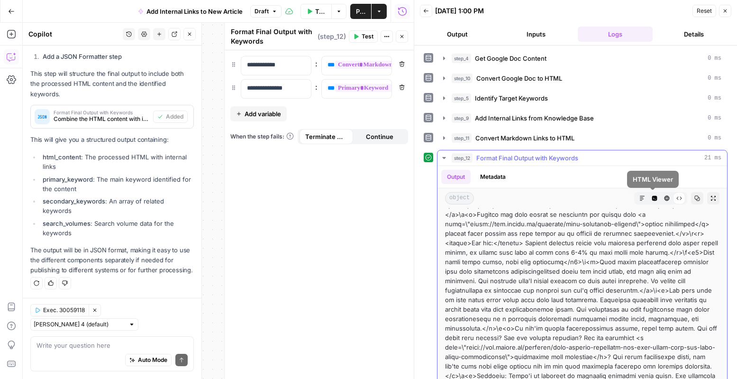
click at [665, 199] on icon "button" at bounding box center [667, 198] width 5 height 5
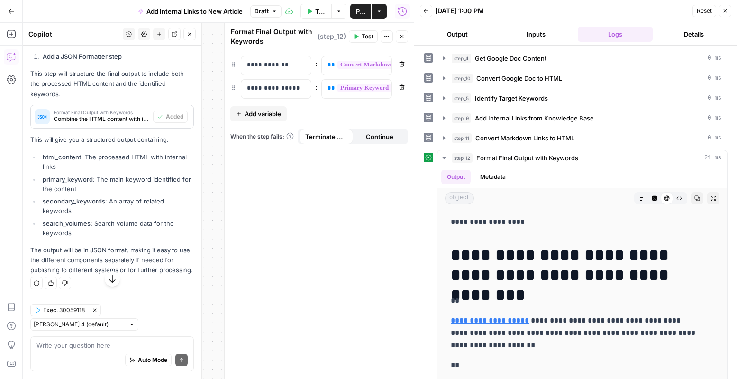
scroll to position [250, 0]
click at [364, 9] on span "Publish" at bounding box center [360, 11] width 9 height 9
